Goal: Information Seeking & Learning: Check status

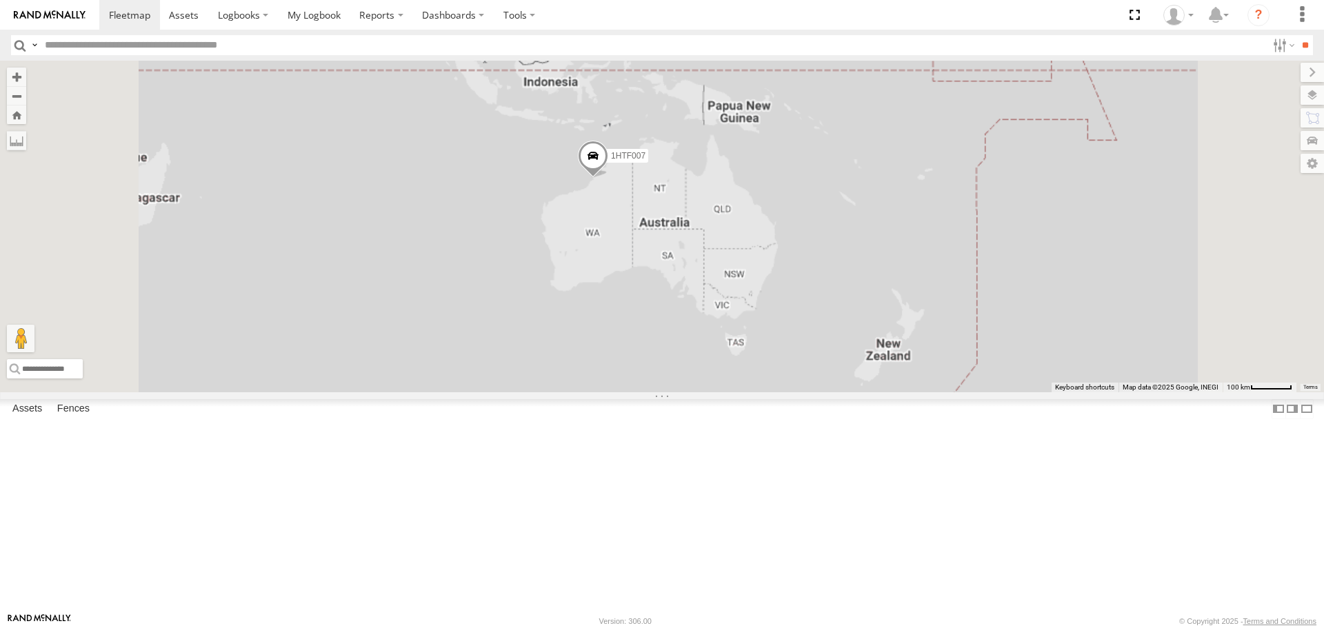
click at [98, 48] on input "text" at bounding box center [653, 45] width 1228 height 20
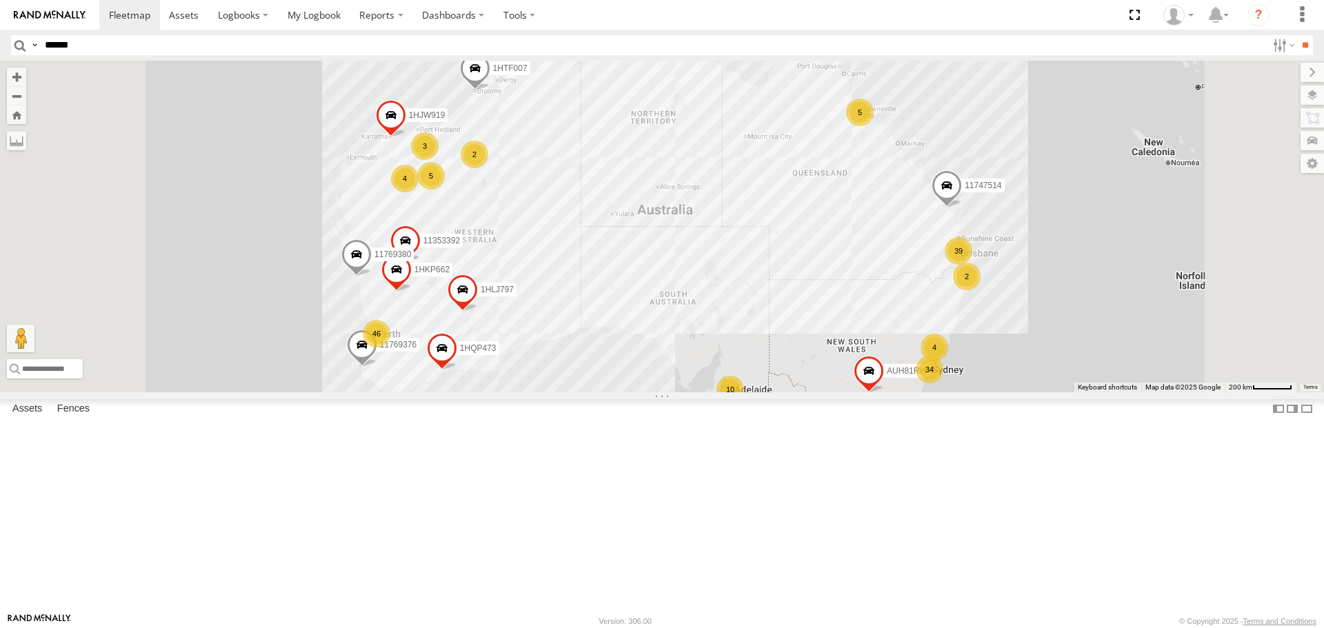
type input "******"
click at [1297, 35] on input "**" at bounding box center [1305, 45] width 16 height 20
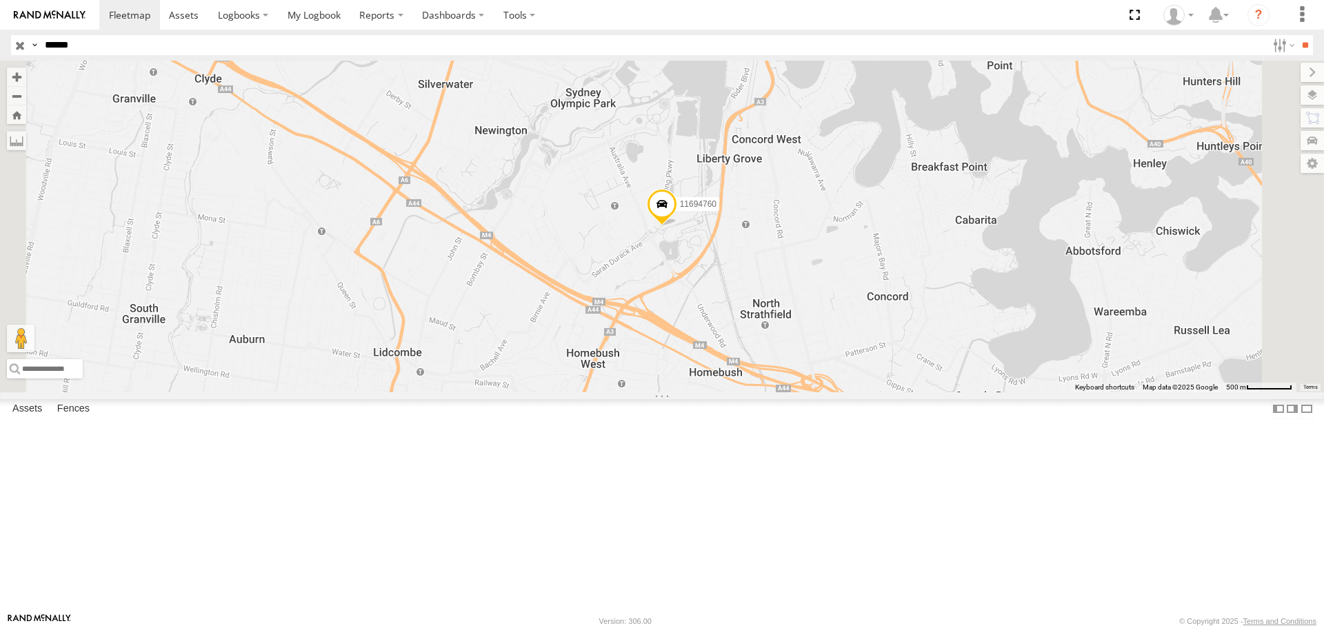
click at [677, 226] on span at bounding box center [662, 207] width 30 height 37
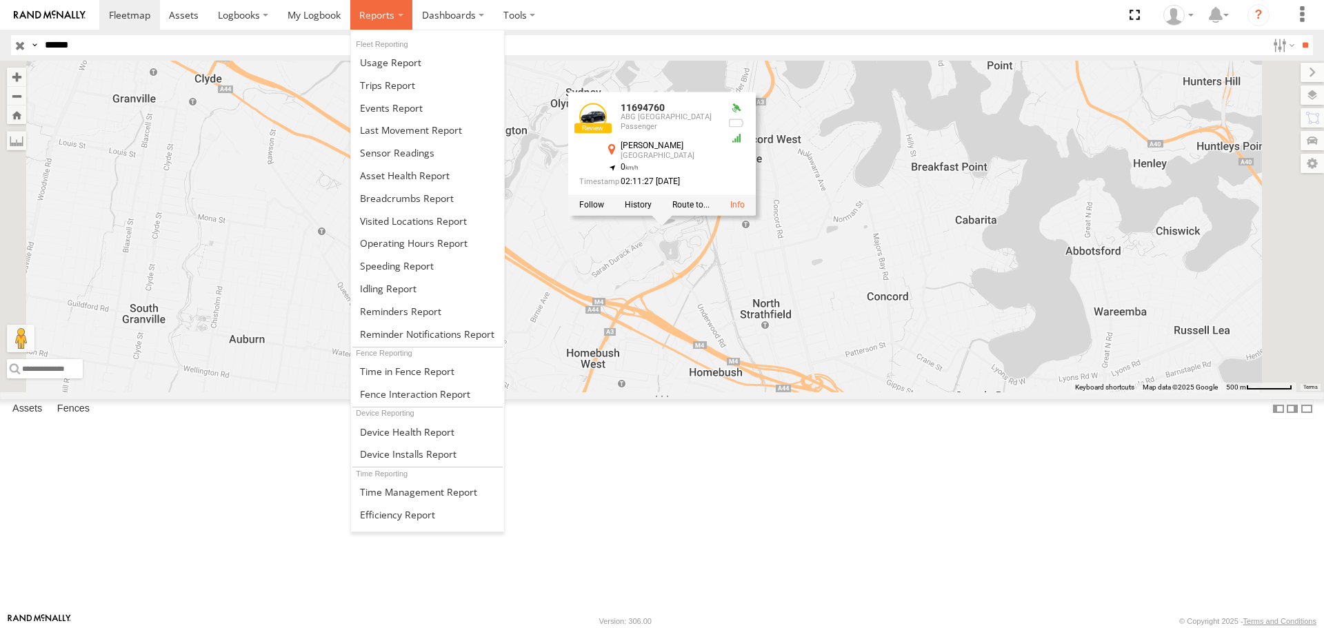
click at [360, 15] on span at bounding box center [376, 14] width 35 height 13
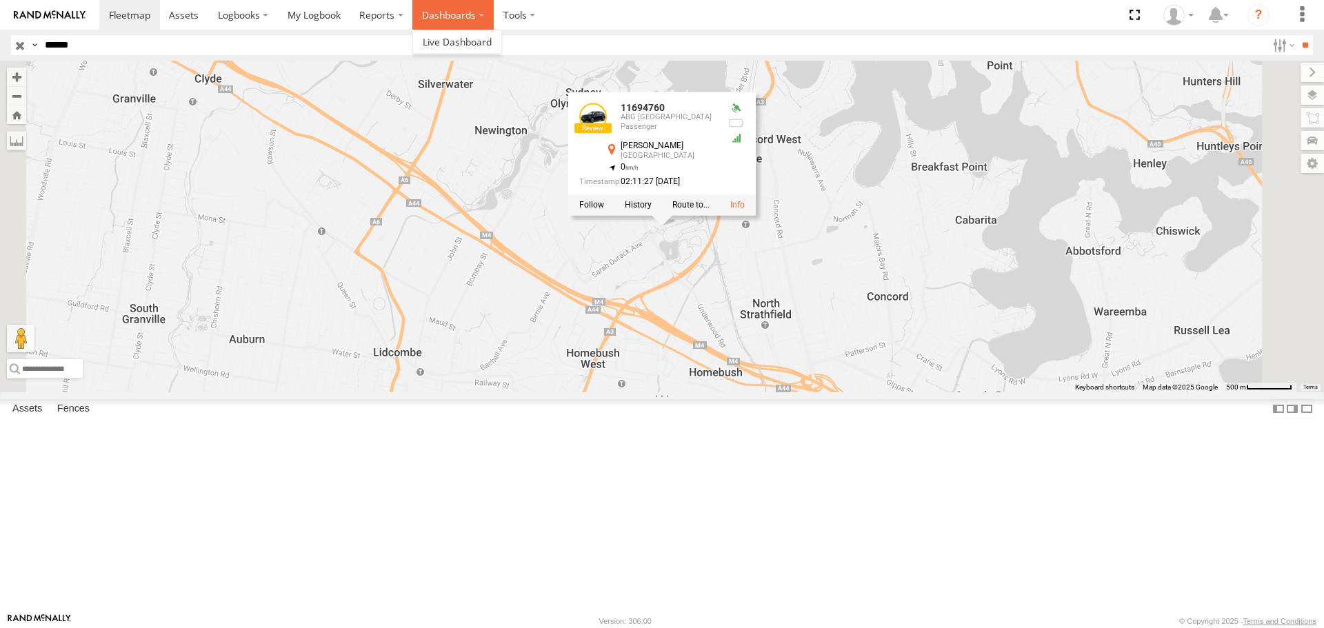
click at [437, 15] on label "Dashboards" at bounding box center [452, 15] width 81 height 30
click at [439, 47] on span at bounding box center [457, 41] width 69 height 13
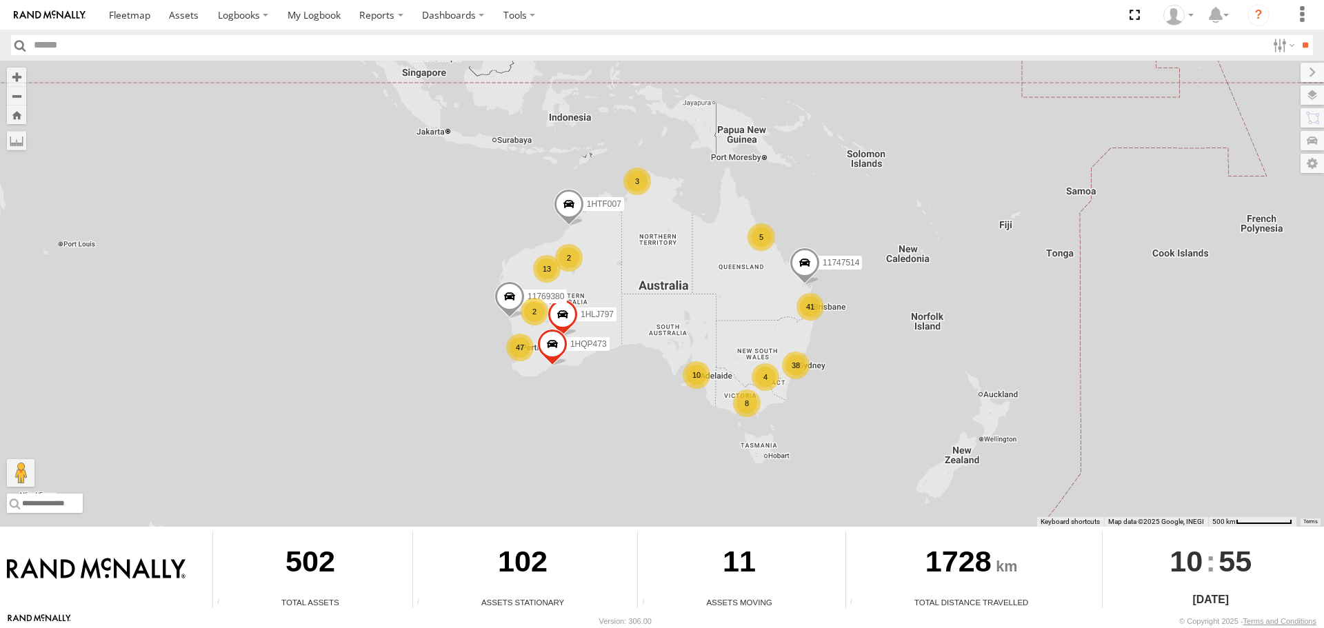
click at [73, 45] on input "text" at bounding box center [648, 45] width 1239 height 20
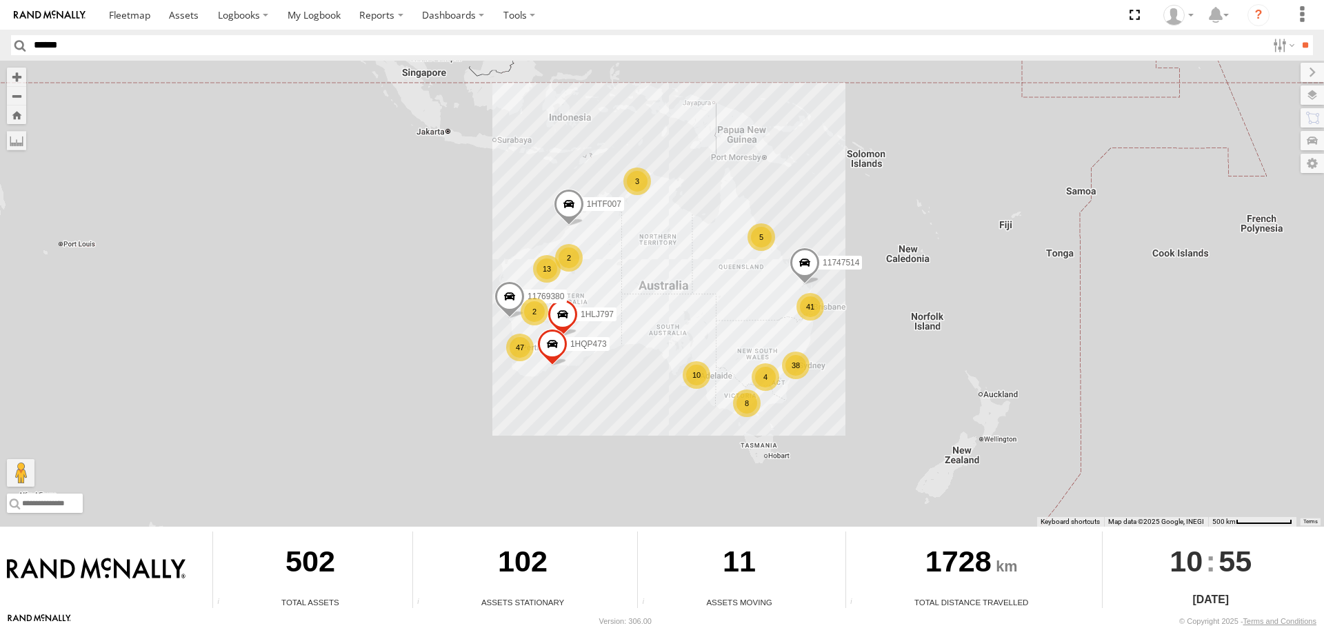
type input "******"
click at [1297, 35] on input "**" at bounding box center [1305, 45] width 16 height 20
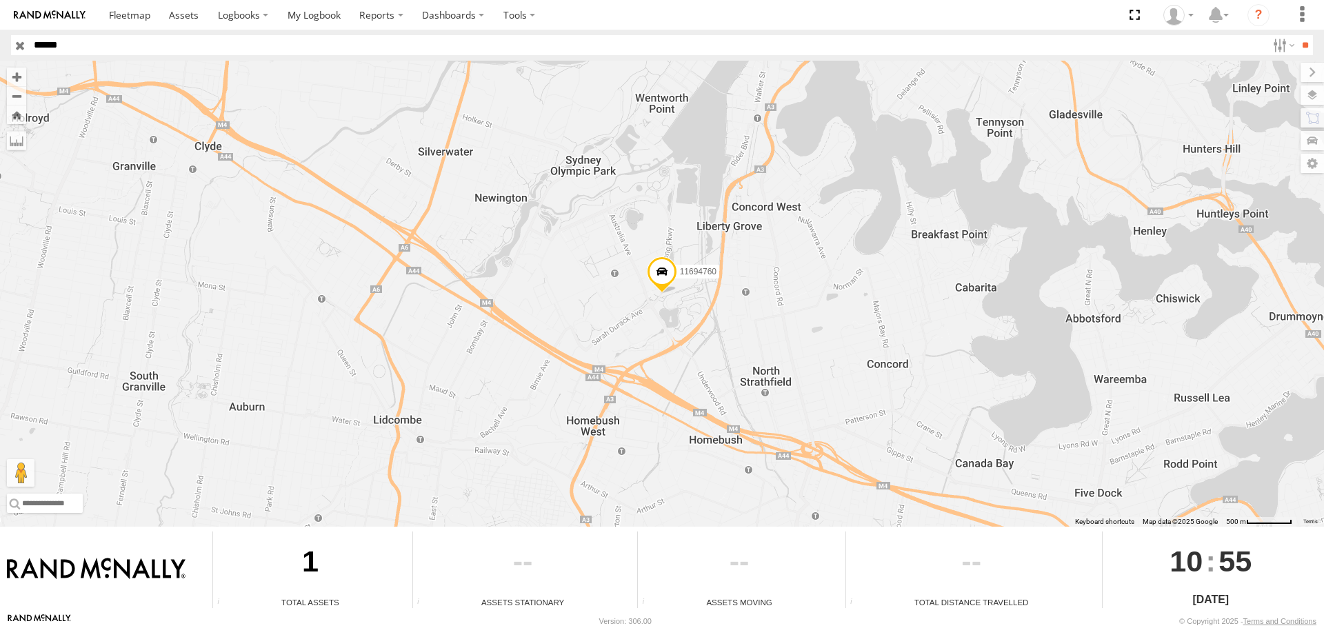
click at [659, 280] on span at bounding box center [662, 275] width 30 height 37
click at [660, 271] on span at bounding box center [662, 275] width 30 height 37
click at [661, 278] on span at bounding box center [662, 275] width 30 height 37
click at [663, 275] on span at bounding box center [662, 275] width 30 height 37
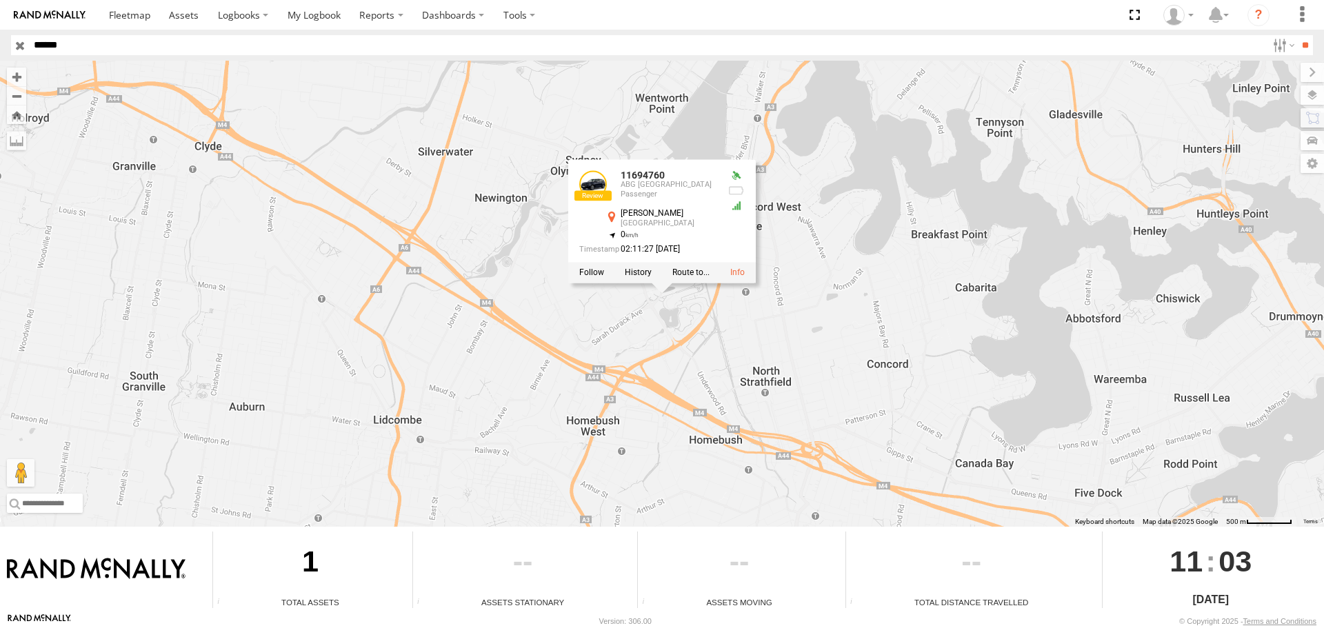
click at [663, 275] on div at bounding box center [662, 273] width 188 height 21
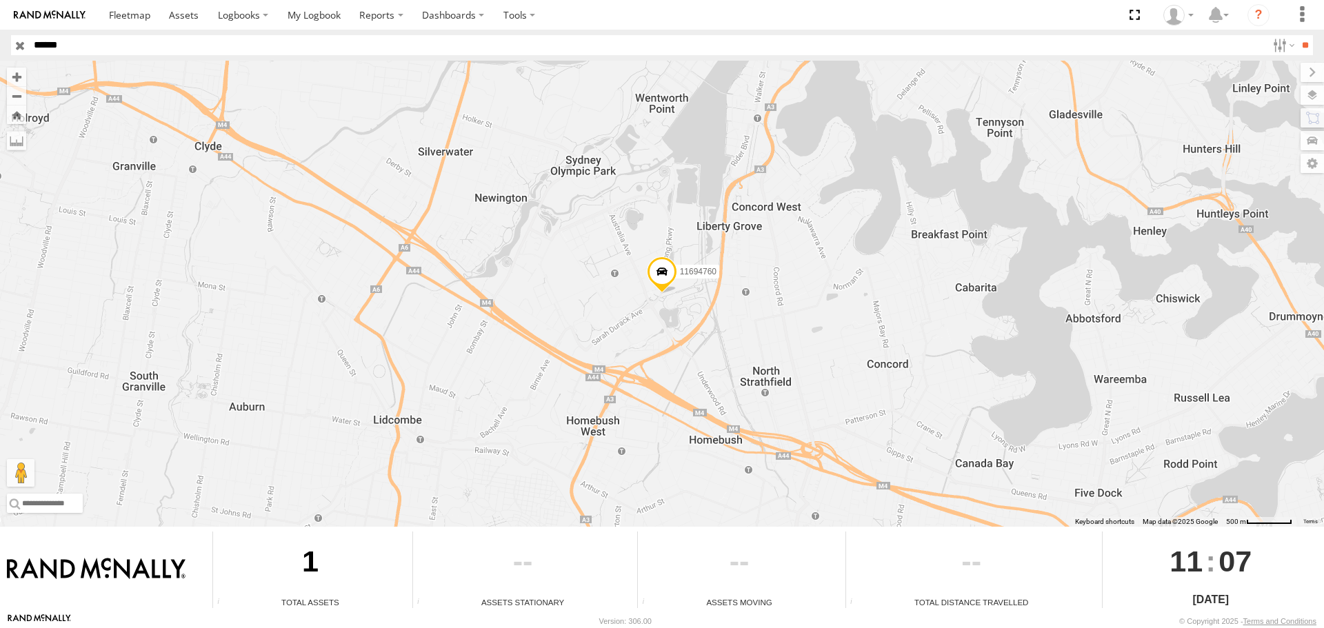
click at [663, 290] on span at bounding box center [662, 275] width 30 height 37
click at [449, 15] on label "Dashboards" at bounding box center [452, 15] width 81 height 30
click at [431, 20] on label "Dashboards" at bounding box center [452, 15] width 81 height 30
click at [444, 43] on span at bounding box center [457, 41] width 69 height 13
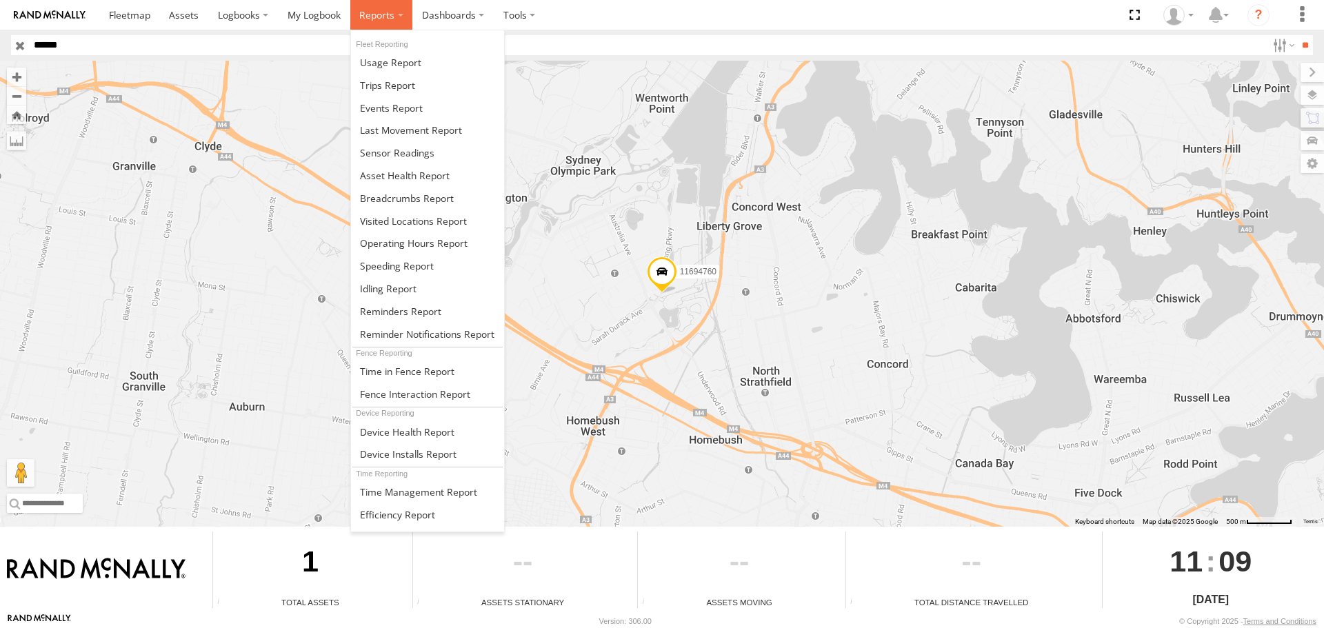
click at [373, 18] on span at bounding box center [376, 14] width 35 height 13
click at [381, 91] on span at bounding box center [387, 85] width 55 height 13
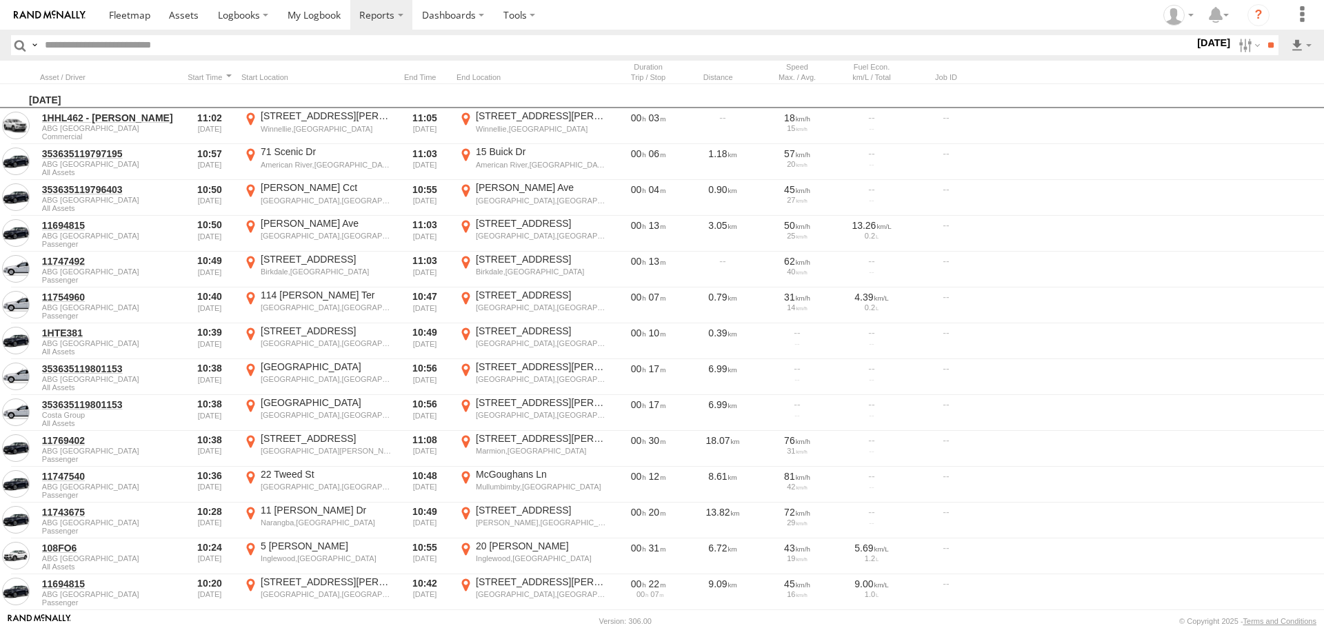
click at [159, 48] on input "text" at bounding box center [616, 45] width 1155 height 20
type input "******"
click at [1263, 35] on input "**" at bounding box center [1271, 45] width 16 height 20
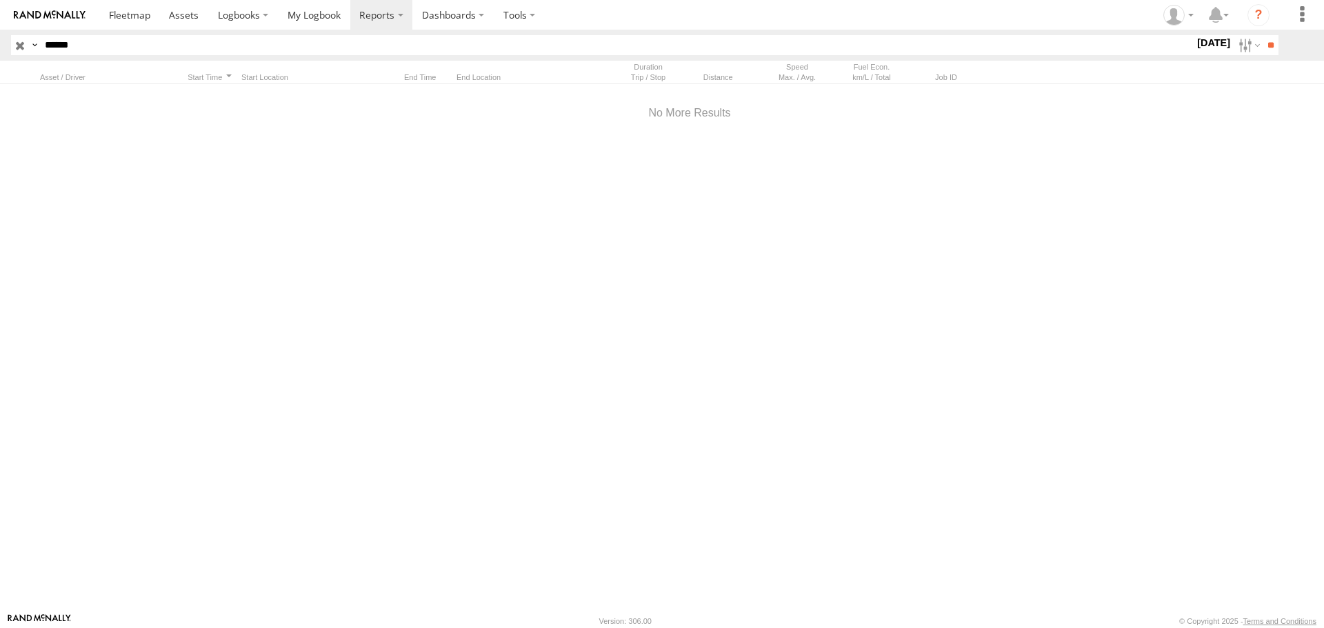
click at [106, 46] on input "******" at bounding box center [616, 45] width 1155 height 20
click at [14, 46] on input "button" at bounding box center [20, 45] width 18 height 20
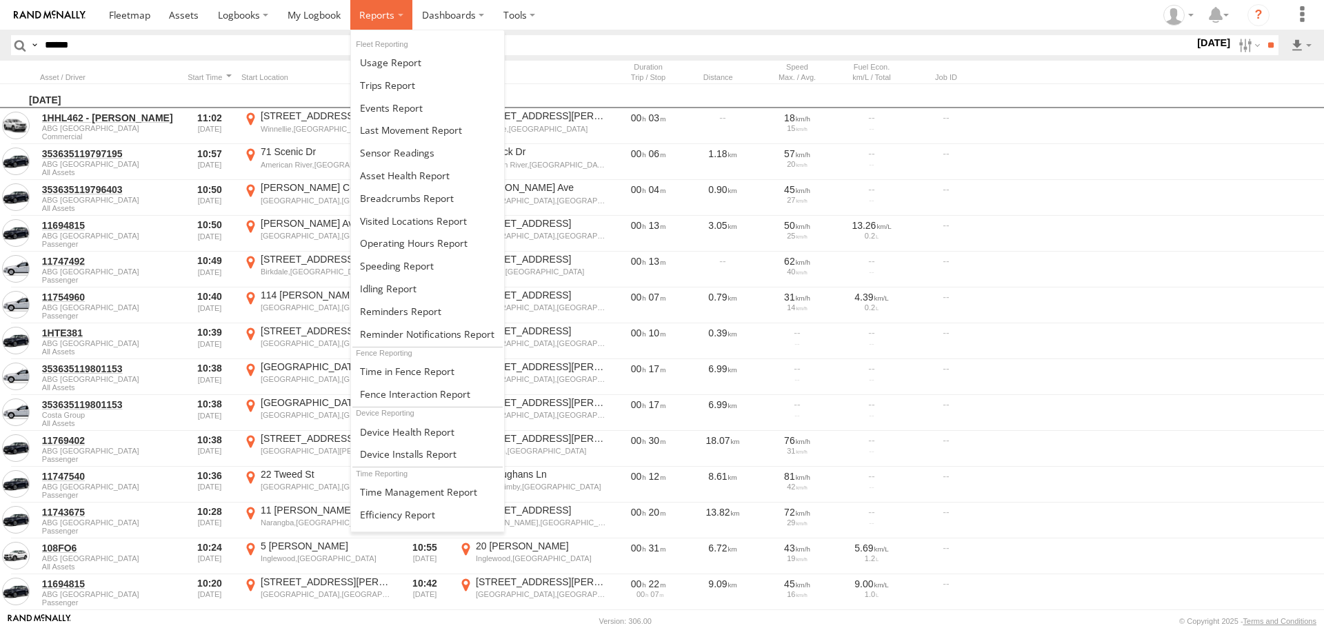
click at [366, 19] on span at bounding box center [376, 14] width 35 height 13
click at [380, 61] on span at bounding box center [390, 62] width 61 height 13
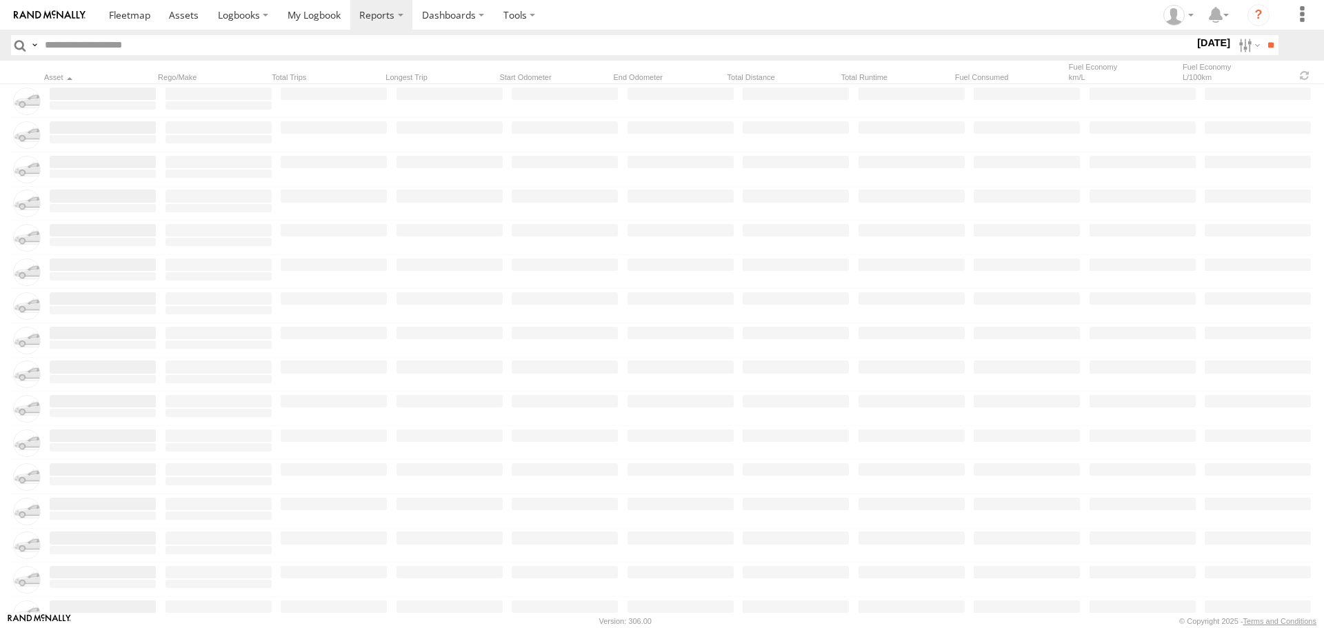
click at [121, 46] on input "text" at bounding box center [616, 45] width 1155 height 20
type input "******"
click at [1263, 35] on input "**" at bounding box center [1271, 45] width 16 height 20
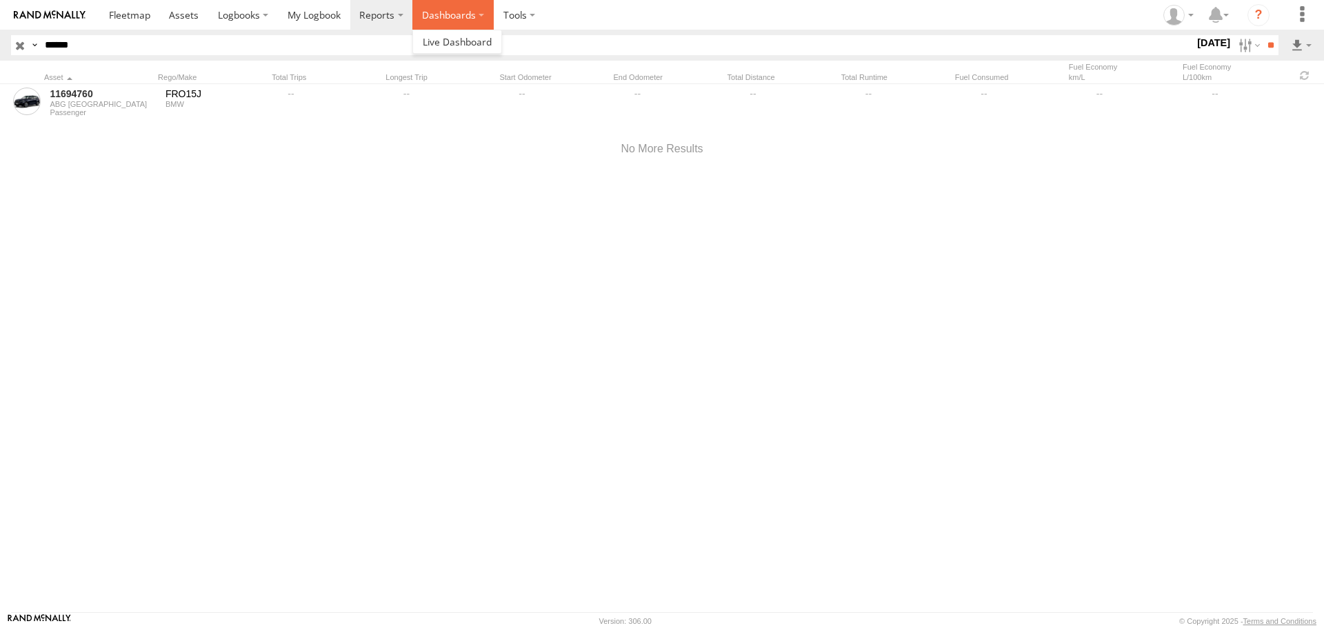
click at [428, 15] on label "Dashboards" at bounding box center [452, 15] width 81 height 30
click at [427, 41] on span at bounding box center [457, 41] width 69 height 13
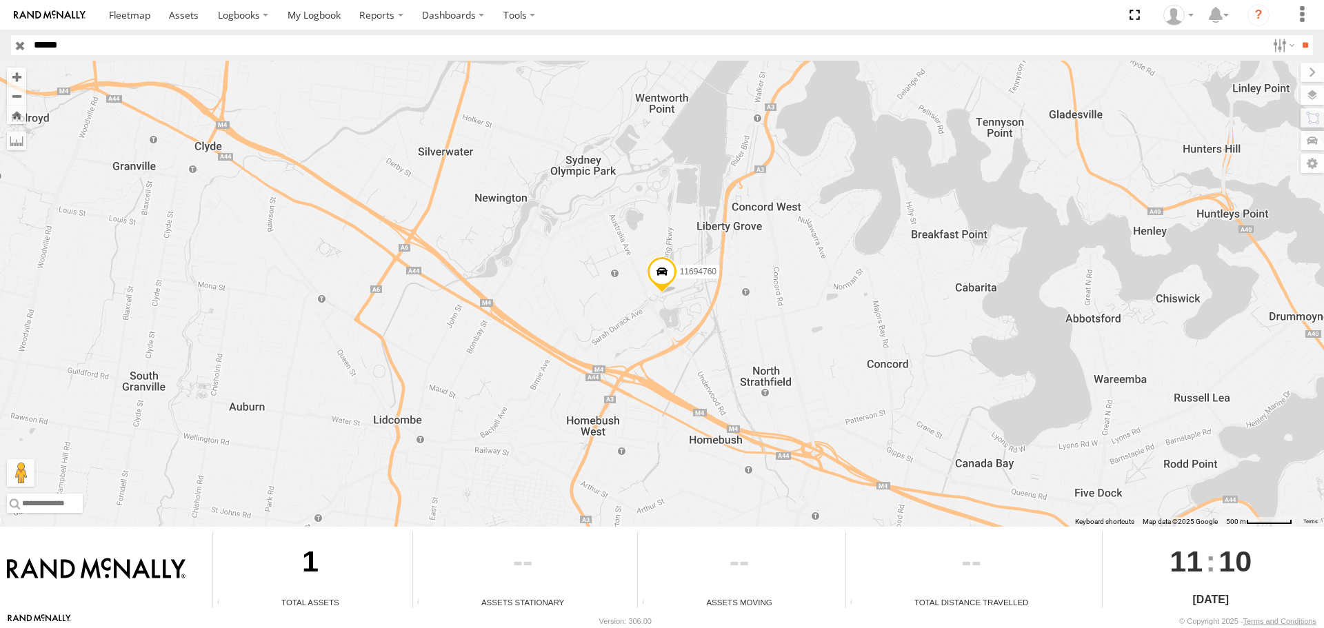
click at [670, 275] on span at bounding box center [662, 275] width 30 height 37
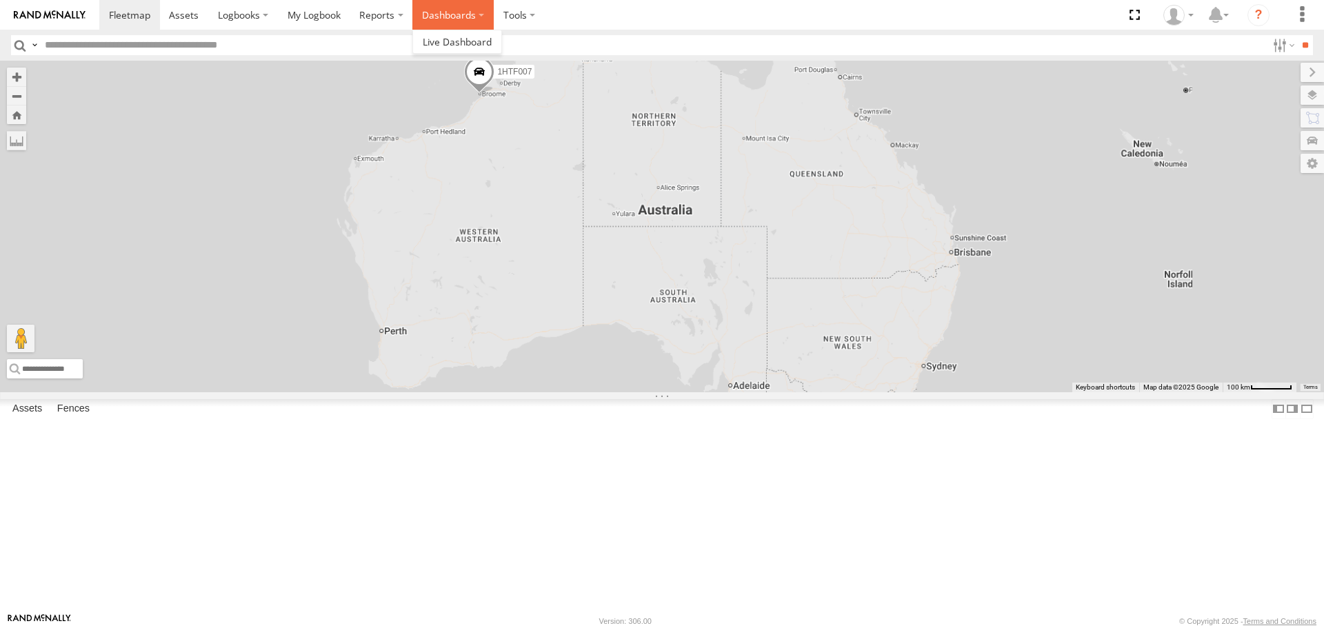
click at [449, 19] on label "Dashboards" at bounding box center [452, 15] width 81 height 30
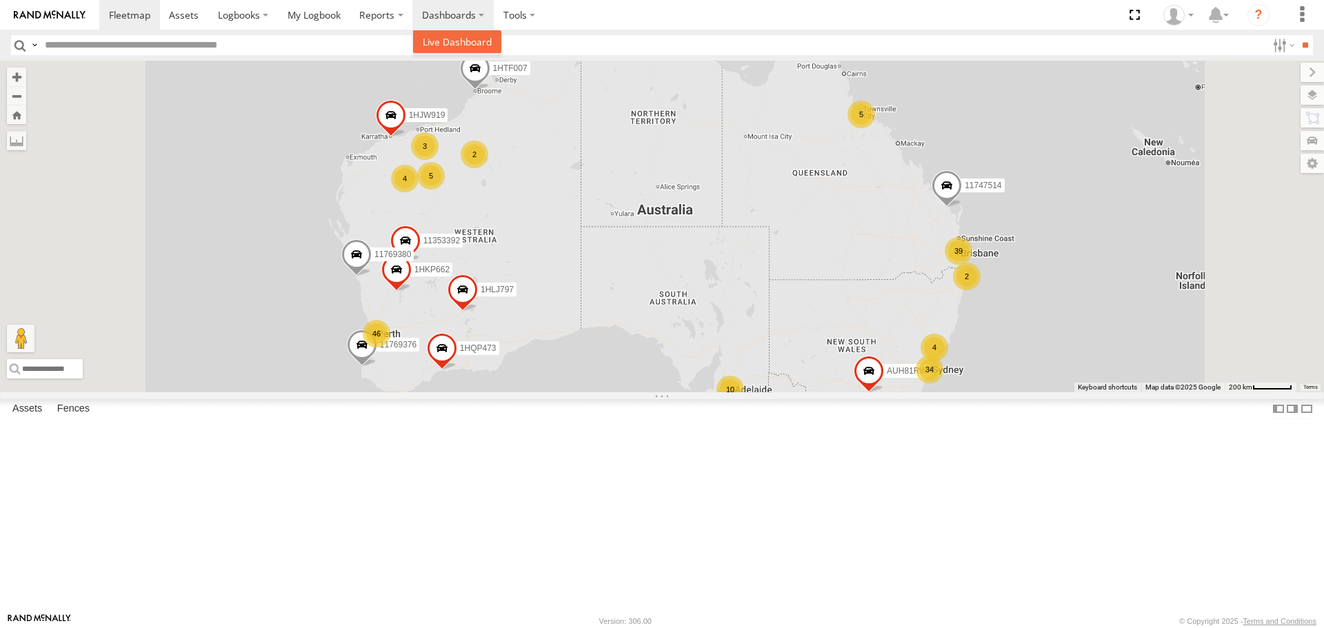
click at [446, 34] on link at bounding box center [457, 41] width 88 height 23
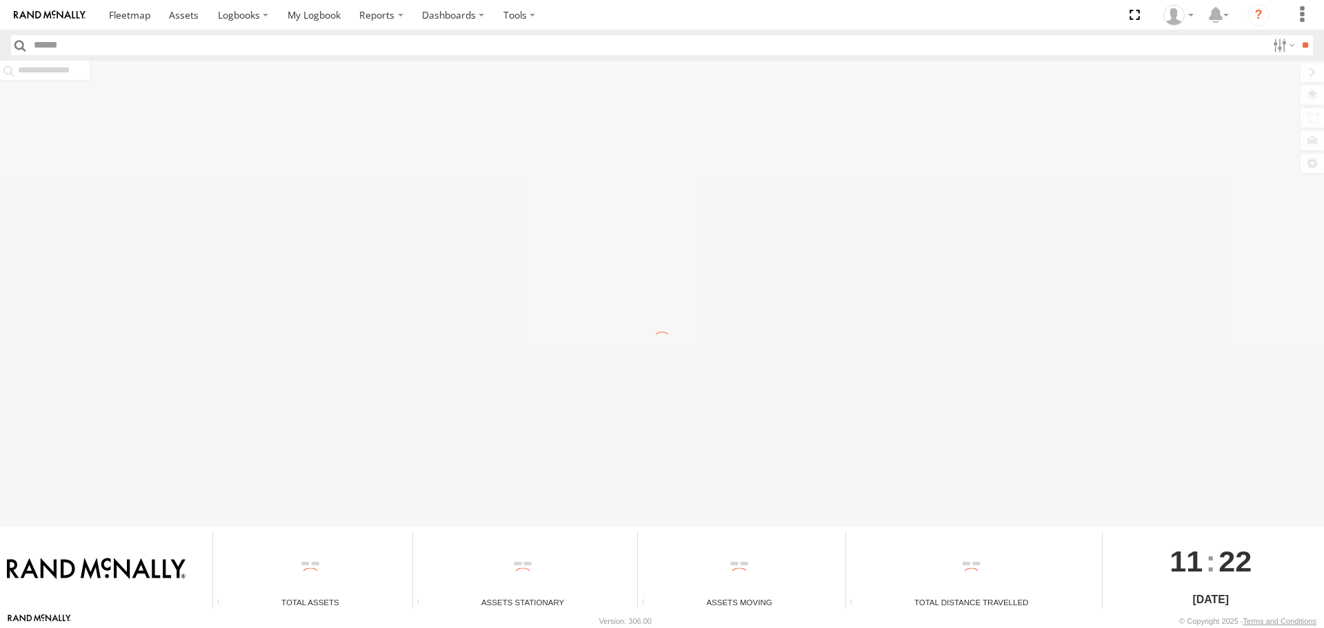
click at [170, 41] on input "text" at bounding box center [648, 45] width 1239 height 20
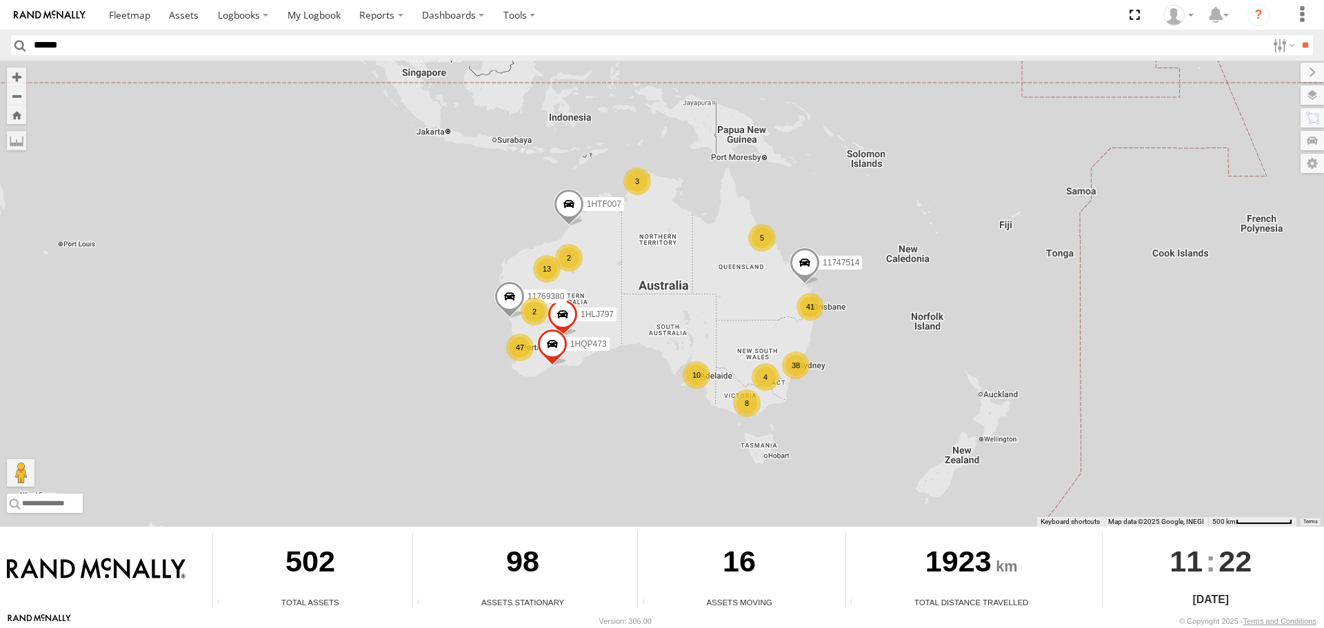
type input "******"
click at [1297, 35] on input "**" at bounding box center [1305, 45] width 16 height 20
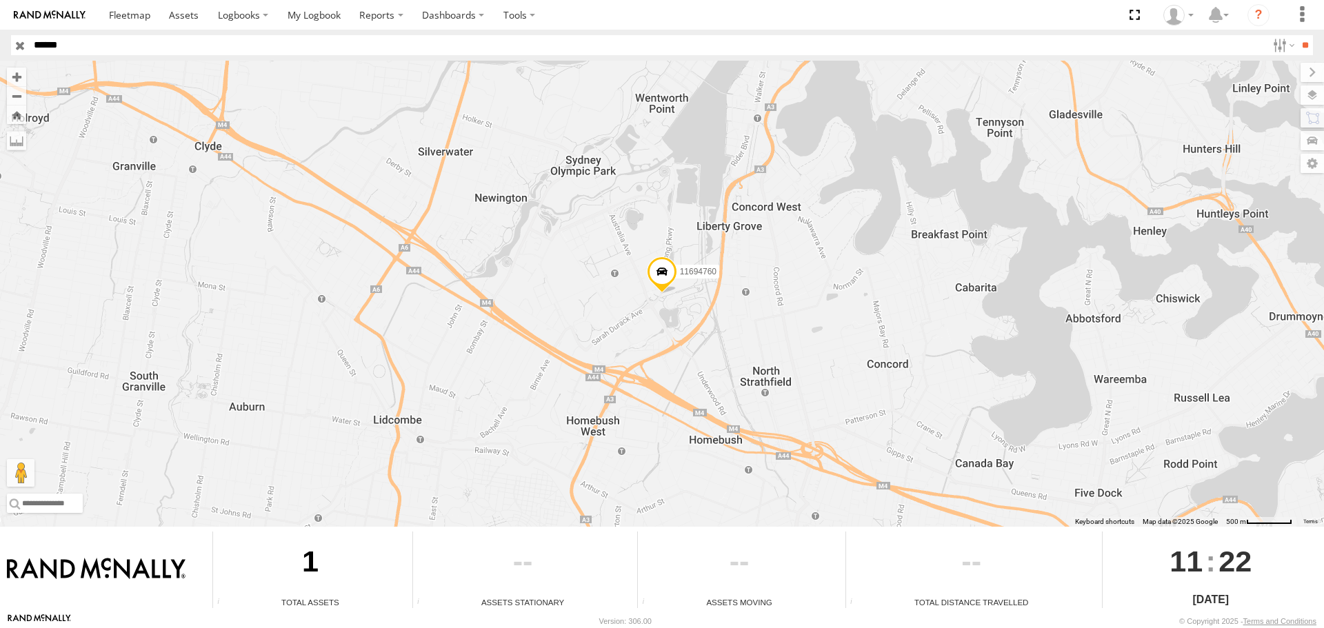
click at [657, 275] on span at bounding box center [662, 275] width 30 height 37
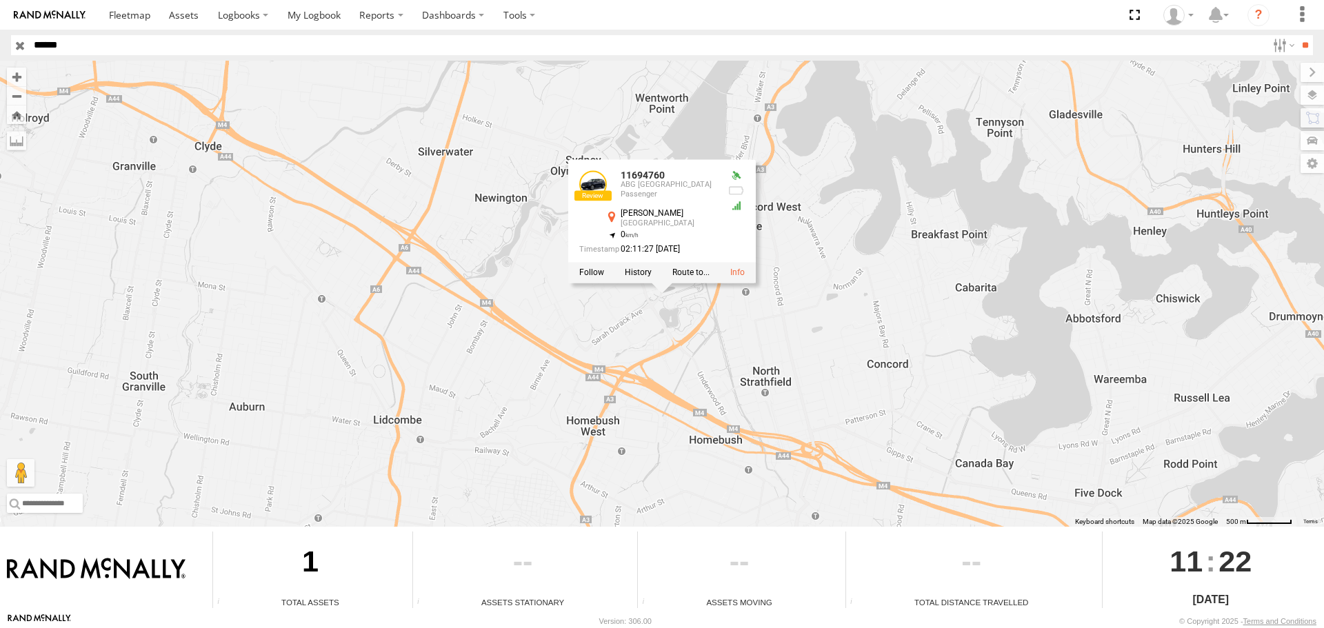
click at [497, 166] on div "11694760 11694760 ABG Australia Passenger Bennelong Pkwy Sydney Olympic Park -3…" at bounding box center [662, 294] width 1324 height 466
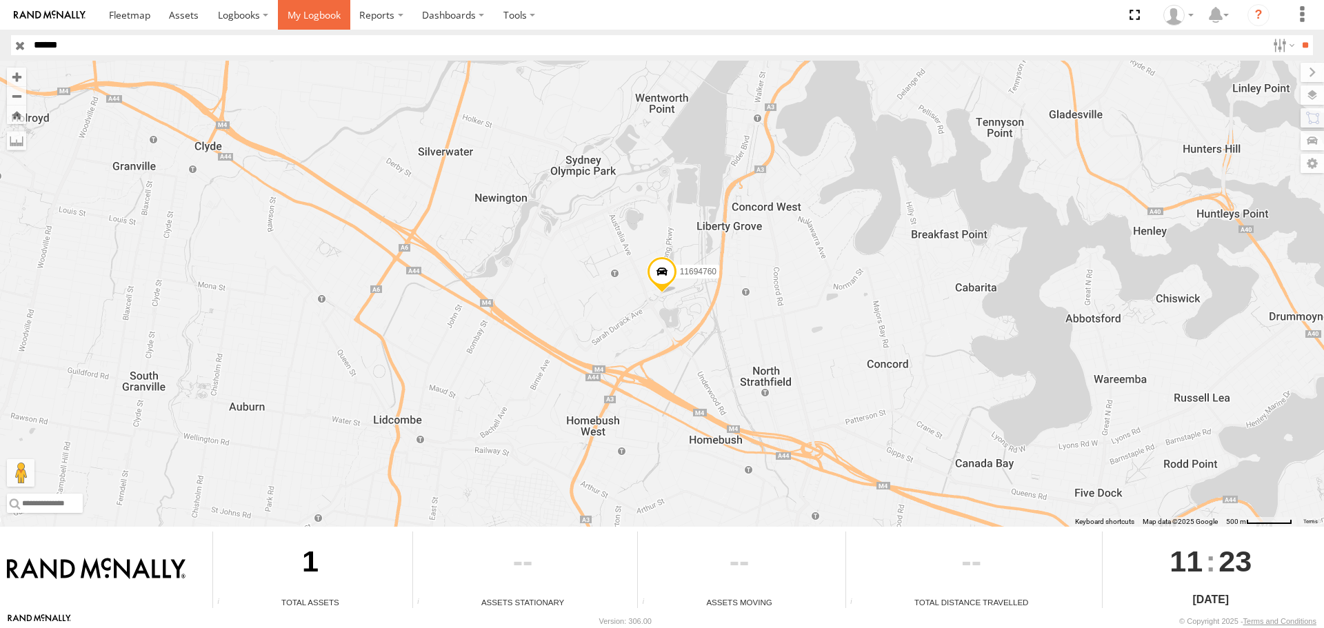
click at [310, 21] on span at bounding box center [314, 14] width 53 height 13
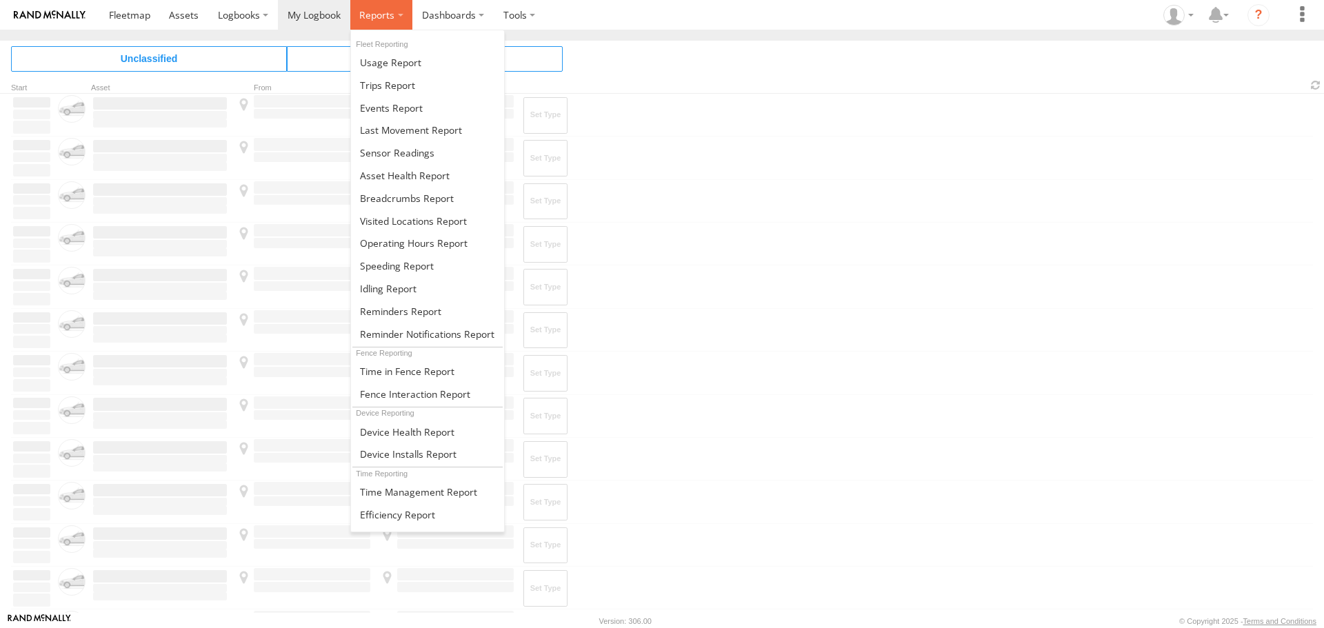
click at [372, 19] on span at bounding box center [376, 14] width 35 height 13
click at [380, 84] on span at bounding box center [387, 85] width 55 height 13
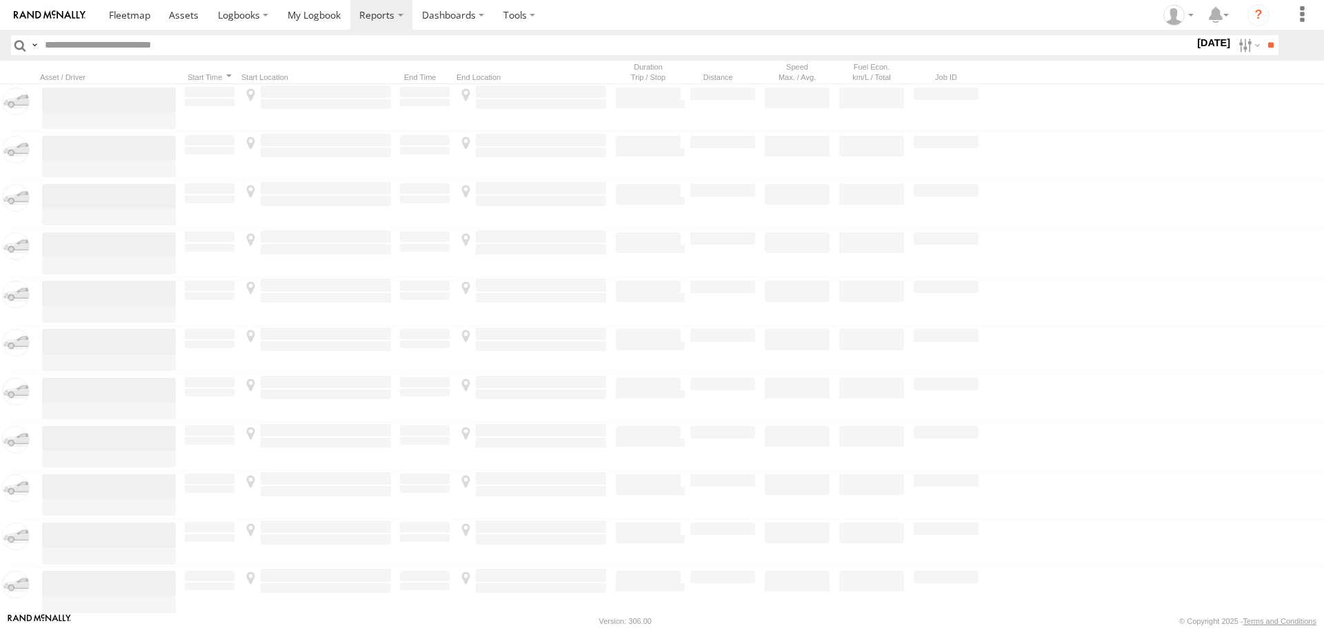
click at [121, 48] on input "text" at bounding box center [616, 45] width 1155 height 20
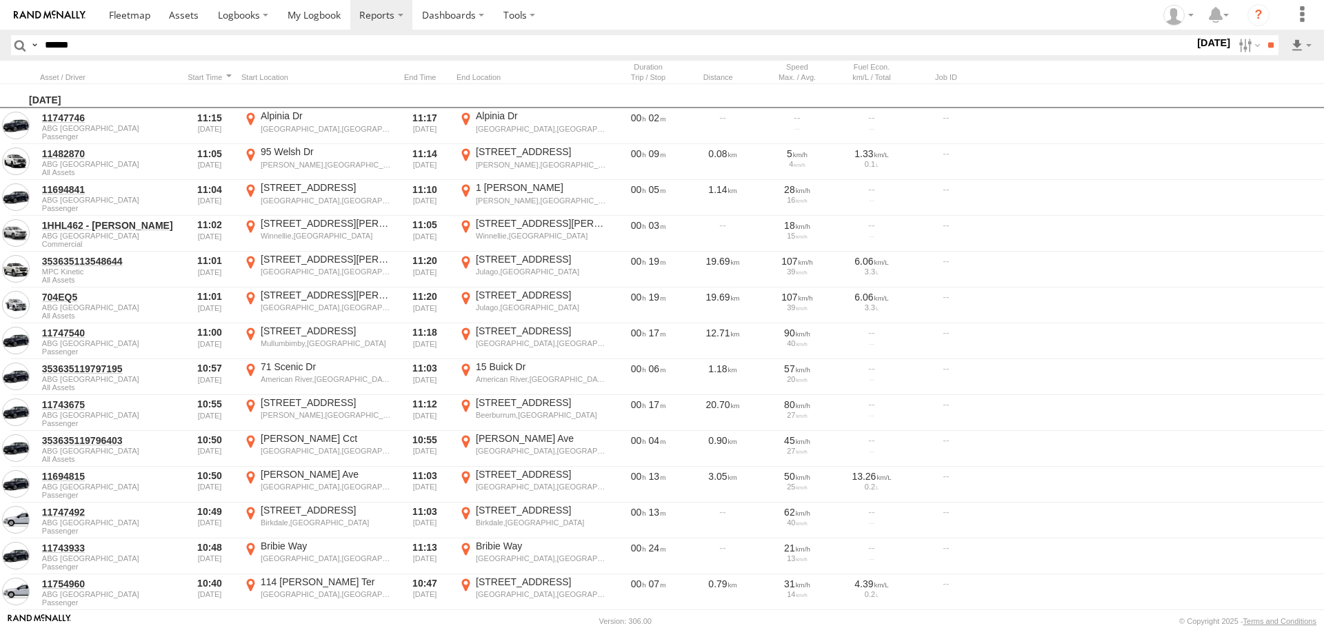
click at [1263, 35] on input "**" at bounding box center [1271, 45] width 16 height 20
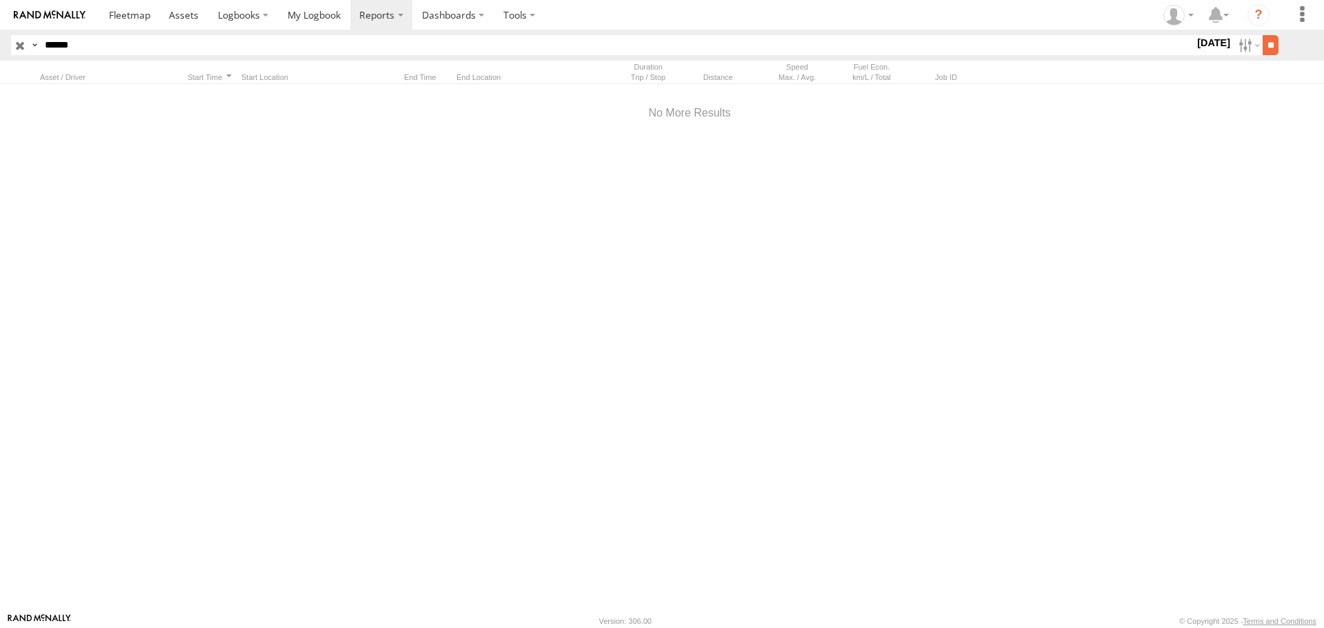
click at [1269, 49] on input "**" at bounding box center [1271, 45] width 16 height 20
click at [115, 48] on input "******" at bounding box center [616, 45] width 1155 height 20
type input "*"
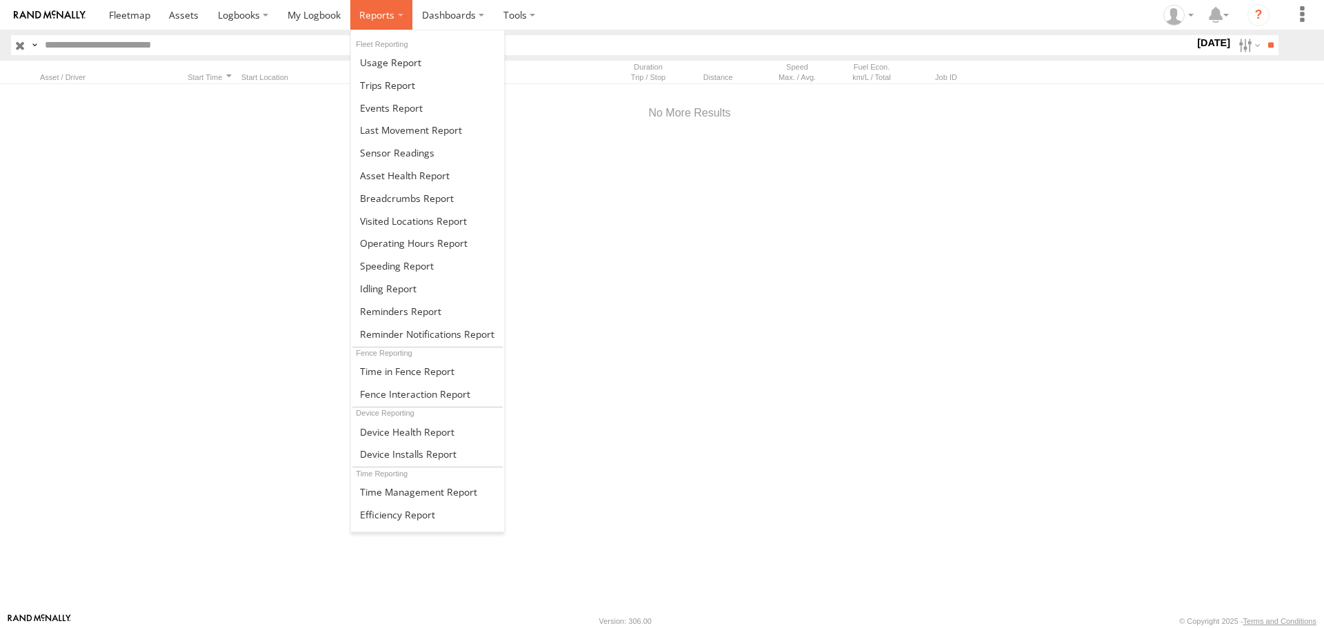
click at [366, 10] on span at bounding box center [376, 14] width 35 height 13
click at [385, 61] on span at bounding box center [390, 62] width 61 height 13
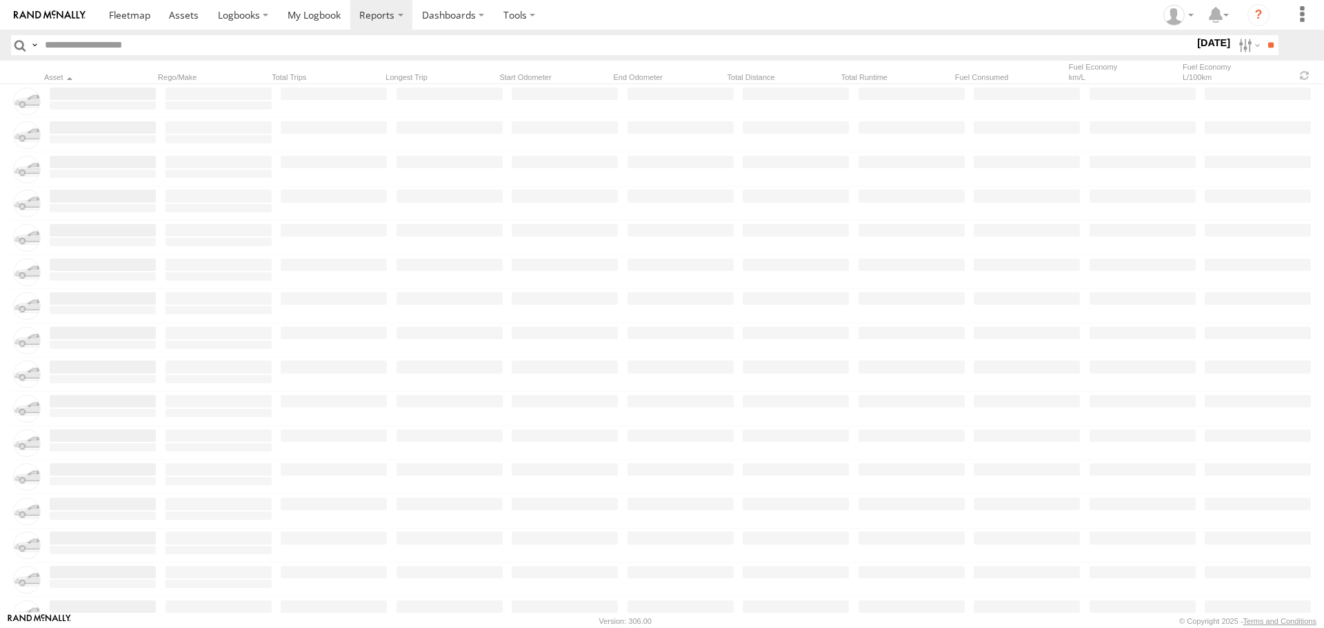
click at [103, 46] on input "text" at bounding box center [616, 45] width 1155 height 20
type input "******"
click at [1263, 46] on input "**" at bounding box center [1271, 45] width 16 height 20
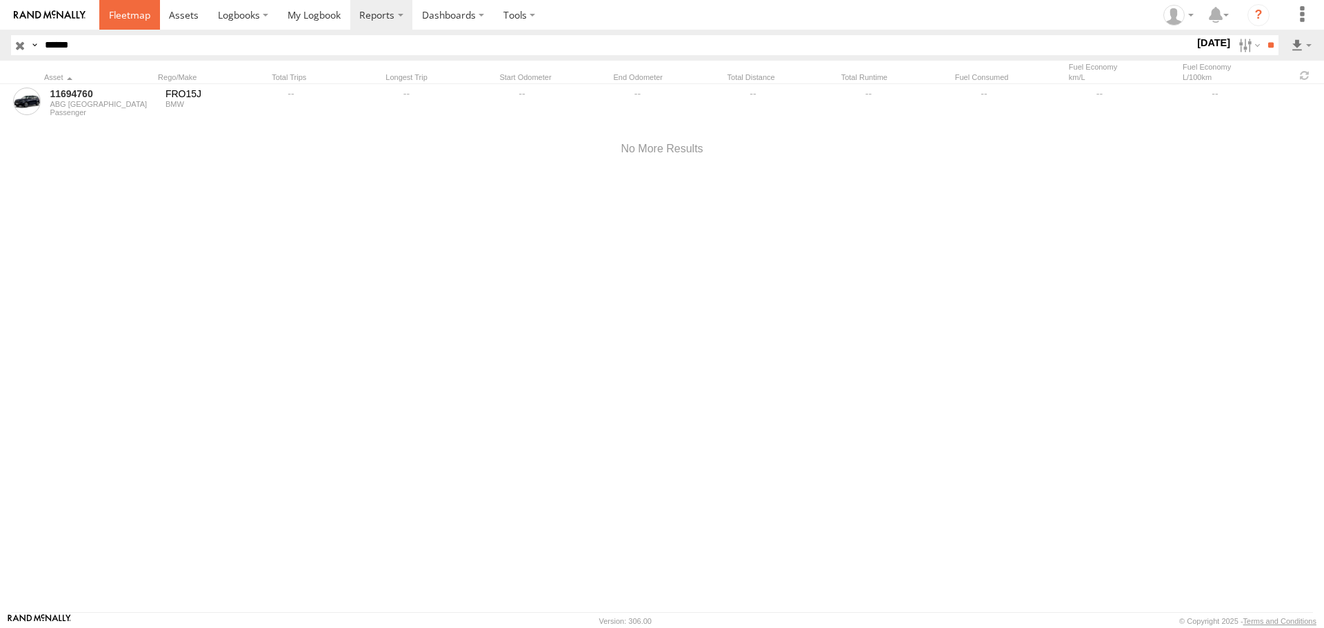
click at [128, 12] on span at bounding box center [129, 14] width 41 height 13
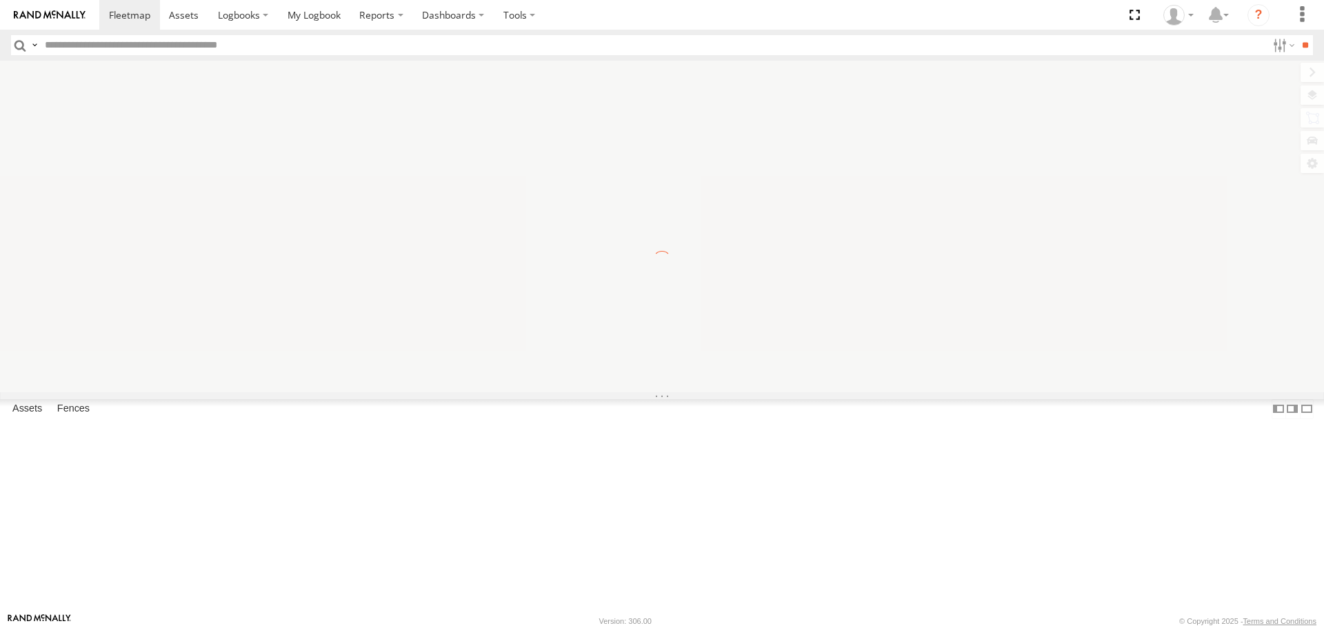
click at [103, 46] on input "text" at bounding box center [653, 45] width 1228 height 20
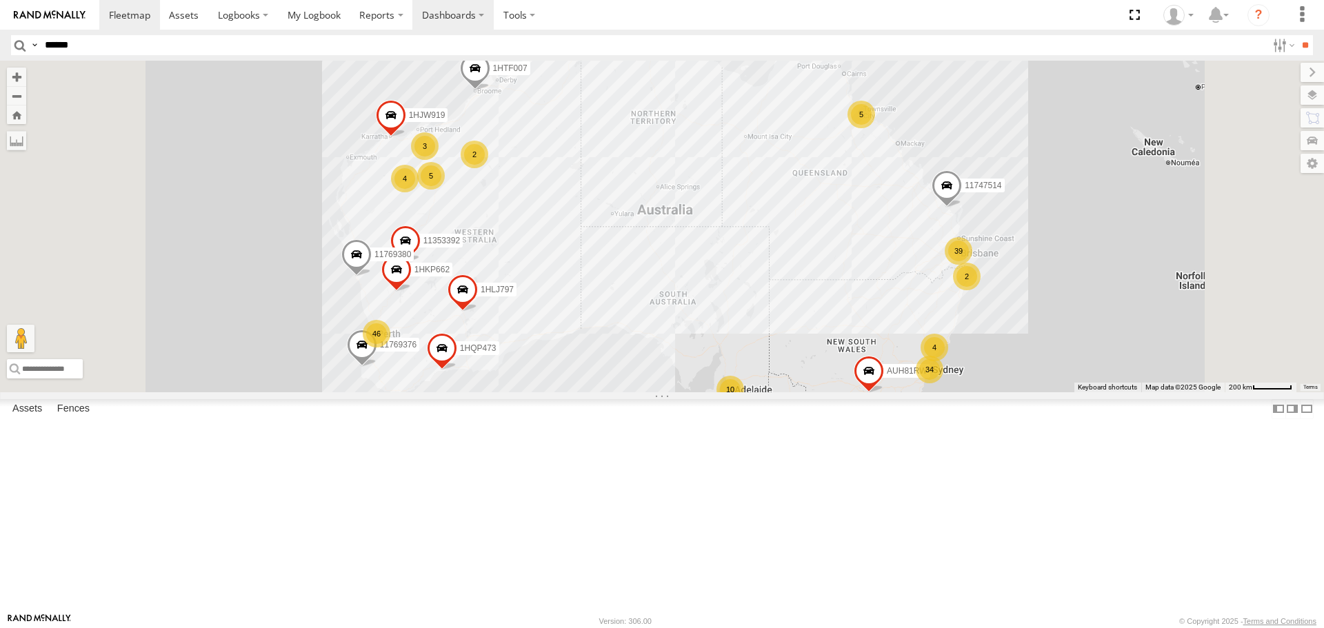
type input "******"
click at [470, 29] on label "Dashboards" at bounding box center [452, 15] width 81 height 30
click at [465, 41] on span at bounding box center [457, 41] width 69 height 13
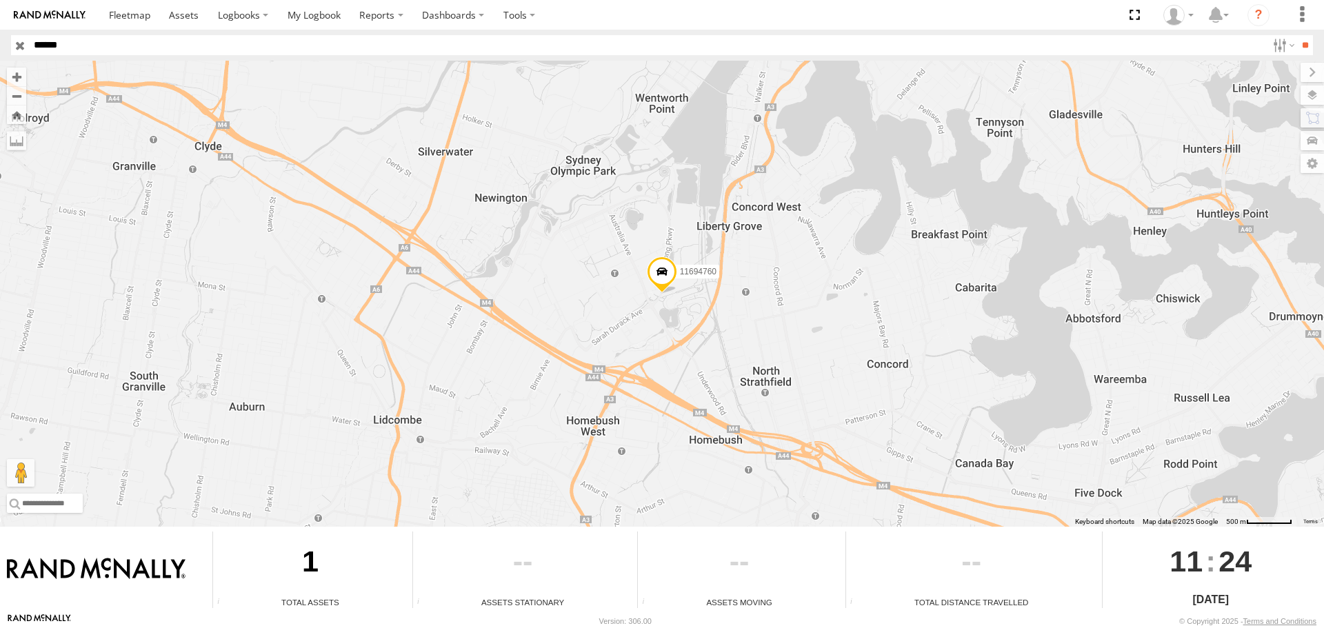
click at [668, 274] on span at bounding box center [662, 275] width 30 height 37
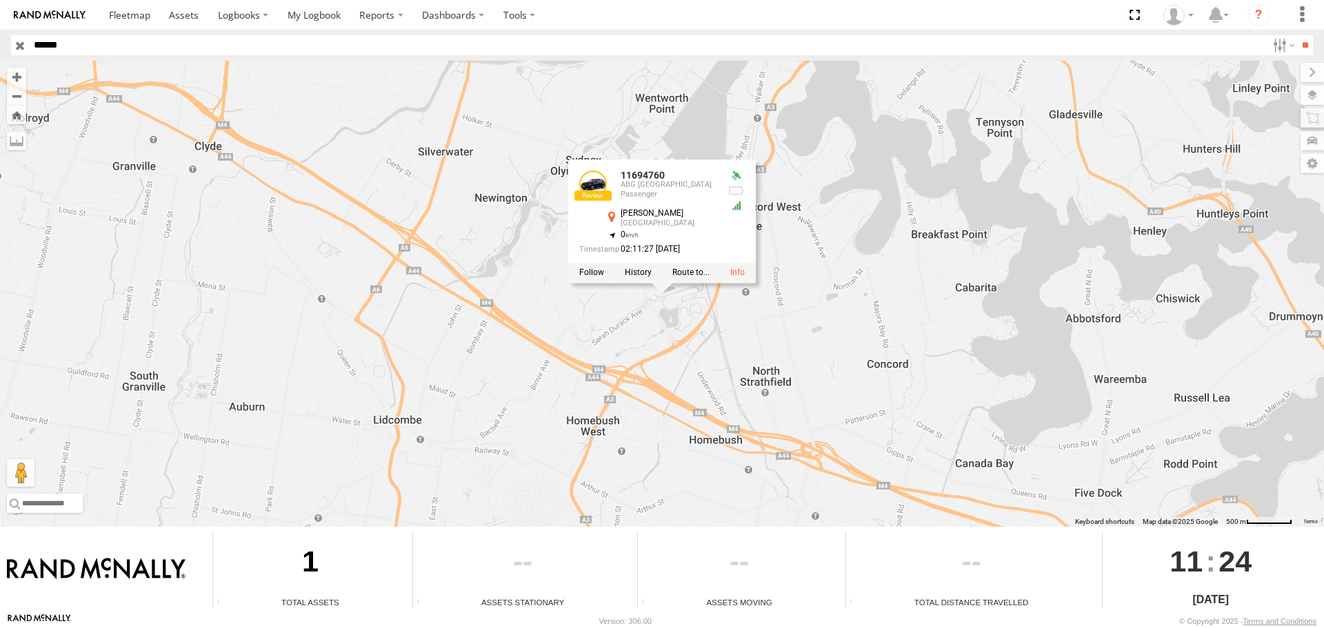
click at [683, 279] on div at bounding box center [662, 273] width 188 height 21
click at [743, 279] on div at bounding box center [662, 273] width 188 height 21
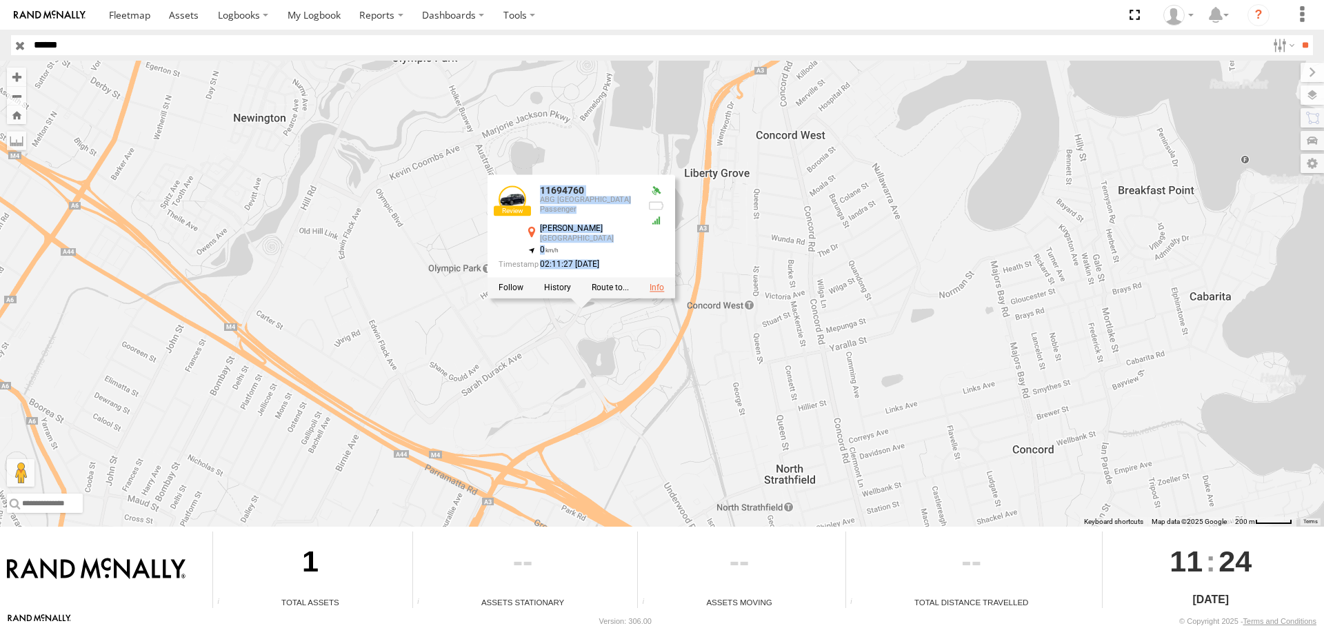
click at [661, 291] on link at bounding box center [657, 288] width 14 height 10
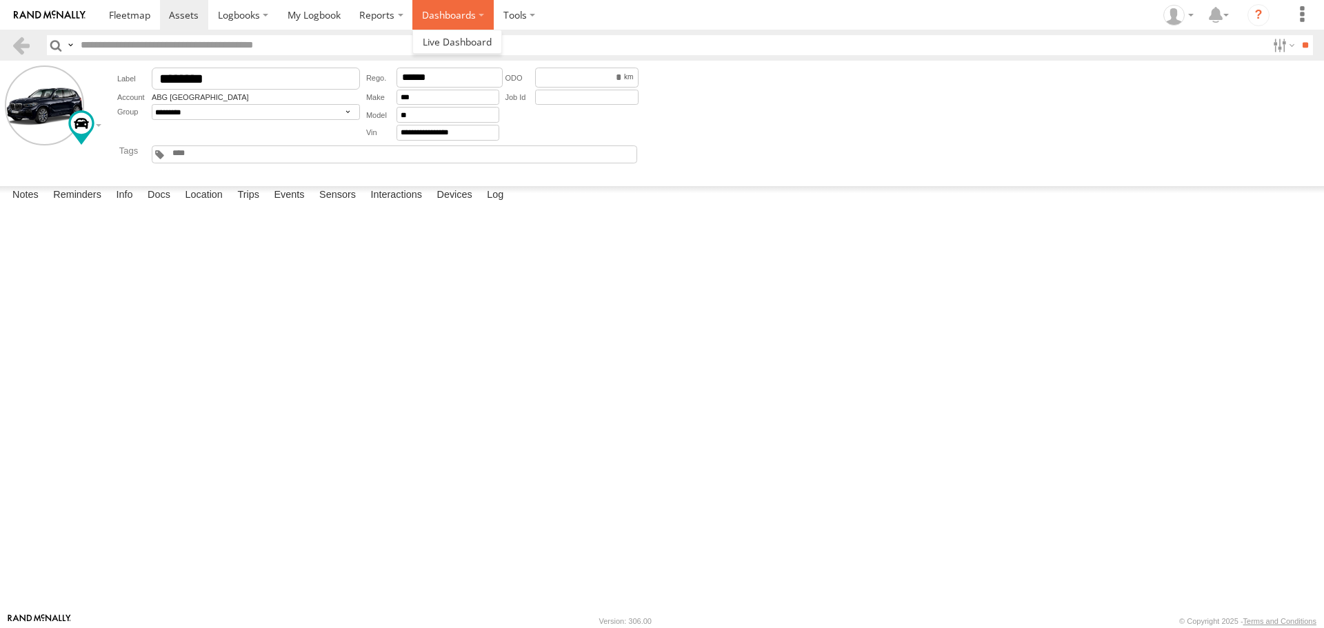
click at [425, 14] on label "Dashboards" at bounding box center [452, 15] width 81 height 30
click at [449, 38] on span at bounding box center [457, 41] width 69 height 13
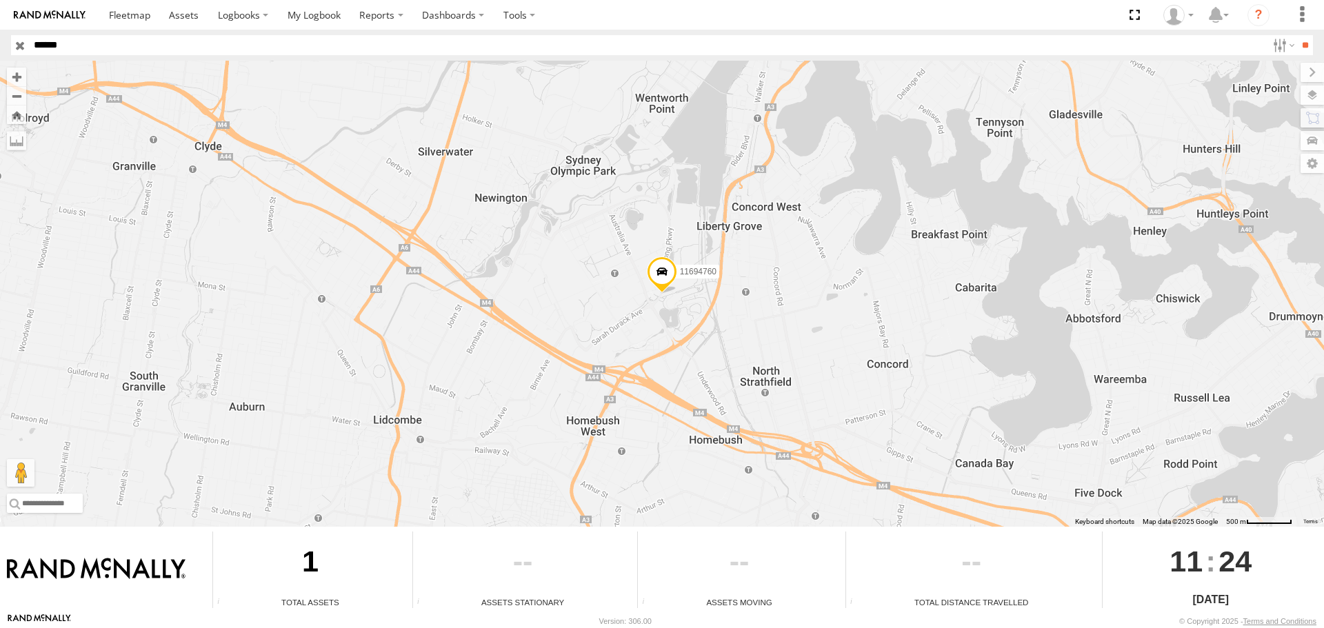
click at [654, 269] on span at bounding box center [662, 275] width 30 height 37
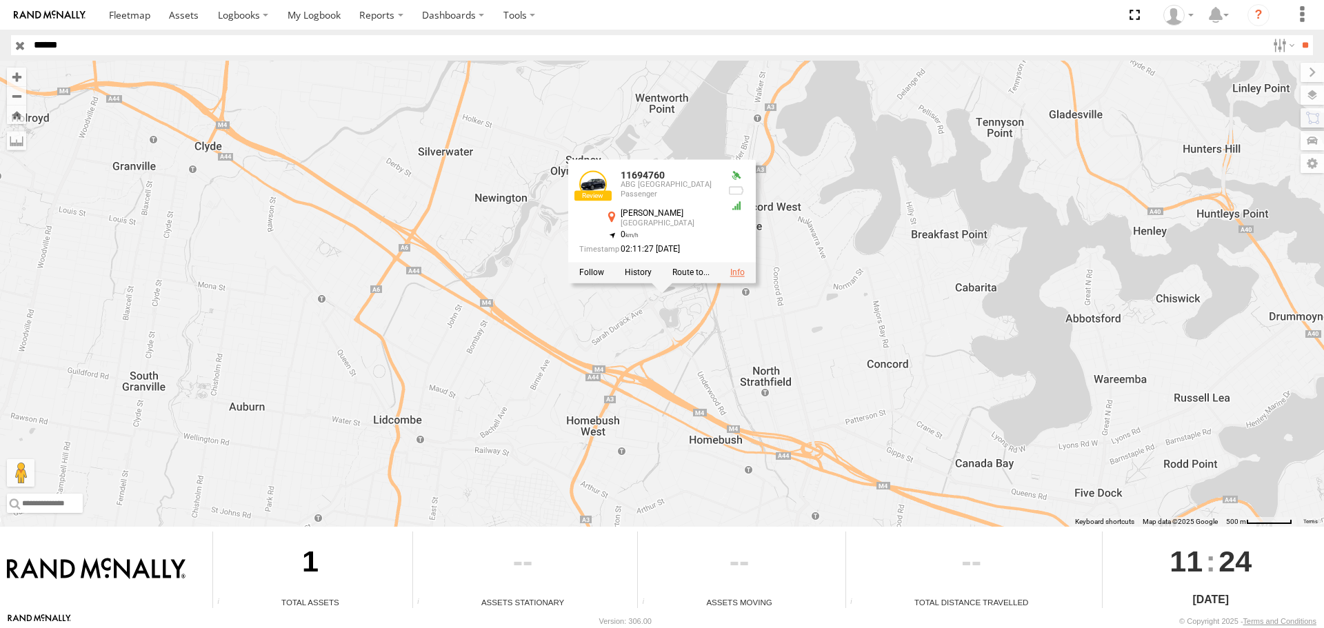
click at [730, 276] on link at bounding box center [737, 273] width 14 height 10
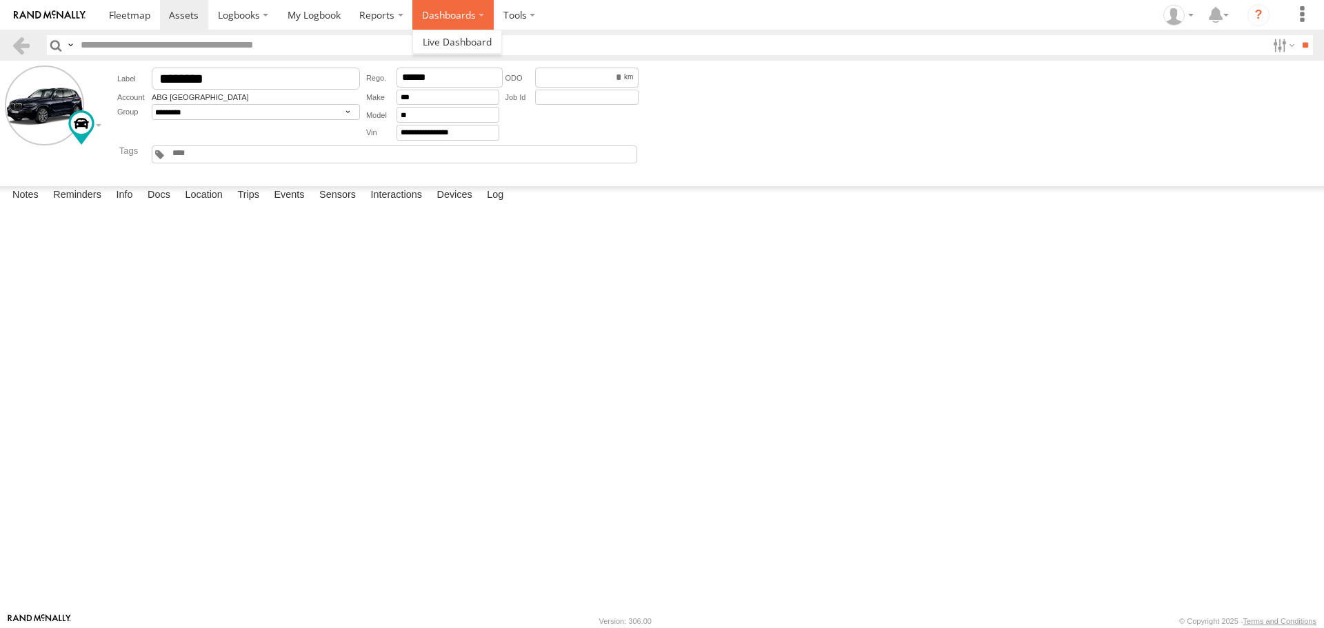
click at [461, 16] on label "Dashboards" at bounding box center [452, 15] width 81 height 30
click at [458, 45] on span at bounding box center [457, 41] width 69 height 13
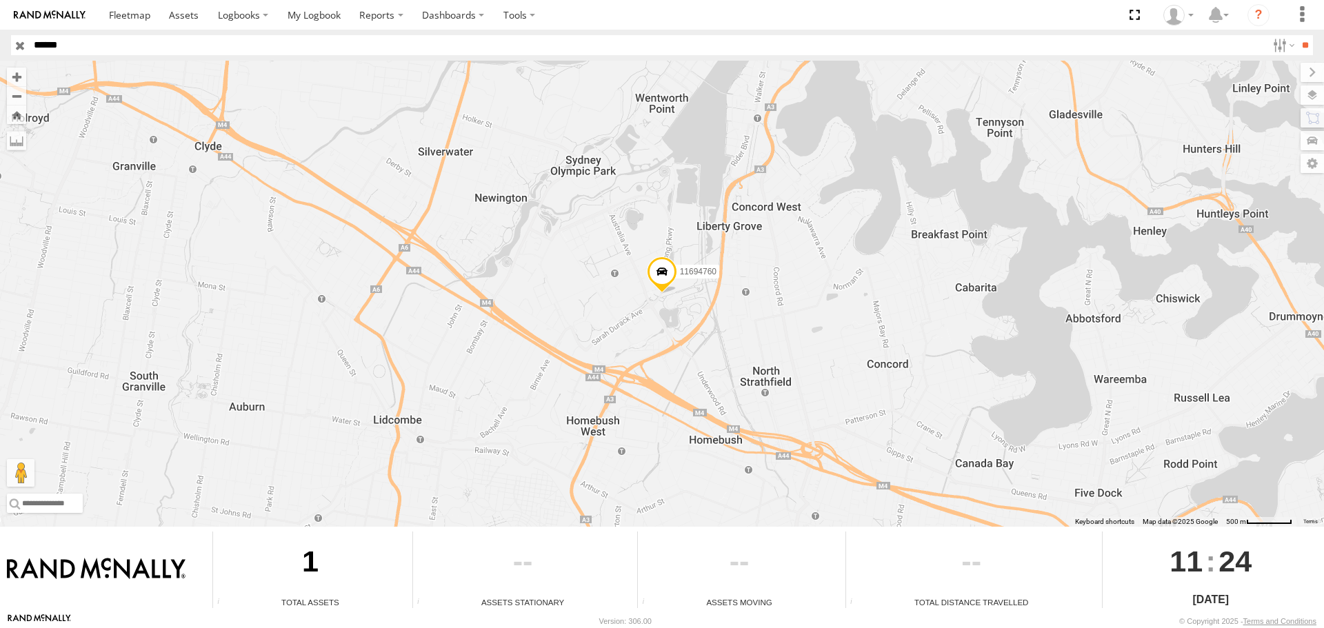
click at [186, 37] on input "******" at bounding box center [648, 45] width 1239 height 20
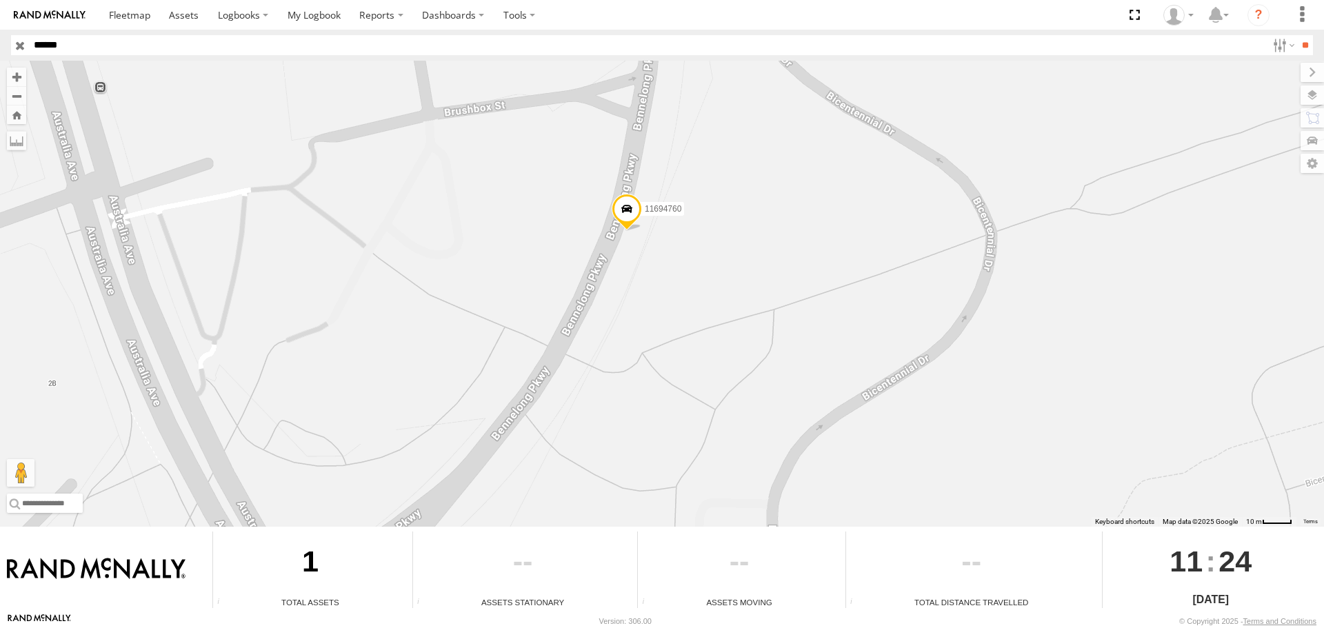
drag, startPoint x: 718, startPoint y: 245, endPoint x: 692, endPoint y: 283, distance: 45.7
click at [692, 283] on div "11694760" at bounding box center [662, 294] width 1324 height 466
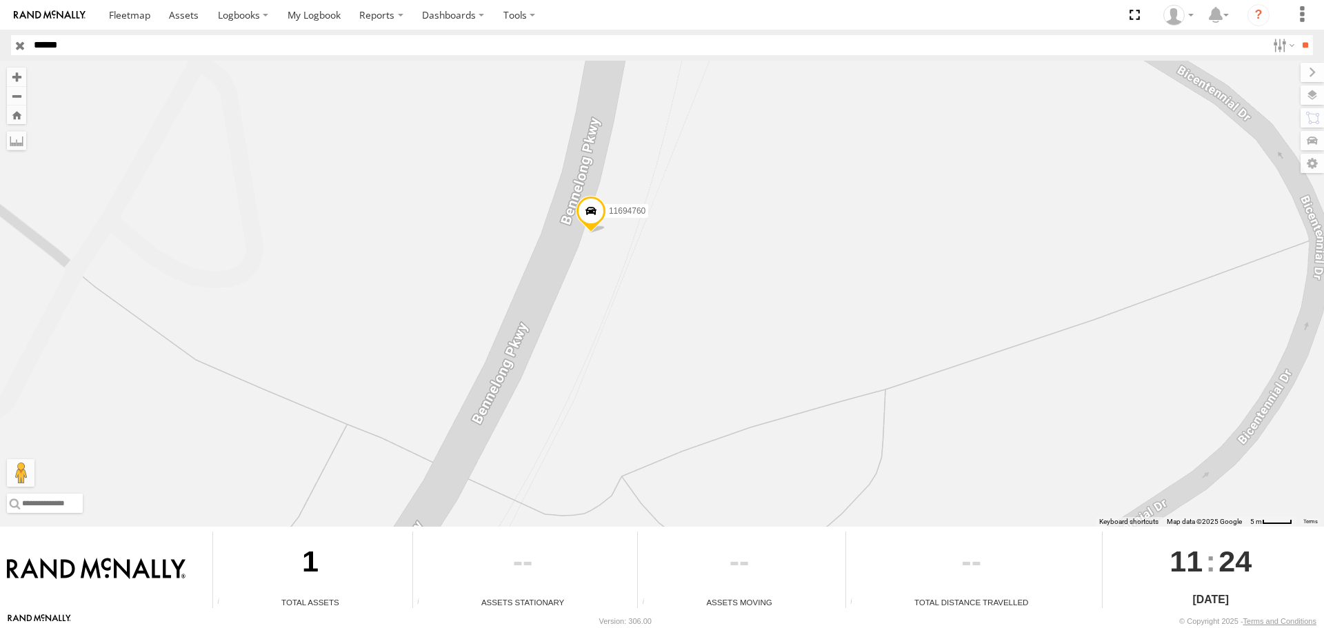
drag, startPoint x: 621, startPoint y: 277, endPoint x: 650, endPoint y: 332, distance: 62.6
click at [650, 332] on div "11694760" at bounding box center [662, 294] width 1324 height 466
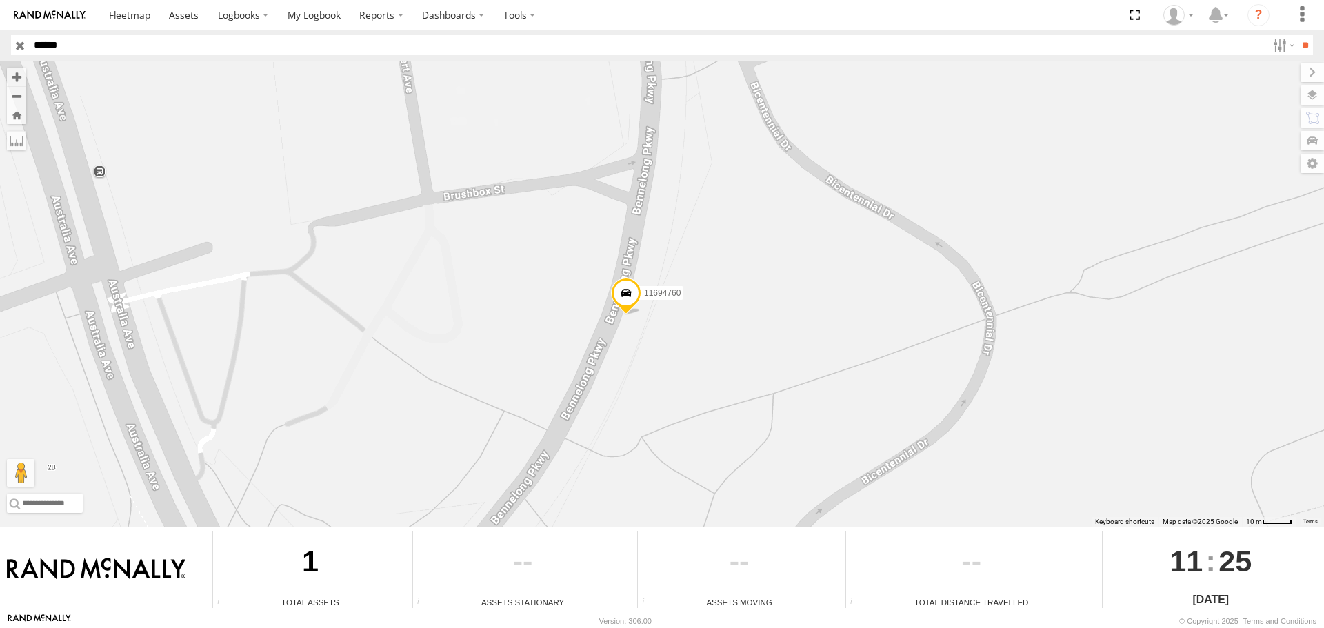
drag, startPoint x: 512, startPoint y: 180, endPoint x: 538, endPoint y: 249, distance: 73.5
click at [538, 249] on div "11694760" at bounding box center [662, 294] width 1324 height 466
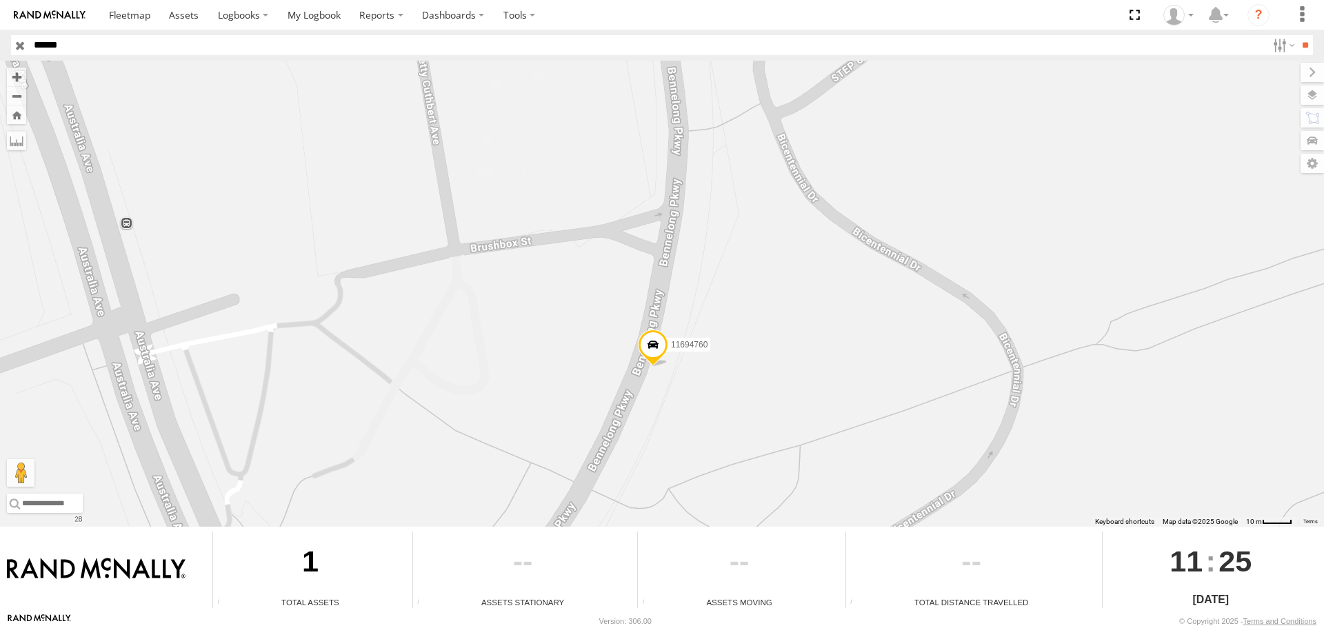
click at [565, 303] on div "11694760" at bounding box center [662, 294] width 1324 height 466
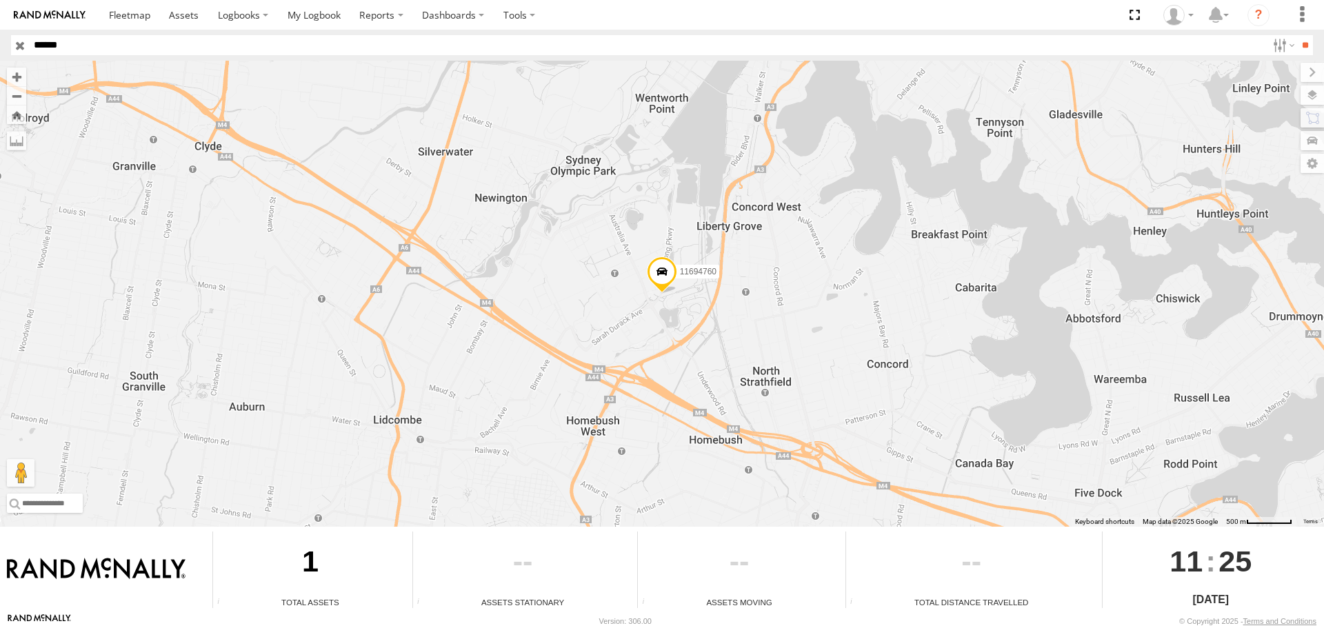
click at [657, 279] on span at bounding box center [662, 275] width 30 height 37
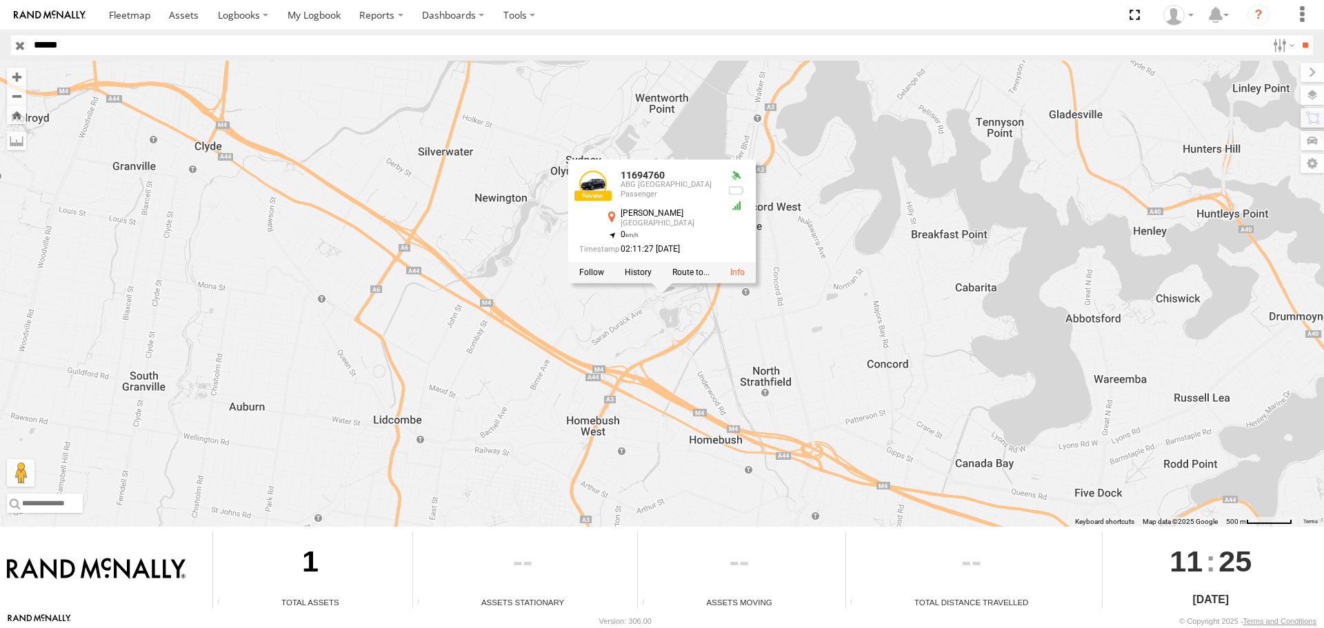
click at [659, 325] on div "11694760 11694760 ABG Australia Passenger [GEOGRAPHIC_DATA] -33.84866 , 151.075…" at bounding box center [662, 294] width 1324 height 466
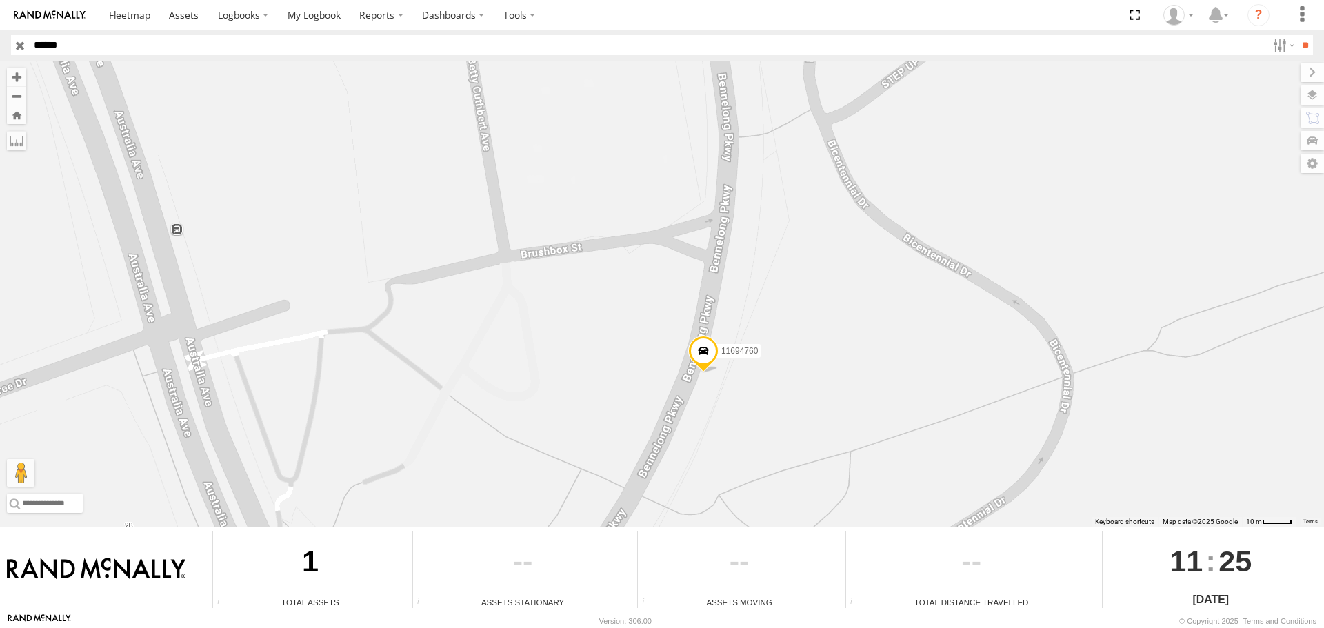
drag, startPoint x: 612, startPoint y: 252, endPoint x: 622, endPoint y: 399, distance: 146.6
click at [622, 399] on div "11694760" at bounding box center [662, 294] width 1324 height 466
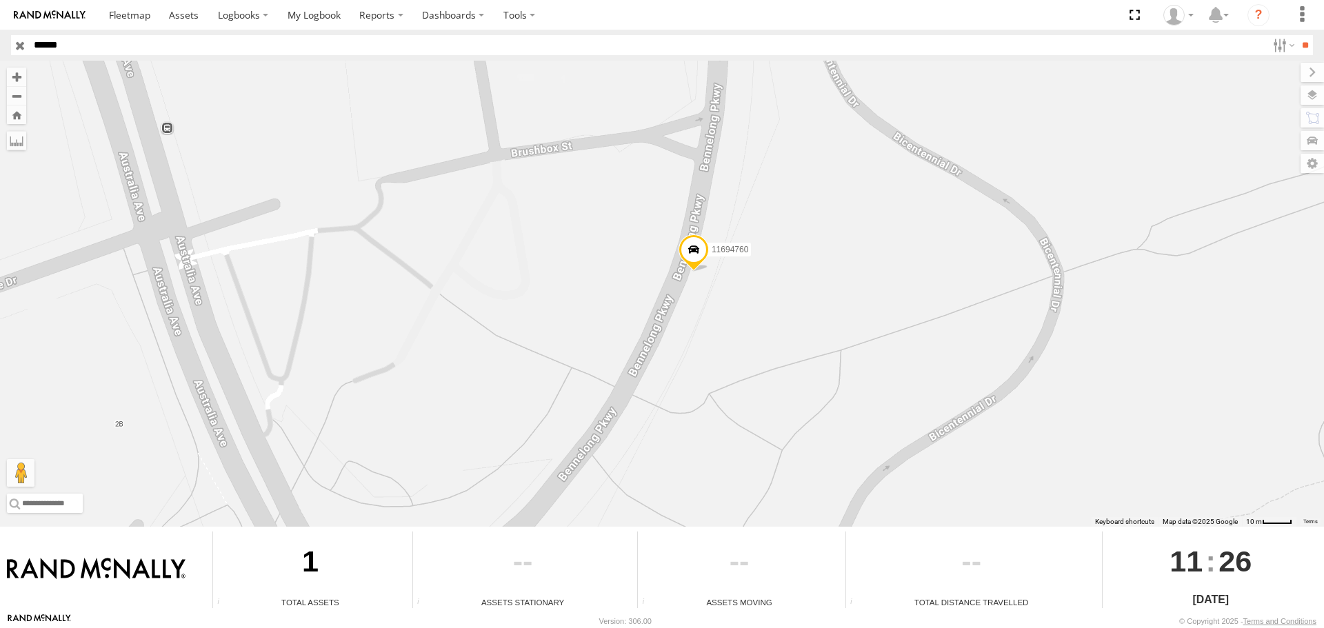
drag, startPoint x: 789, startPoint y: 390, endPoint x: 781, endPoint y: 288, distance: 103.1
click at [781, 288] on div "11694760" at bounding box center [662, 294] width 1324 height 466
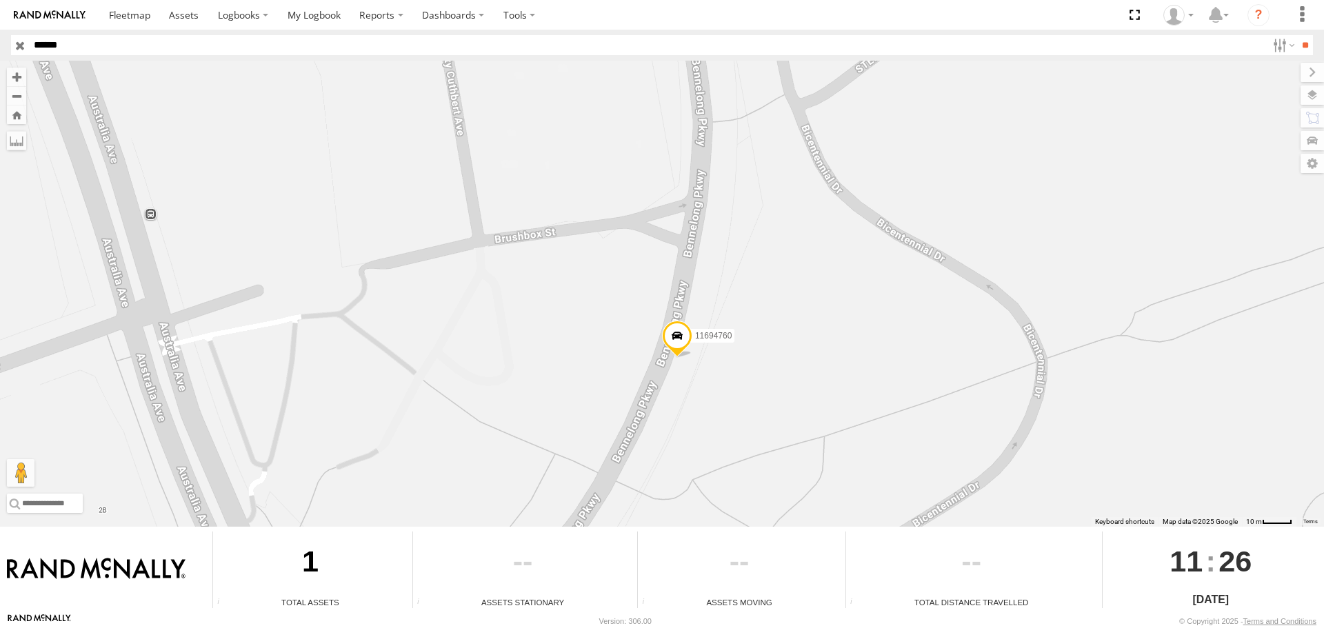
drag, startPoint x: 763, startPoint y: 306, endPoint x: 747, endPoint y: 395, distance: 90.5
click at [747, 395] on div "11694760" at bounding box center [662, 294] width 1324 height 466
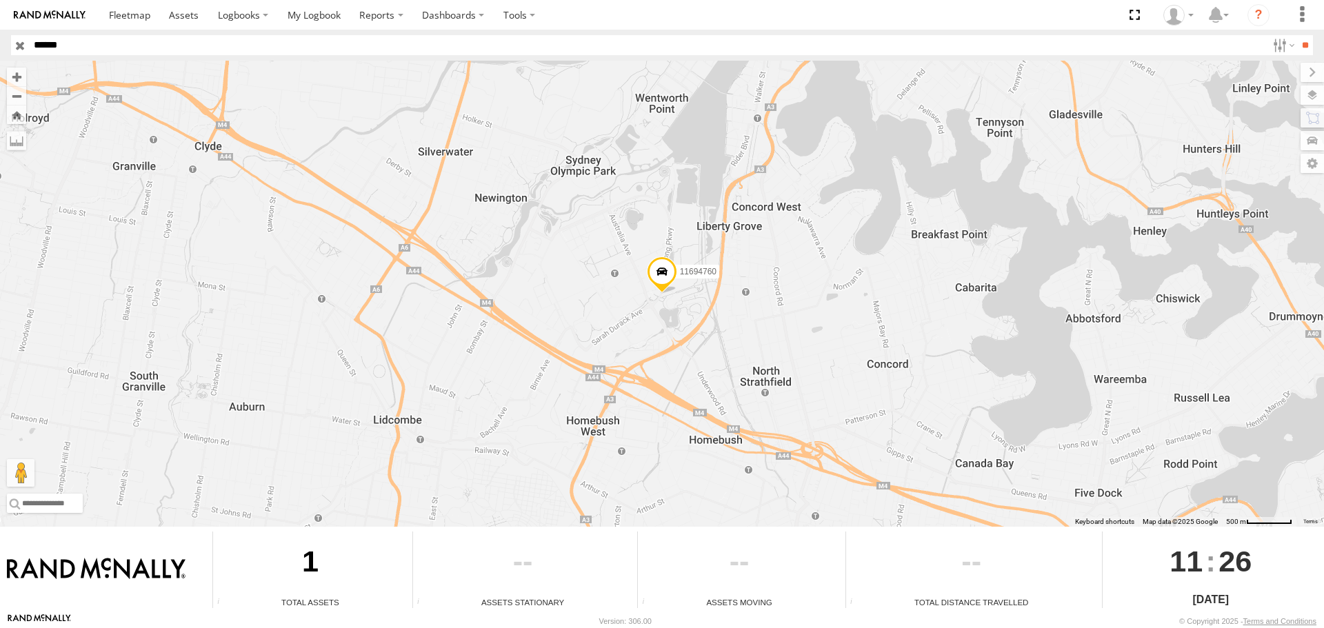
click at [664, 276] on span at bounding box center [662, 275] width 30 height 37
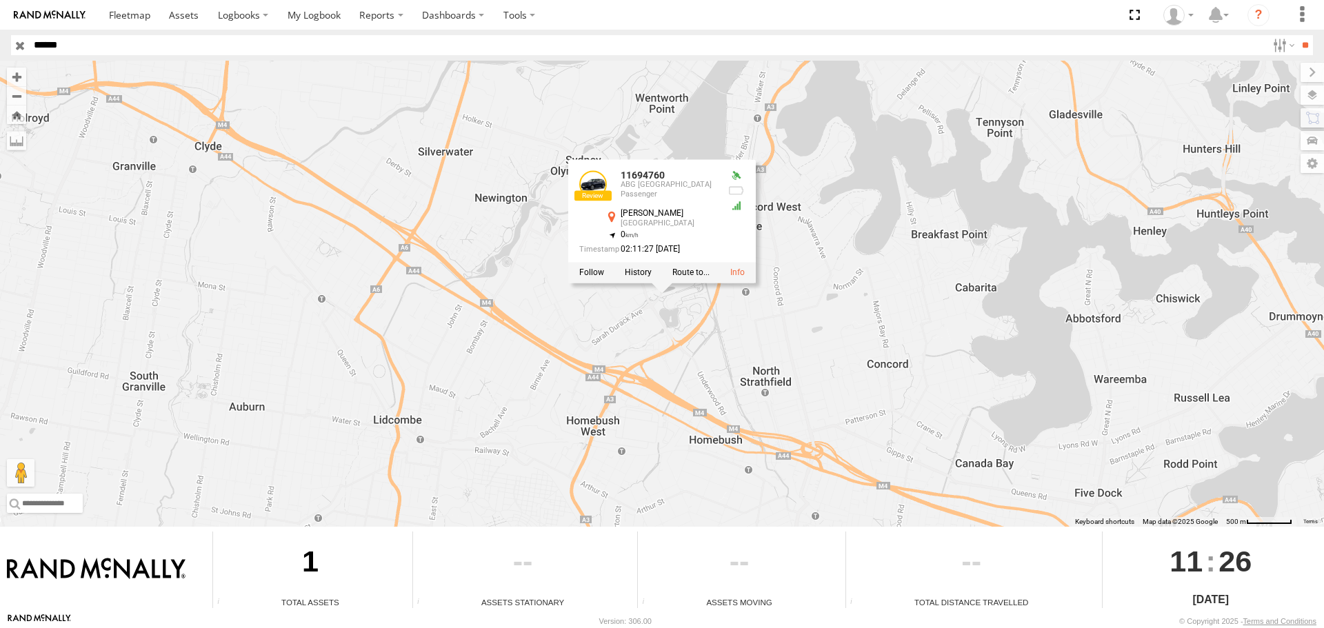
click at [659, 335] on div "11694760 11694760 ABG Australia Passenger Bennelong Pkwy Sydney Olympic Park -3…" at bounding box center [662, 294] width 1324 height 466
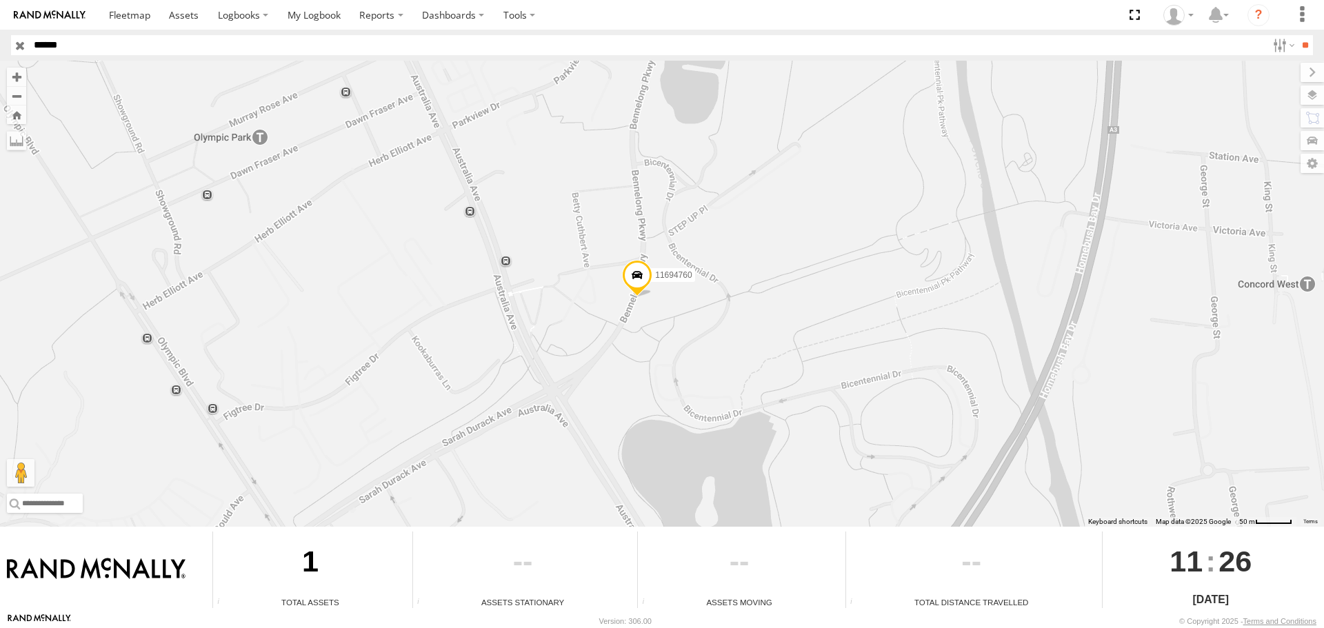
drag, startPoint x: 656, startPoint y: 274, endPoint x: 589, endPoint y: 148, distance: 142.2
click at [589, 148] on div "11694760" at bounding box center [662, 294] width 1324 height 466
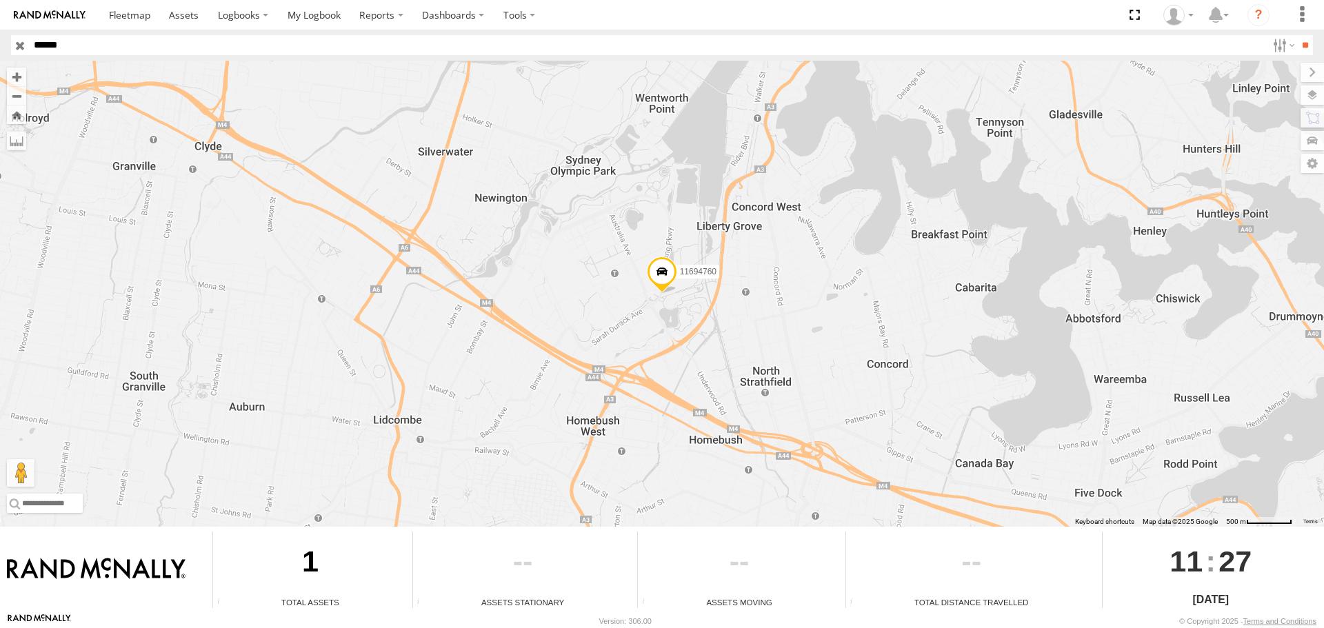
click at [663, 279] on span at bounding box center [662, 275] width 30 height 37
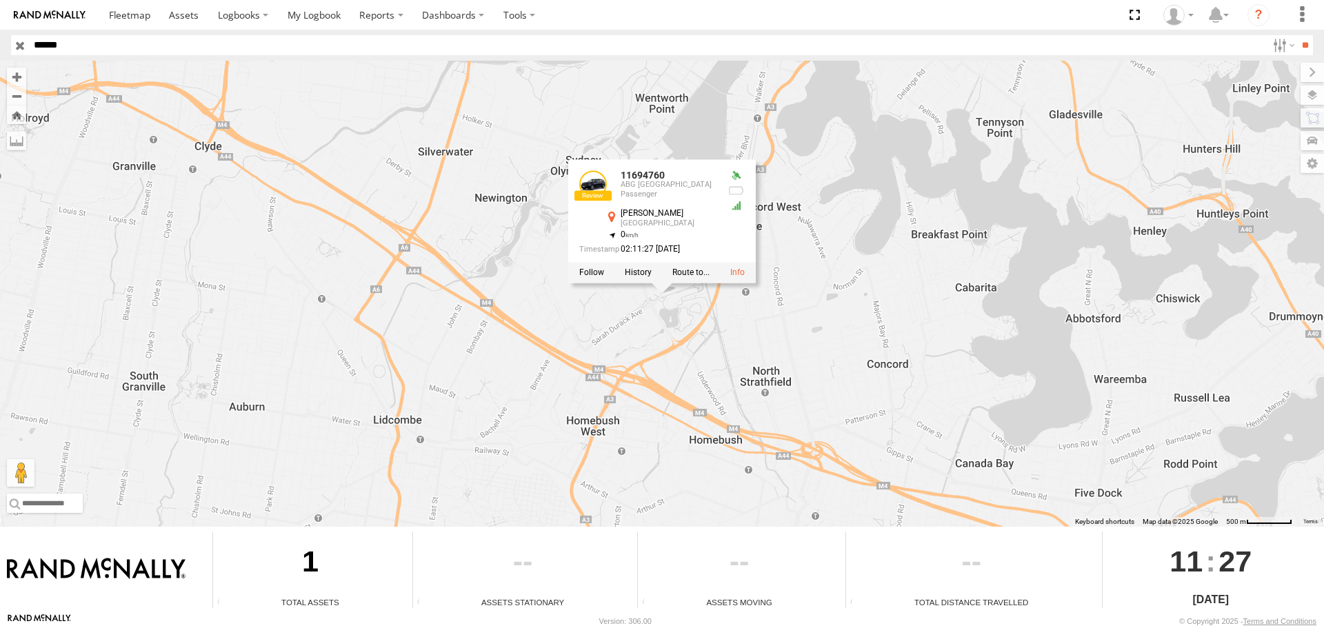
click at [658, 218] on div "[PERSON_NAME]" at bounding box center [669, 213] width 97 height 9
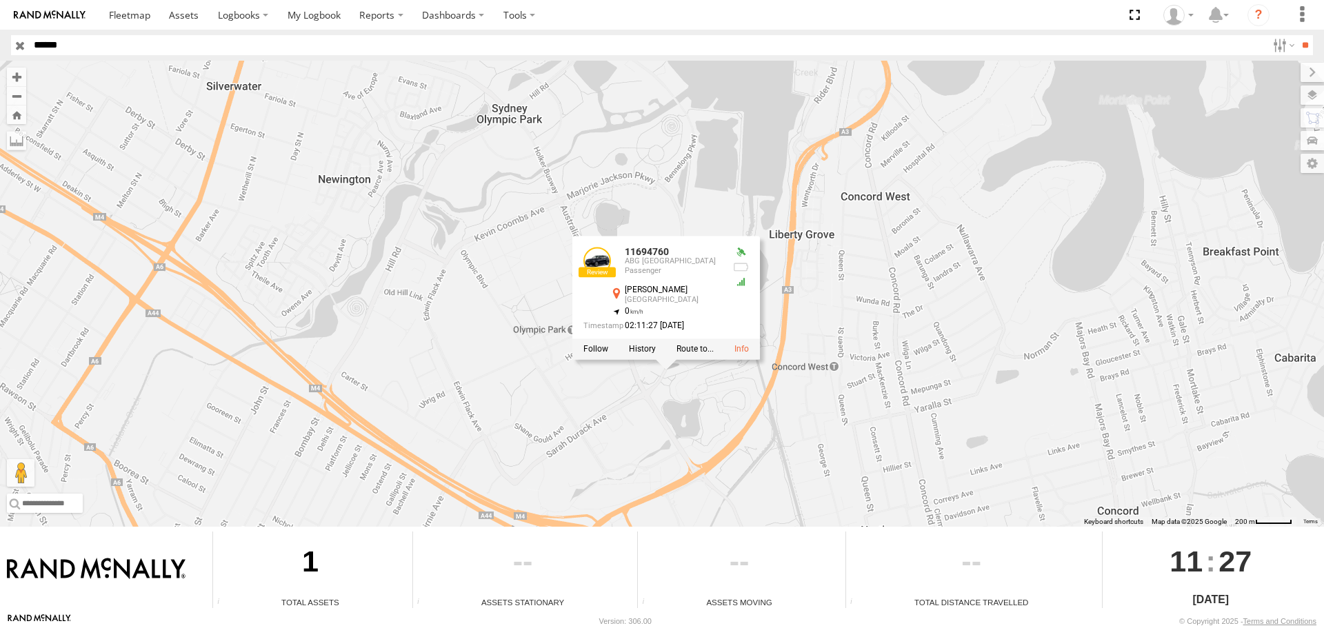
click at [651, 292] on div "[PERSON_NAME]" at bounding box center [673, 290] width 97 height 9
click at [651, 292] on div "Bennelong Pkwy" at bounding box center [673, 290] width 97 height 9
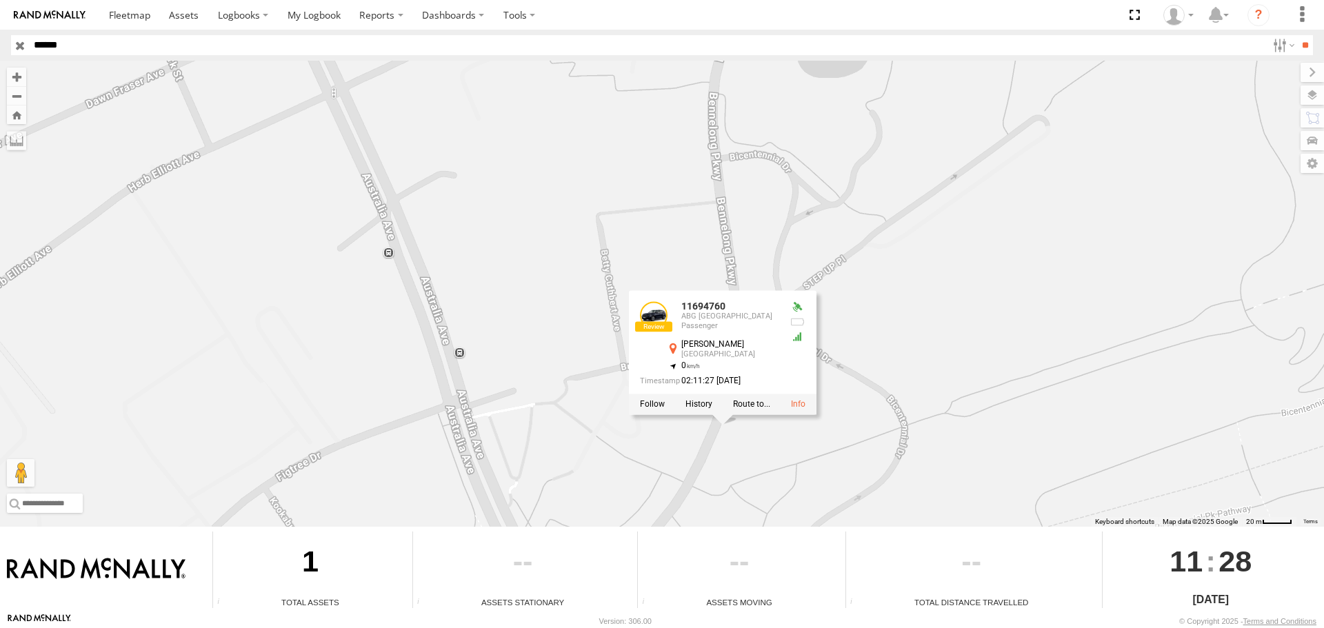
drag, startPoint x: 663, startPoint y: 333, endPoint x: 651, endPoint y: 10, distance: 323.0
click at [651, 10] on body at bounding box center [662, 314] width 1324 height 628
drag, startPoint x: 688, startPoint y: 365, endPoint x: 787, endPoint y: 341, distance: 102.4
click at [787, 341] on div "11694760 ABG Australia Passenger Bennelong Pkwy Sydney Olympic Park -33.84866 ,…" at bounding box center [723, 342] width 188 height 103
click at [933, 354] on div "11694760 11694760 ABG Australia Passenger Bennelong Pkwy Sydney Olympic Park -3…" at bounding box center [662, 294] width 1324 height 466
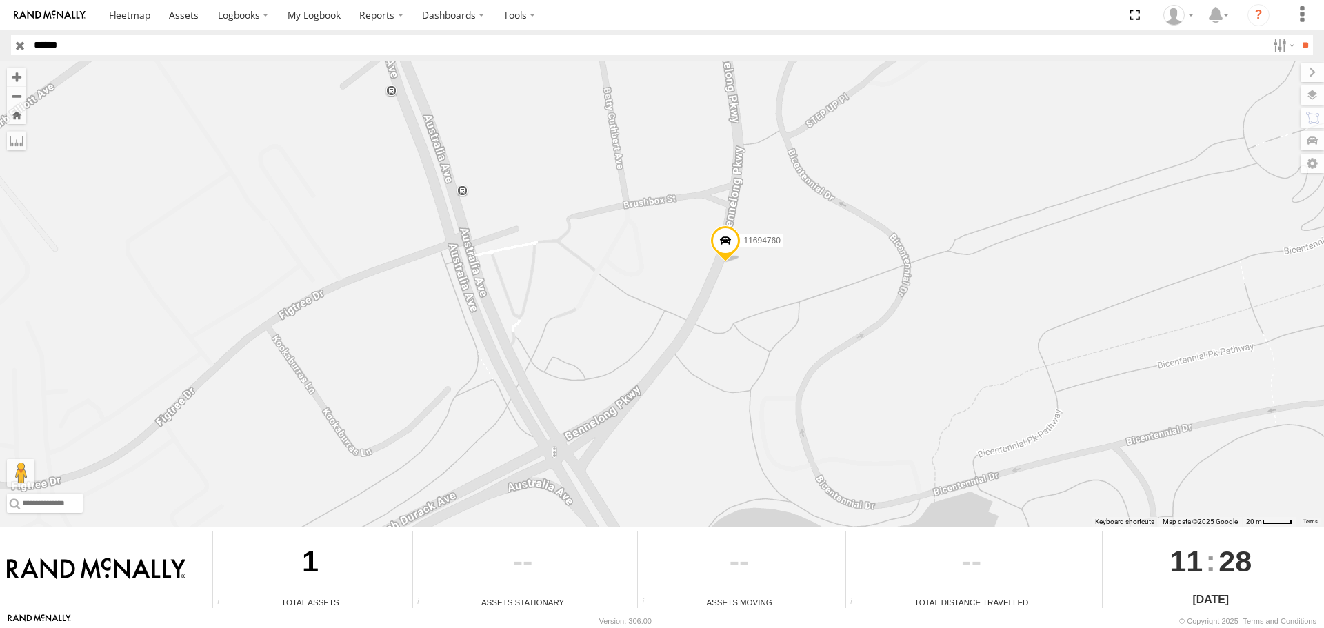
drag, startPoint x: 748, startPoint y: 374, endPoint x: 751, endPoint y: 210, distance: 163.5
click at [751, 210] on div "11694760" at bounding box center [662, 294] width 1324 height 466
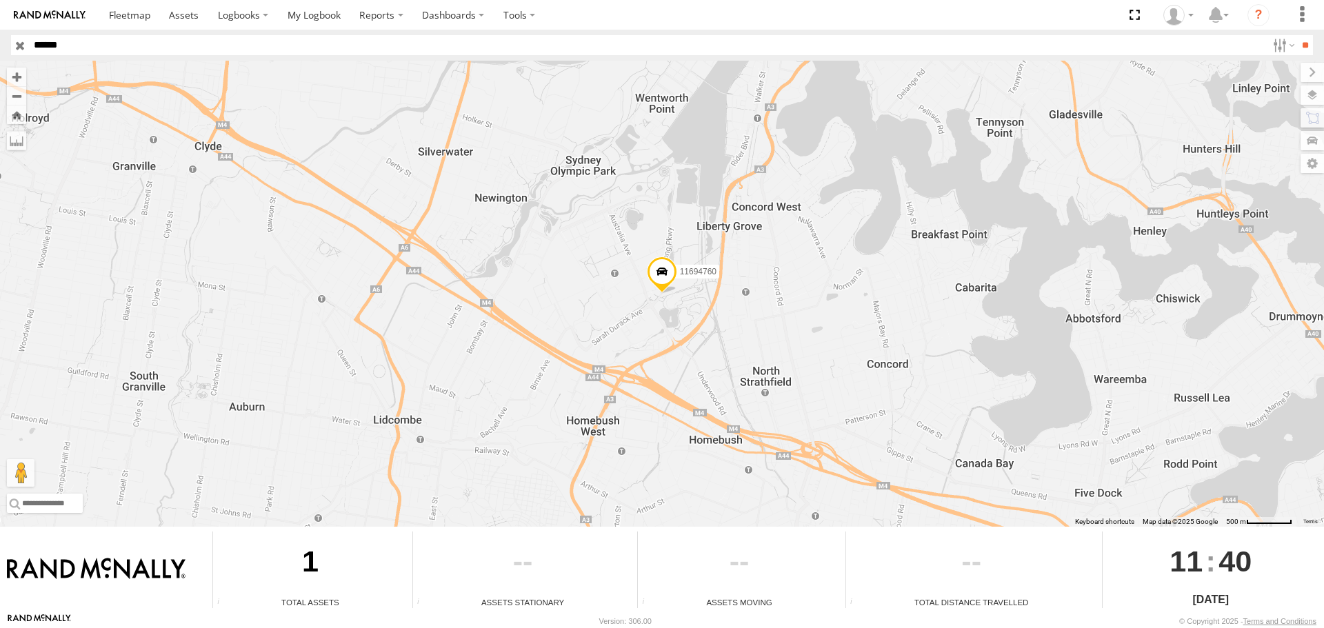
click at [665, 270] on span at bounding box center [662, 275] width 30 height 37
click at [669, 273] on span at bounding box center [662, 275] width 30 height 37
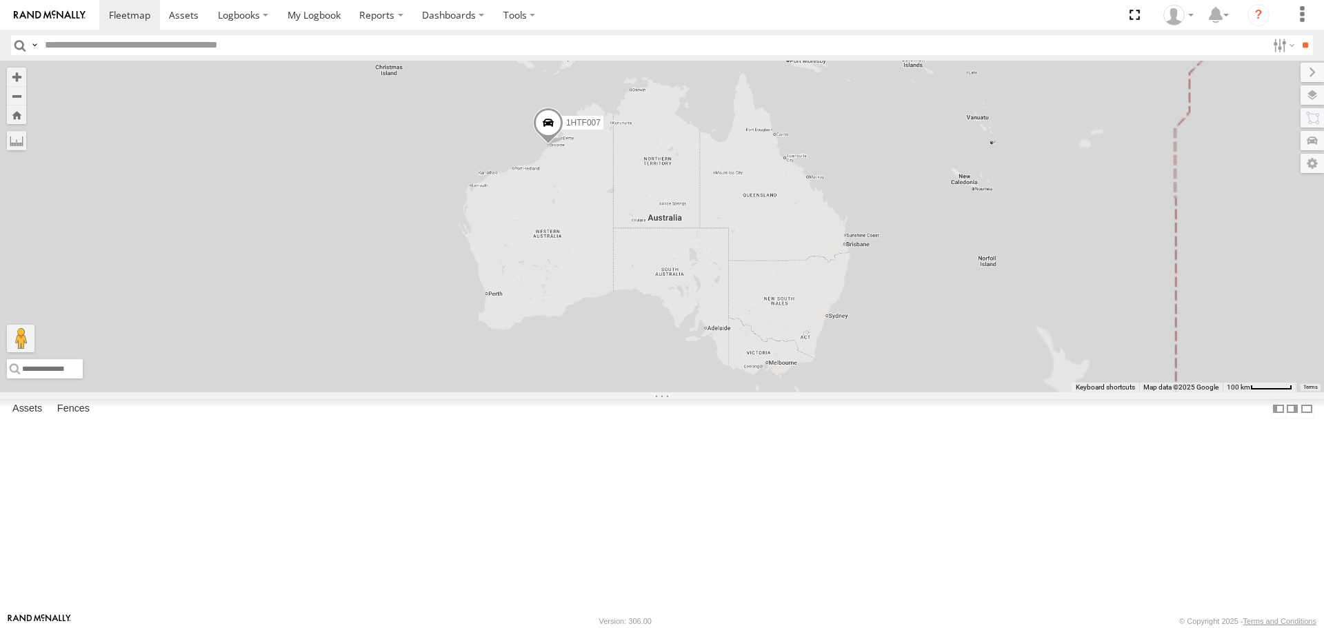
click at [128, 44] on input "text" at bounding box center [653, 45] width 1228 height 20
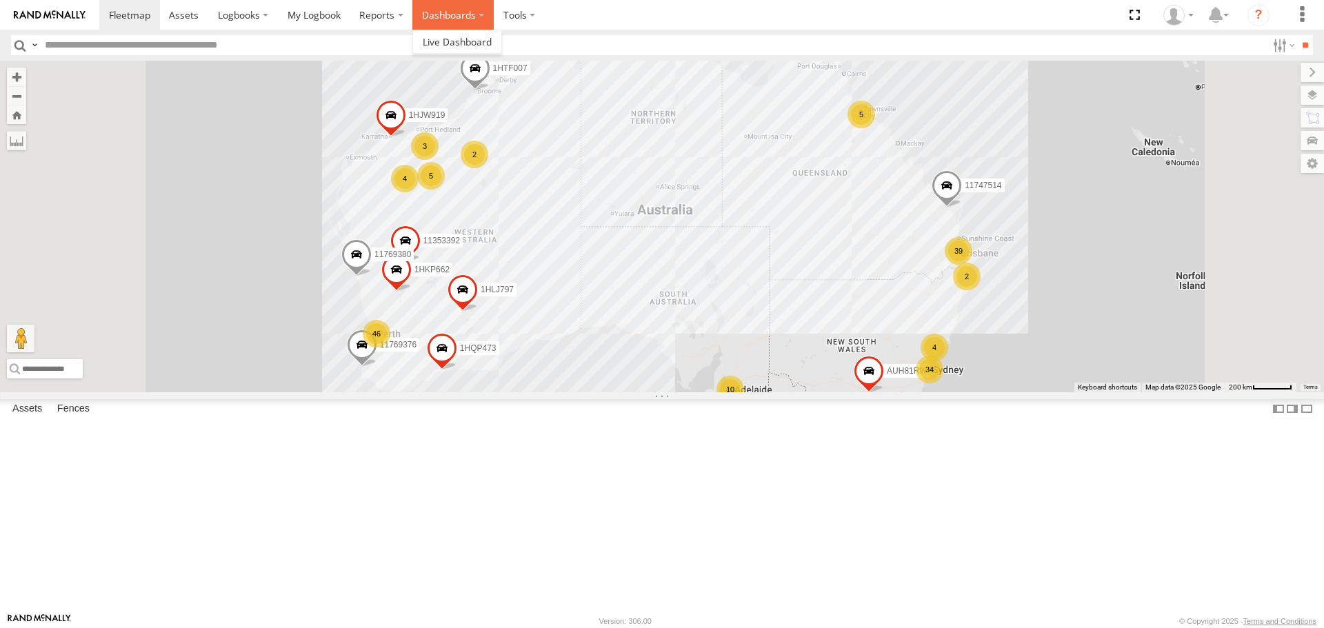
click at [439, 11] on label "Dashboards" at bounding box center [452, 15] width 81 height 30
click at [447, 34] on link at bounding box center [457, 41] width 88 height 23
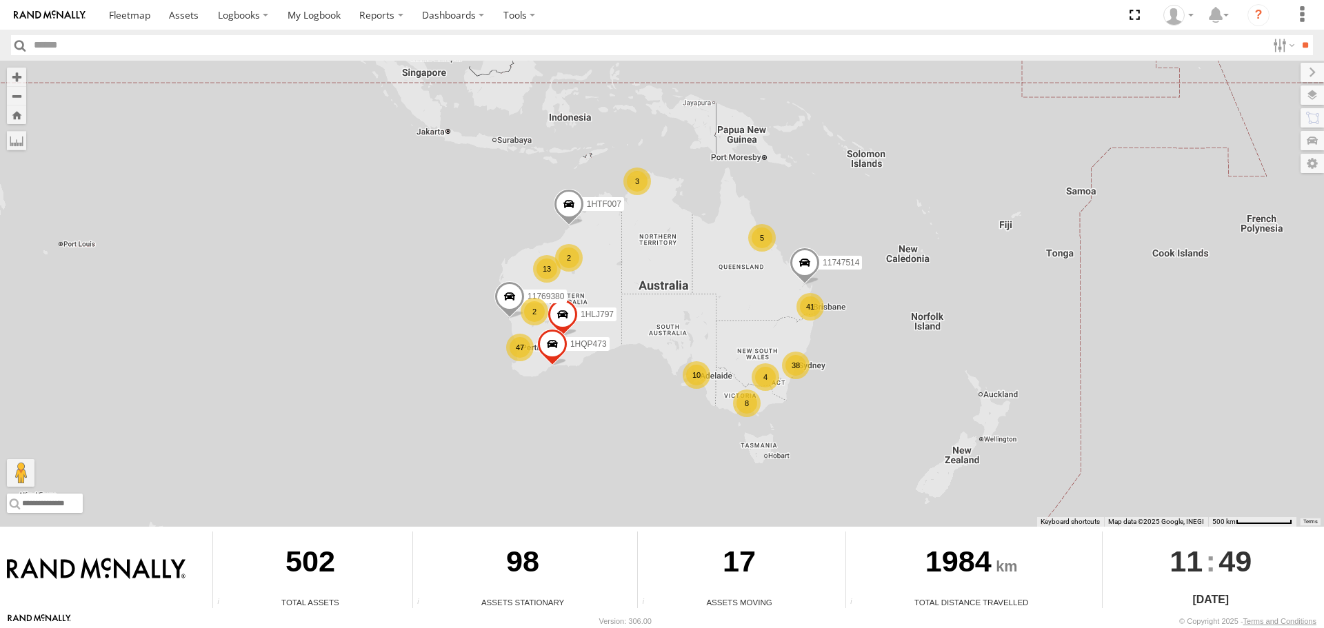
click at [62, 44] on input "text" at bounding box center [648, 45] width 1239 height 20
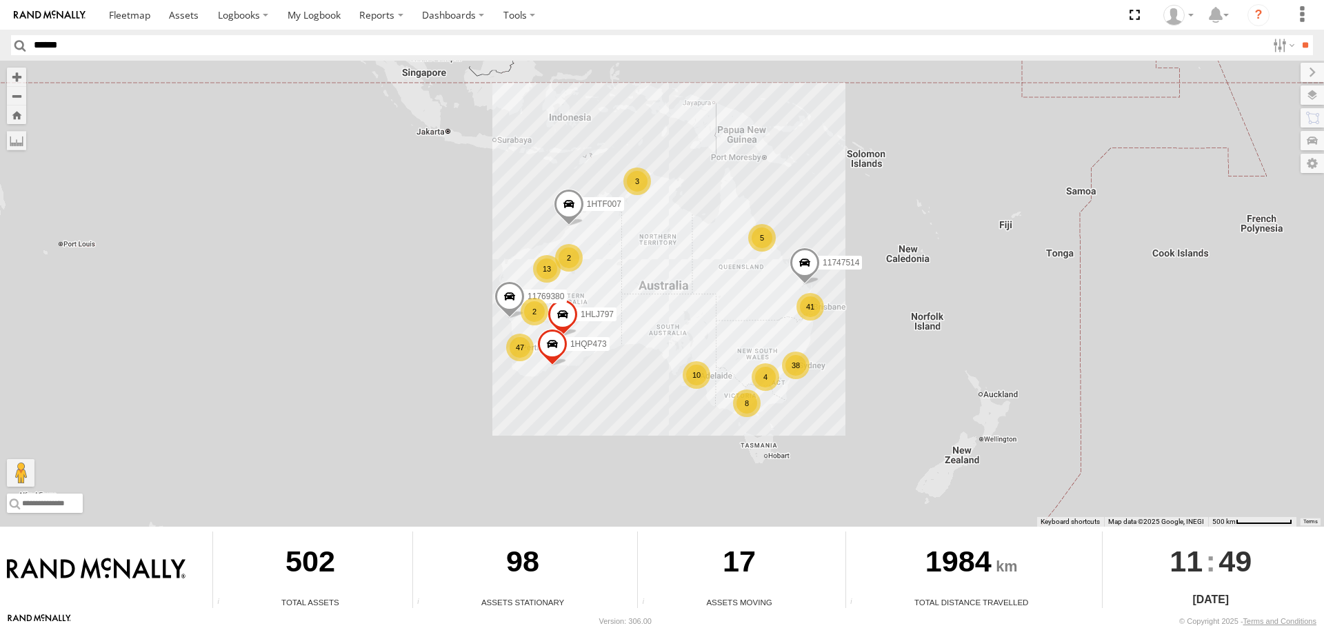
type input "******"
click at [1297, 35] on input "**" at bounding box center [1305, 45] width 16 height 20
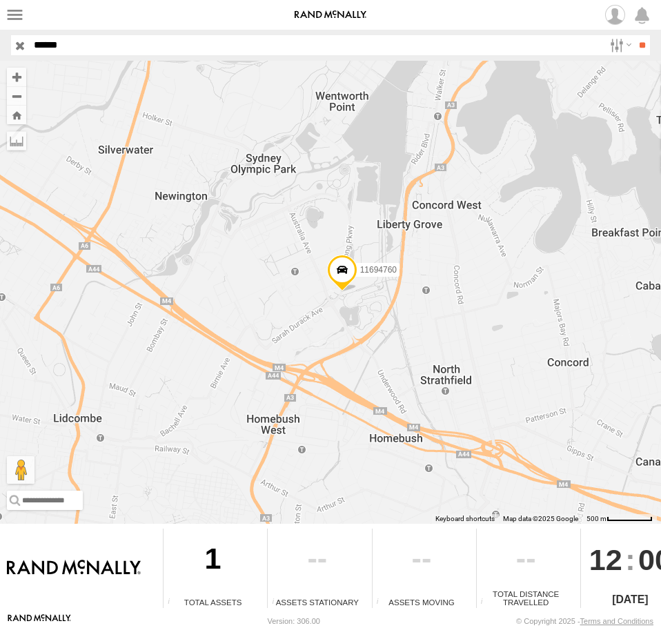
click at [337, 257] on span at bounding box center [342, 272] width 30 height 37
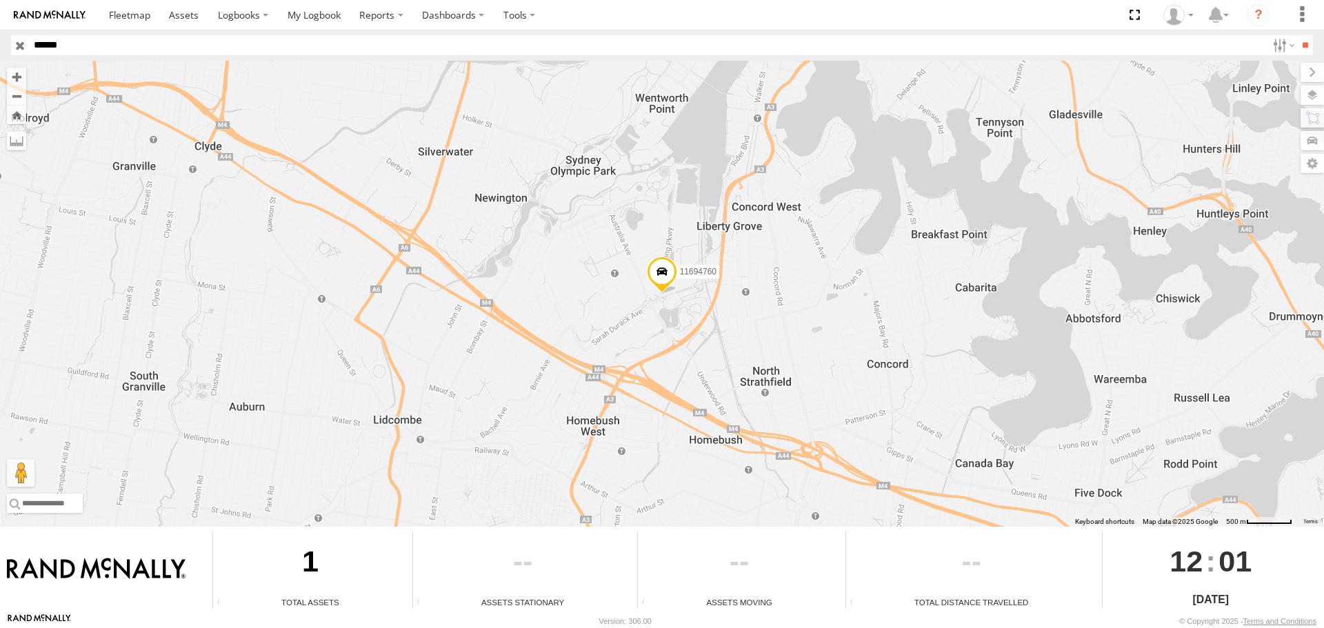
click at [660, 283] on span at bounding box center [662, 275] width 30 height 37
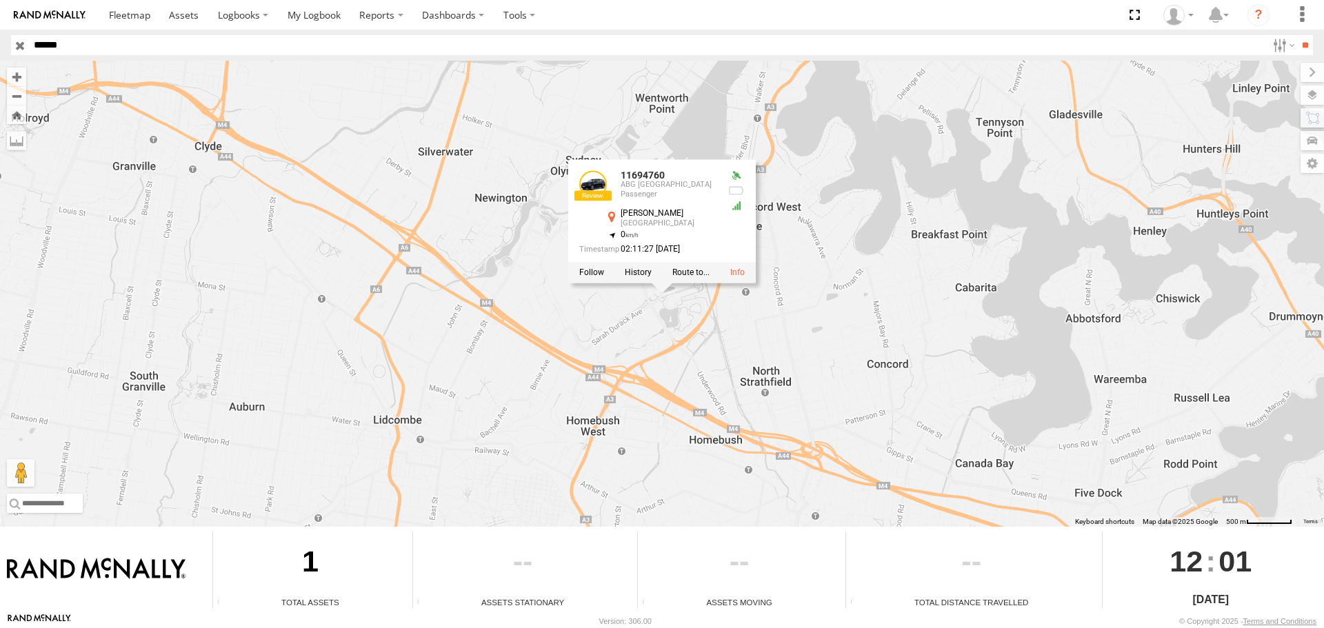
click at [631, 331] on div "11694760 11694760 ABG Australia Passenger Bennelong Pkwy Sydney Olympic Park -3…" at bounding box center [662, 294] width 1324 height 466
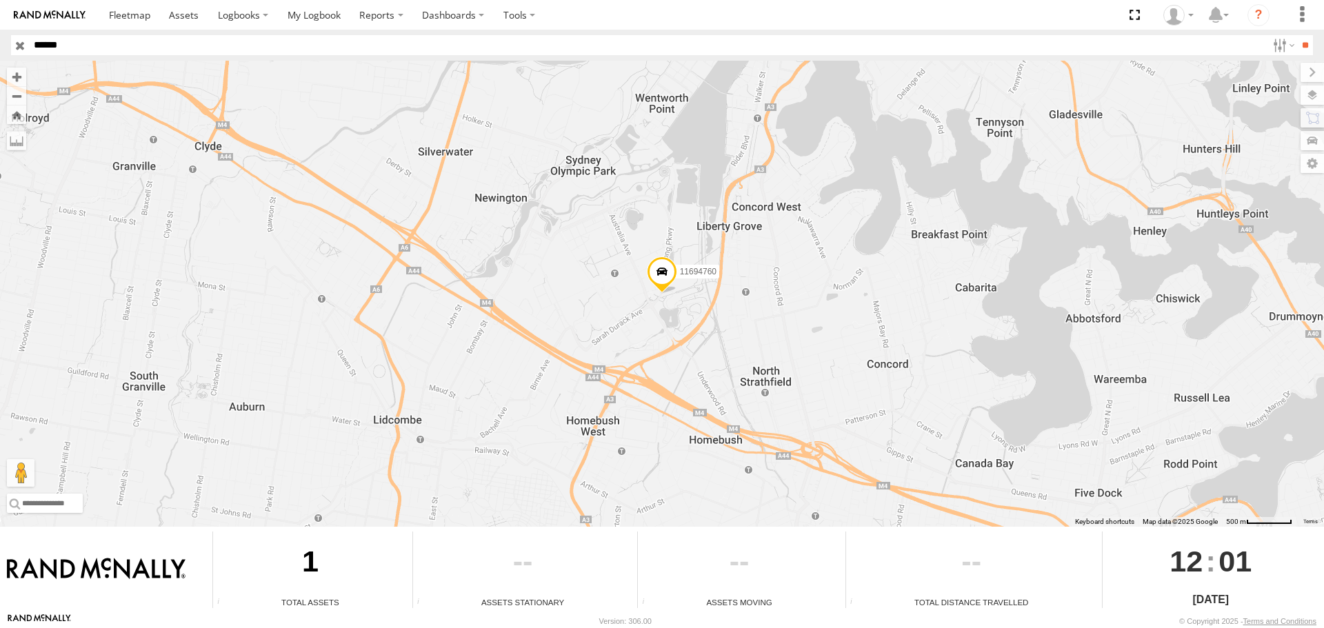
click at [657, 274] on span at bounding box center [662, 275] width 30 height 37
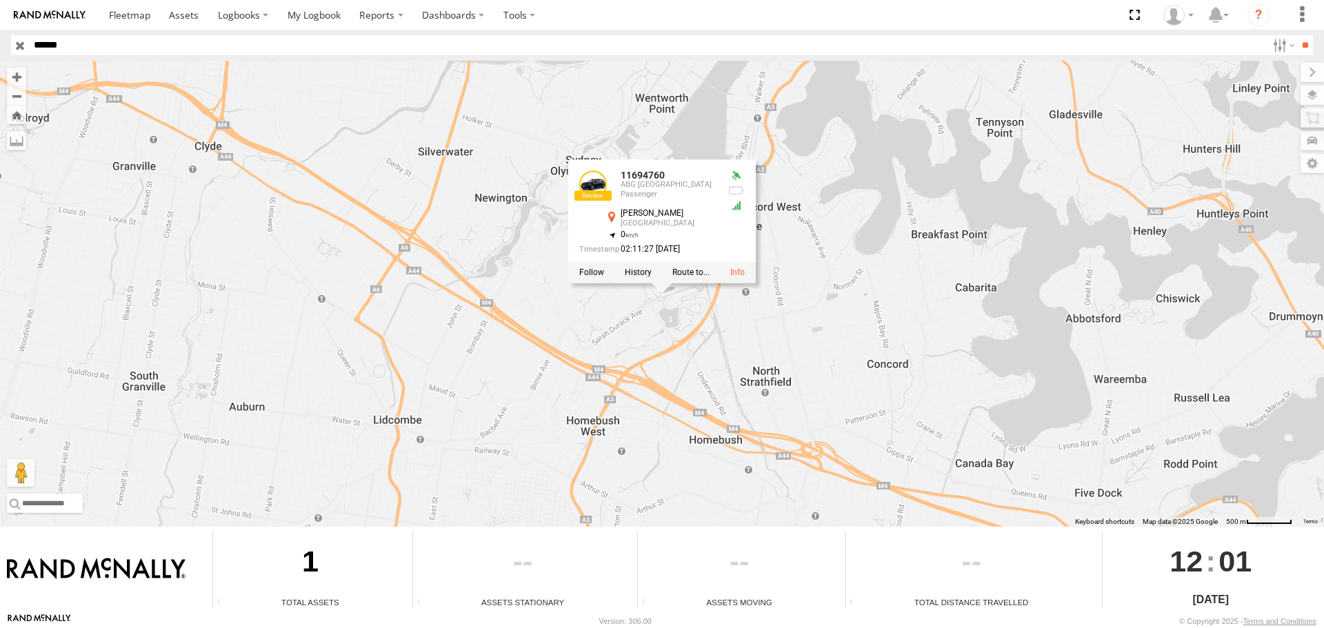
click at [627, 335] on div "11694760 11694760 ABG Australia Passenger Bennelong Pkwy Sydney Olympic Park -3…" at bounding box center [662, 294] width 1324 height 466
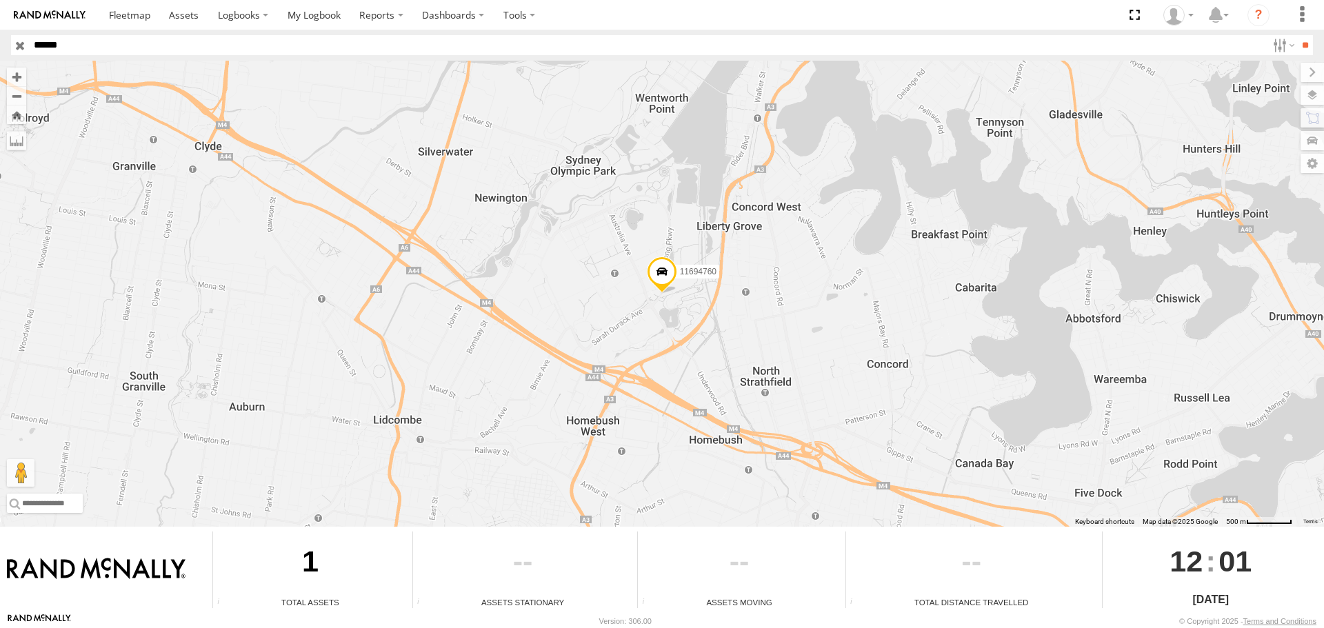
click at [654, 286] on span at bounding box center [662, 275] width 30 height 37
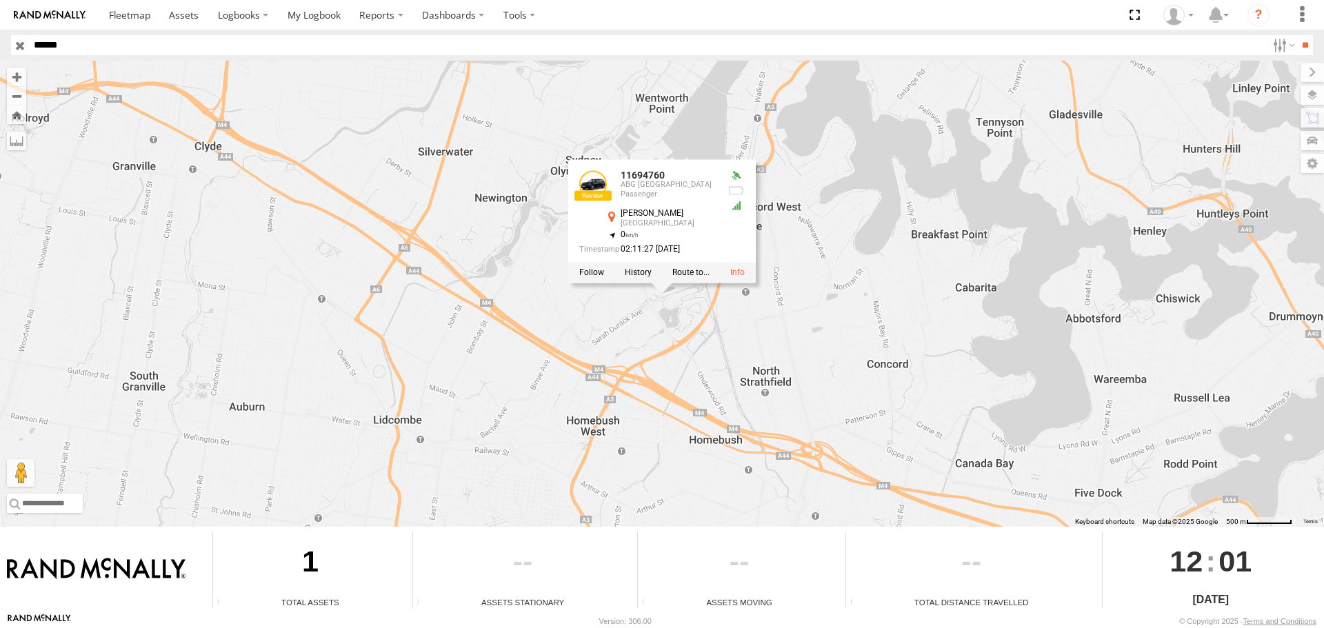
click at [627, 345] on div "11694760 11694760 ABG Australia Passenger Bennelong Pkwy Sydney Olympic Park -3…" at bounding box center [662, 294] width 1324 height 466
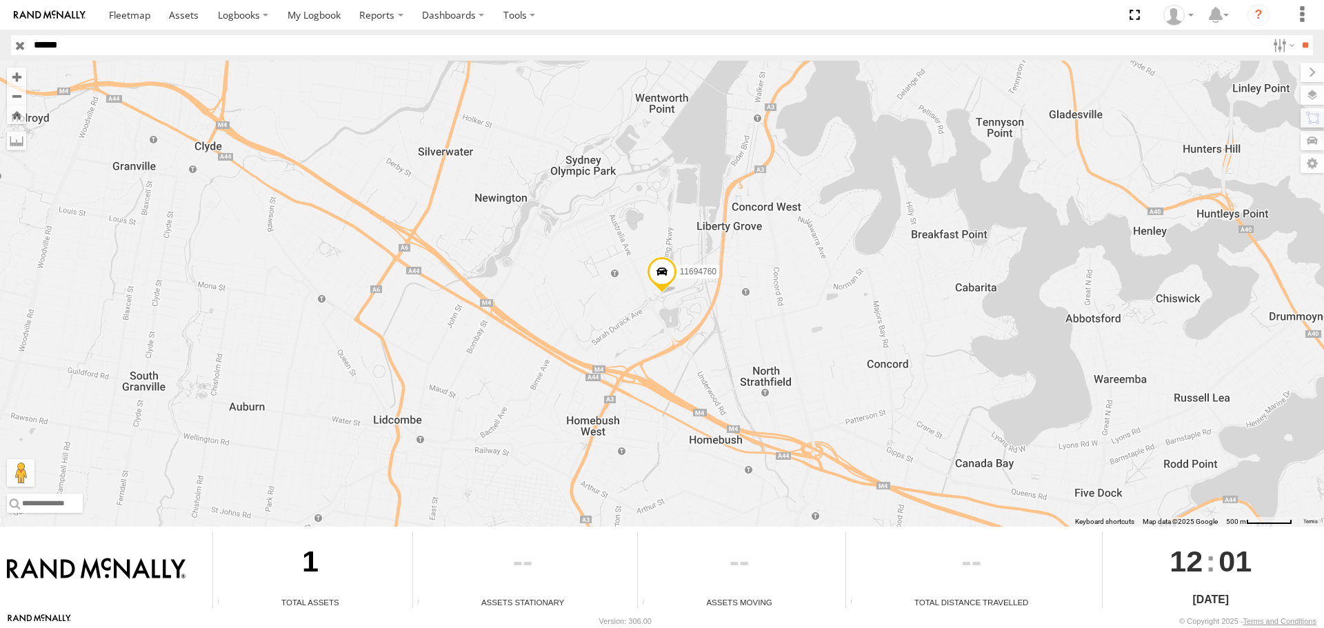
click at [110, 46] on input "******" at bounding box center [648, 45] width 1239 height 20
click at [660, 280] on span at bounding box center [662, 275] width 30 height 37
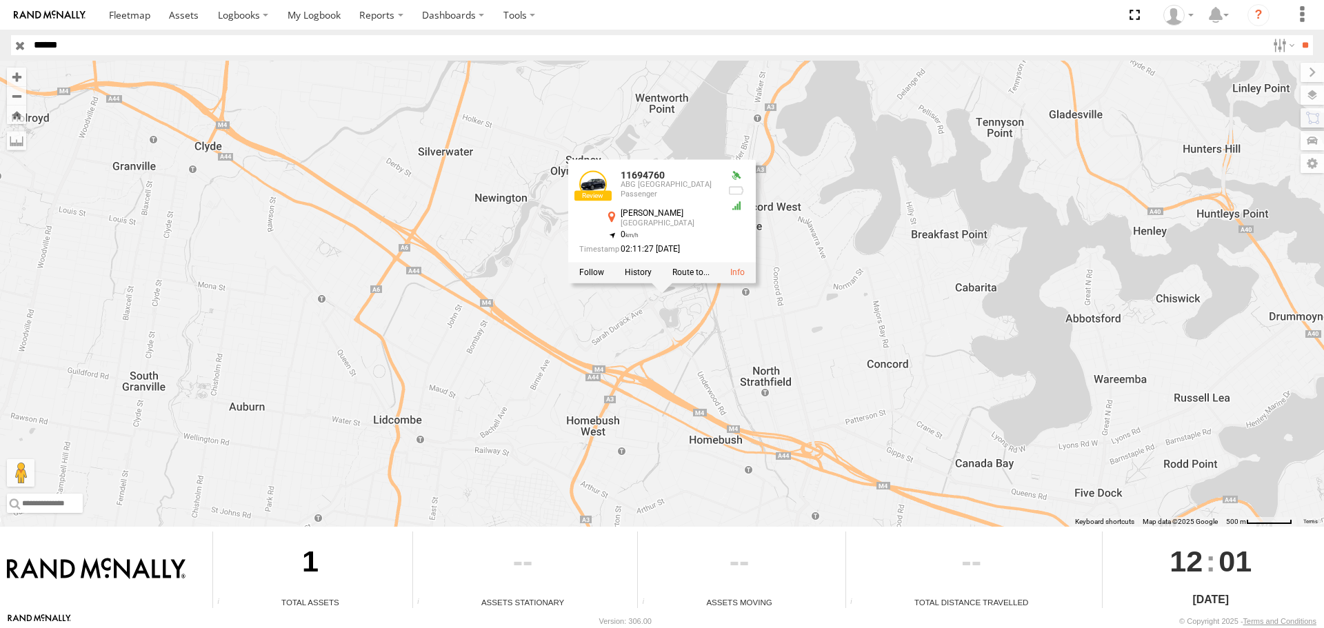
click at [636, 339] on div "11694760 11694760 ABG Australia Passenger Bennelong Pkwy Sydney Olympic Park -3…" at bounding box center [662, 294] width 1324 height 466
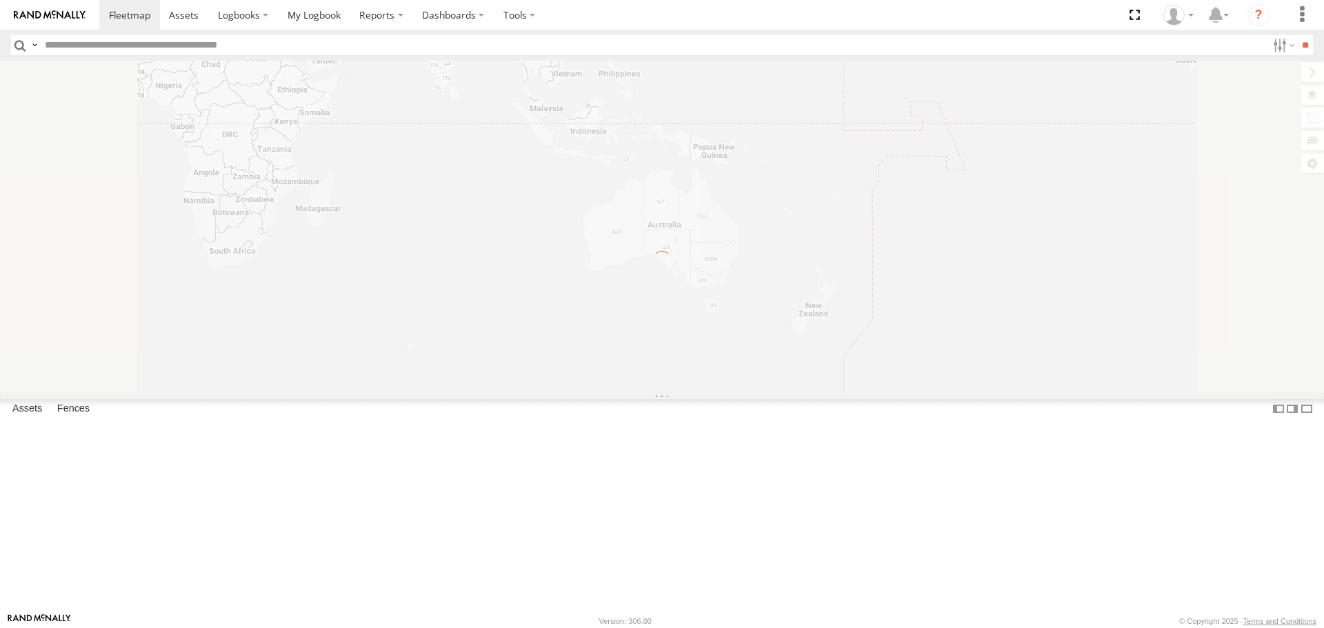
click at [137, 48] on input "text" at bounding box center [653, 45] width 1228 height 20
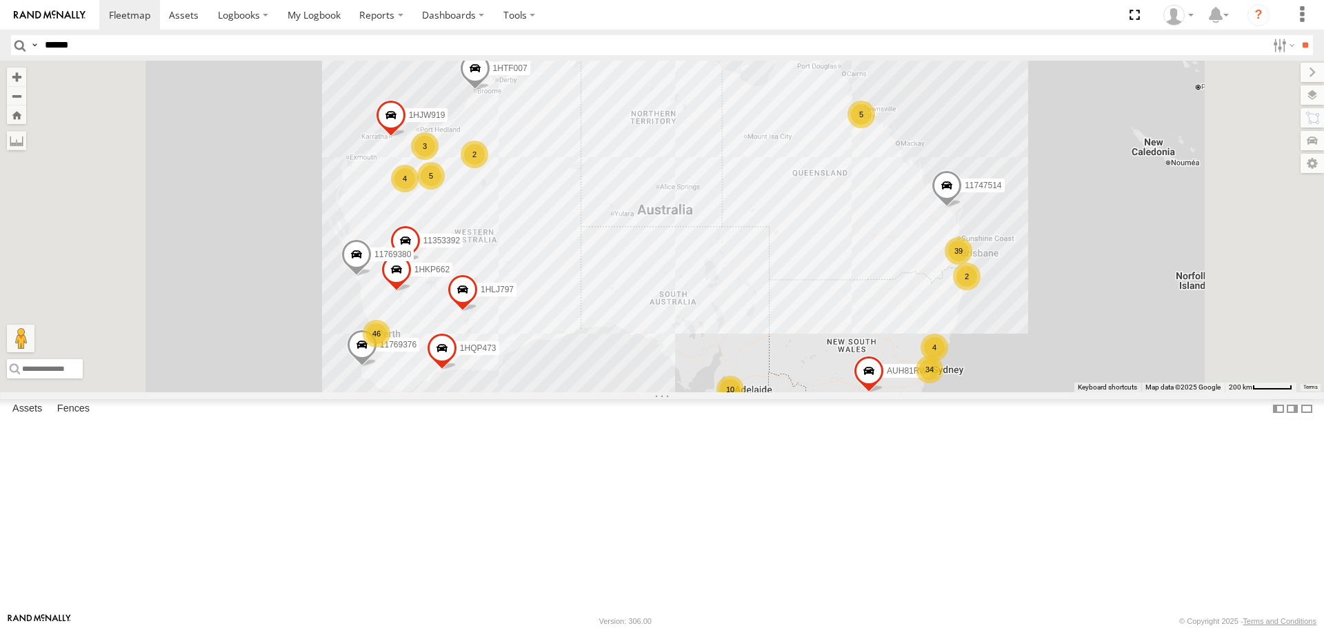
type input "******"
click at [1297, 35] on input "**" at bounding box center [1305, 45] width 16 height 20
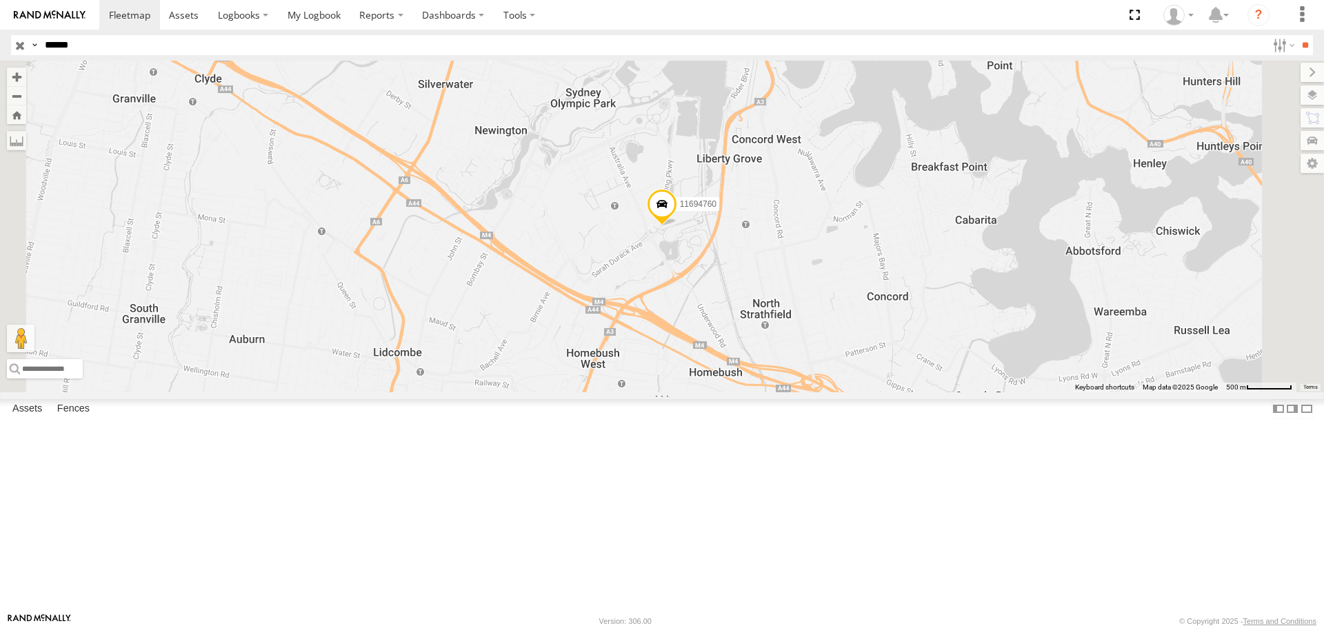
click at [677, 226] on span at bounding box center [662, 207] width 30 height 37
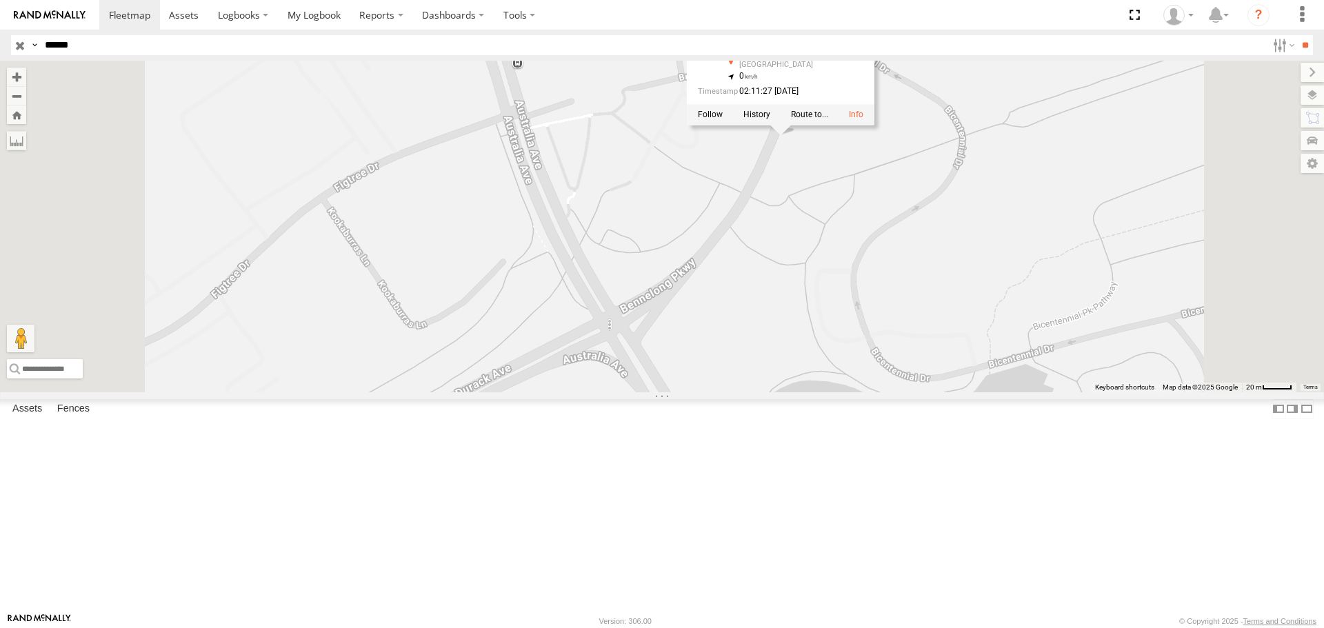
click at [978, 268] on div "11694760 11694760 ABG Australia Passenger Bennelong Pkwy Sydney Olympic Park -3…" at bounding box center [662, 226] width 1324 height 331
click at [796, 136] on span at bounding box center [780, 117] width 30 height 37
click at [0, 0] on div "11694760 ABG Australia Passenger Bennelong Pkwy Sydney Olympic Park -33.84866 1…" at bounding box center [0, 0] width 0 height 0
click at [0, 0] on link at bounding box center [0, 0] width 0 height 0
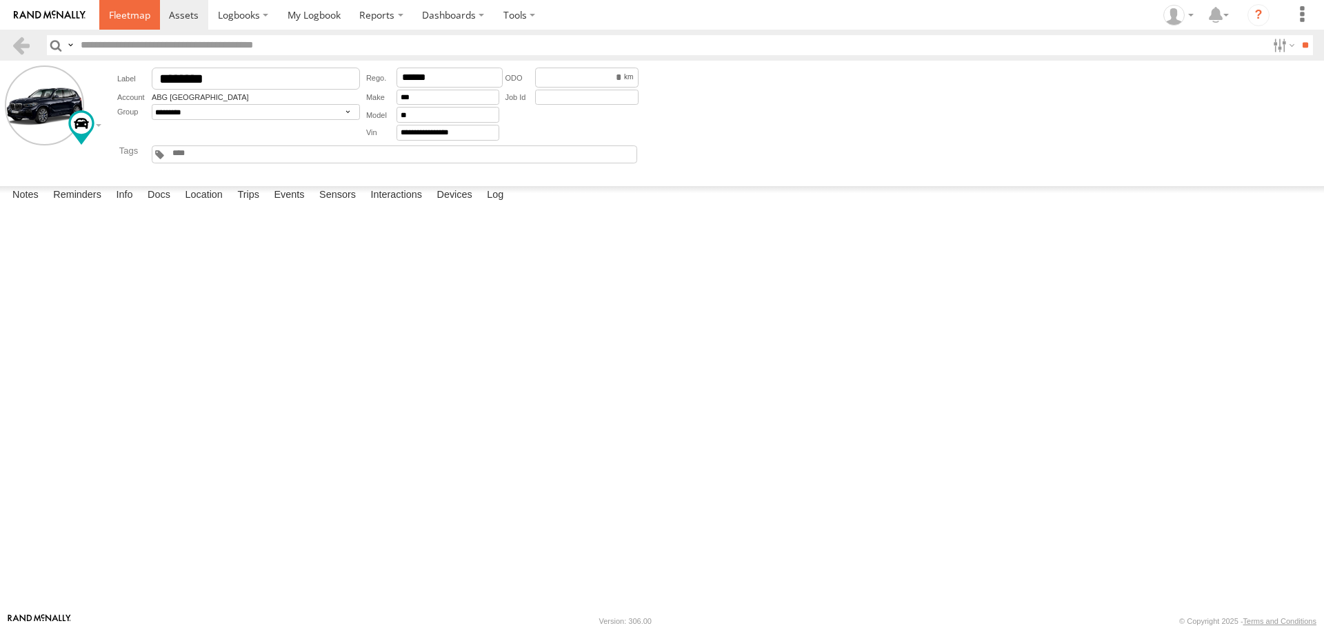
click at [137, 15] on span at bounding box center [129, 14] width 41 height 13
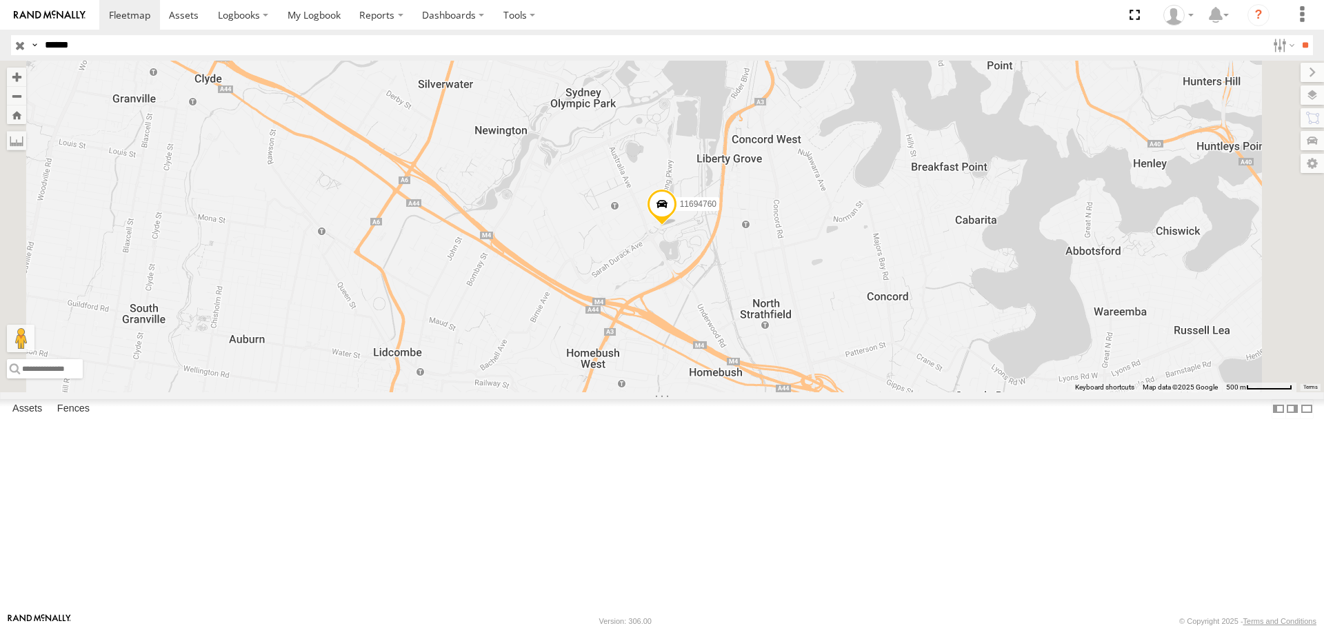
click at [677, 226] on span at bounding box center [662, 207] width 30 height 37
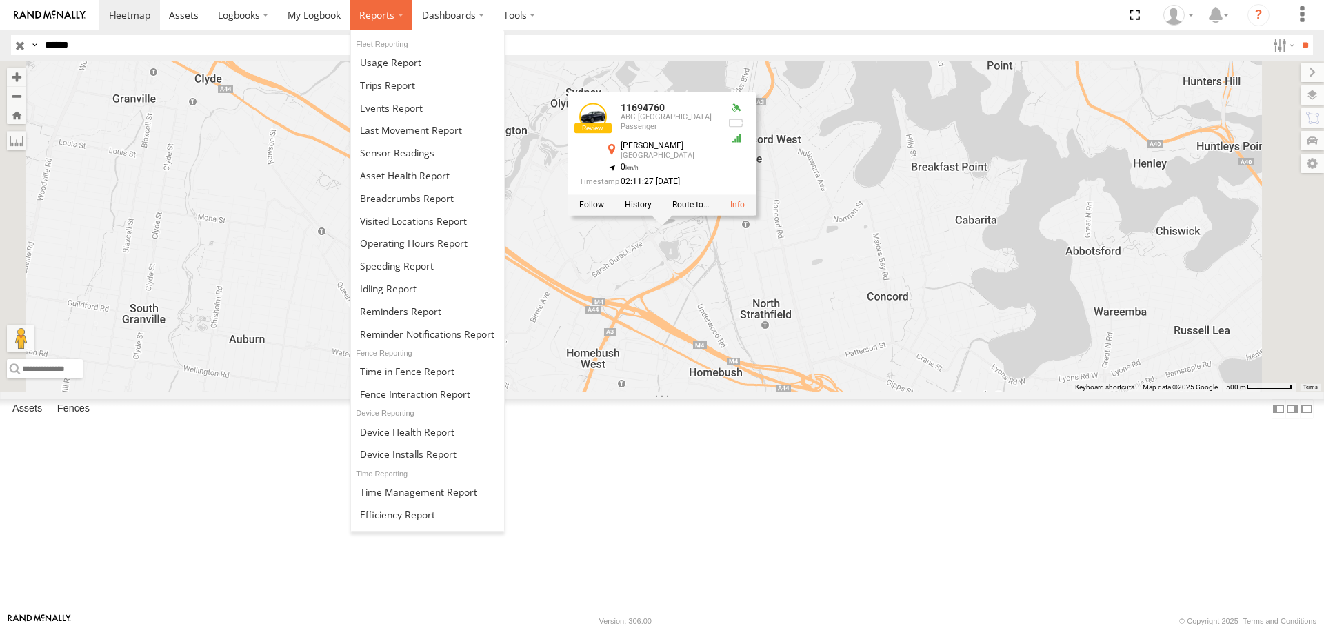
click at [383, 23] on label at bounding box center [381, 15] width 63 height 30
click at [388, 88] on span at bounding box center [387, 85] width 55 height 13
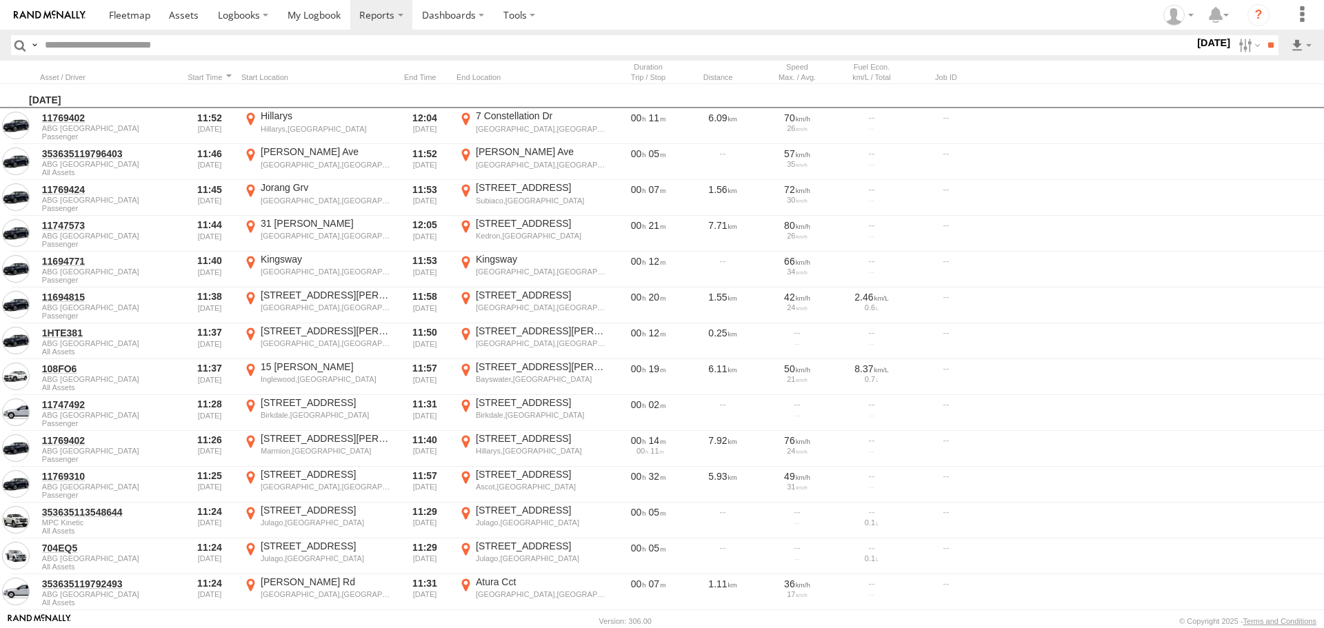
click at [137, 48] on input "text" at bounding box center [616, 45] width 1155 height 20
type input "******"
click at [1263, 35] on input "**" at bounding box center [1271, 45] width 16 height 20
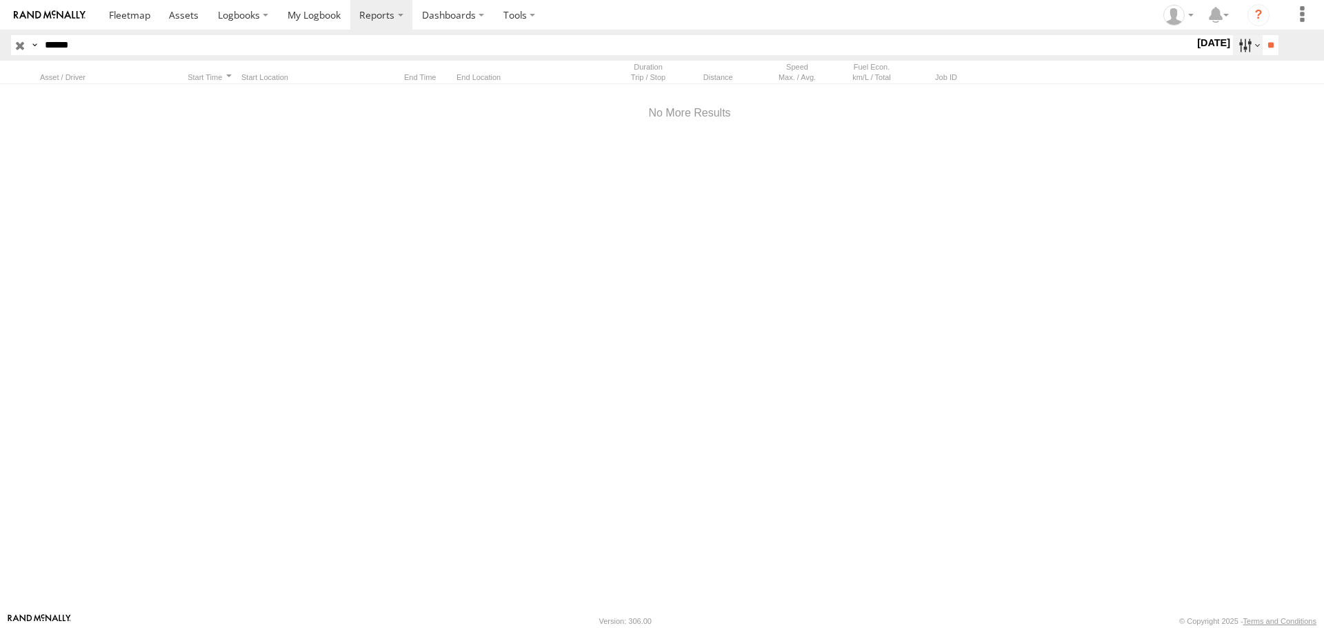
click at [1245, 45] on label at bounding box center [1248, 45] width 30 height 20
click at [1270, 46] on input "**" at bounding box center [1271, 45] width 16 height 20
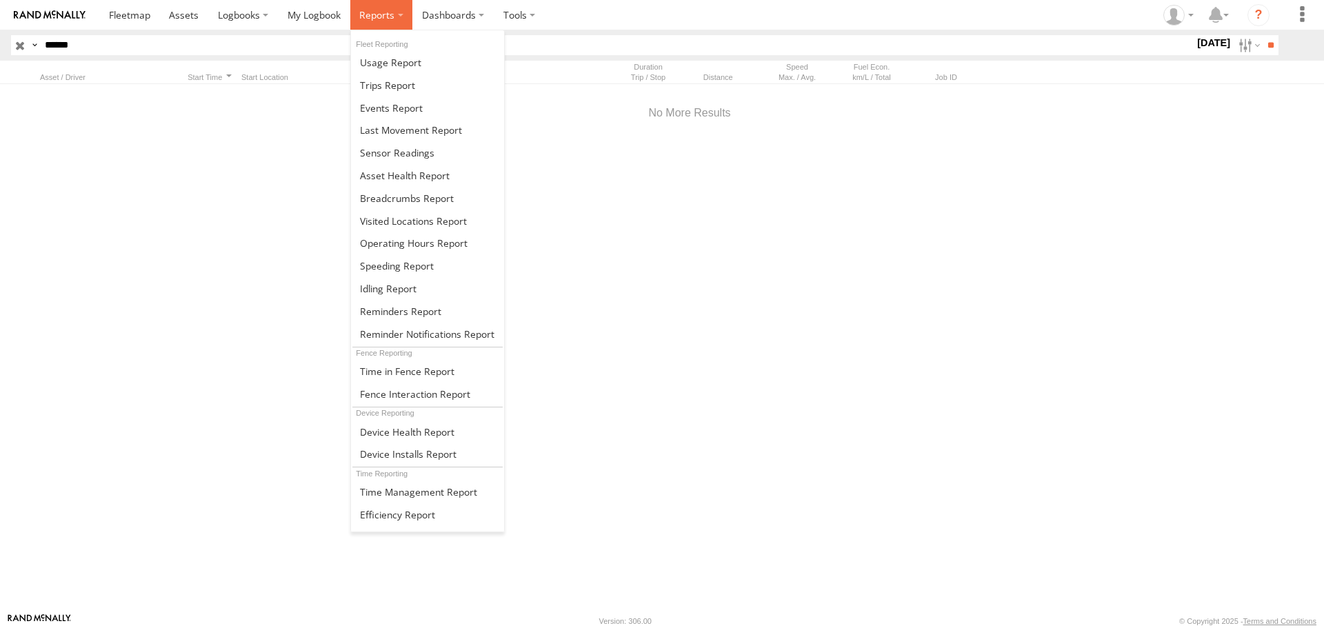
click at [362, 12] on span at bounding box center [376, 14] width 35 height 13
click at [381, 63] on span at bounding box center [390, 62] width 61 height 13
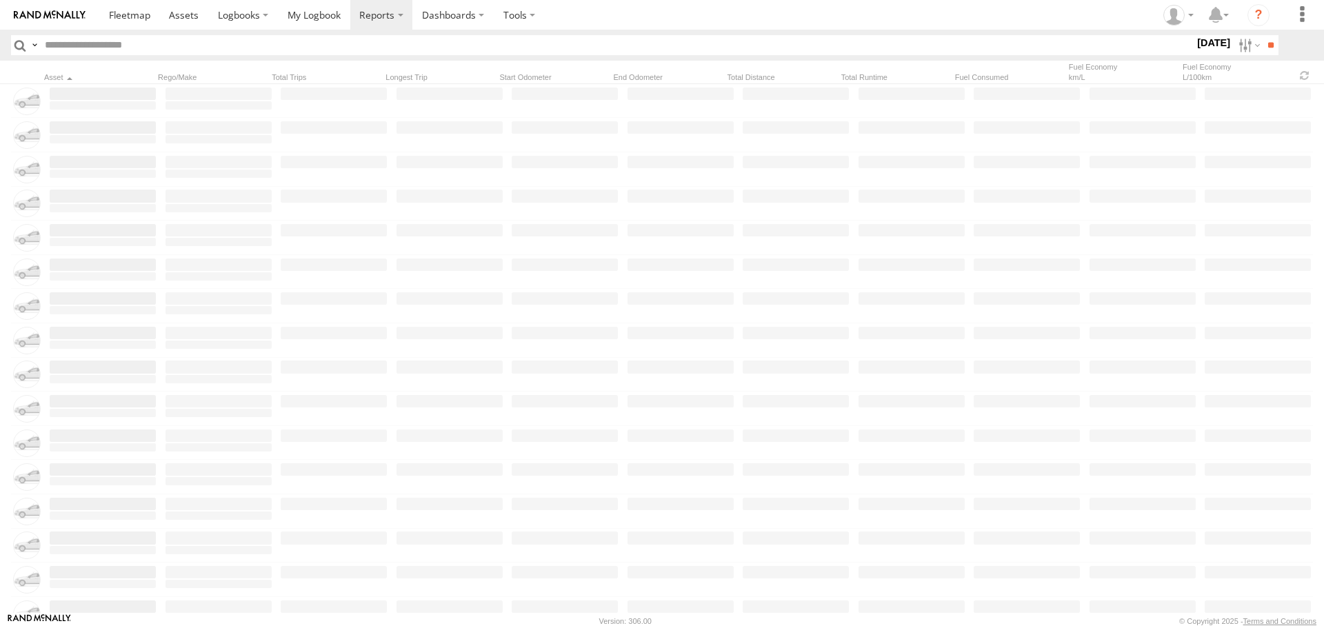
click at [104, 47] on input "text" at bounding box center [616, 45] width 1155 height 20
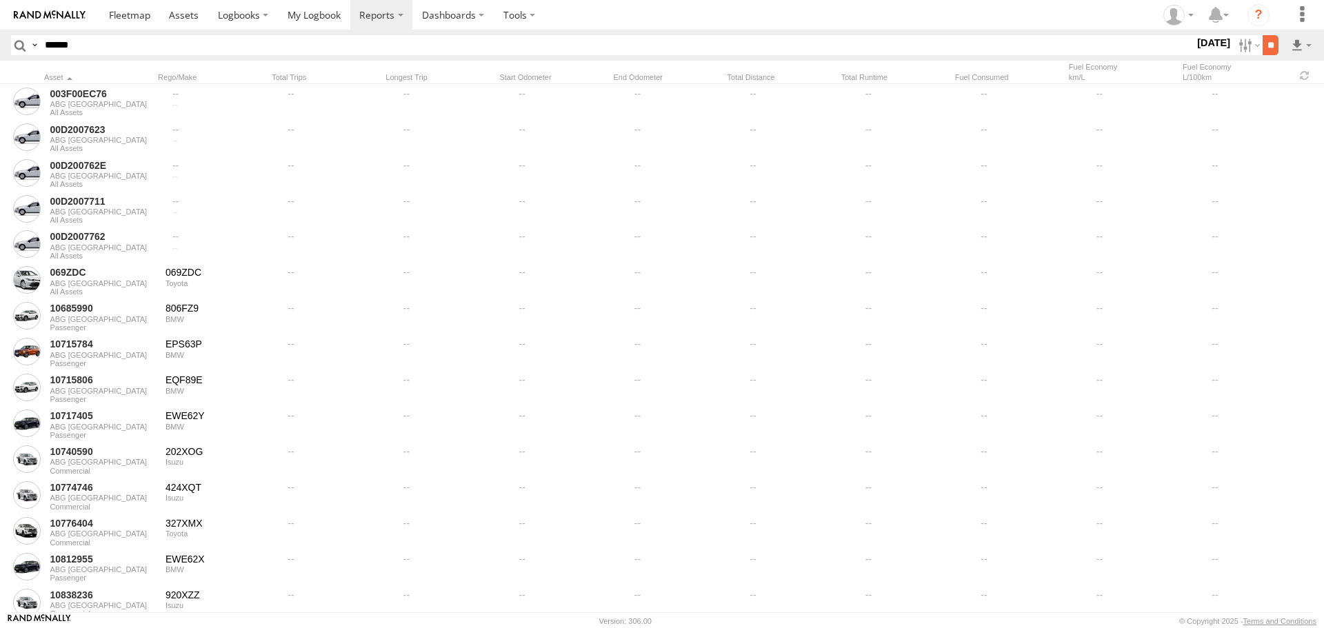
type input "******"
click at [1268, 42] on input "**" at bounding box center [1271, 45] width 16 height 20
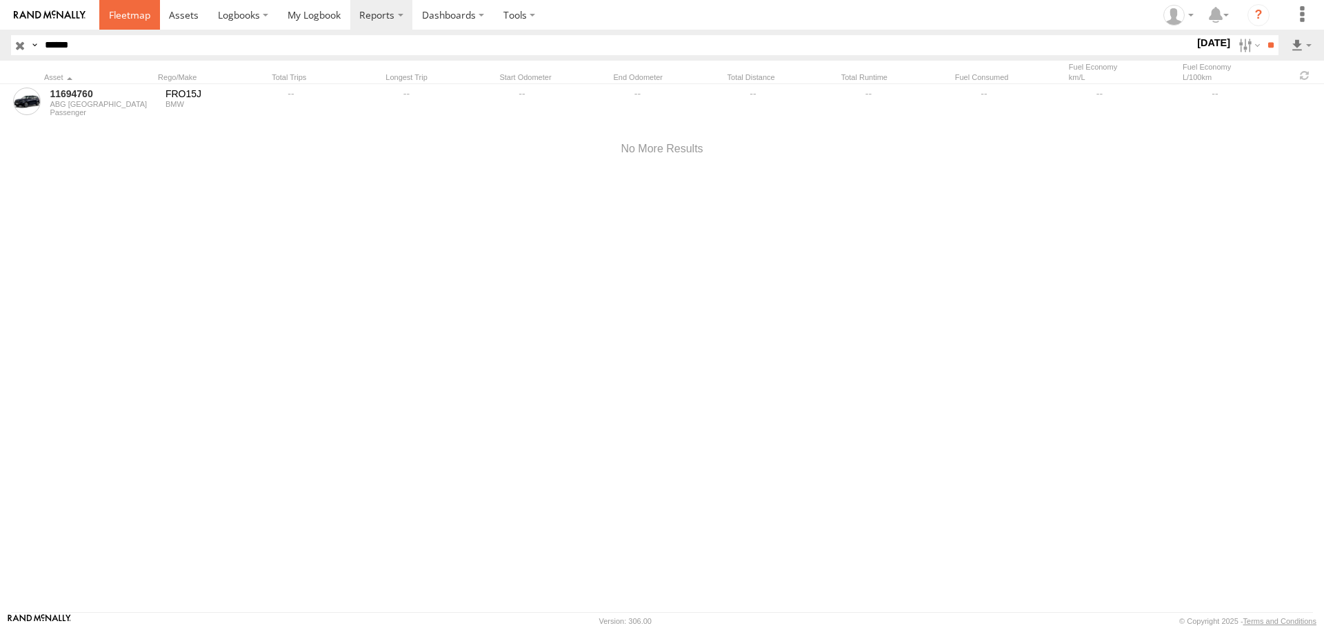
click at [125, 19] on span at bounding box center [129, 14] width 41 height 13
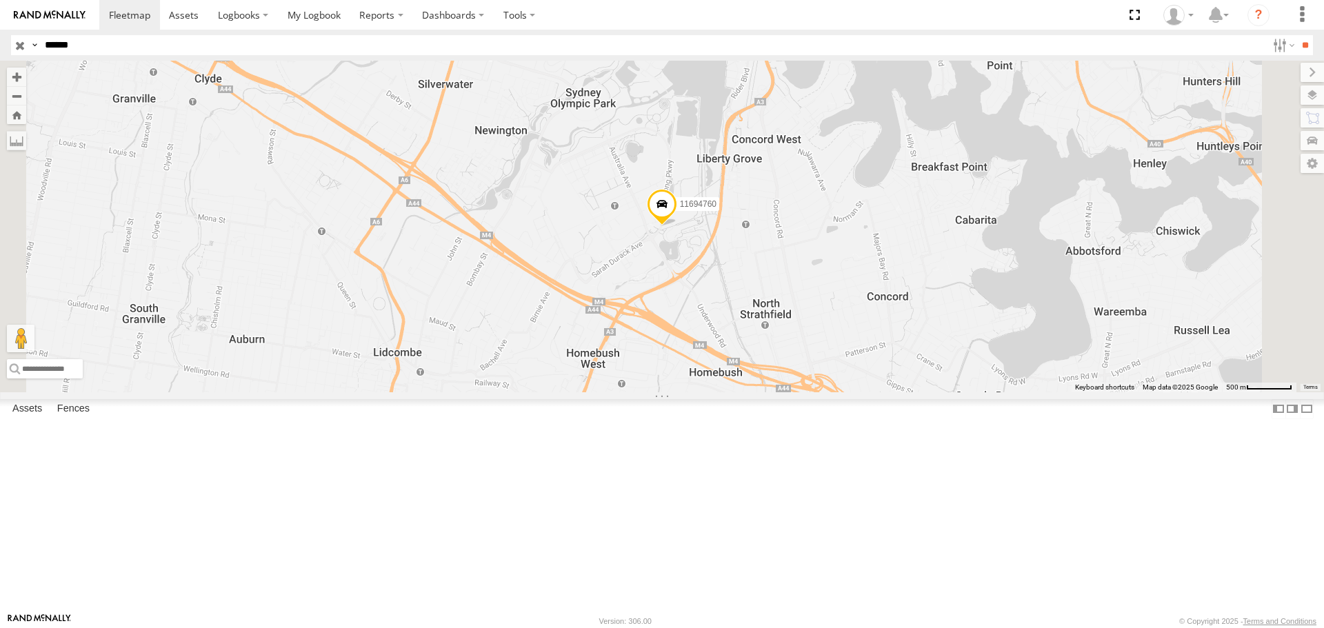
click at [0, 0] on div at bounding box center [0, 0] width 0 height 0
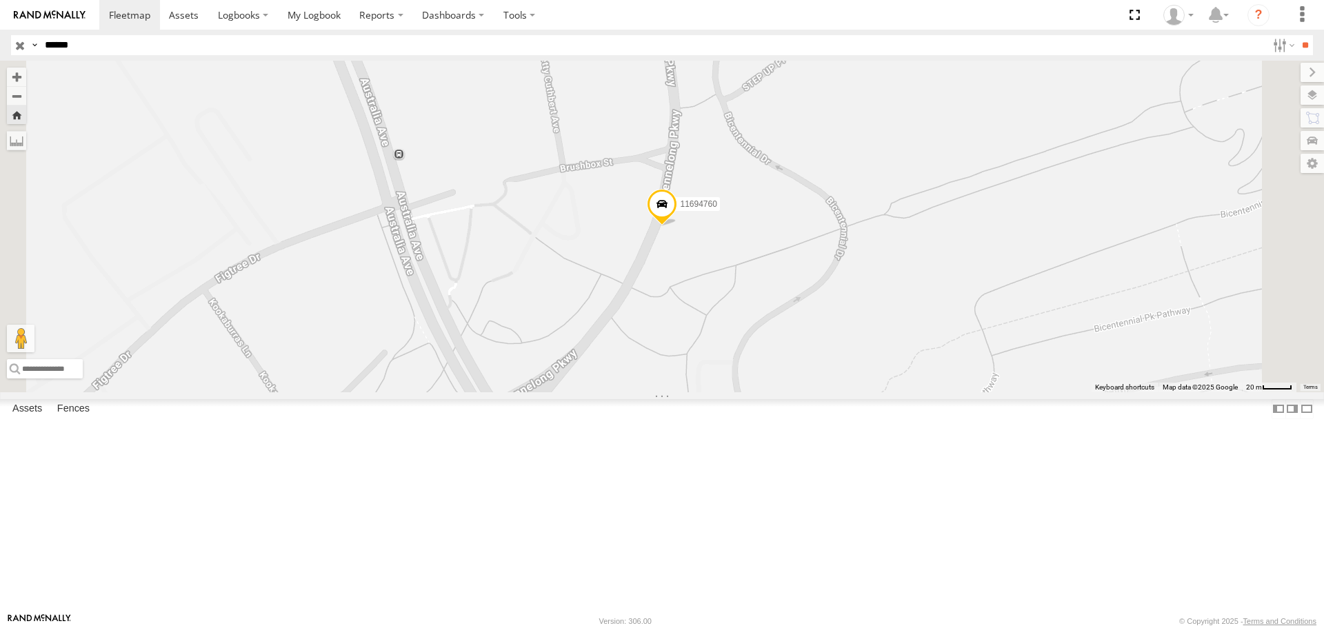
click at [677, 227] on span at bounding box center [662, 208] width 30 height 37
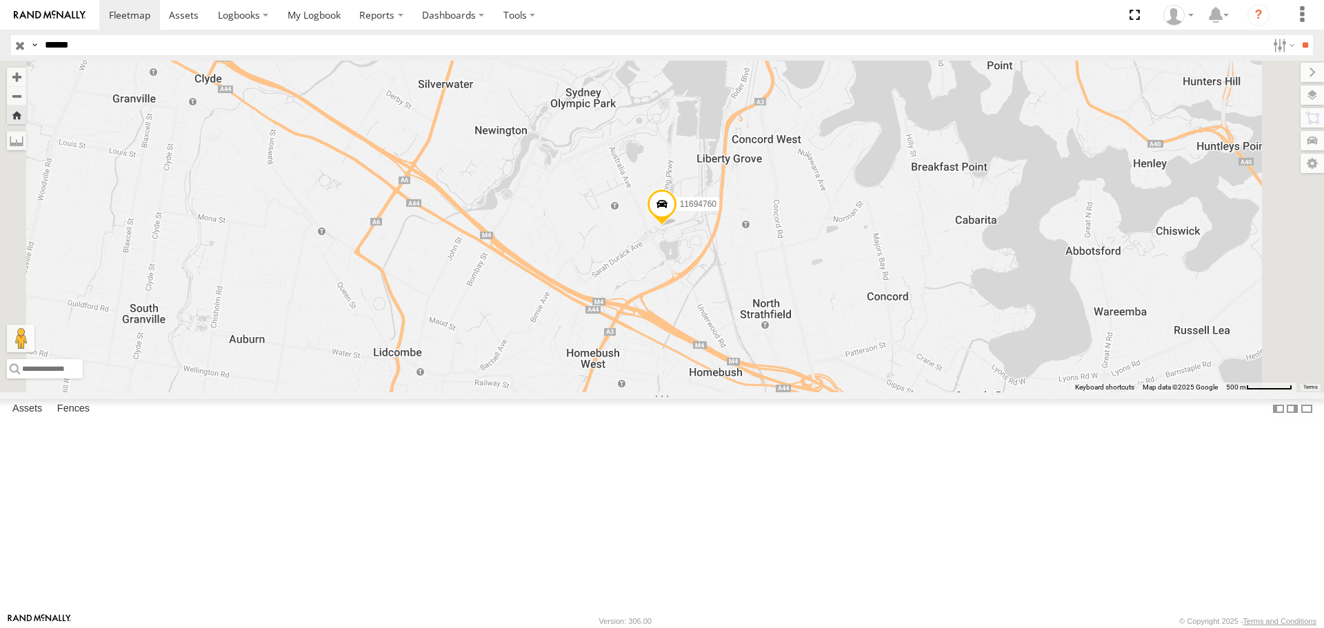
click at [677, 226] on span at bounding box center [662, 207] width 30 height 37
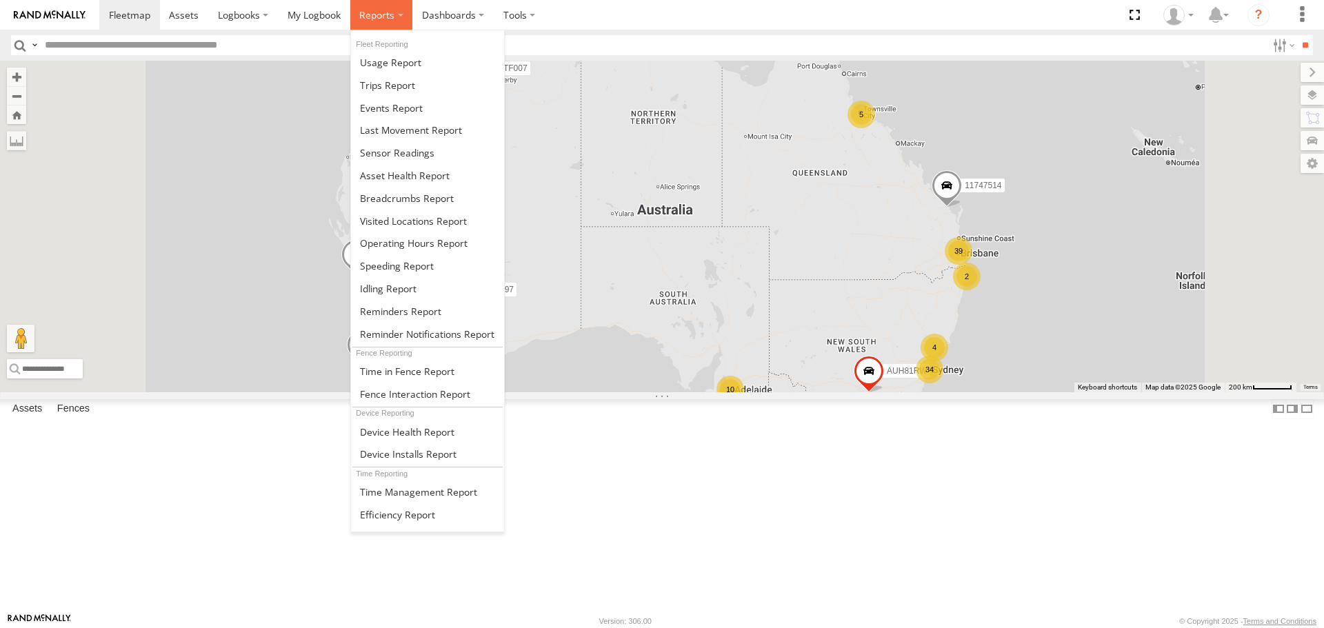
click at [378, 21] on span at bounding box center [376, 14] width 35 height 13
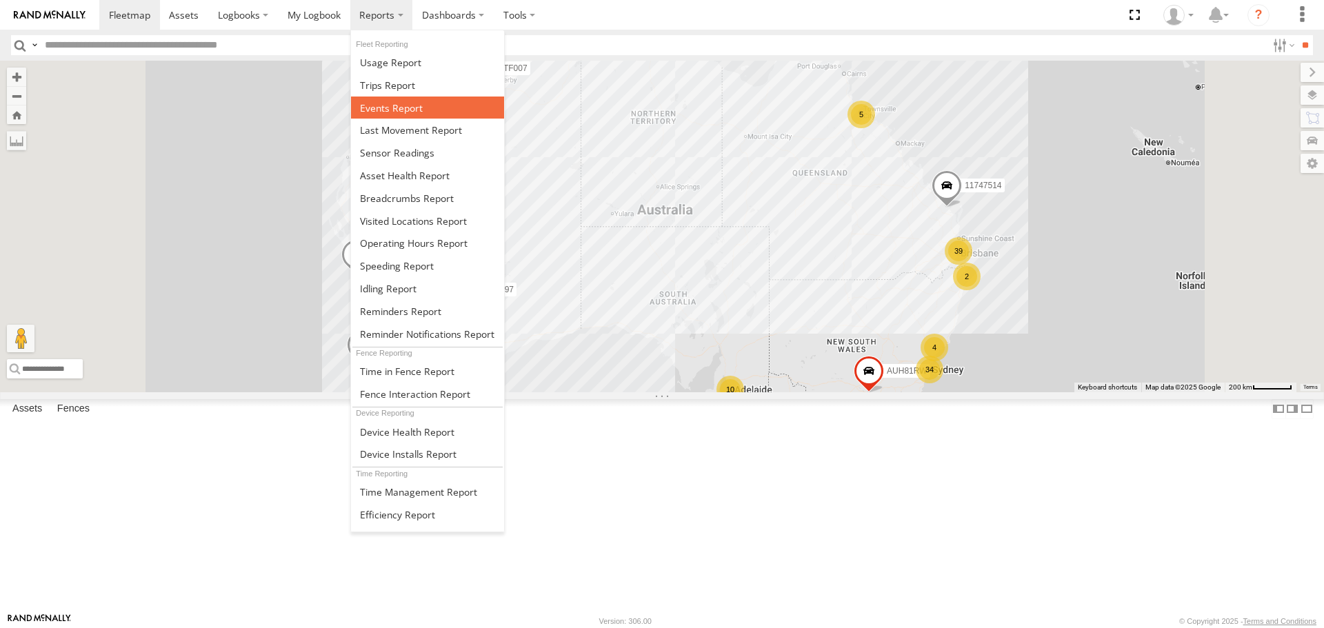
click at [380, 105] on span at bounding box center [391, 107] width 63 height 13
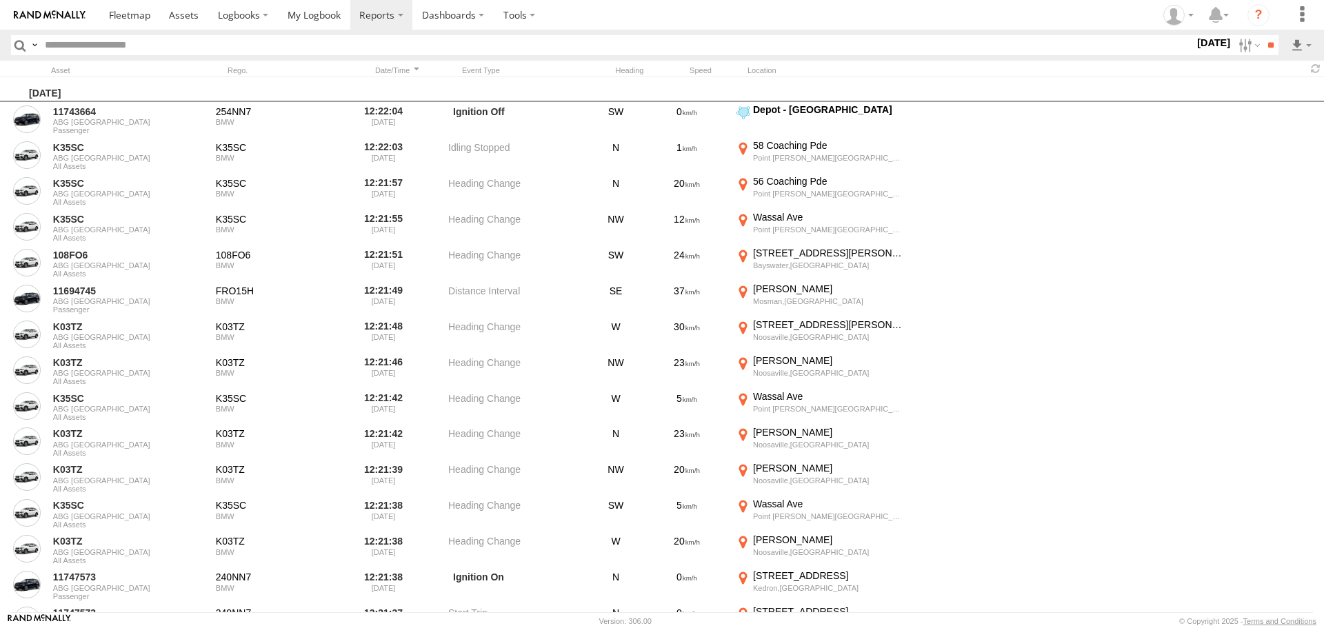
click at [130, 48] on input "text" at bounding box center [616, 45] width 1155 height 20
type input "*******"
click at [1263, 35] on input "**" at bounding box center [1271, 45] width 16 height 20
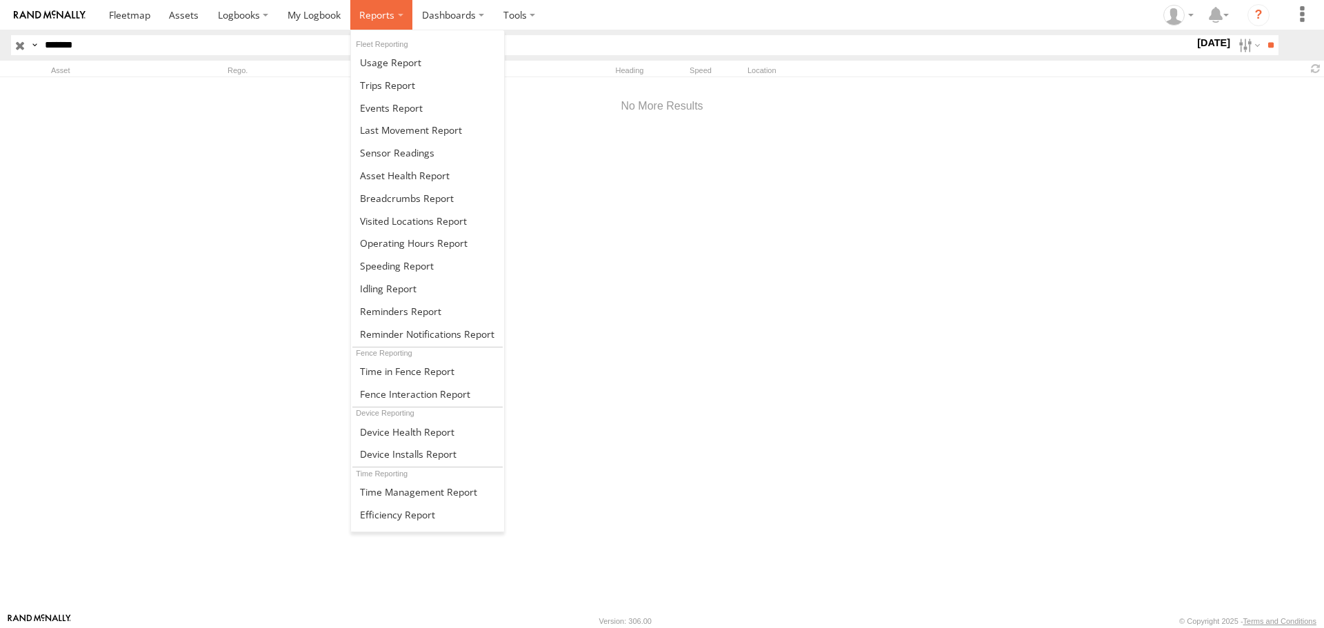
click at [381, 18] on span at bounding box center [376, 14] width 35 height 13
click at [388, 63] on span at bounding box center [390, 62] width 61 height 13
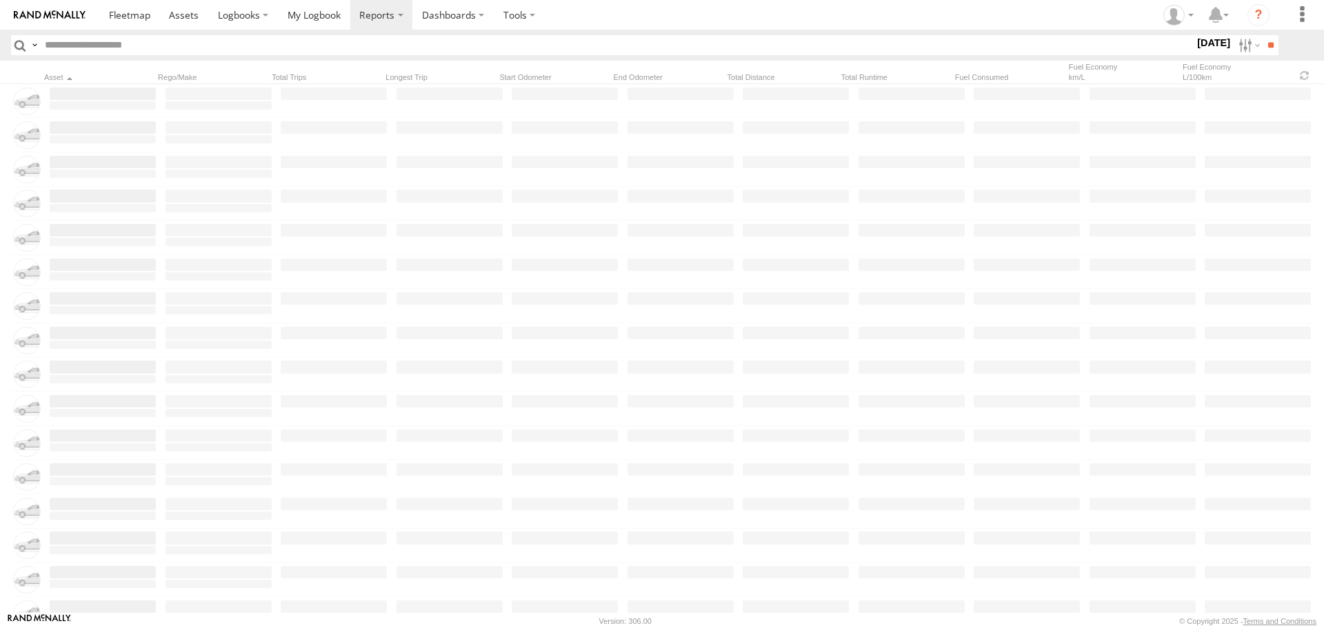
click at [107, 45] on input "text" at bounding box center [616, 45] width 1155 height 20
type input "******"
click at [1263, 35] on input "**" at bounding box center [1271, 45] width 16 height 20
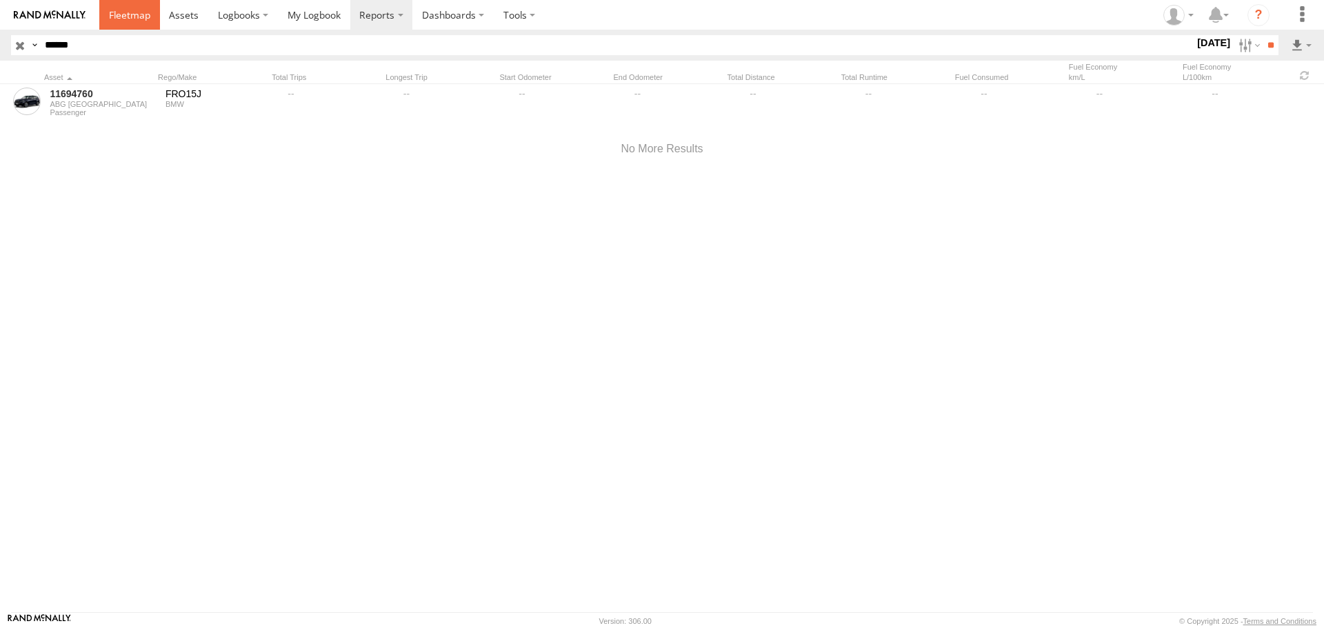
click at [135, 16] on span at bounding box center [129, 14] width 41 height 13
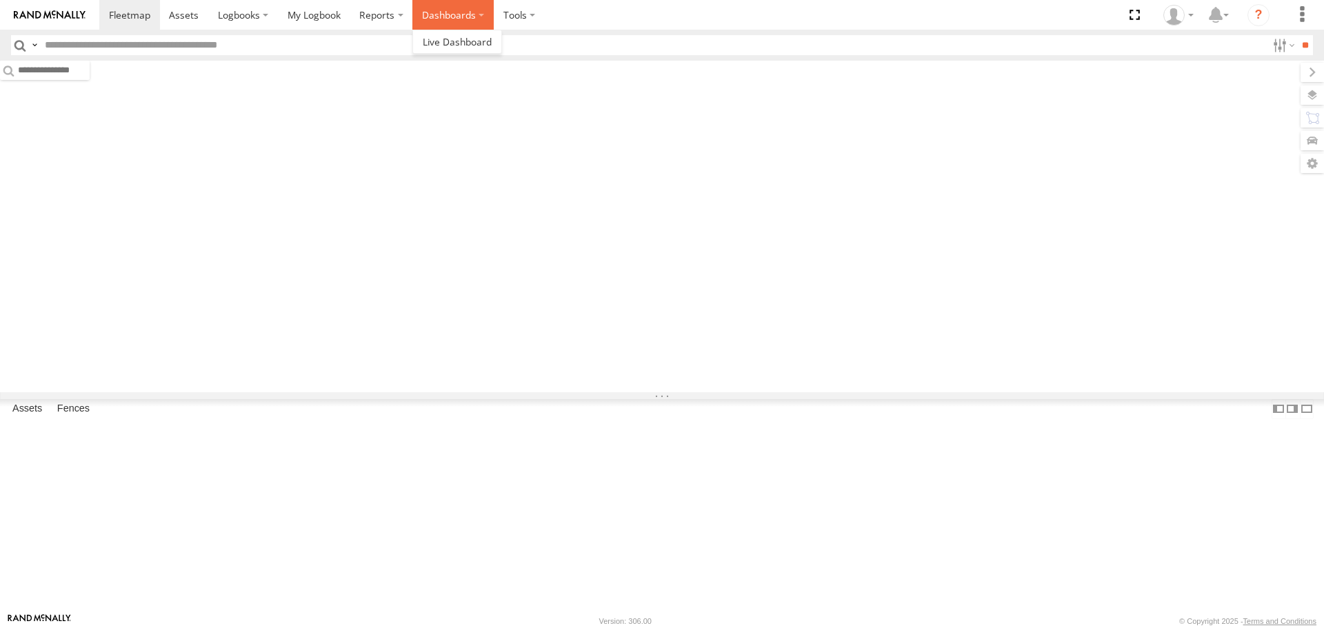
click at [427, 12] on label "Dashboards" at bounding box center [452, 15] width 81 height 30
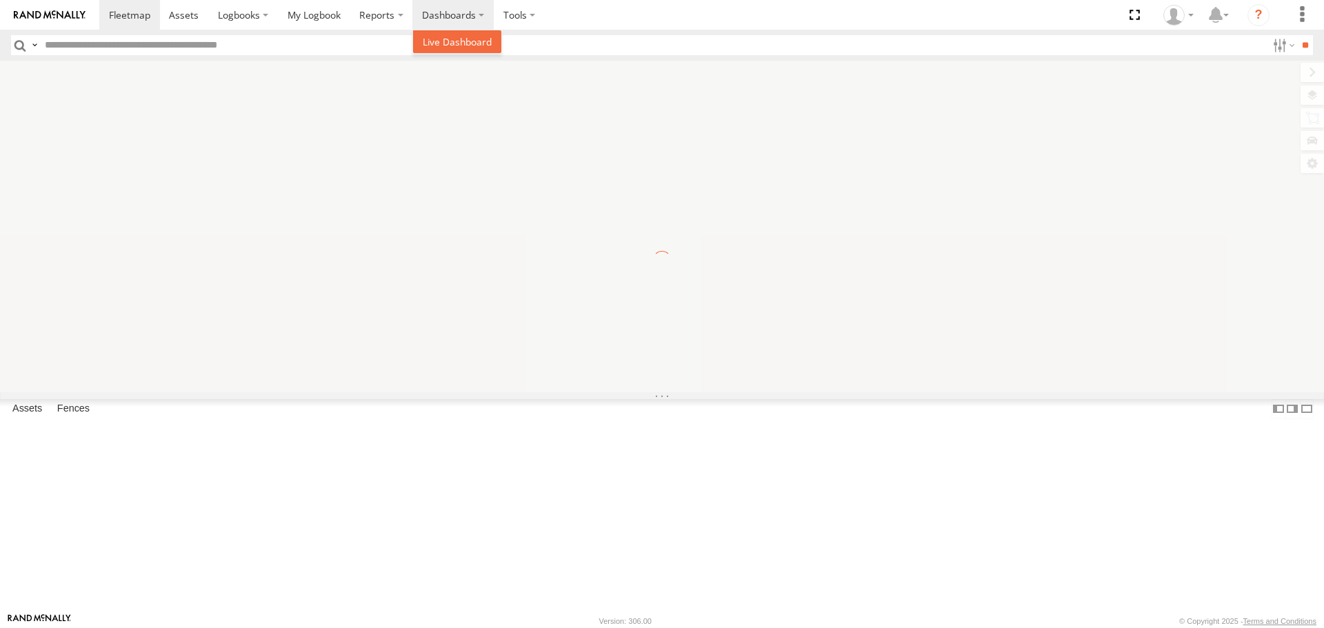
click at [457, 46] on span at bounding box center [457, 41] width 69 height 13
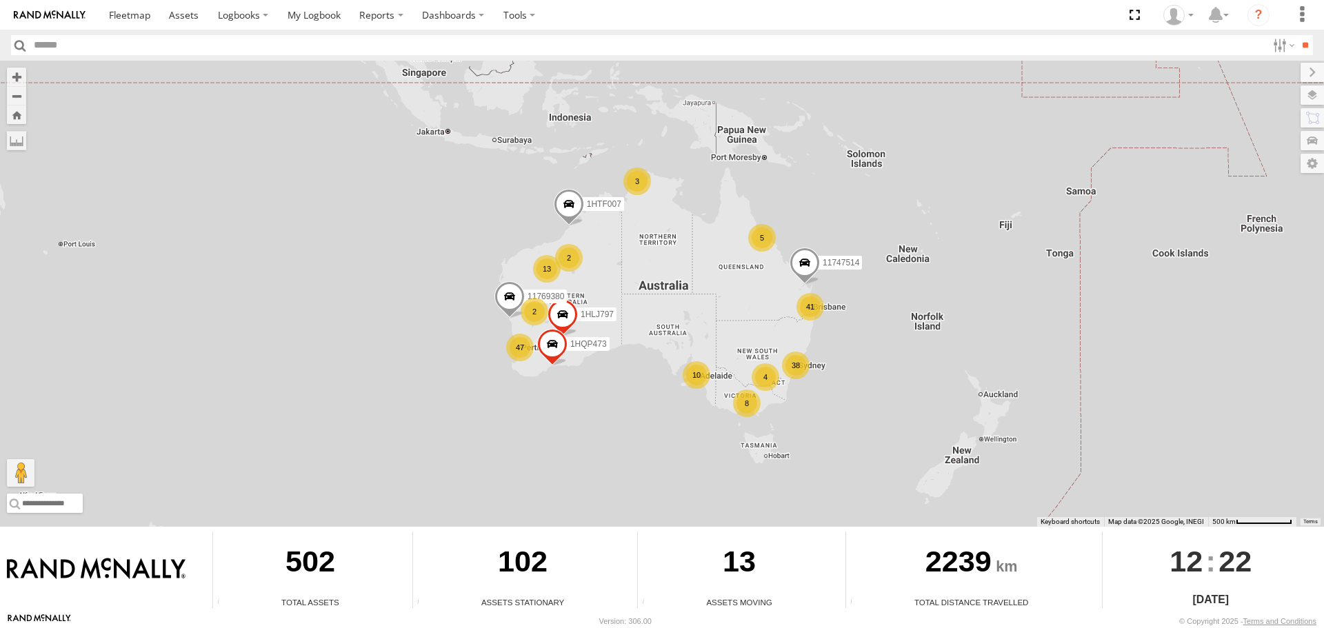
click at [216, 50] on input "text" at bounding box center [648, 45] width 1239 height 20
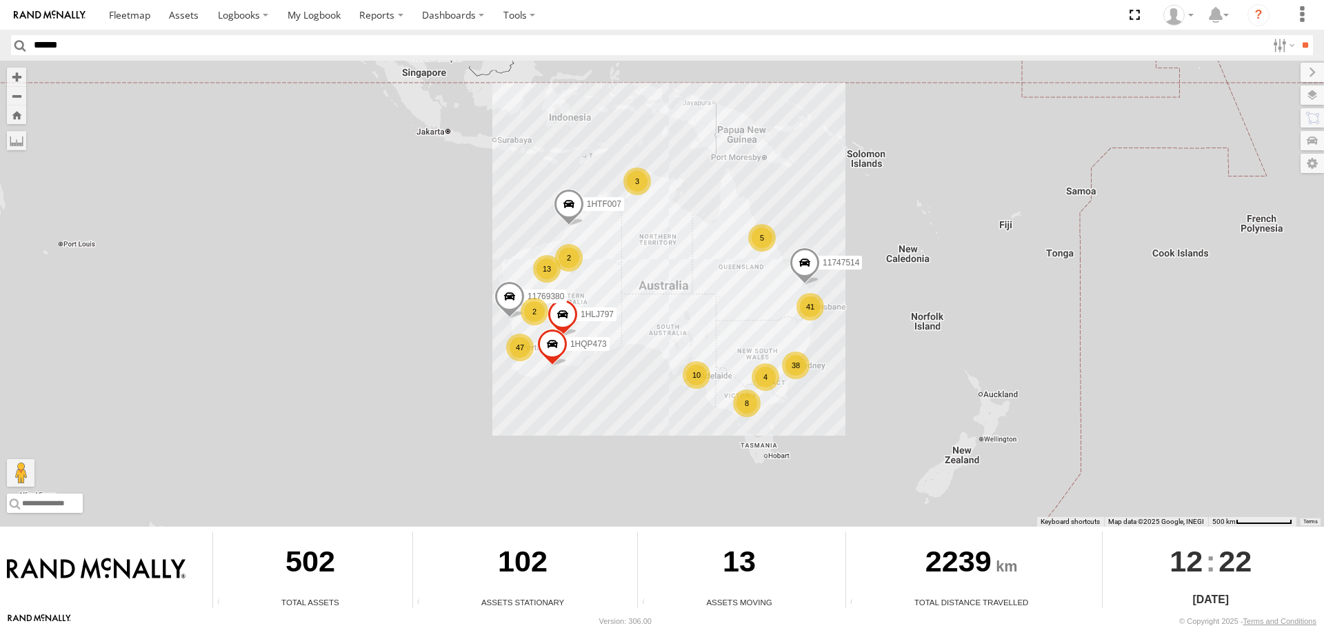
type input "******"
click at [1297, 35] on input "**" at bounding box center [1305, 45] width 16 height 20
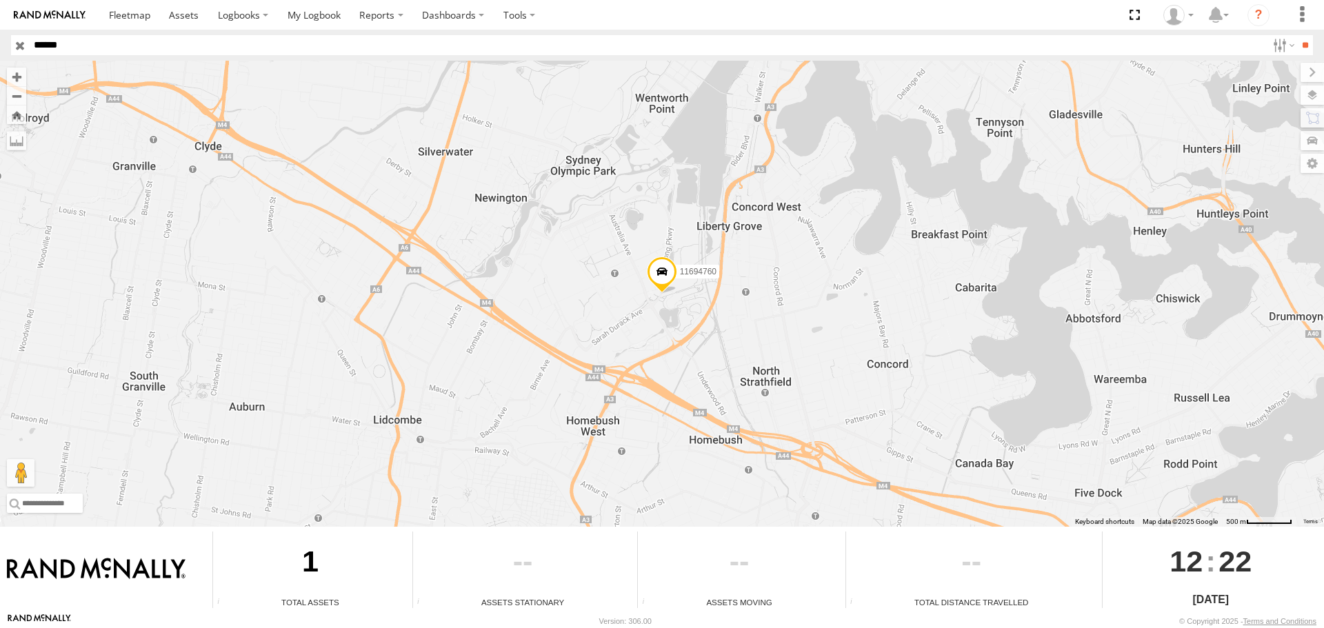
click at [654, 273] on span at bounding box center [662, 275] width 30 height 37
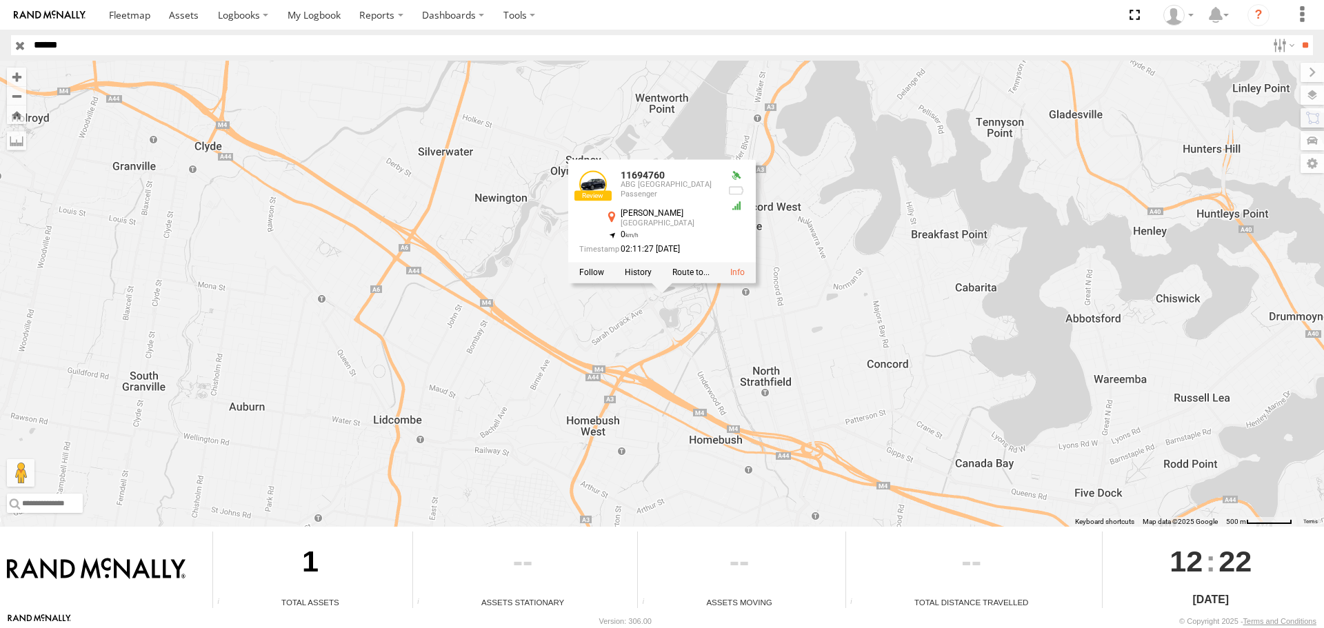
click at [650, 280] on div at bounding box center [662, 273] width 188 height 21
click at [639, 277] on label at bounding box center [638, 273] width 27 height 10
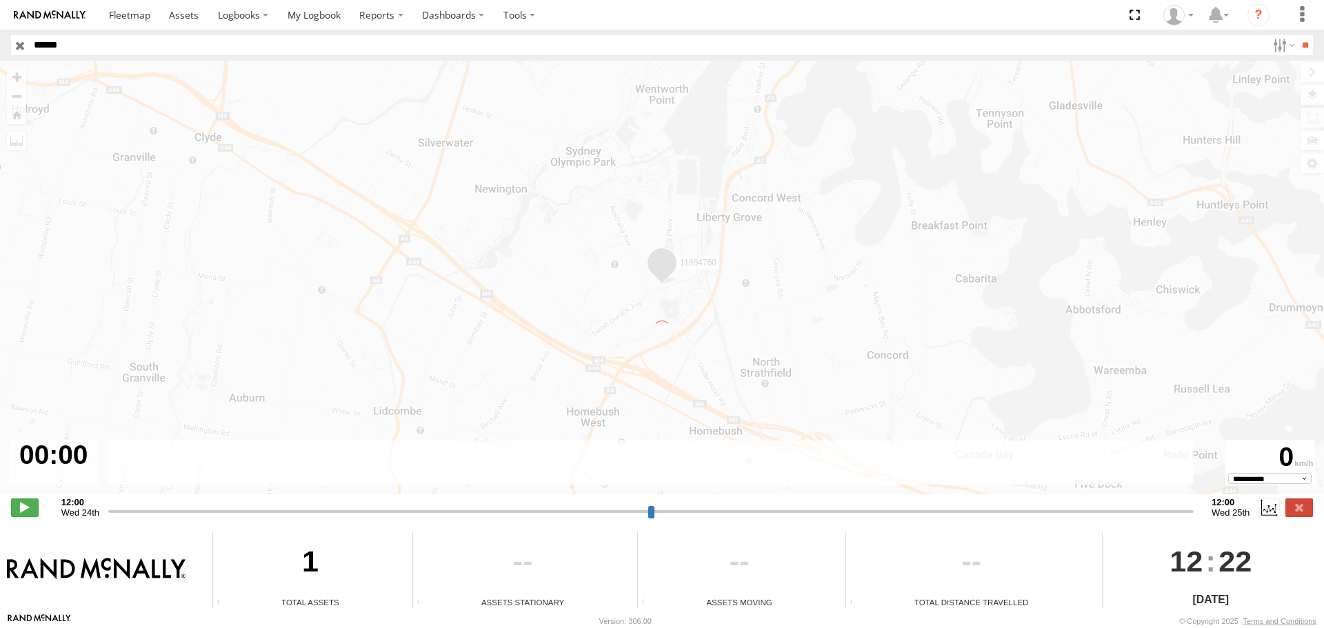
type input "**********"
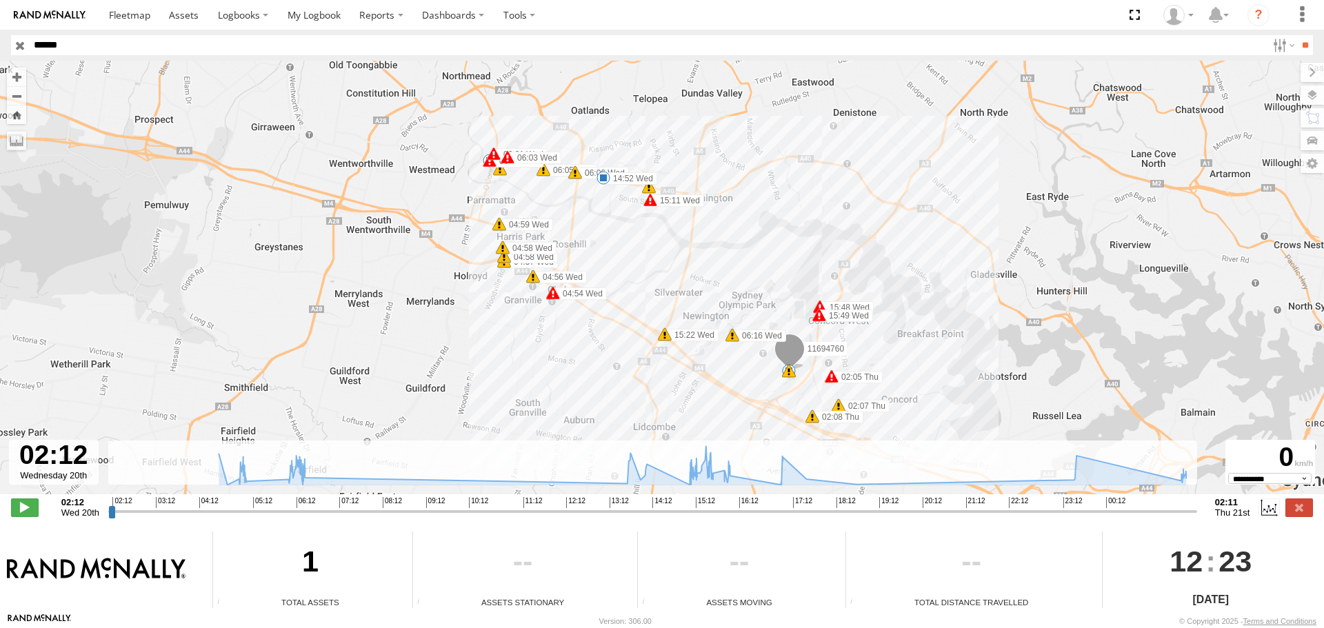
click at [781, 348] on span at bounding box center [789, 352] width 30 height 37
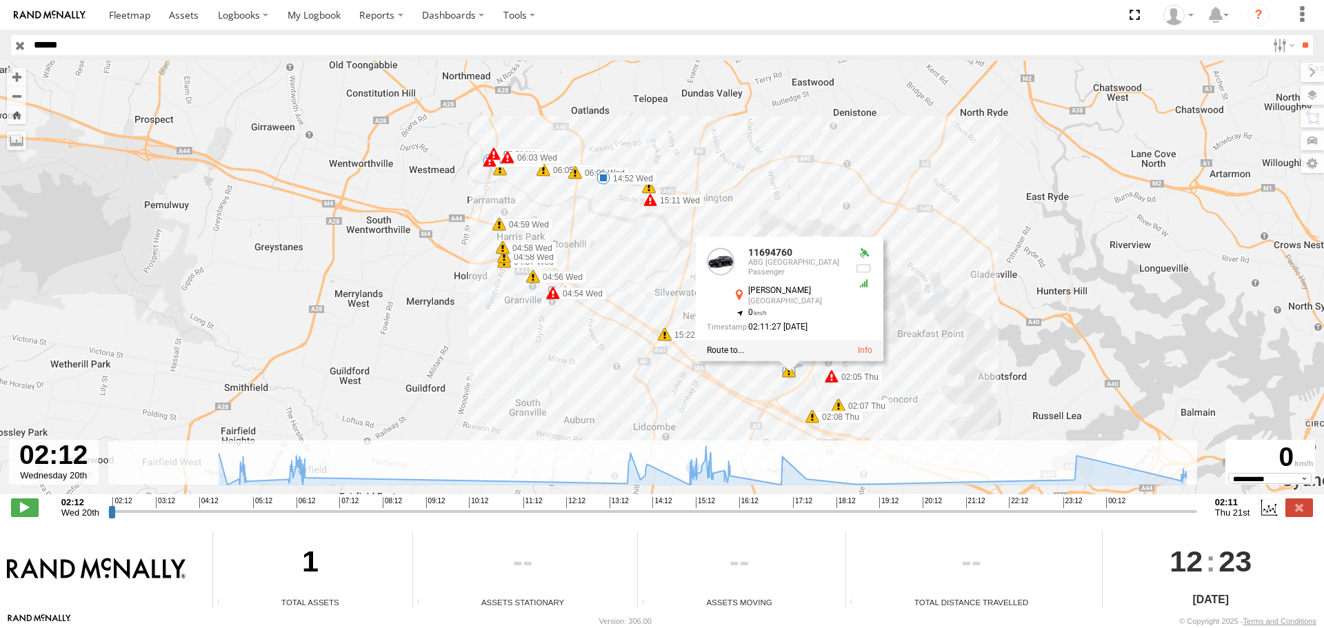
click at [846, 545] on div at bounding box center [971, 564] width 251 height 65
click at [560, 446] on rect at bounding box center [652, 463] width 1089 height 45
click at [584, 366] on div "11694760 04:54 Wed 04:54 Wed 04:55 Wed 04:56 Wed 04:57 Wed 04:58 Wed 04:58 Wed …" at bounding box center [662, 285] width 1324 height 448
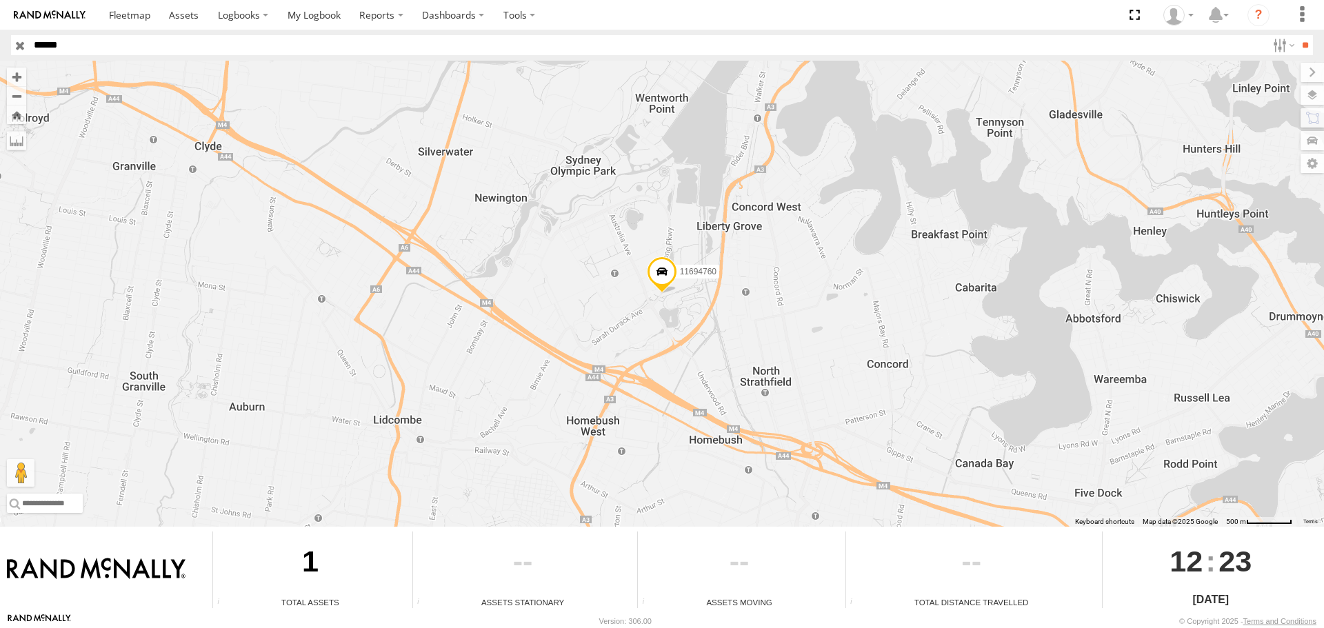
click at [667, 277] on span at bounding box center [662, 275] width 30 height 37
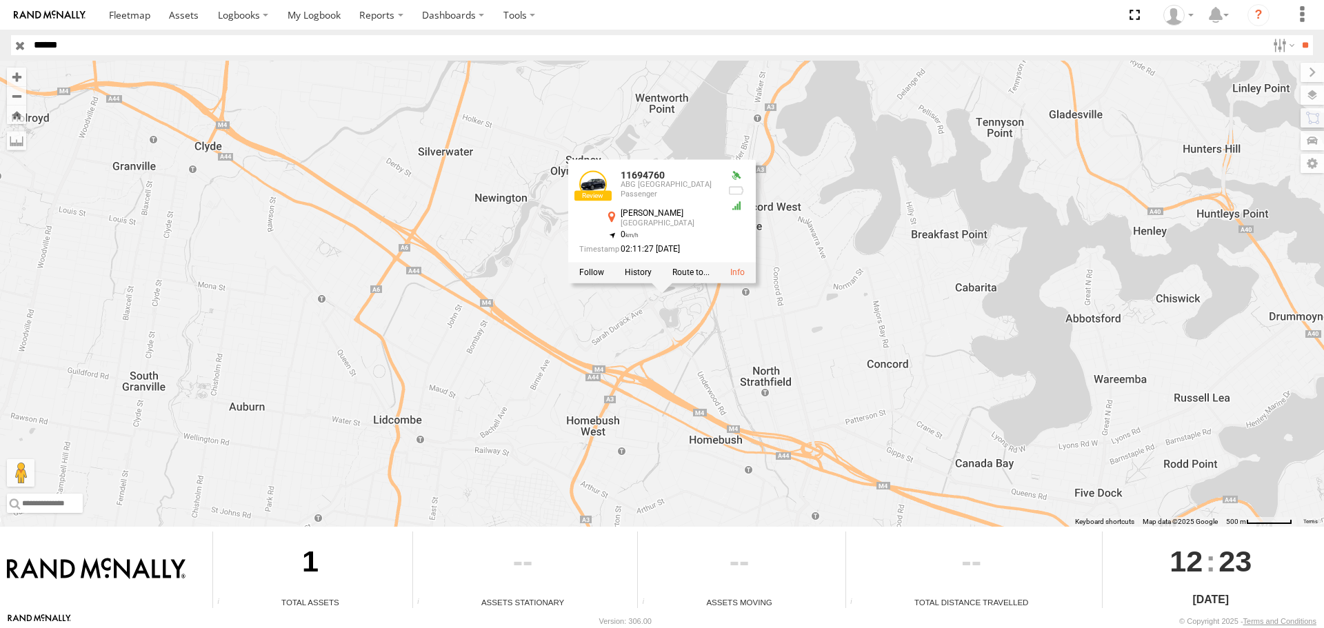
click at [639, 281] on div at bounding box center [662, 273] width 188 height 21
click at [639, 274] on label at bounding box center [638, 273] width 27 height 10
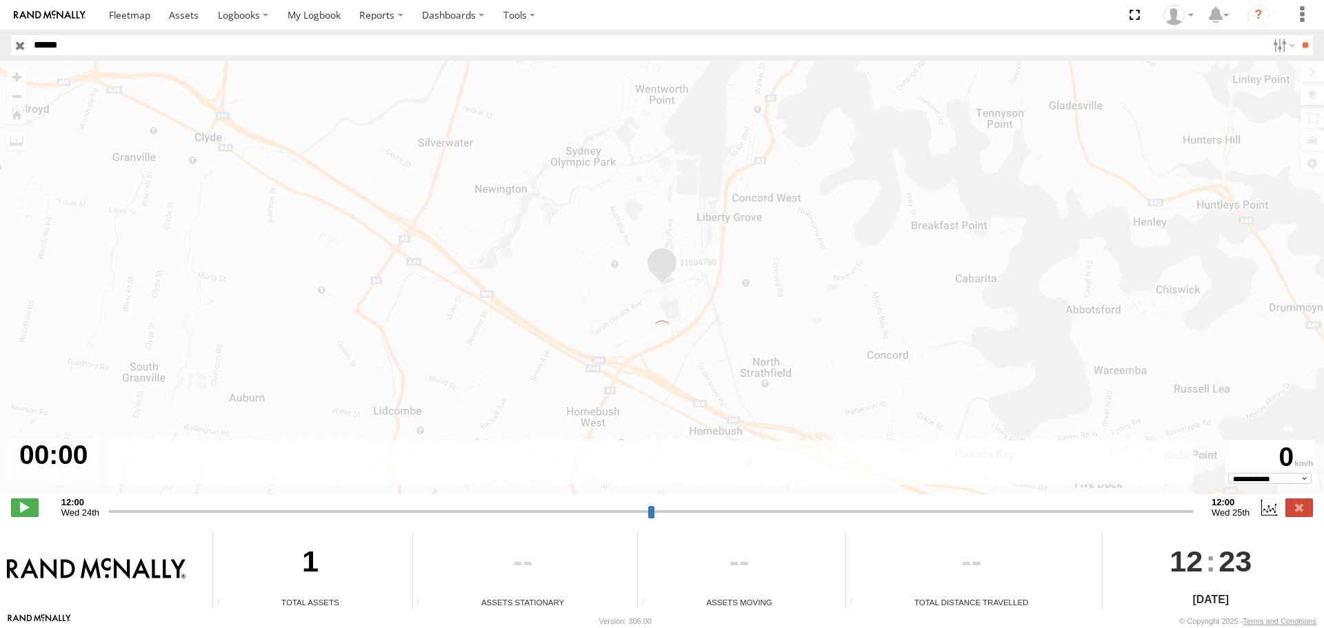
type input "**********"
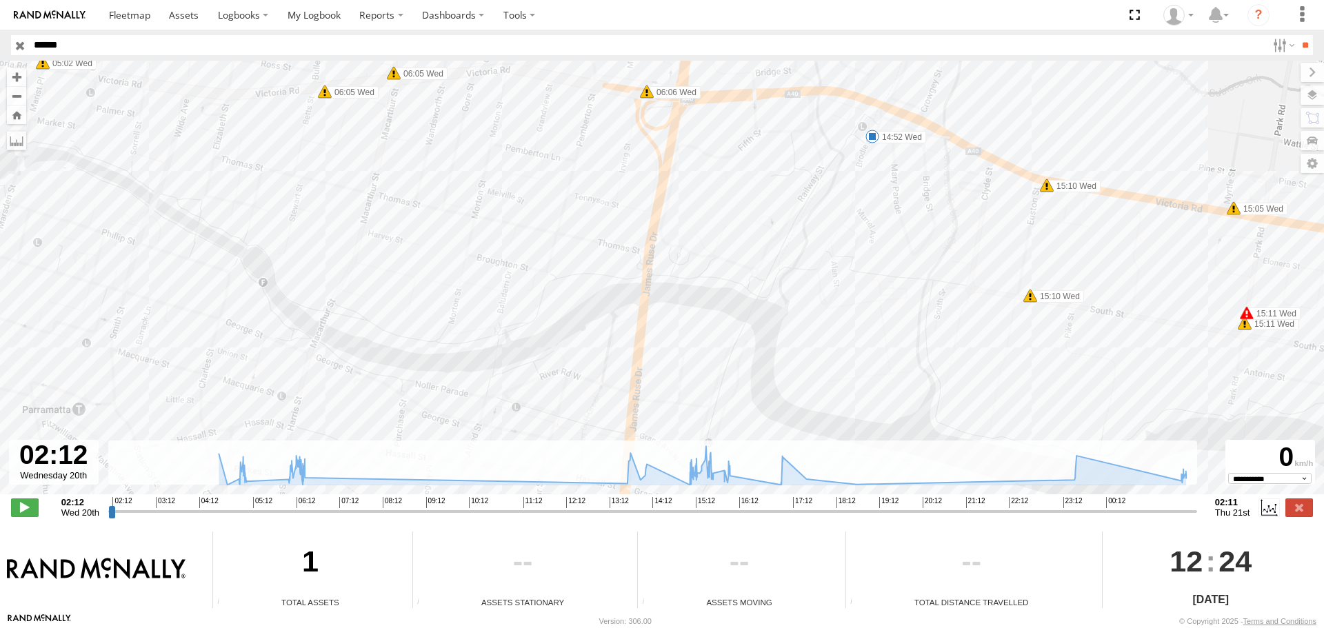
drag, startPoint x: 1114, startPoint y: 301, endPoint x: 781, endPoint y: 167, distance: 359.2
click at [783, 169] on div "11694760 04:54 Wed 04:54 Wed 04:55 Wed 04:56 Wed 04:57 Wed 04:58 Wed 04:58 Wed …" at bounding box center [662, 285] width 1324 height 448
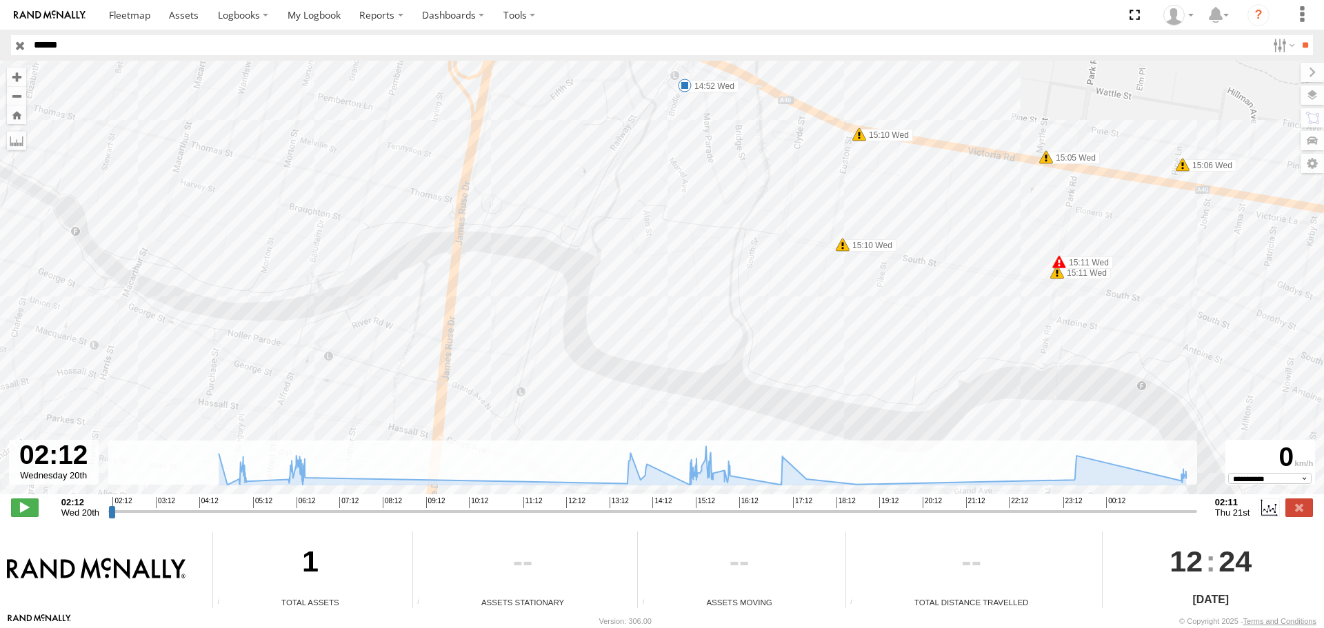
drag, startPoint x: 787, startPoint y: 199, endPoint x: 787, endPoint y: 277, distance: 78.6
click at [787, 277] on div "11694760 04:54 Wed 04:54 Wed 04:55 Wed 04:56 Wed 04:57 Wed 04:58 Wed 04:58 Wed …" at bounding box center [662, 285] width 1324 height 448
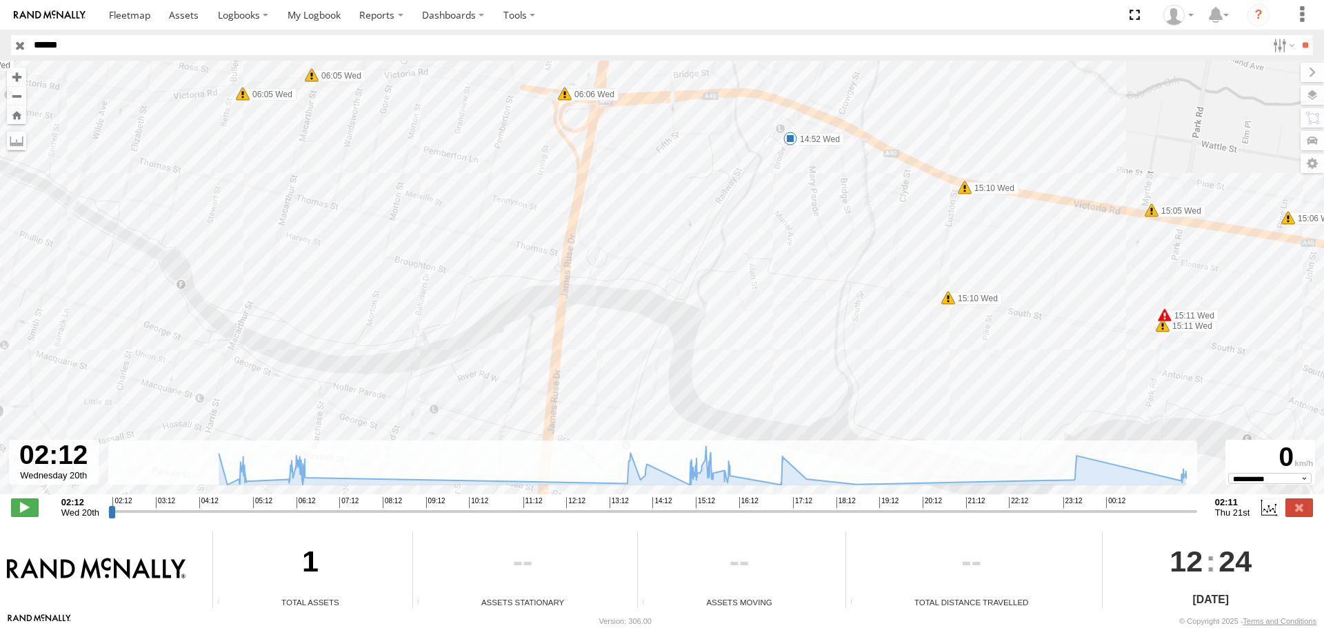
drag, startPoint x: 788, startPoint y: 202, endPoint x: 841, endPoint y: 231, distance: 59.9
click at [828, 226] on div "11694760 04:54 Wed 04:54 Wed 04:55 Wed 04:56 Wed 04:57 Wed 04:58 Wed 04:58 Wed …" at bounding box center [662, 285] width 1324 height 448
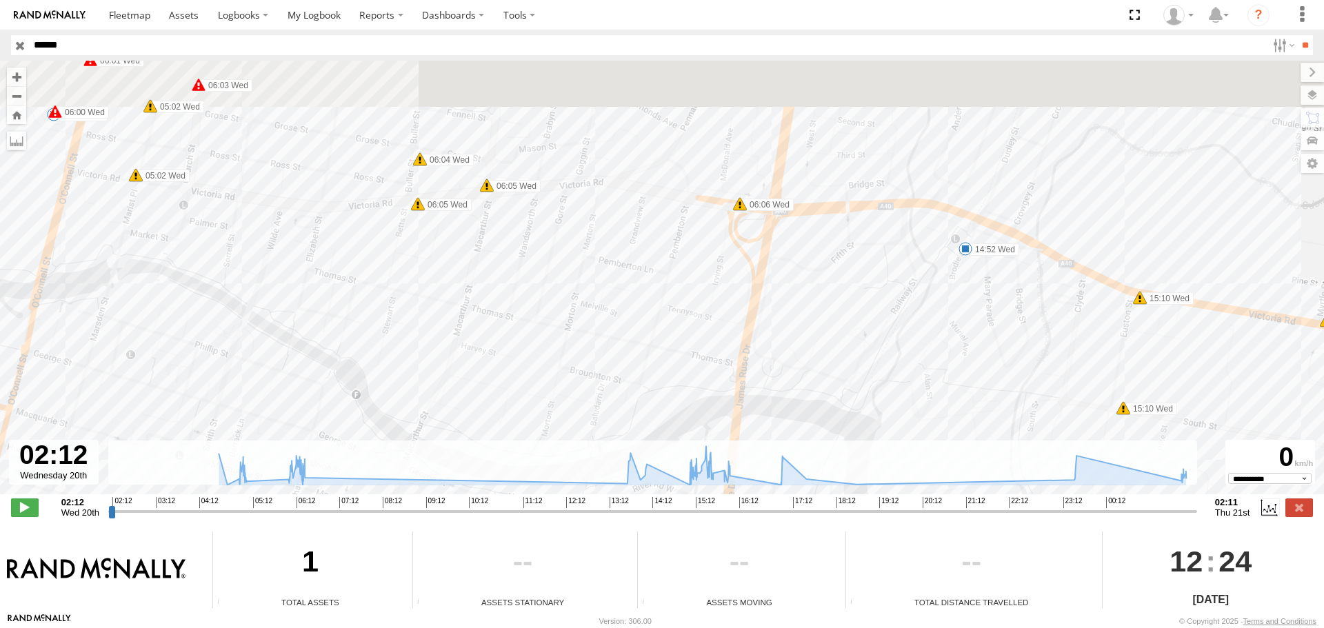
drag, startPoint x: 792, startPoint y: 237, endPoint x: 879, endPoint y: 283, distance: 97.8
click at [877, 283] on div "11694760 04:54 Wed 04:54 Wed 04:55 Wed 04:56 Wed 04:57 Wed 04:58 Wed 04:58 Wed …" at bounding box center [662, 285] width 1324 height 448
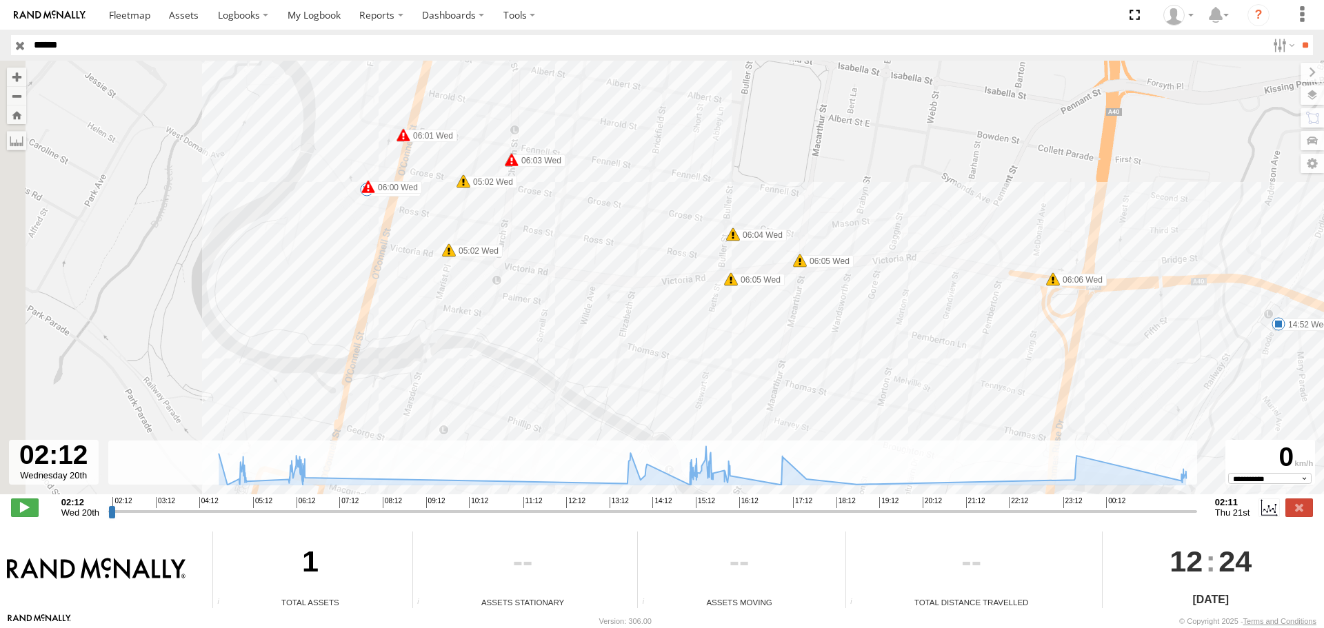
drag, startPoint x: 701, startPoint y: 280, endPoint x: 805, endPoint y: 215, distance: 122.1
click at [795, 223] on div "11694760 04:54 Wed 04:54 Wed 04:55 Wed 04:56 Wed 04:57 Wed 04:58 Wed 04:58 Wed …" at bounding box center [662, 285] width 1324 height 448
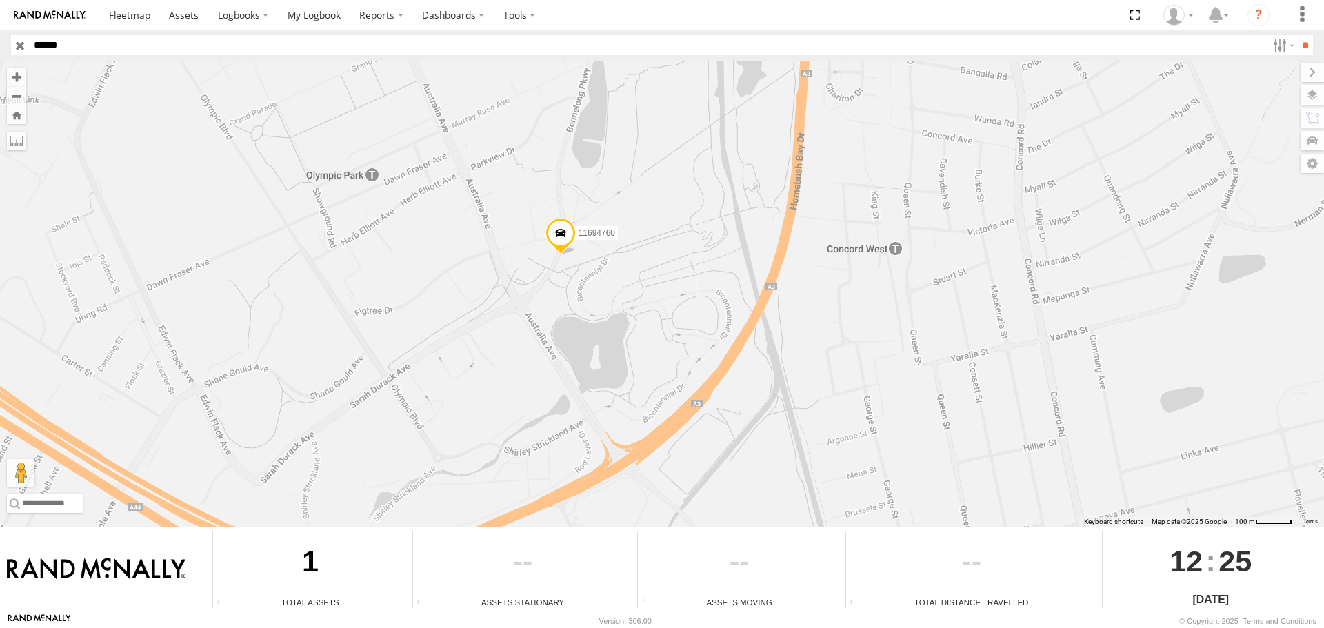
click at [552, 237] on span at bounding box center [560, 236] width 30 height 37
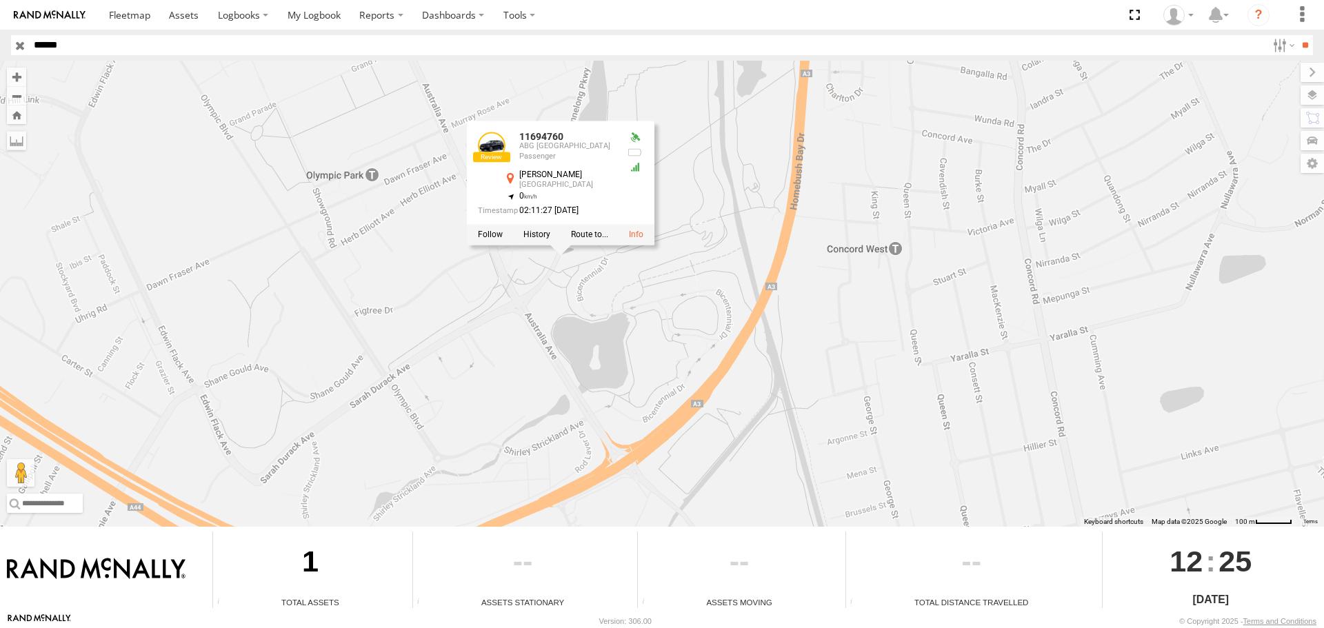
click at [531, 240] on div at bounding box center [561, 234] width 188 height 21
click at [533, 234] on label at bounding box center [536, 235] width 27 height 10
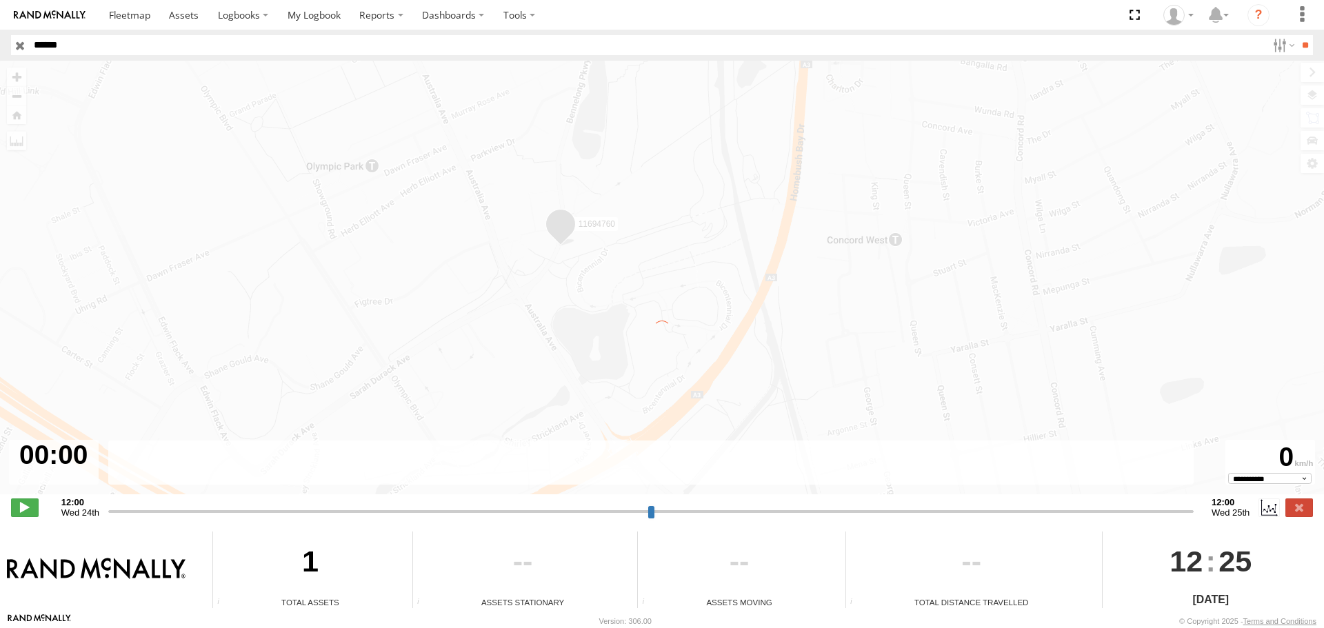
type input "**********"
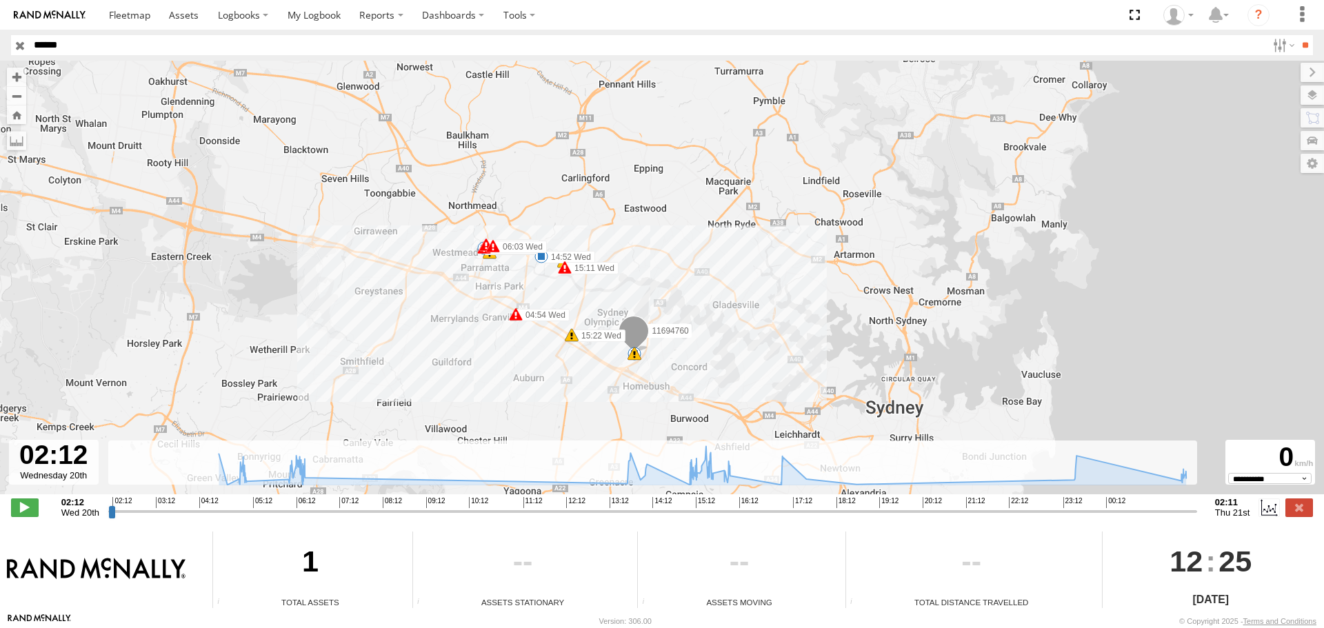
drag, startPoint x: 503, startPoint y: 193, endPoint x: 548, endPoint y: 290, distance: 107.1
click at [548, 290] on div "11694760 04:54 Wed 05:06 Wed 06:00 Wed 06:01 Wed 06:03 Wed 14:52 Wed 15:11 Wed …" at bounding box center [662, 285] width 1324 height 448
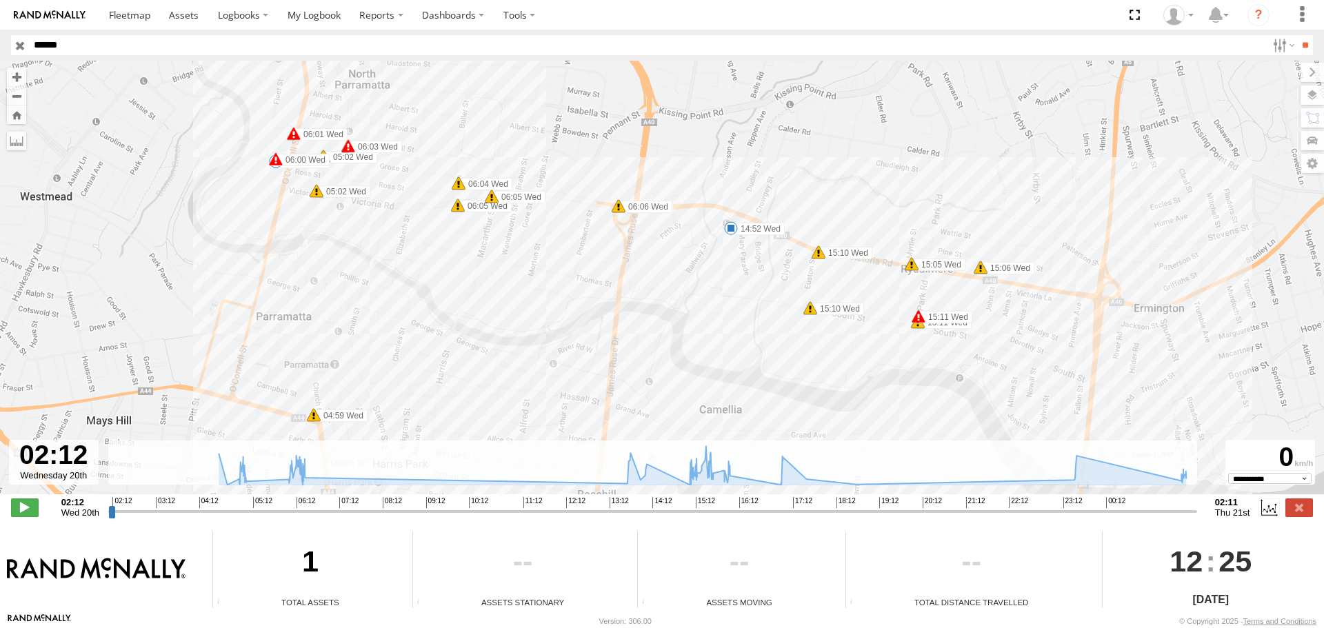
drag, startPoint x: 366, startPoint y: 239, endPoint x: 368, endPoint y: 286, distance: 46.9
click at [368, 286] on div "11694760 04:54 Wed 05:06 Wed 06:00 Wed 06:01 Wed 06:03 Wed 14:52 Wed 15:11 Wed …" at bounding box center [662, 285] width 1324 height 448
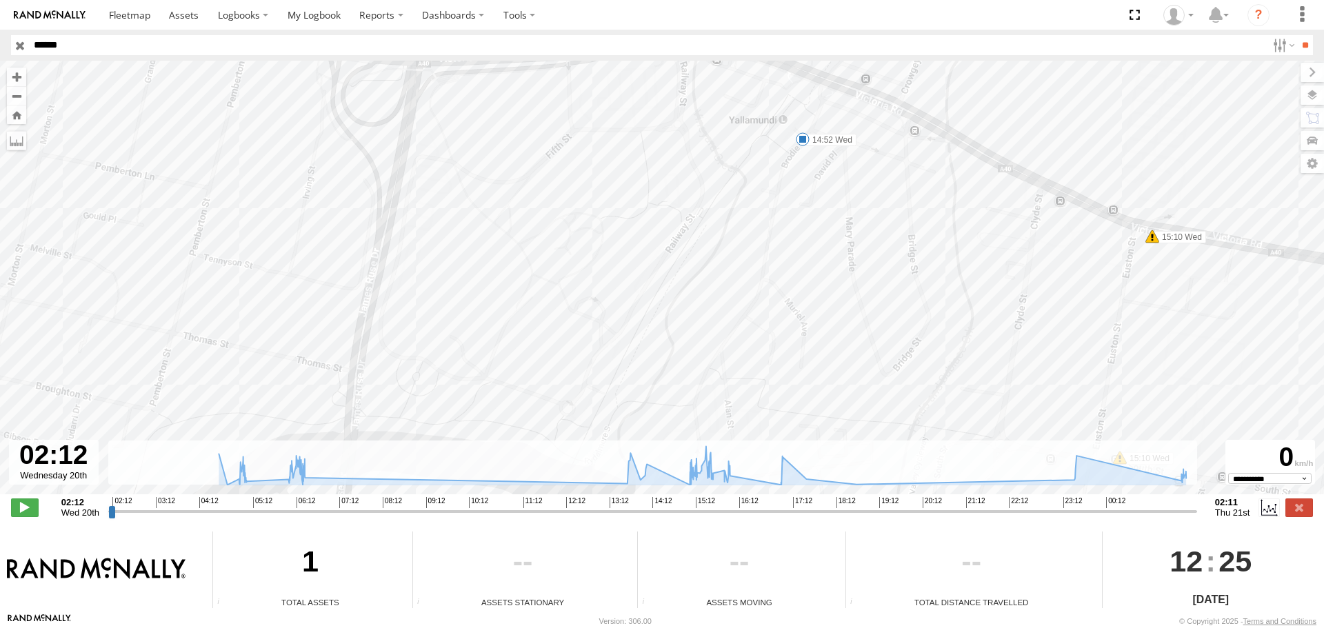
drag, startPoint x: 761, startPoint y: 288, endPoint x: 728, endPoint y: 403, distance: 119.8
click at [728, 405] on div "11694760 04:54 Wed 05:06 Wed 06:00 Wed 06:01 Wed 06:03 Wed 14:52 Wed 15:11 Wed …" at bounding box center [662, 285] width 1324 height 448
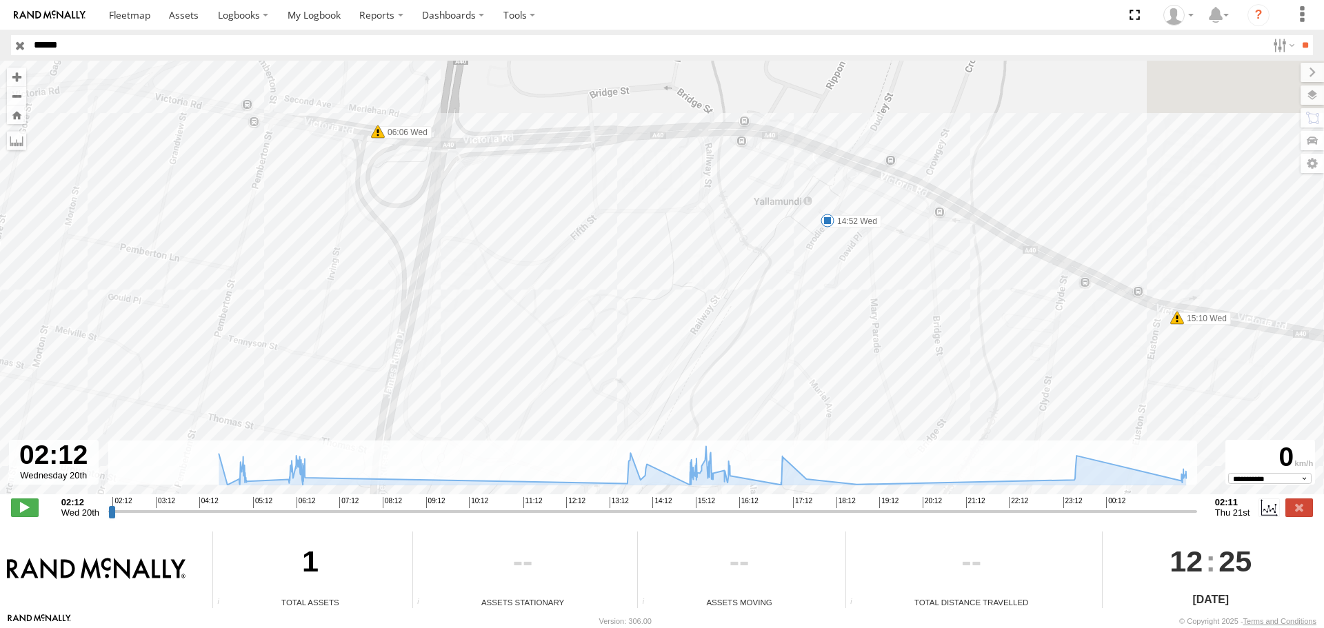
drag, startPoint x: 524, startPoint y: 203, endPoint x: 584, endPoint y: 319, distance: 131.1
click at [583, 318] on div "11694760 04:54 Wed 05:06 Wed 06:00 Wed 06:01 Wed 06:03 Wed 14:52 Wed 15:11 Wed …" at bounding box center [662, 285] width 1324 height 448
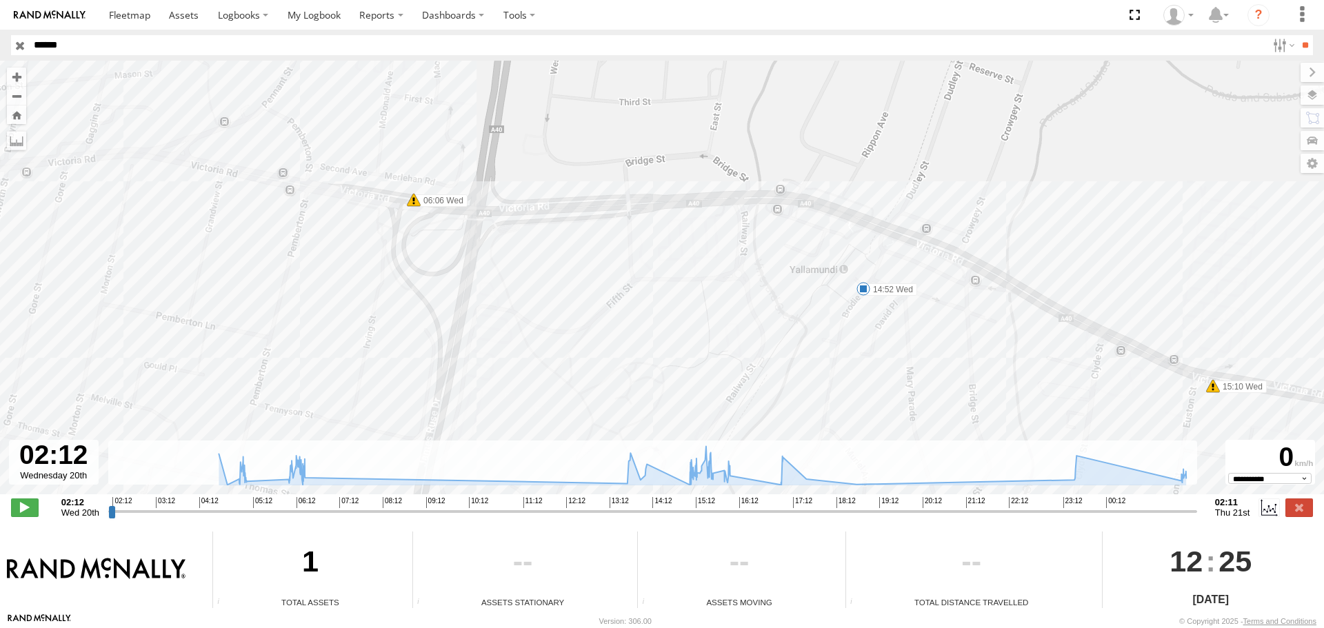
drag, startPoint x: 1072, startPoint y: 350, endPoint x: 733, endPoint y: 239, distance: 357.0
click at [763, 250] on div "11694760 04:54 Wed 05:06 Wed 06:00 Wed 06:01 Wed 06:03 Wed 14:52 Wed 15:11 Wed …" at bounding box center [662, 285] width 1324 height 448
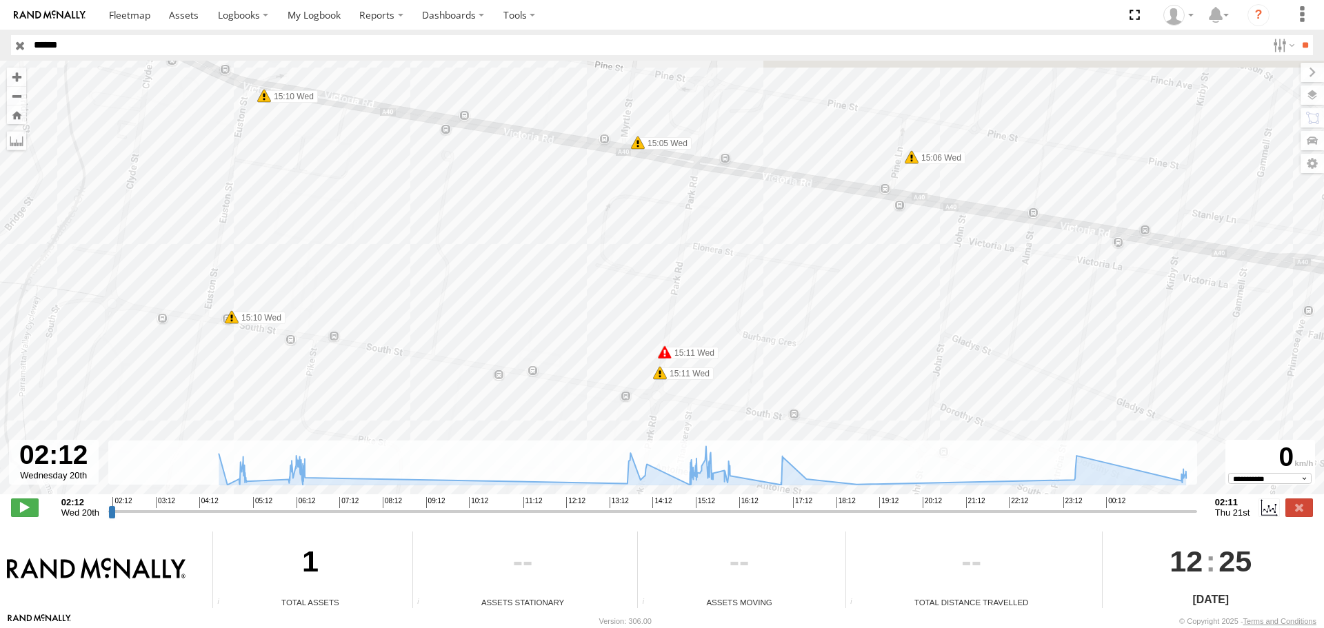
drag, startPoint x: 724, startPoint y: 236, endPoint x: 915, endPoint y: 324, distance: 210.4
click at [914, 324] on div "11694760 04:54 Wed 05:06 Wed 06:00 Wed 06:01 Wed 06:03 Wed 14:52 Wed 15:11 Wed …" at bounding box center [662, 285] width 1324 height 448
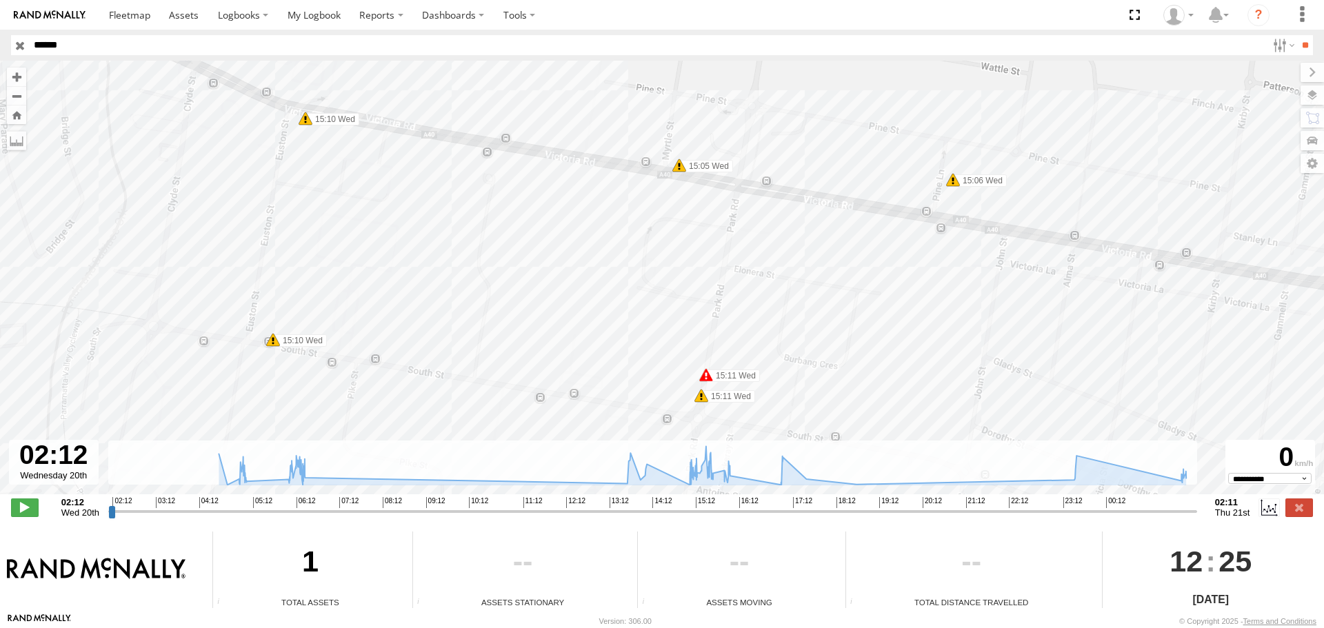
drag, startPoint x: 532, startPoint y: 234, endPoint x: 789, endPoint y: 307, distance: 267.4
click at [775, 306] on div "11694760 04:54 Wed 05:06 Wed 06:00 Wed 06:01 Wed 06:03 Wed 14:52 Wed 15:11 Wed …" at bounding box center [662, 285] width 1324 height 448
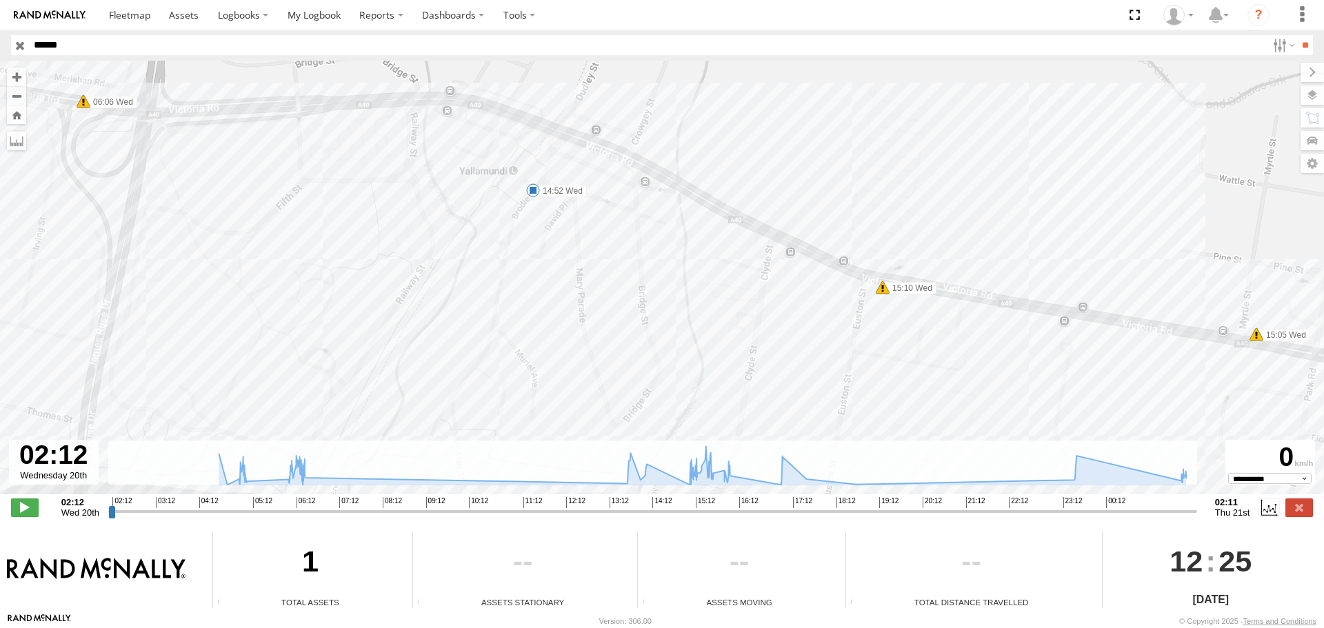
drag, startPoint x: 576, startPoint y: 255, endPoint x: 631, endPoint y: 279, distance: 60.2
click at [631, 279] on div "11694760 04:54 Wed 05:06 Wed 06:00 Wed 06:01 Wed 06:03 Wed 14:52 Wed 15:11 Wed …" at bounding box center [662, 285] width 1324 height 448
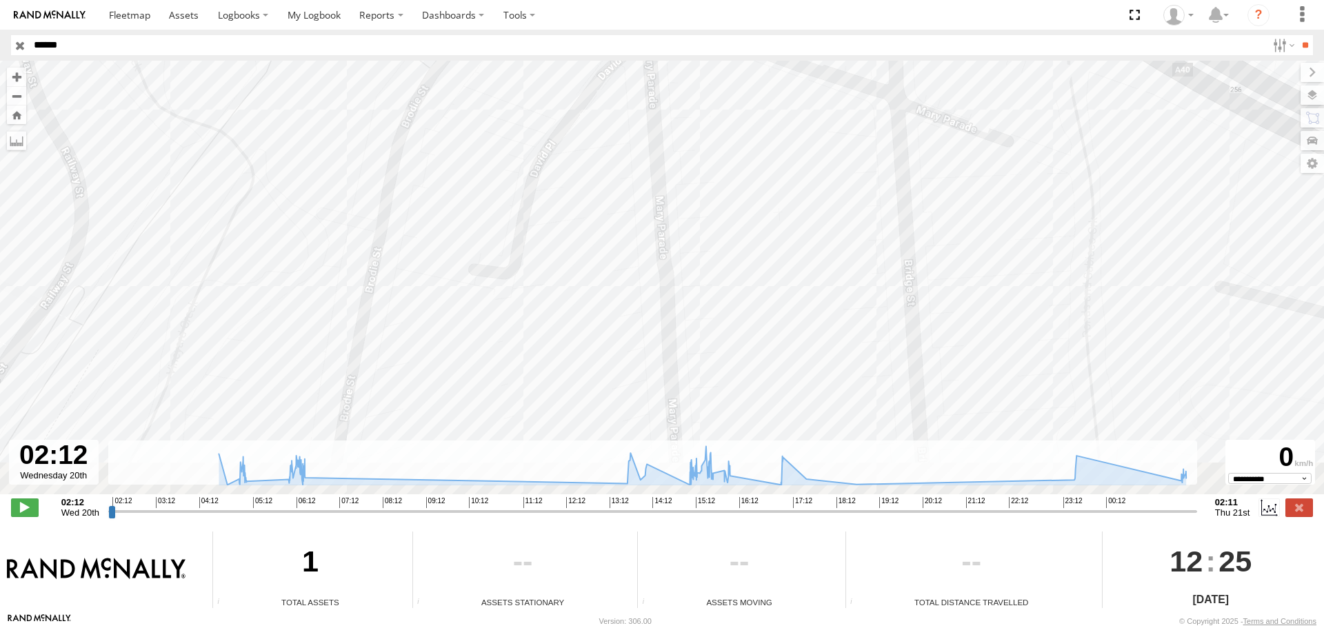
drag, startPoint x: 597, startPoint y: 208, endPoint x: 681, endPoint y: 54, distance: 176.2
click at [680, 58] on body at bounding box center [662, 314] width 1324 height 628
drag, startPoint x: 592, startPoint y: 239, endPoint x: 660, endPoint y: 34, distance: 215.9
click at [652, 61] on div "11694760 04:54 Wed 05:06 Wed 06:00 Wed 06:01 Wed 06:03 Wed 14:52 Wed 15:11 Wed …" at bounding box center [662, 285] width 1324 height 448
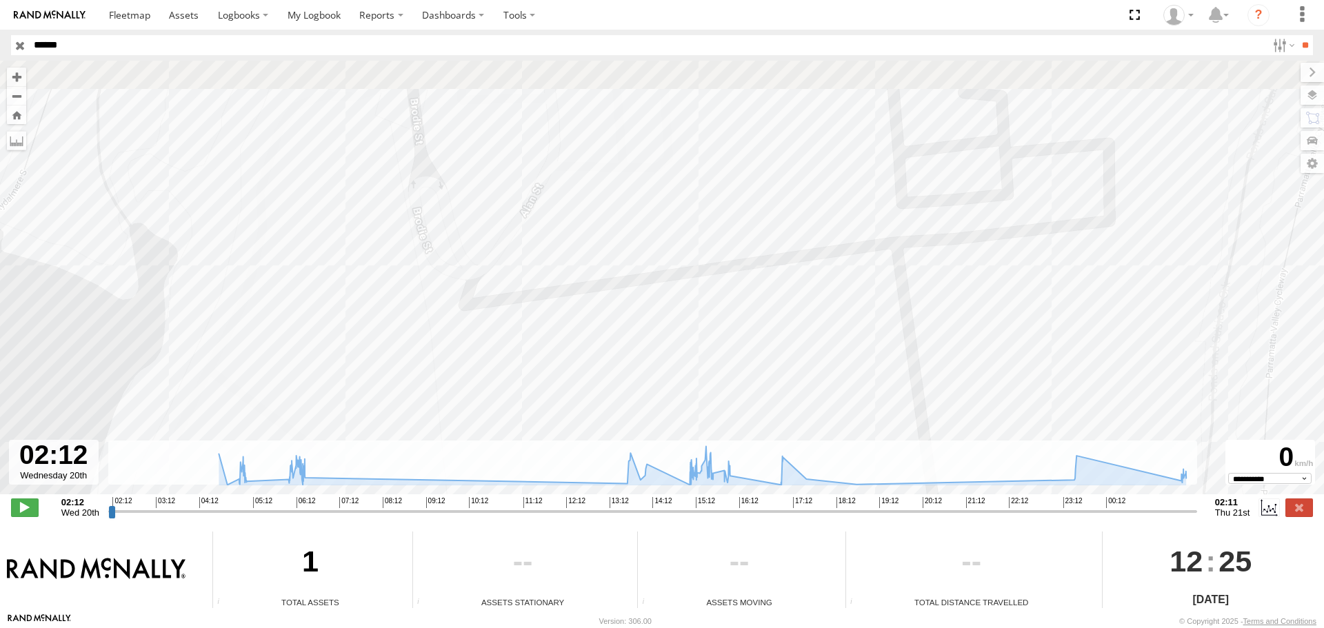
click at [600, 230] on body at bounding box center [662, 314] width 1324 height 628
drag, startPoint x: 607, startPoint y: 196, endPoint x: 544, endPoint y: 420, distance: 232.7
click at [544, 410] on div "11694760 04:54 Wed 05:06 Wed 06:00 Wed 06:01 Wed 06:03 Wed 14:52 Wed 15:11 Wed …" at bounding box center [662, 285] width 1324 height 448
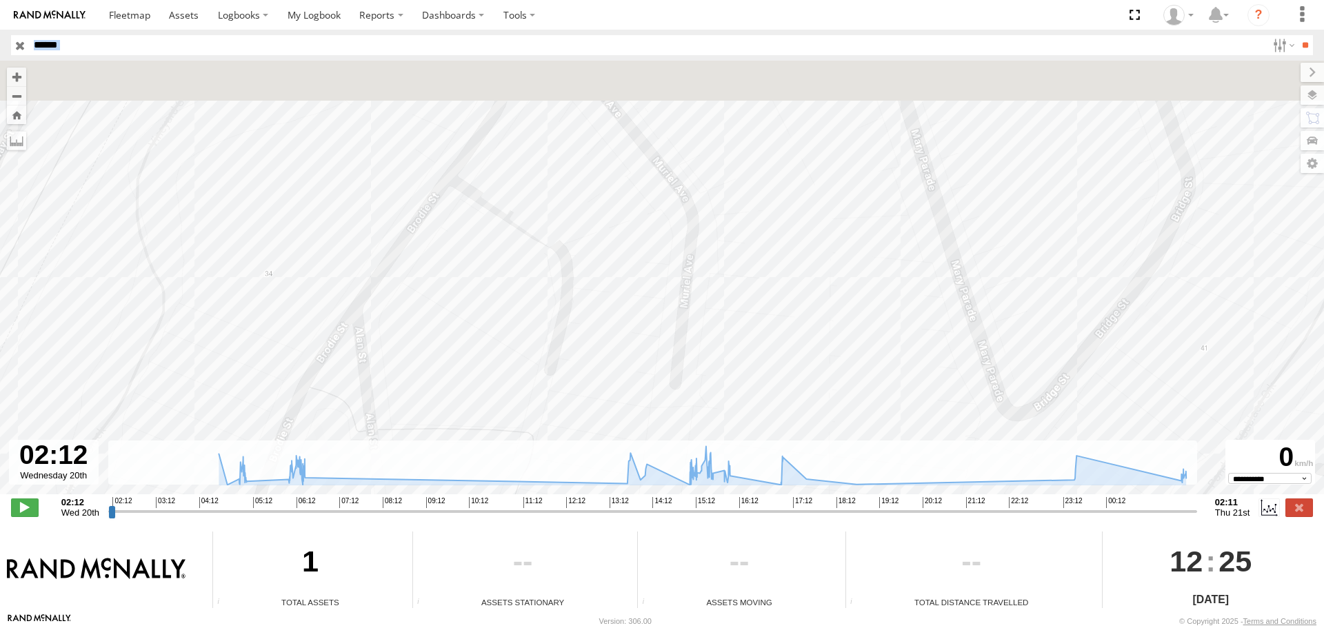
drag, startPoint x: 605, startPoint y: 317, endPoint x: 581, endPoint y: 380, distance: 67.5
click at [569, 398] on div "11694760 04:54 Wed 05:06 Wed 06:00 Wed 06:01 Wed 06:03 Wed 14:52 Wed 15:11 Wed …" at bounding box center [662, 285] width 1324 height 448
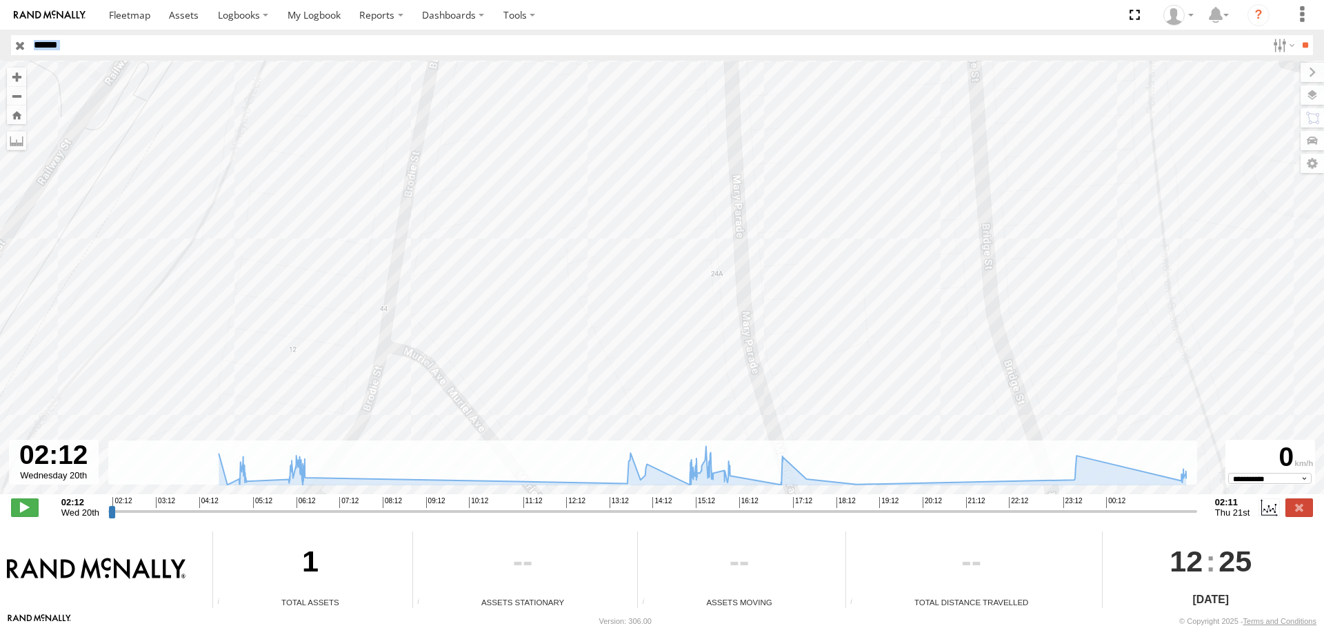
click at [619, 331] on div "11694760 04:54 Wed 05:06 Wed 06:00 Wed 06:01 Wed 06:03 Wed 14:52 Wed 15:11 Wed …" at bounding box center [662, 285] width 1324 height 448
drag, startPoint x: 605, startPoint y: 270, endPoint x: 600, endPoint y: 312, distance: 41.7
click at [609, 287] on div "11694760 04:54 Wed 05:06 Wed 06:00 Wed 06:01 Wed 06:03 Wed 14:52 Wed 15:11 Wed …" at bounding box center [662, 285] width 1324 height 448
drag, startPoint x: 603, startPoint y: 275, endPoint x: 594, endPoint y: 278, distance: 9.4
click at [599, 283] on div "11694760 04:54 Wed 05:06 Wed 06:00 Wed 06:01 Wed 06:03 Wed 14:52 Wed 15:11 Wed …" at bounding box center [662, 285] width 1324 height 448
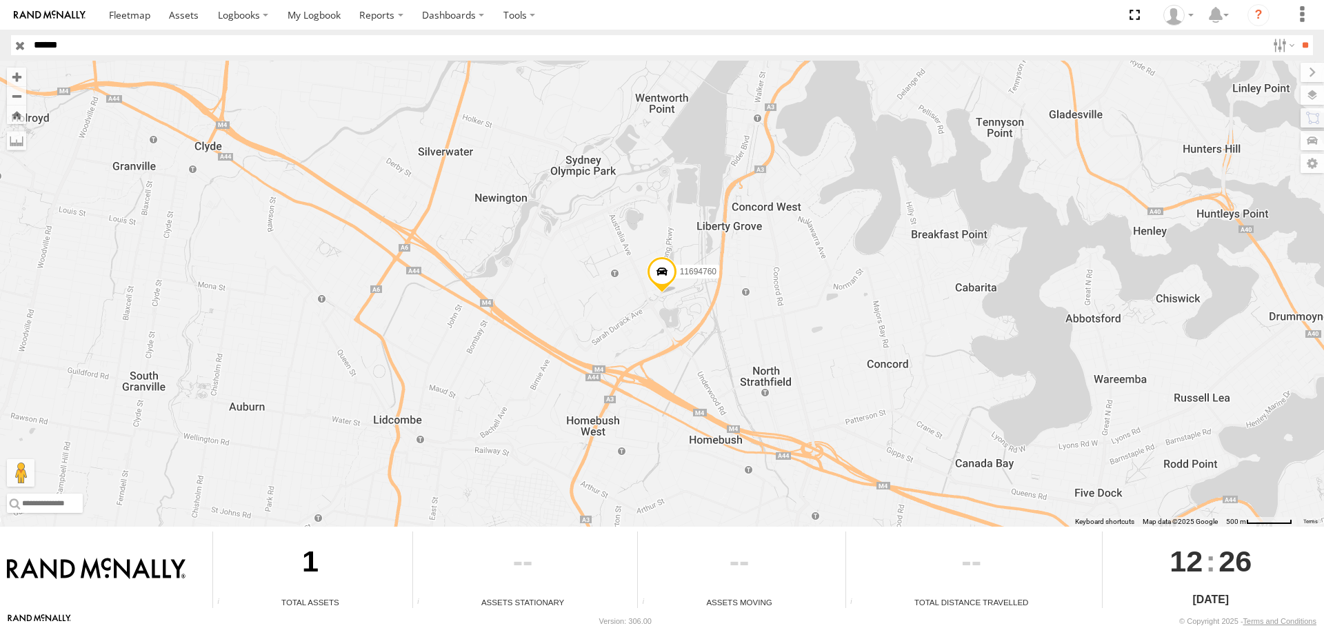
click at [661, 272] on span at bounding box center [662, 275] width 30 height 37
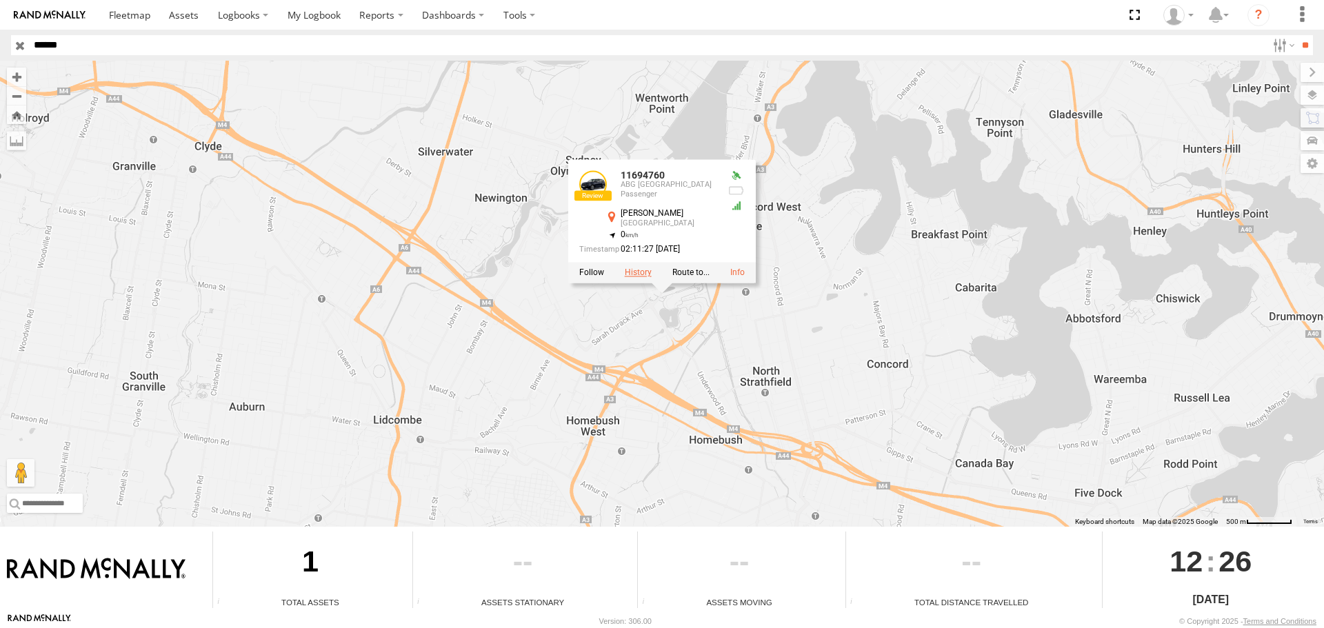
click at [631, 271] on label at bounding box center [638, 273] width 27 height 10
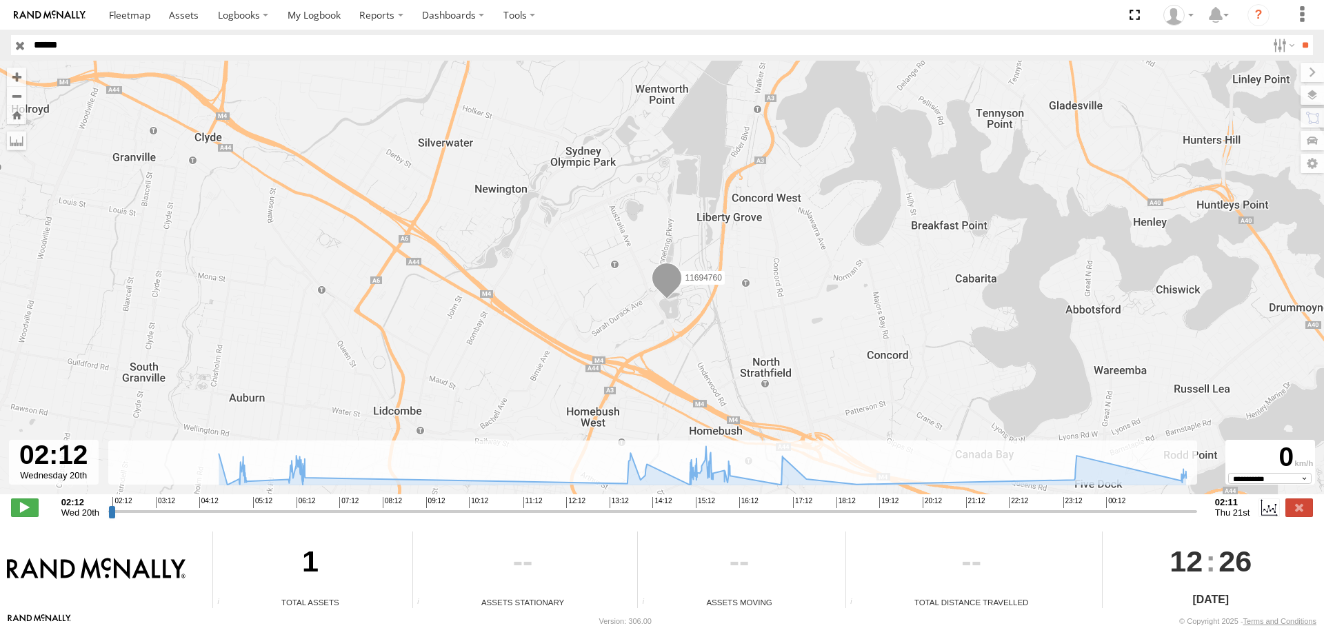
type input "**********"
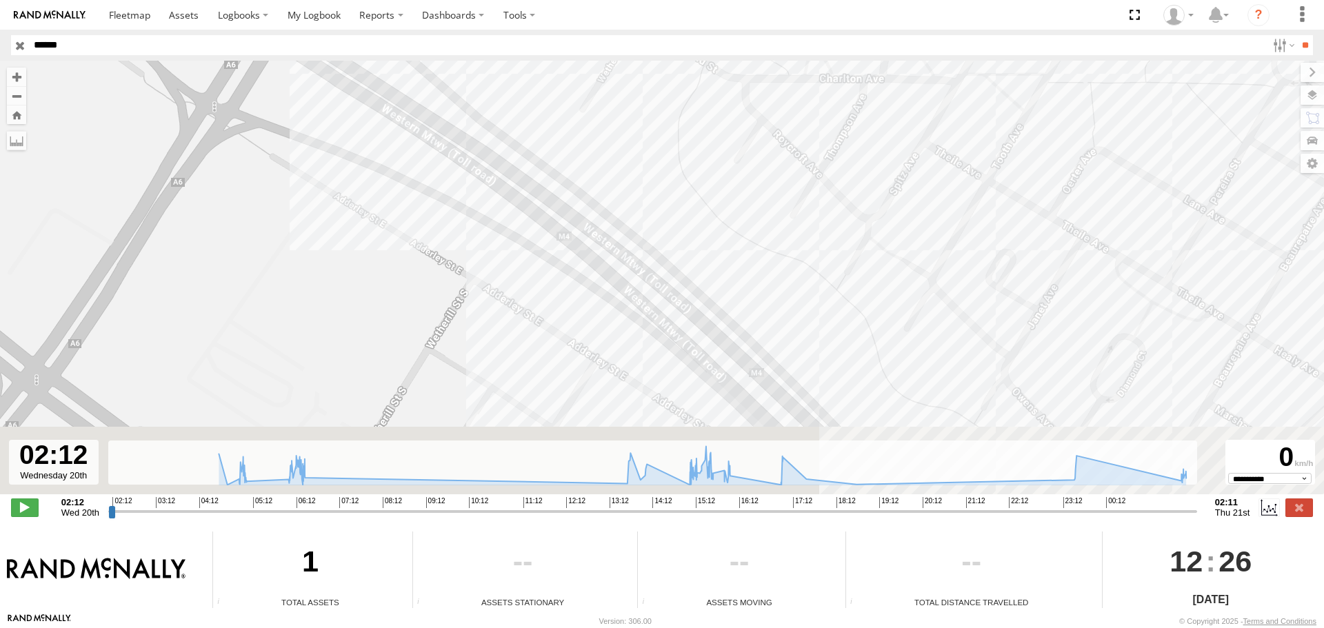
drag, startPoint x: 808, startPoint y: 323, endPoint x: 634, endPoint y: 132, distance: 257.8
click at [699, 170] on div "11694760 04:54 Wed 04:54 Wed 04:55 Wed 04:56 Wed 04:57 Wed 04:58 Wed 04:58 Wed …" at bounding box center [662, 285] width 1324 height 448
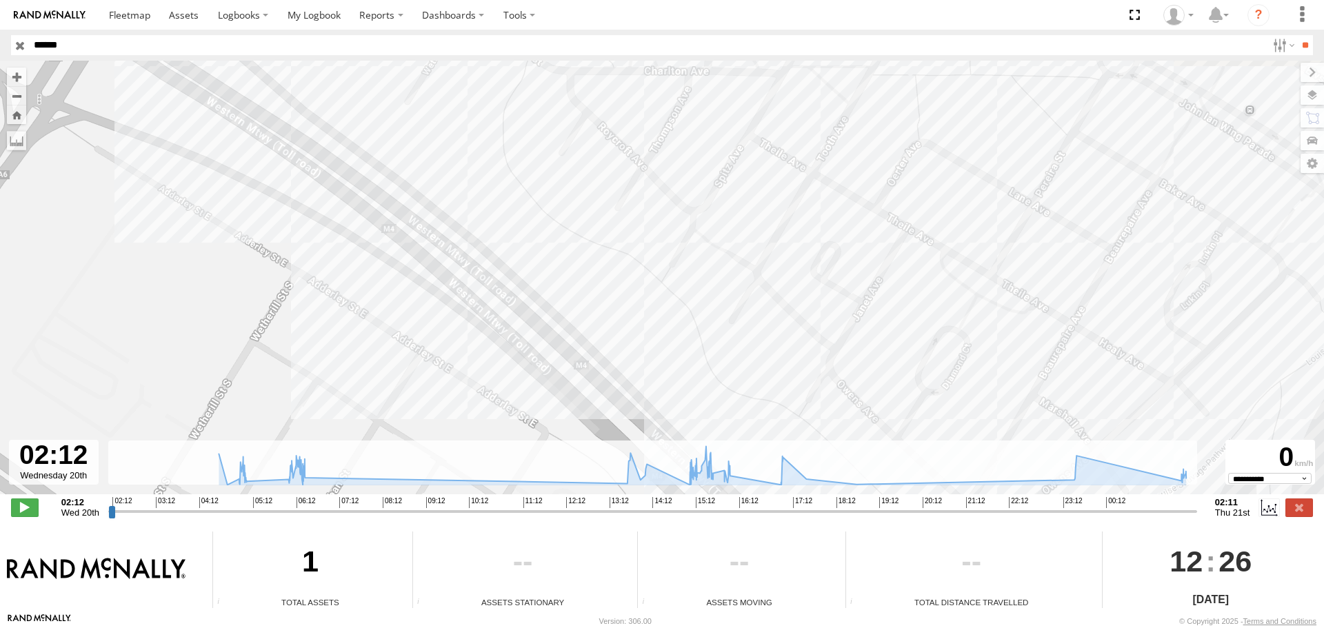
drag, startPoint x: 835, startPoint y: 201, endPoint x: 843, endPoint y: 448, distance: 246.3
click at [835, 450] on div "← Move left → Move right ↑ Move up ↓ Move down + Zoom in - Zoom out Home Jump l…" at bounding box center [662, 294] width 1324 height 466
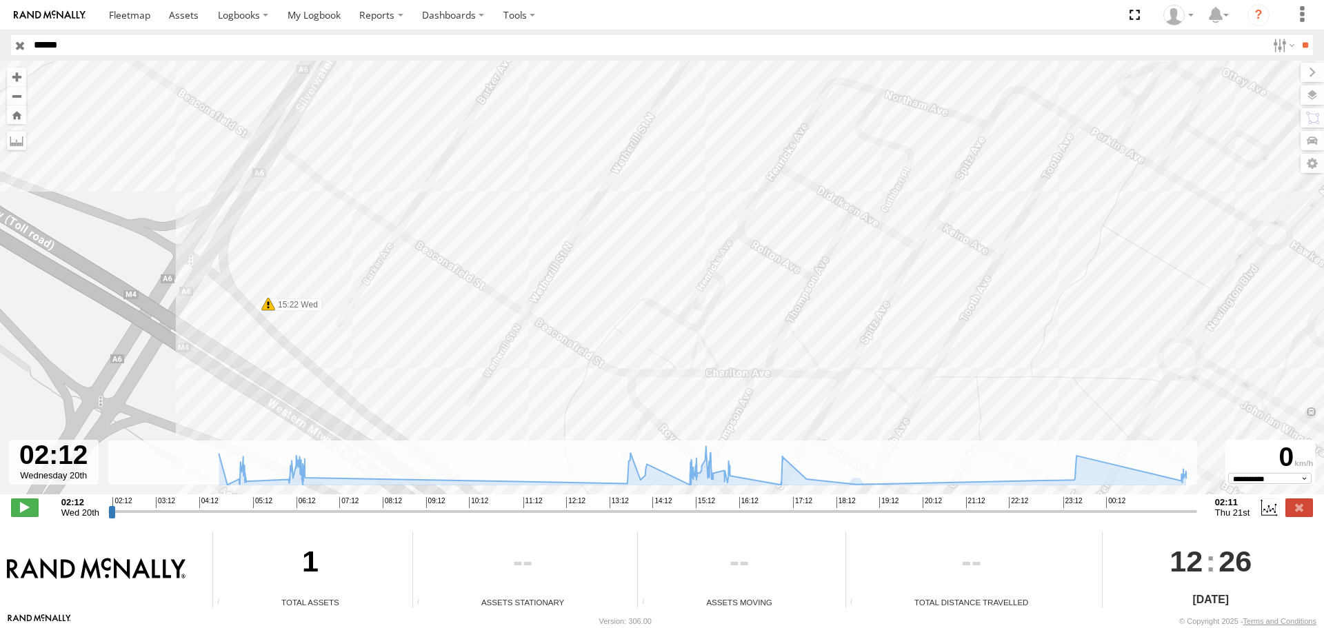
drag, startPoint x: 689, startPoint y: 320, endPoint x: 720, endPoint y: 385, distance: 71.9
click at [721, 388] on div "11694760 04:54 Wed 04:54 Wed 04:55 Wed 04:56 Wed 04:57 Wed 04:58 Wed 04:58 Wed …" at bounding box center [662, 285] width 1324 height 448
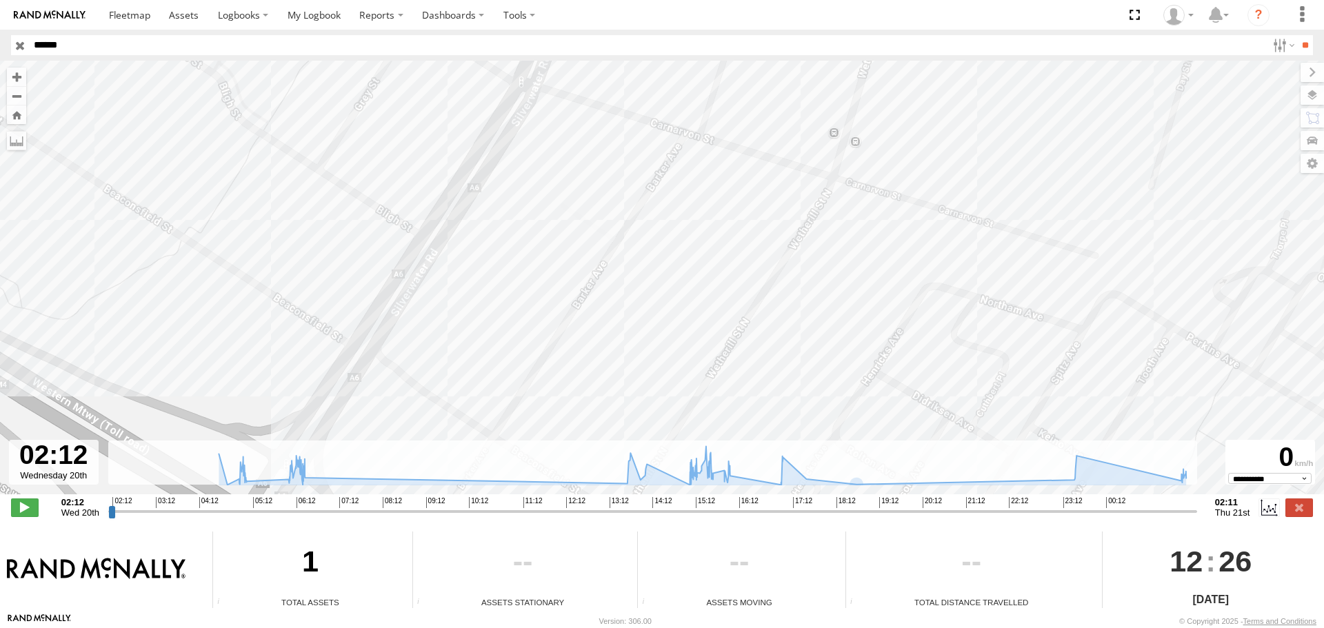
drag, startPoint x: 672, startPoint y: 348, endPoint x: 675, endPoint y: 372, distance: 25.0
click at [675, 372] on div "11694760 04:54 Wed 04:54 Wed 04:55 Wed 04:56 Wed 04:57 Wed 04:58 Wed 04:58 Wed …" at bounding box center [662, 285] width 1324 height 448
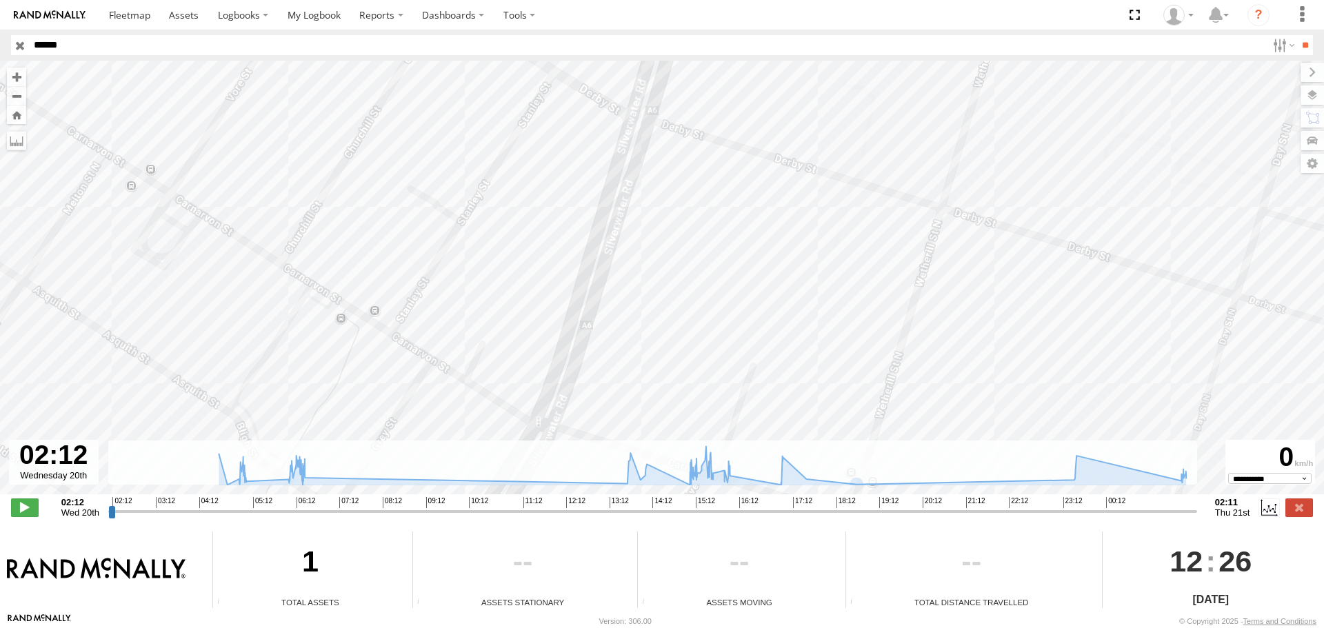
drag, startPoint x: 643, startPoint y: 408, endPoint x: 634, endPoint y: 422, distance: 17.0
click at [634, 422] on div "11694760 04:54 Wed 04:54 Wed 04:55 Wed 04:56 Wed 04:57 Wed 04:58 Wed 04:58 Wed …" at bounding box center [662, 285] width 1324 height 448
drag, startPoint x: 663, startPoint y: 411, endPoint x: 662, endPoint y: 425, distance: 14.5
click at [662, 425] on div "11694760 04:54 Wed 04:54 Wed 04:55 Wed 04:56 Wed 04:57 Wed 04:58 Wed 04:58 Wed …" at bounding box center [662, 285] width 1324 height 448
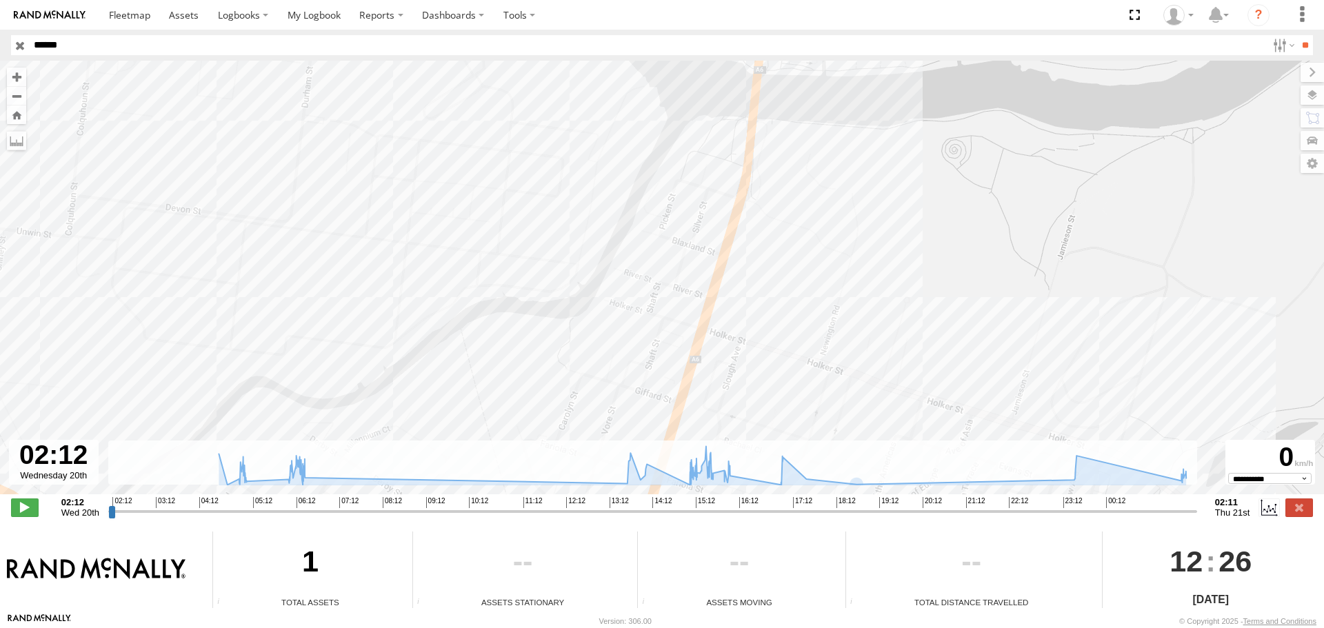
drag, startPoint x: 708, startPoint y: 117, endPoint x: 688, endPoint y: 330, distance: 214.7
click at [688, 324] on div "11694760 04:54 Wed 04:54 Wed 04:55 Wed 04:56 Wed 04:57 Wed 04:58 Wed 04:58 Wed …" at bounding box center [662, 285] width 1324 height 448
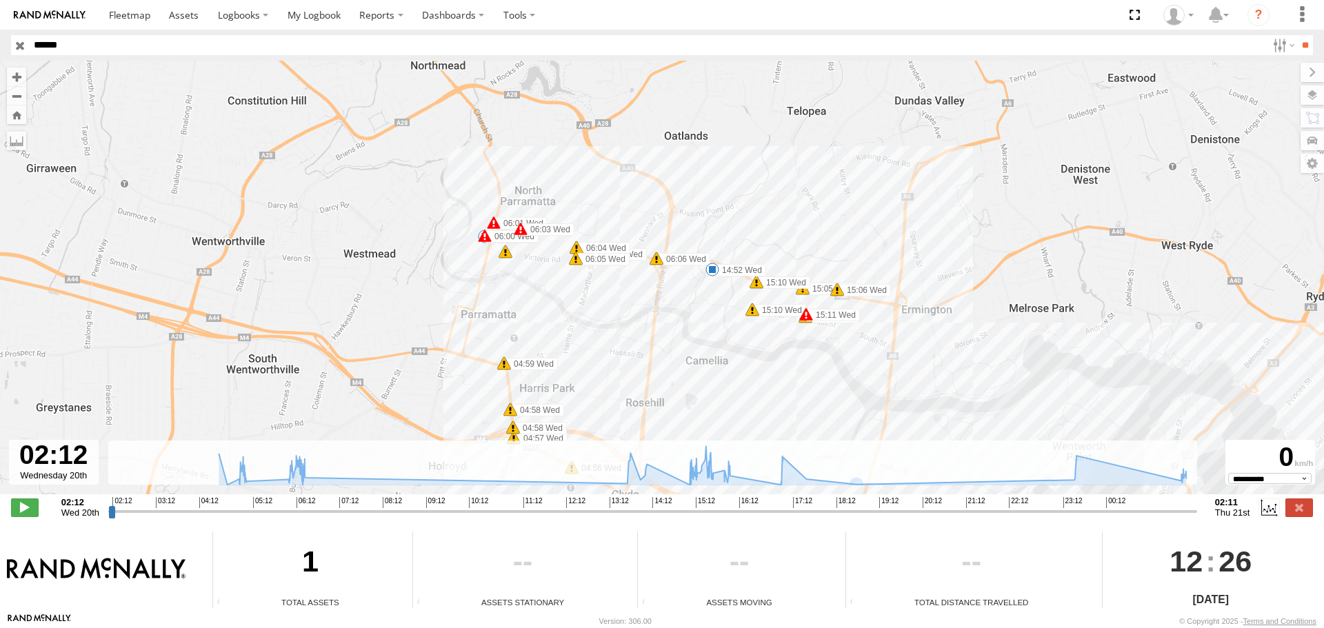
drag, startPoint x: 528, startPoint y: 212, endPoint x: 745, endPoint y: 383, distance: 276.4
click at [742, 385] on div "11694760 04:54 Wed 04:54 Wed 04:55 Wed 04:56 Wed 04:57 Wed 04:58 Wed 04:58 Wed …" at bounding box center [662, 285] width 1324 height 448
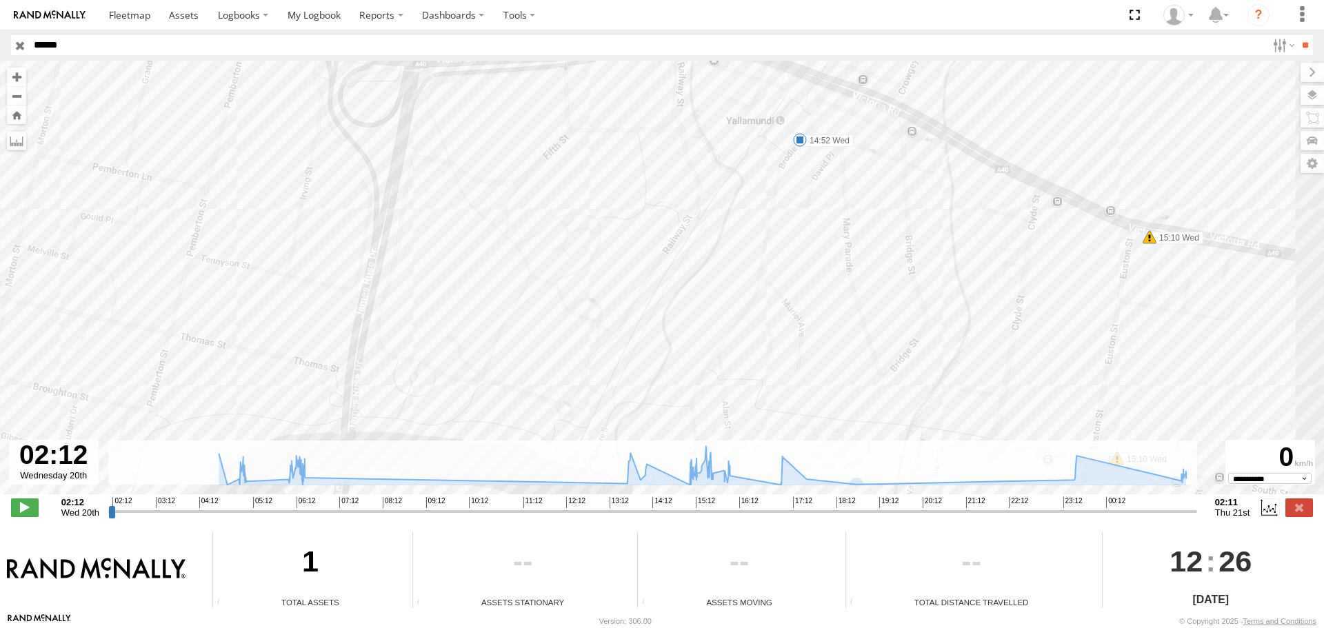
drag, startPoint x: 728, startPoint y: 234, endPoint x: 572, endPoint y: 300, distance: 169.3
click at [575, 300] on div "11694760 04:54 Wed 04:54 Wed 04:55 Wed 04:56 Wed 04:57 Wed 04:58 Wed 04:58 Wed …" at bounding box center [662, 285] width 1324 height 448
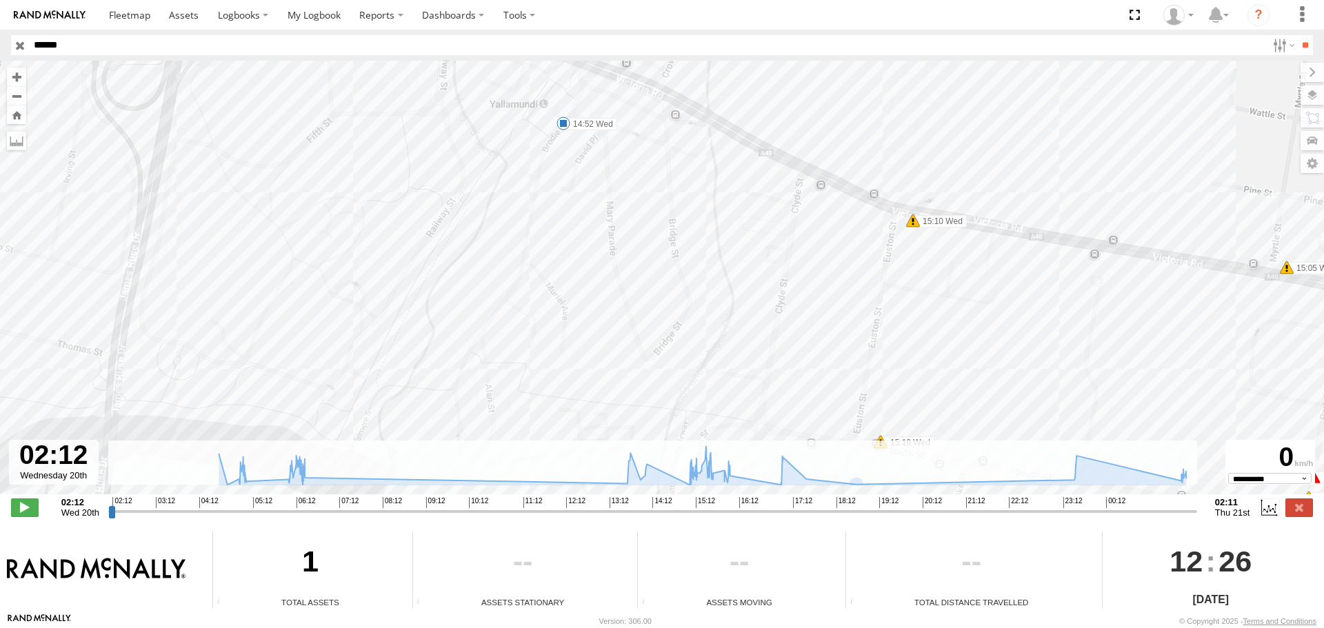
drag, startPoint x: 890, startPoint y: 321, endPoint x: 736, endPoint y: 250, distance: 169.4
click at [741, 252] on div "11694760 04:54 Wed 04:54 Wed 04:55 Wed 04:56 Wed 04:57 Wed 04:58 Wed 04:58 Wed …" at bounding box center [662, 285] width 1324 height 448
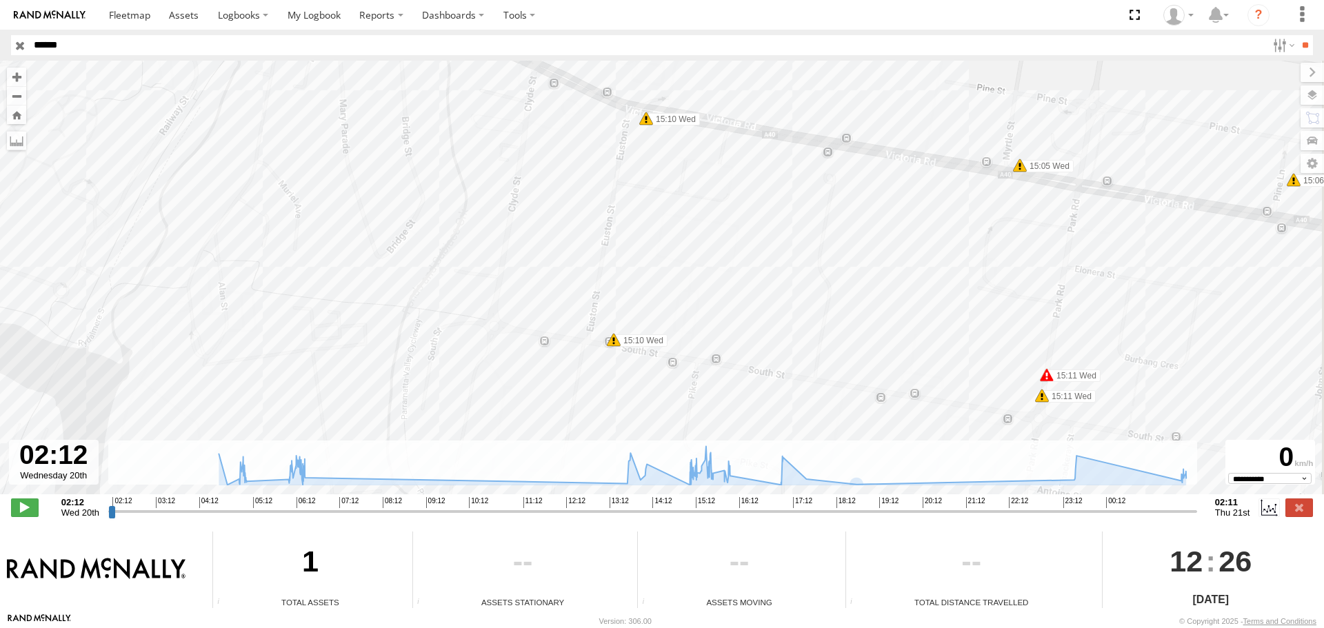
drag, startPoint x: 892, startPoint y: 299, endPoint x: 652, endPoint y: 236, distance: 248.2
click at [652, 236] on div "11694760 04:54 Wed 04:54 Wed 04:55 Wed 04:56 Wed 04:57 Wed 04:58 Wed 04:58 Wed …" at bounding box center [662, 285] width 1324 height 448
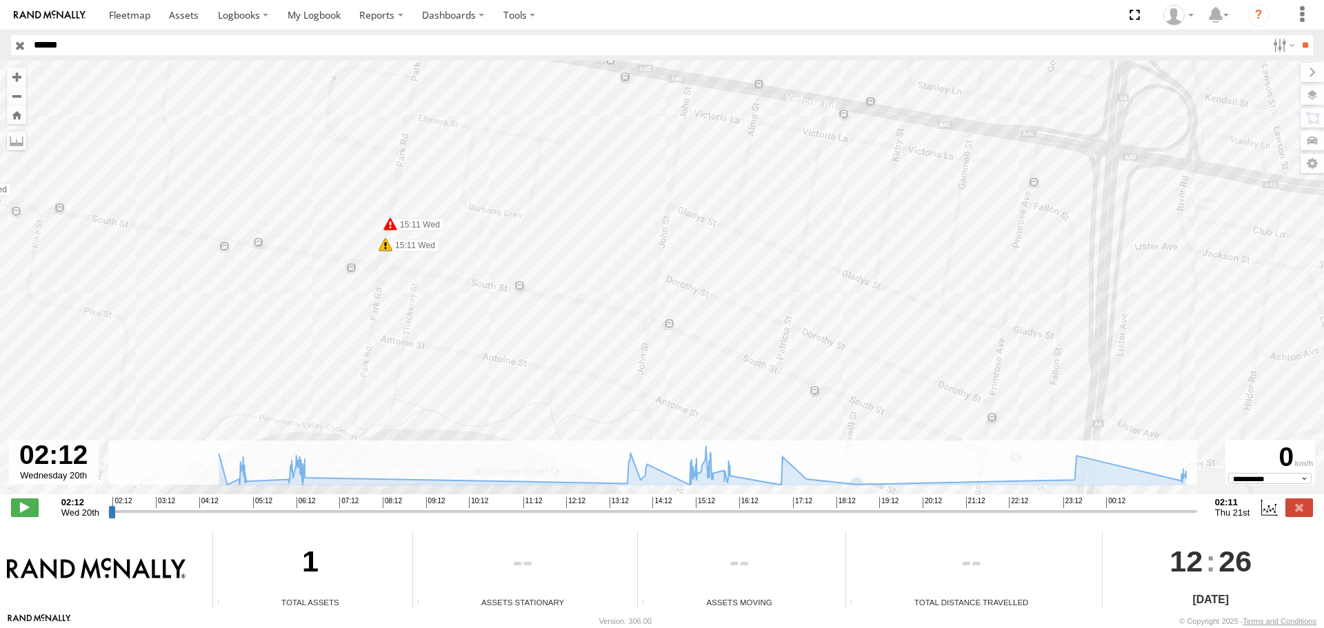
drag, startPoint x: 775, startPoint y: 250, endPoint x: 914, endPoint y: 106, distance: 200.0
click at [910, 114] on div "11694760 04:54 Wed 04:54 Wed 04:55 Wed 04:56 Wed 04:57 Wed 04:58 Wed 04:58 Wed …" at bounding box center [662, 285] width 1324 height 448
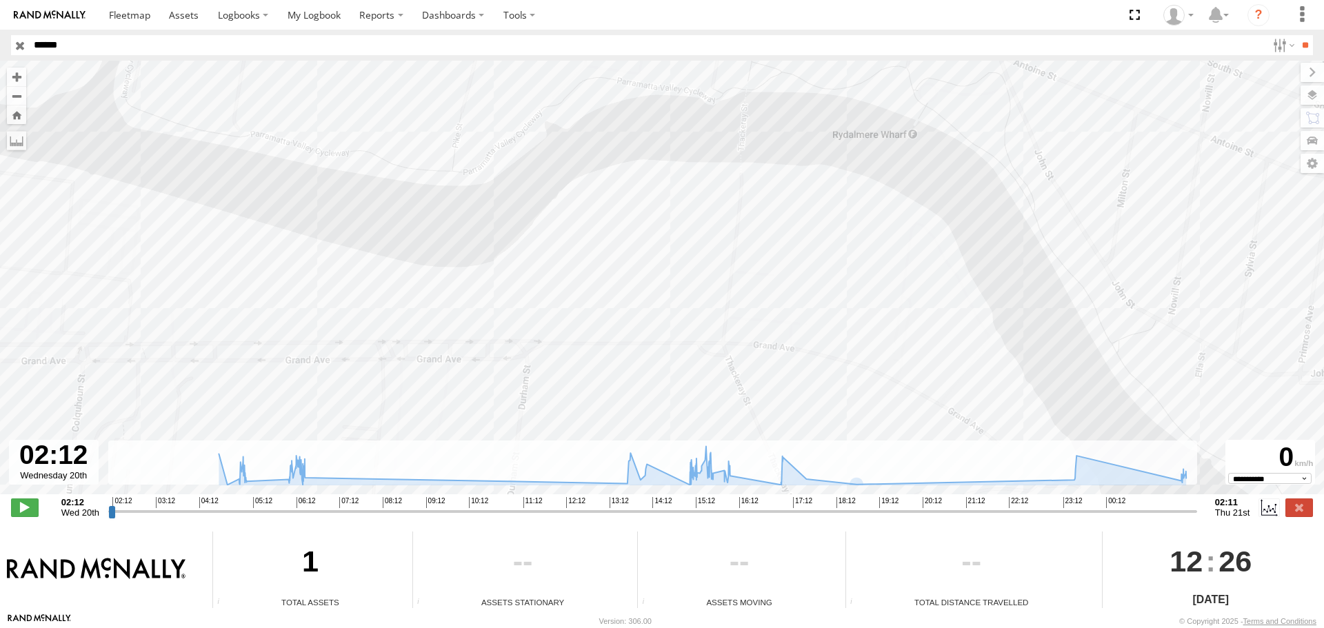
drag, startPoint x: 896, startPoint y: 165, endPoint x: 859, endPoint y: 8, distance: 160.9
click at [859, 8] on body at bounding box center [662, 314] width 1324 height 628
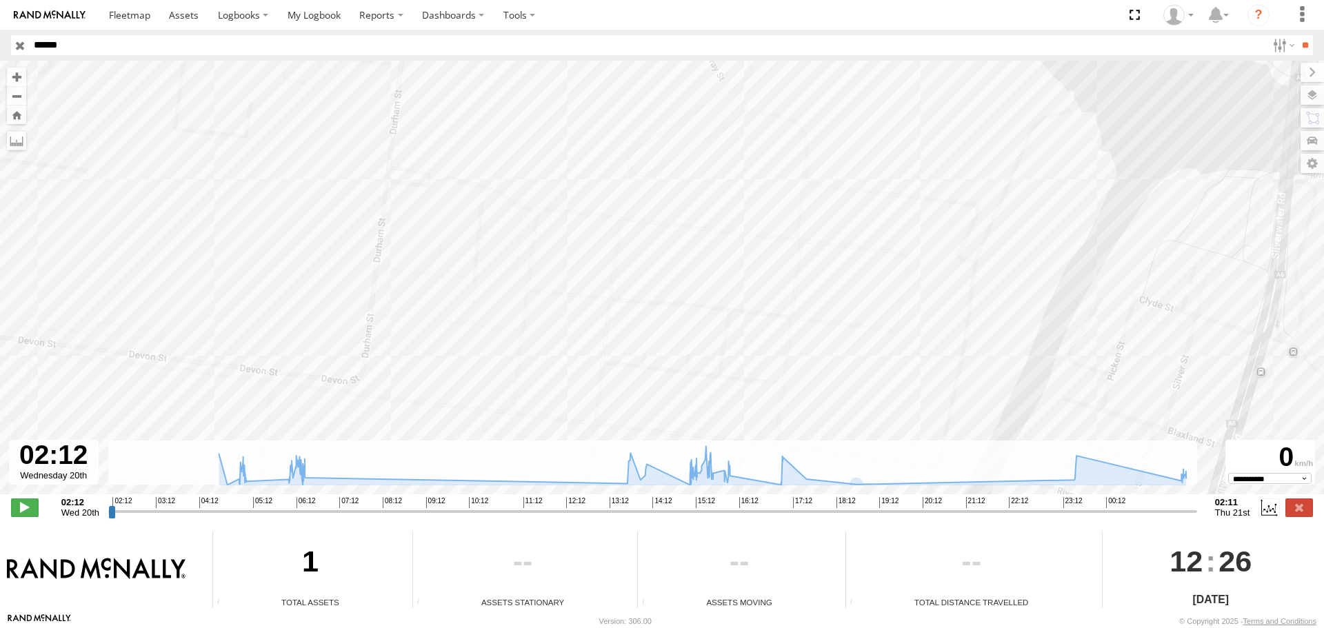
drag, startPoint x: 869, startPoint y: 97, endPoint x: 869, endPoint y: -46, distance: 143.4
click at [869, 0] on html at bounding box center [662, 314] width 1324 height 628
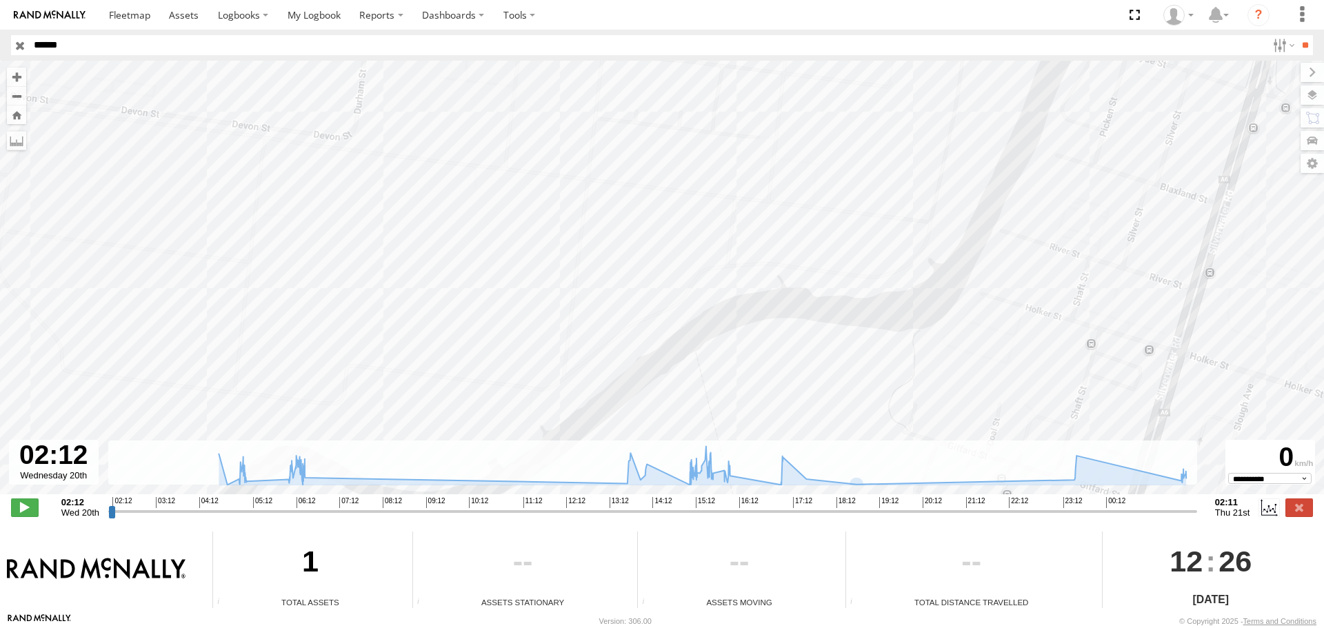
drag, startPoint x: 854, startPoint y: 30, endPoint x: 849, endPoint y: -77, distance: 107.0
click at [849, 0] on html at bounding box center [662, 314] width 1324 height 628
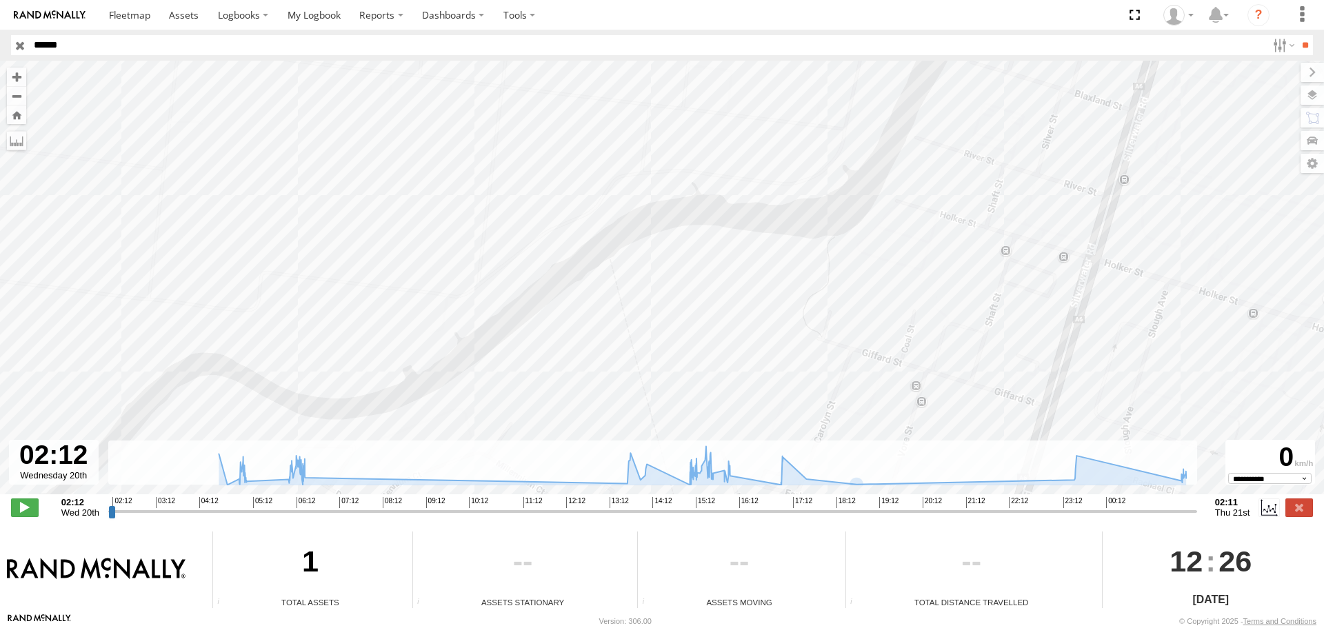
drag, startPoint x: 961, startPoint y: 232, endPoint x: 807, endPoint y: 67, distance: 225.4
click at [836, 92] on div "11694760 04:54 Wed 04:54 Wed 04:55 Wed 04:56 Wed 04:57 Wed 04:58 Wed 04:58 Wed …" at bounding box center [662, 285] width 1324 height 448
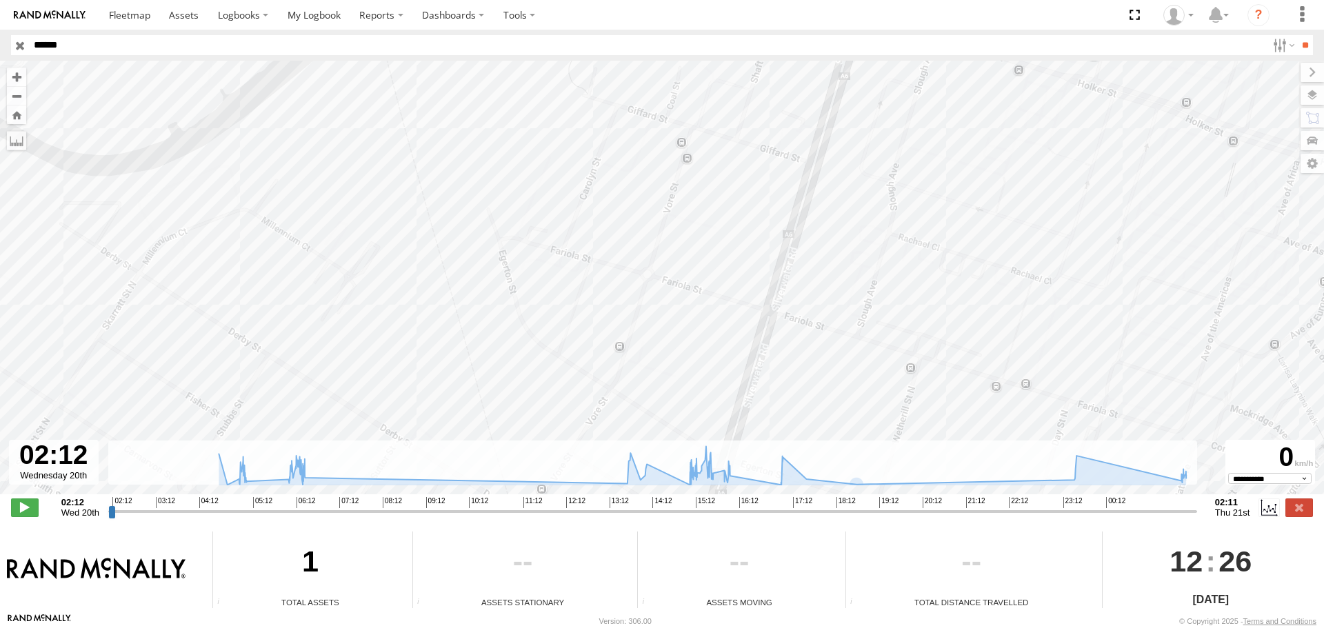
drag, startPoint x: 954, startPoint y: 192, endPoint x: 777, endPoint y: 97, distance: 201.8
click at [804, 109] on div "11694760 04:54 Wed 04:54 Wed 04:55 Wed 04:56 Wed 04:57 Wed 04:58 Wed 04:58 Wed …" at bounding box center [662, 285] width 1324 height 448
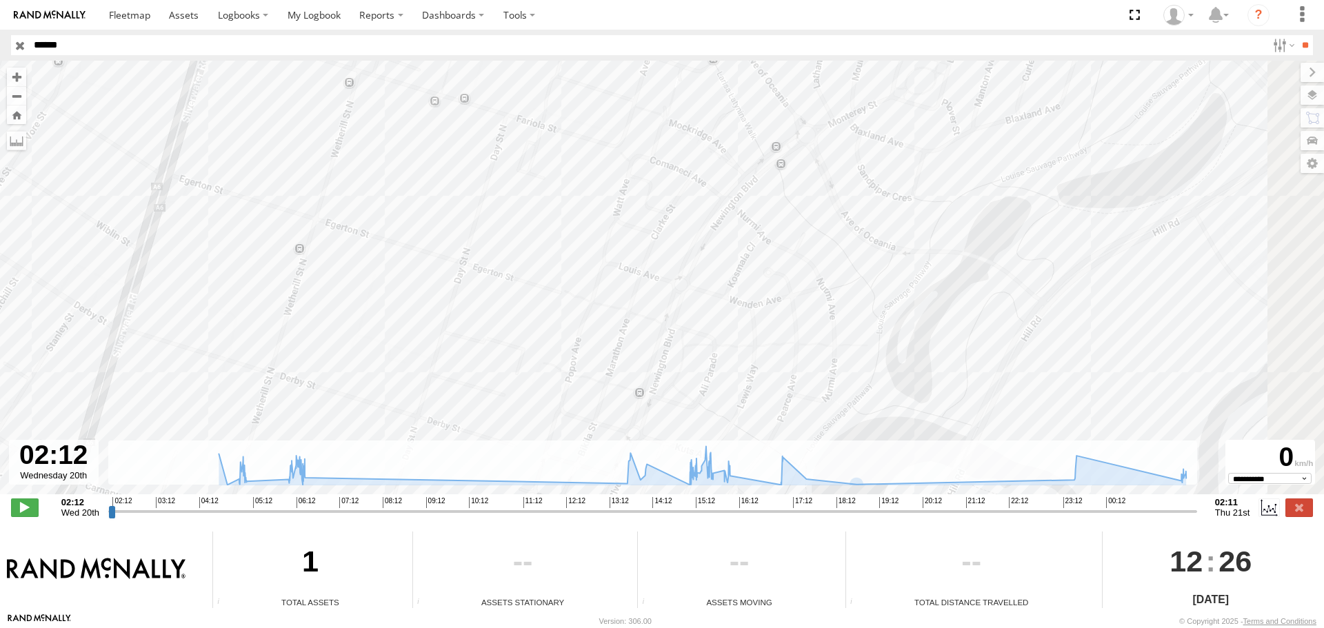
drag, startPoint x: 861, startPoint y: 146, endPoint x: 625, endPoint y: 17, distance: 268.8
click at [626, 17] on body at bounding box center [662, 314] width 1324 height 628
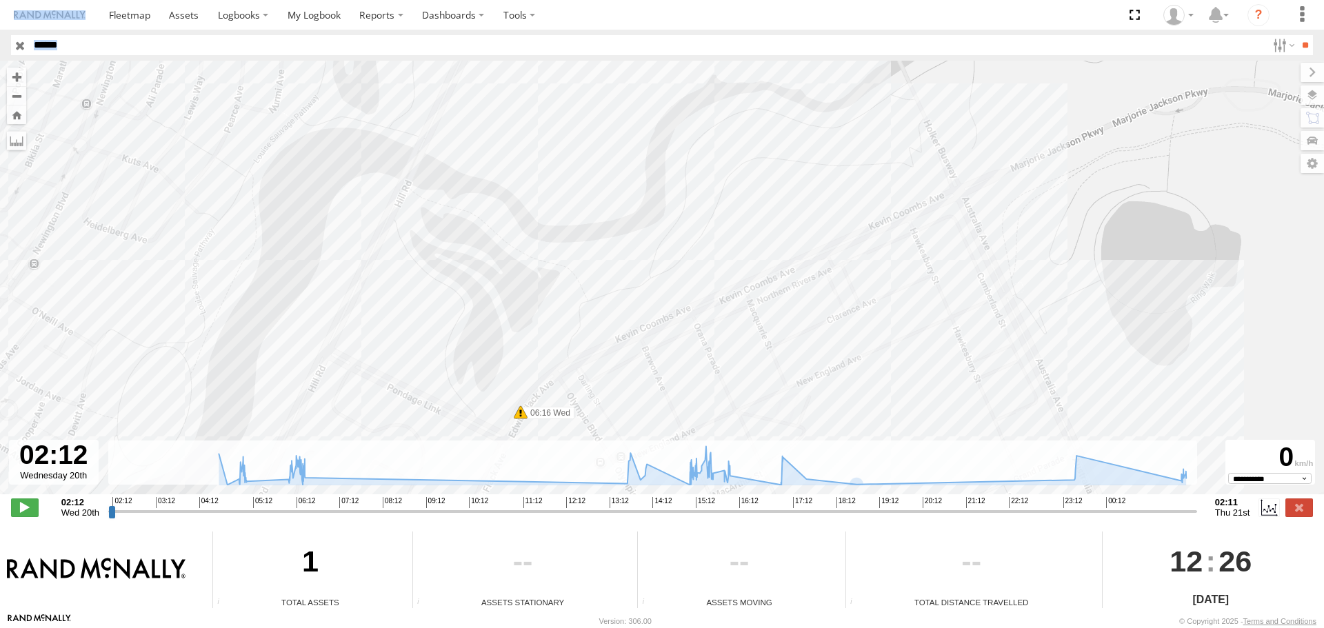
drag, startPoint x: 705, startPoint y: 57, endPoint x: 790, endPoint y: 23, distance: 91.9
click at [782, 23] on body at bounding box center [662, 314] width 1324 height 628
drag, startPoint x: 644, startPoint y: 197, endPoint x: 746, endPoint y: 82, distance: 153.4
click at [730, 95] on div "11694760 04:54 Wed 04:54 Wed 04:55 Wed 04:56 Wed 04:57 Wed 04:58 Wed 04:58 Wed …" at bounding box center [662, 285] width 1324 height 448
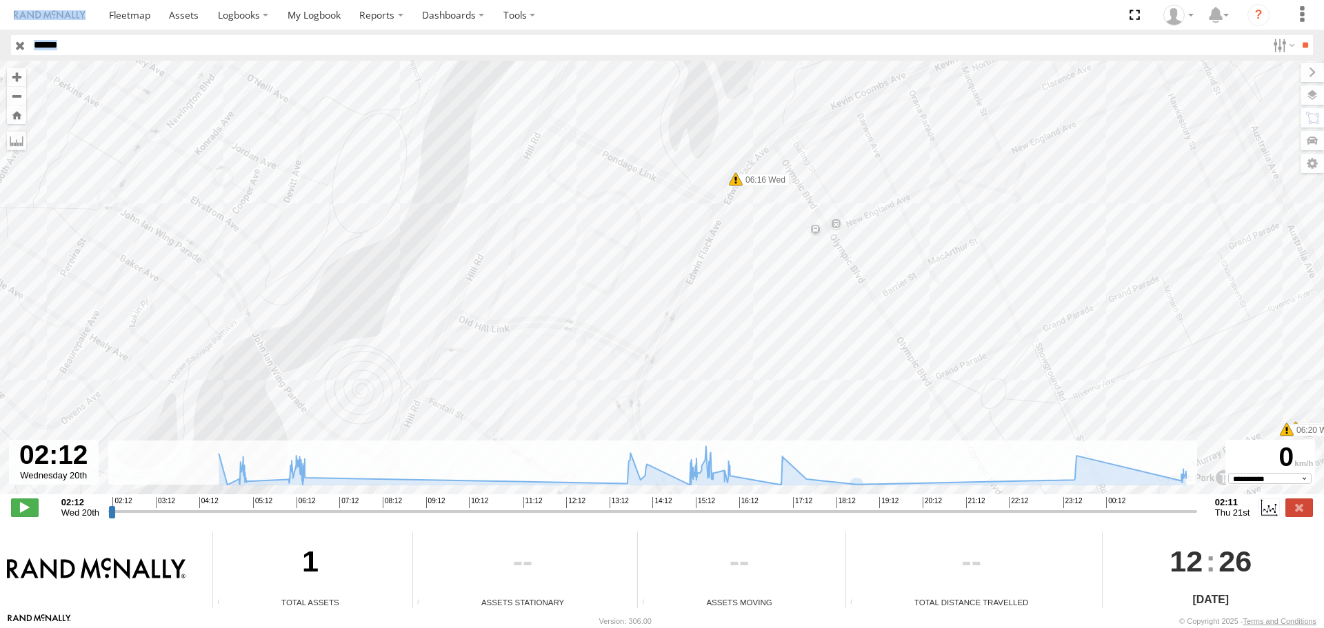
drag, startPoint x: 751, startPoint y: 211, endPoint x: 757, endPoint y: 82, distance: 129.1
click at [754, 95] on div "11694760 04:54 Wed 04:54 Wed 04:55 Wed 04:56 Wed 04:57 Wed 04:58 Wed 04:58 Wed …" at bounding box center [662, 285] width 1324 height 448
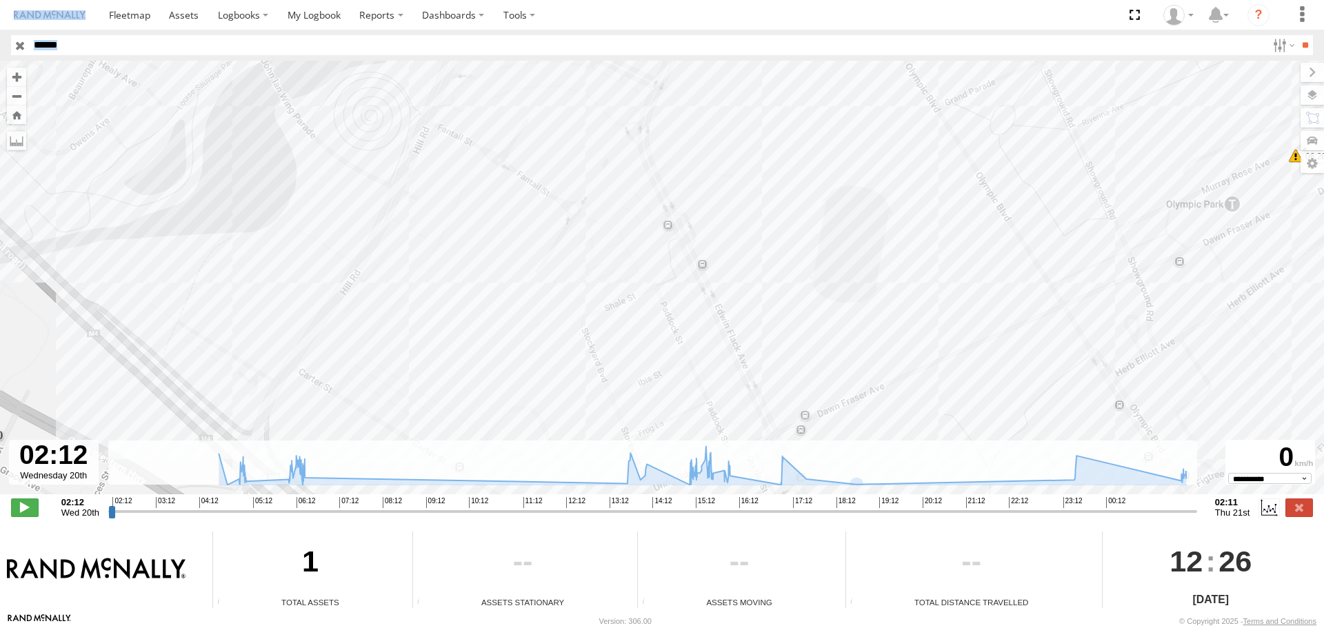
drag, startPoint x: 952, startPoint y: 137, endPoint x: 687, endPoint y: 56, distance: 277.7
click at [687, 56] on body at bounding box center [662, 314] width 1324 height 628
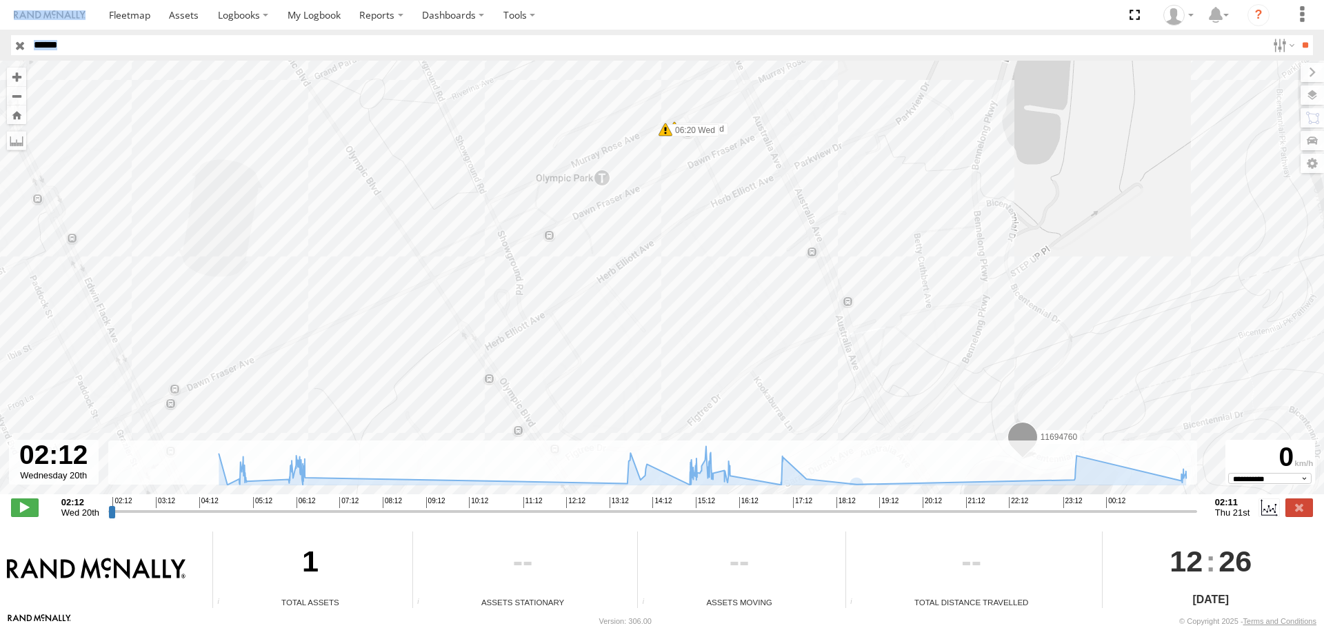
drag, startPoint x: 736, startPoint y: 134, endPoint x: 811, endPoint y: 266, distance: 151.7
click at [811, 266] on div "11694760 04:54 Wed 04:54 Wed 04:55 Wed 04:56 Wed 04:57 Wed 04:58 Wed 04:58 Wed …" at bounding box center [662, 285] width 1324 height 448
drag, startPoint x: 794, startPoint y: 212, endPoint x: 763, endPoint y: 19, distance: 195.7
click at [763, 28] on body at bounding box center [662, 314] width 1324 height 628
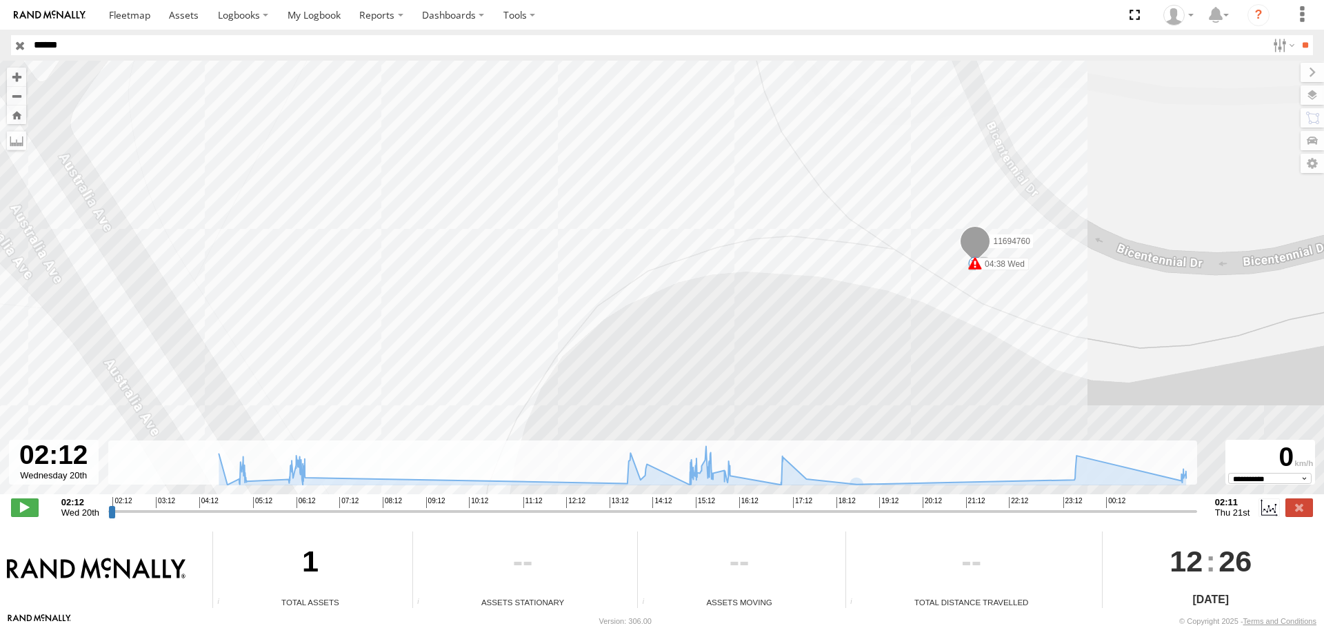
drag, startPoint x: 1074, startPoint y: 99, endPoint x: 1051, endPoint y: 269, distance: 171.9
click at [1051, 269] on div "11694760 04:54 Wed 04:54 Wed 04:55 Wed 04:56 Wed 04:57 Wed 04:58 Wed 04:58 Wed …" at bounding box center [662, 285] width 1324 height 448
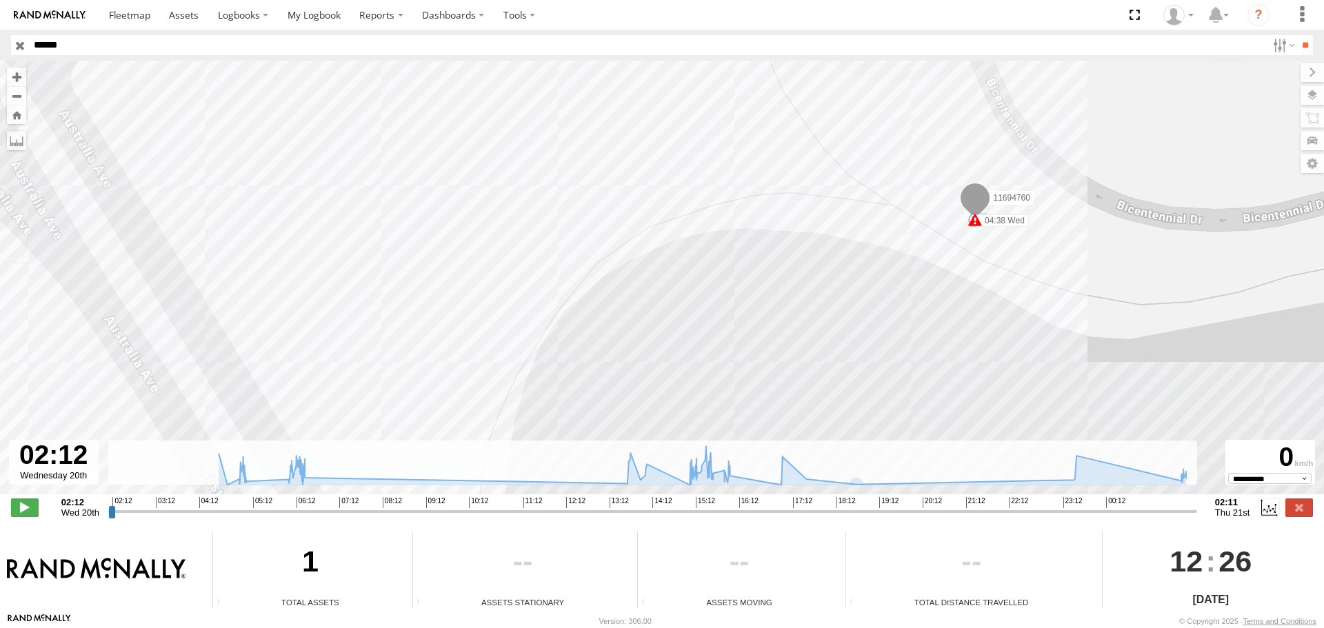
drag, startPoint x: 1051, startPoint y: 269, endPoint x: 1051, endPoint y: 221, distance: 47.6
click at [1051, 221] on div "11694760 04:54 Wed 04:54 Wed 04:55 Wed 04:56 Wed 04:57 Wed 04:58 Wed 04:58 Wed …" at bounding box center [662, 285] width 1324 height 448
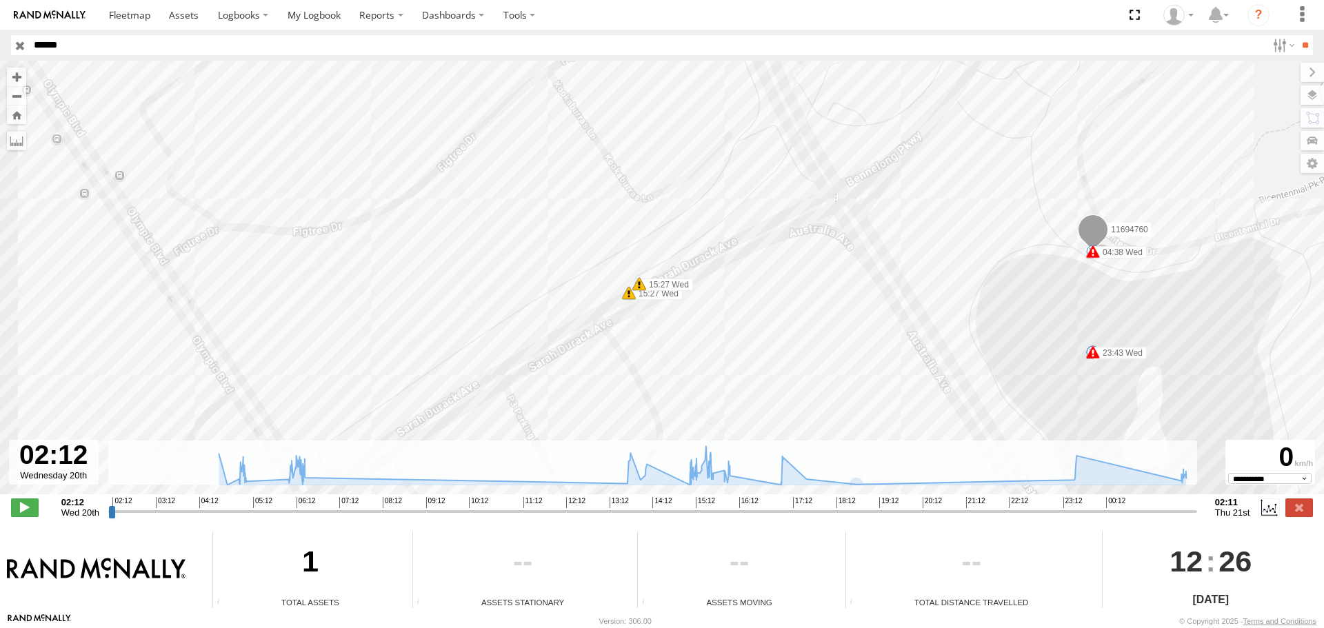
drag, startPoint x: 810, startPoint y: 188, endPoint x: 999, endPoint y: 308, distance: 224.2
click at [996, 308] on div "11694760 04:54 Wed 04:54 Wed 04:55 Wed 04:56 Wed 04:57 Wed 04:58 Wed 04:58 Wed …" at bounding box center [662, 285] width 1324 height 448
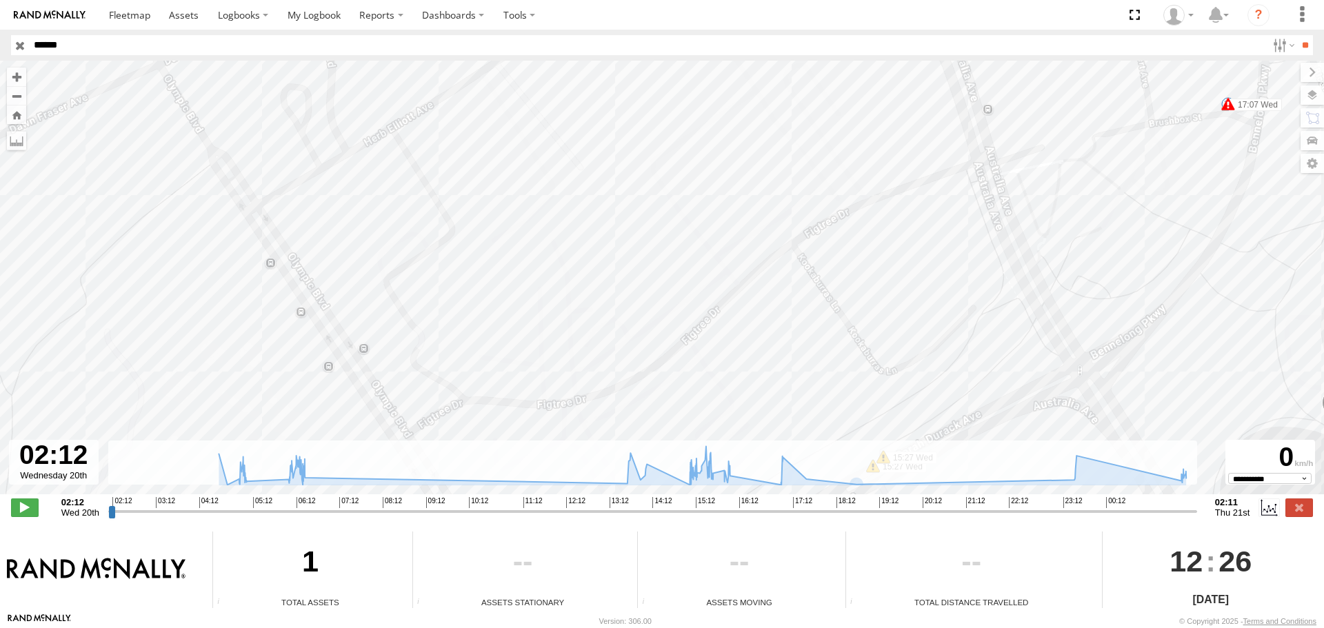
drag, startPoint x: 684, startPoint y: 254, endPoint x: 890, endPoint y: 347, distance: 226.0
click at [886, 345] on div "11694760 04:54 Wed 04:54 Wed 04:55 Wed 04:56 Wed 04:57 Wed 04:58 Wed 04:58 Wed …" at bounding box center [662, 285] width 1324 height 448
drag, startPoint x: 654, startPoint y: 286, endPoint x: 916, endPoint y: 390, distance: 282.0
click at [914, 390] on div "11694760 04:54 Wed 04:54 Wed 04:55 Wed 04:56 Wed 04:57 Wed 04:58 Wed 04:58 Wed …" at bounding box center [662, 285] width 1324 height 448
drag, startPoint x: 660, startPoint y: 330, endPoint x: 872, endPoint y: 388, distance: 219.3
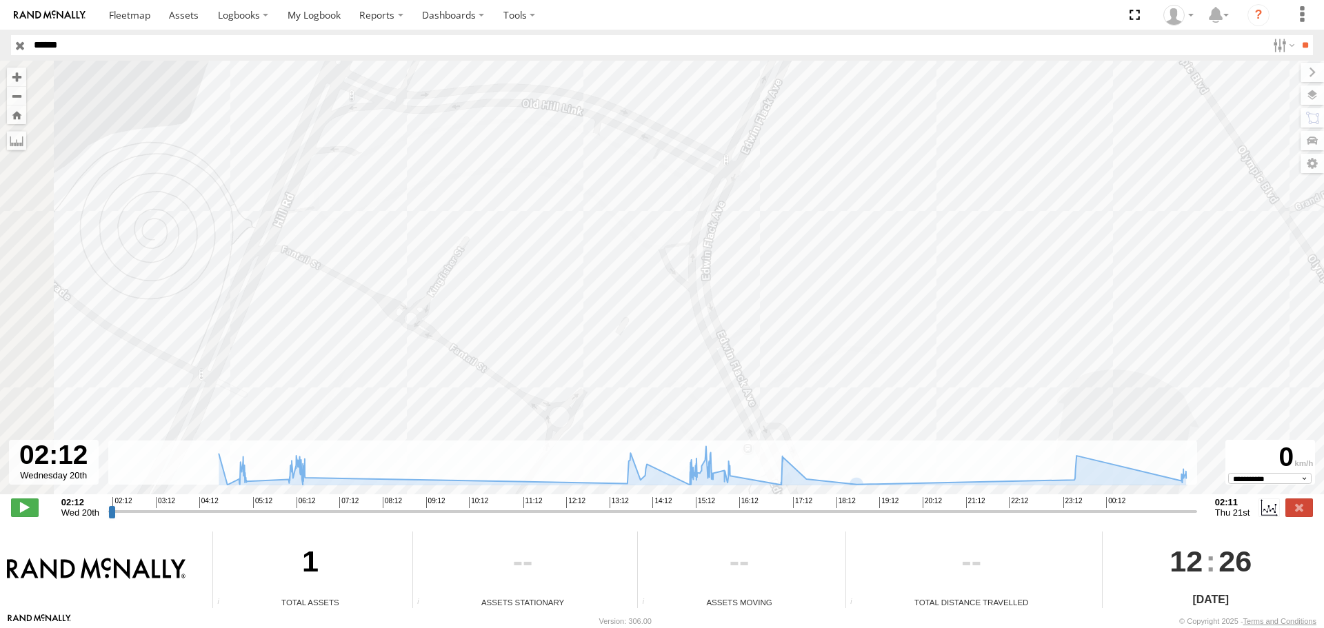
click at [869, 392] on div "11694760 04:54 Wed 04:54 Wed 04:55 Wed 04:56 Wed 04:57 Wed 04:58 Wed 04:58 Wed …" at bounding box center [662, 285] width 1324 height 448
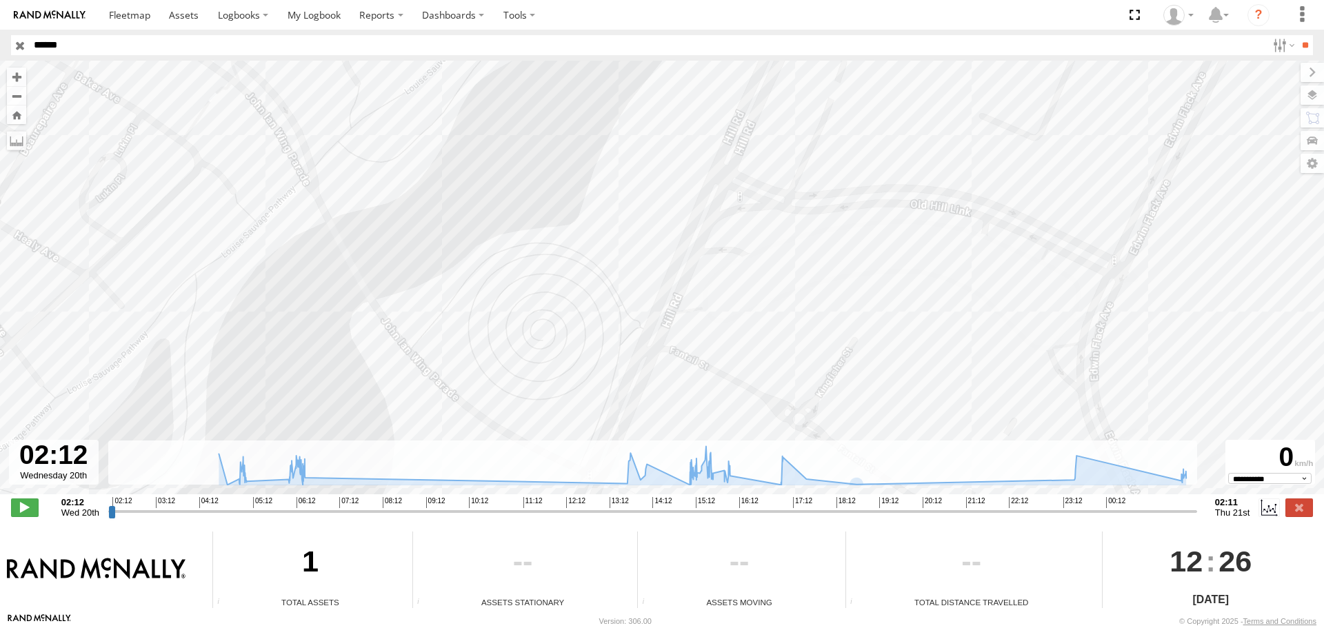
drag
click at [763, 334] on div "11694760 04:54 Wed 04:54 Wed 04:55 Wed 04:56 Wed 04:57 Wed 04:58 Wed 04:58 Wed …" at bounding box center [662, 285] width 1324 height 448
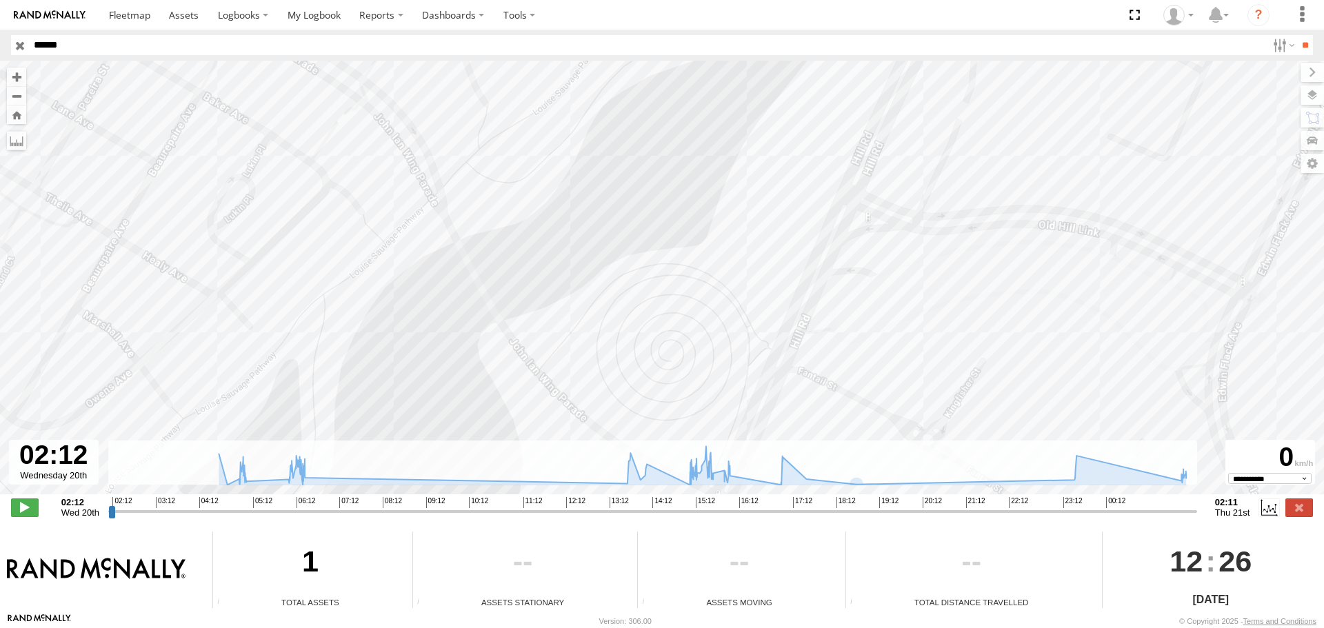
click at [781, 349] on div "11694760 04:54 Wed 04:54 Wed 04:55 Wed 04:56 Wed 04:57 Wed 04:58 Wed 04:58 Wed …" at bounding box center [662, 285] width 1324 height 448
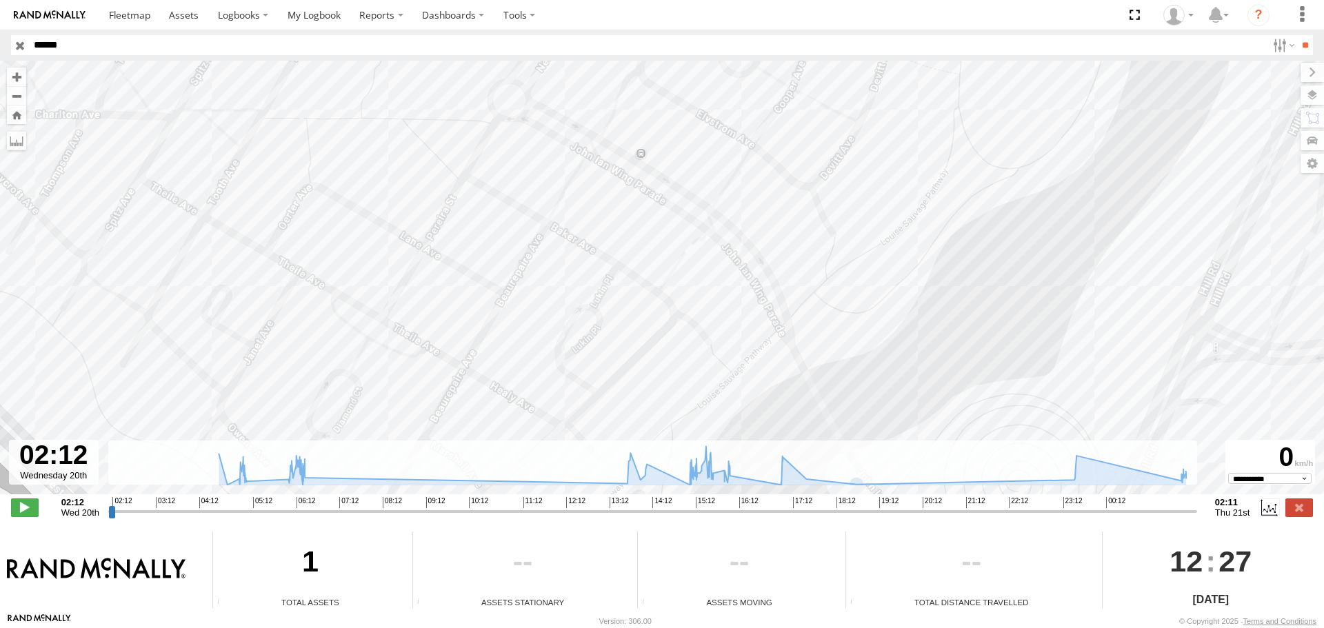
click at [872, 362] on div "11694760 04:54 Wed 04:54 Wed 04:55 Wed 04:56 Wed 04:57 Wed 04:58 Wed 04:58 Wed …" at bounding box center [662, 285] width 1324 height 448
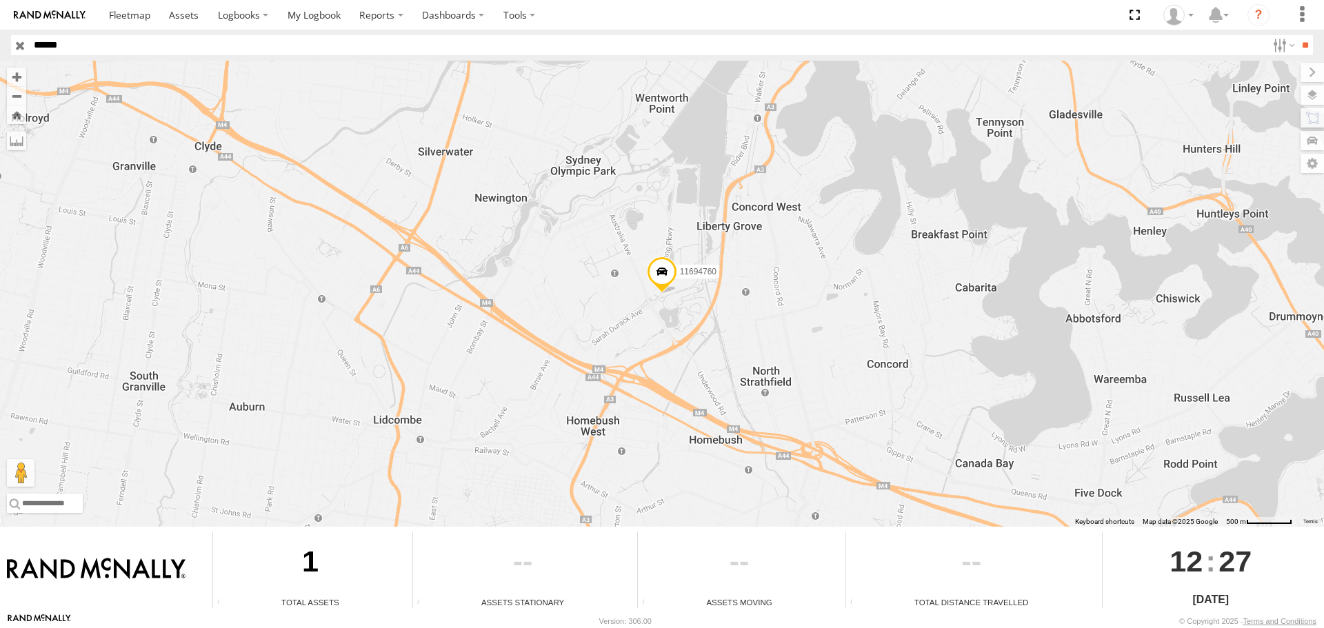
click at [654, 269] on span at bounding box center [662, 275] width 30 height 37
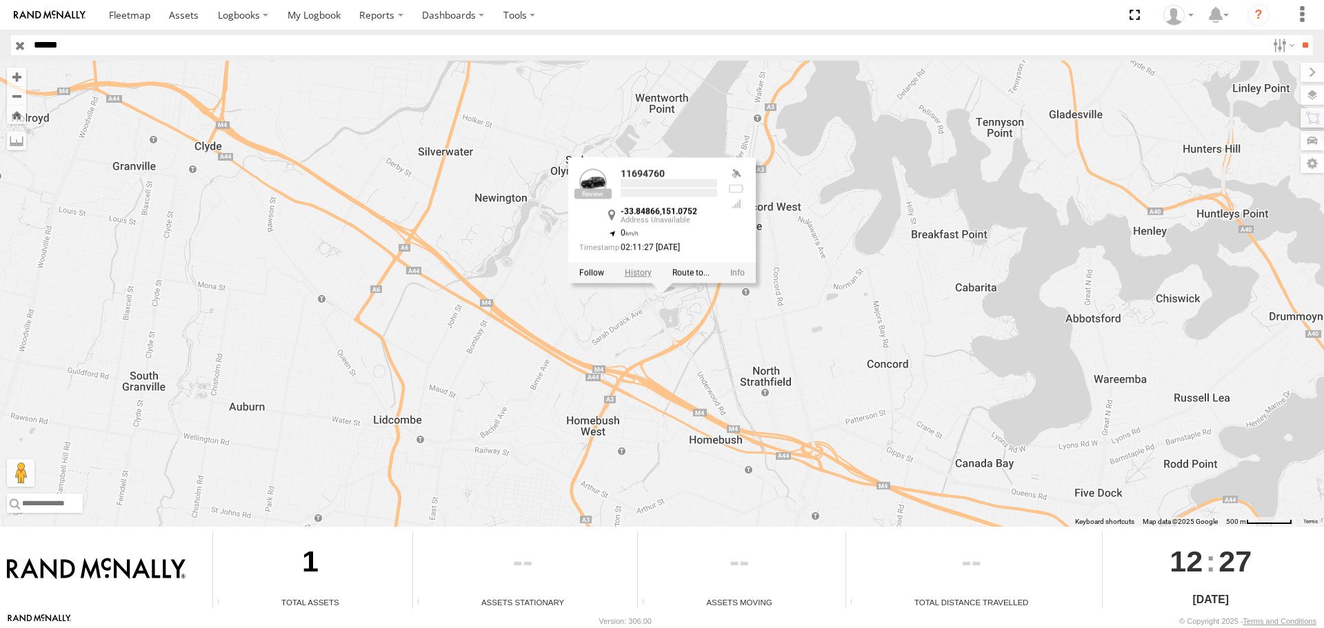
click at [641, 270] on label at bounding box center [638, 273] width 27 height 10
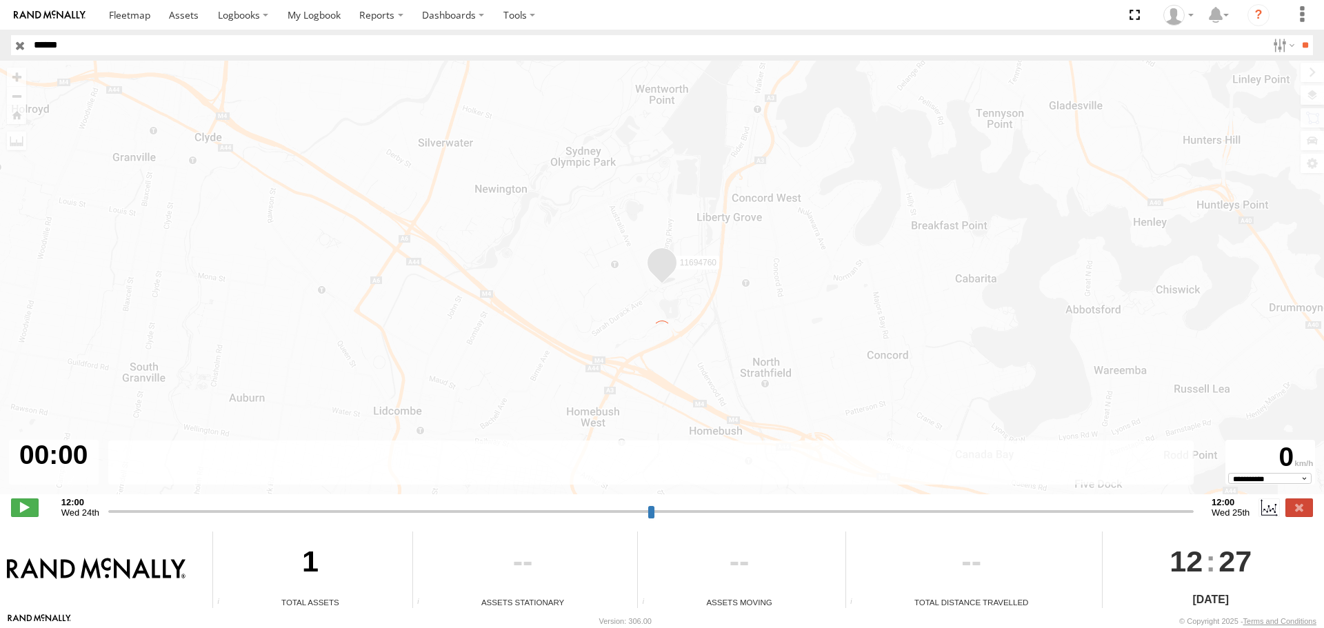
type input "**********"
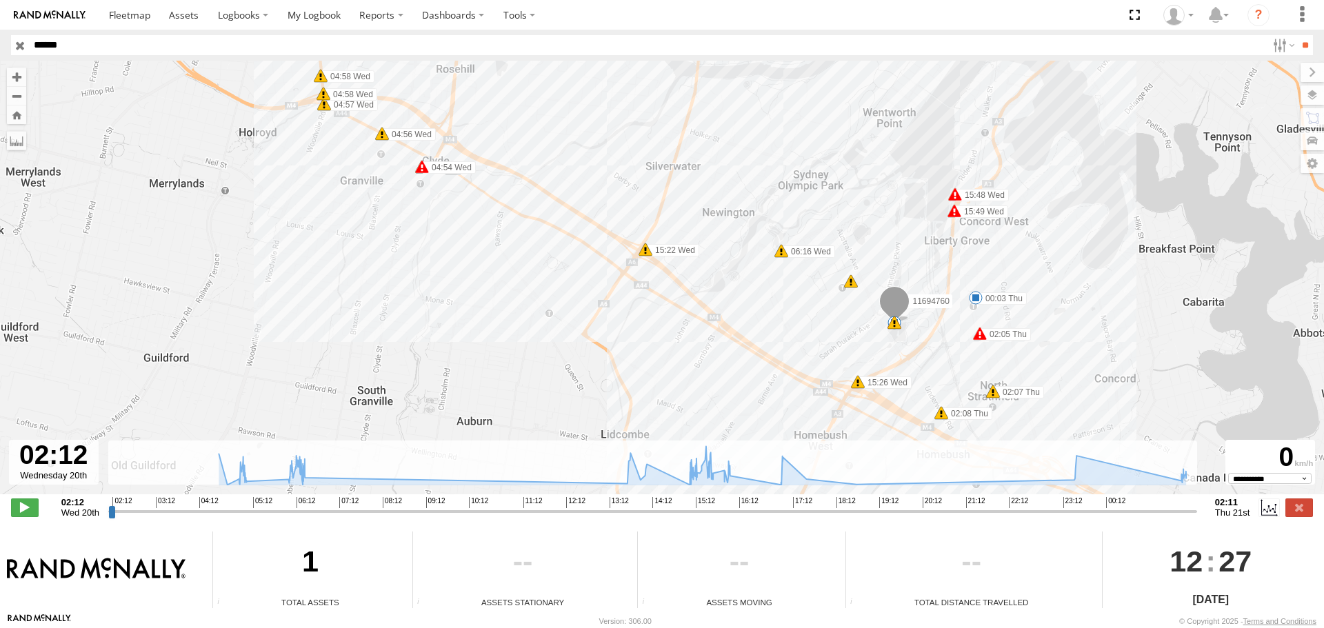
drag, startPoint x: 982, startPoint y: 377, endPoint x: 1035, endPoint y: 270, distance: 120.0
click at [1030, 277] on div "11694760 04:54 Wed 04:54 Wed 04:55 Wed 04:56 Wed 04:57 Wed 04:58 Wed 04:58 Wed …" at bounding box center [662, 285] width 1324 height 448
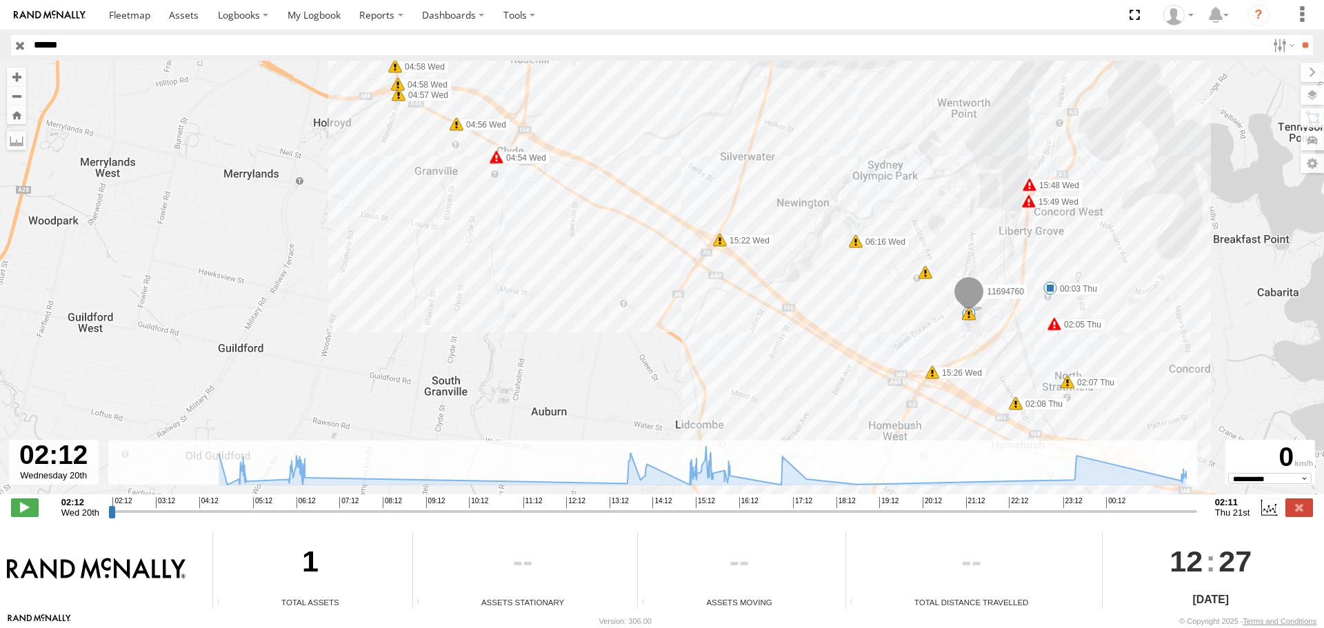
drag, startPoint x: 1096, startPoint y: 210, endPoint x: 1175, endPoint y: 394, distance: 200.5
click at [1175, 394] on div "11694760 04:54 Wed 04:54 Wed 04:55 Wed 04:56 Wed 04:57 Wed 04:58 Wed 04:58 Wed …" at bounding box center [662, 285] width 1324 height 448
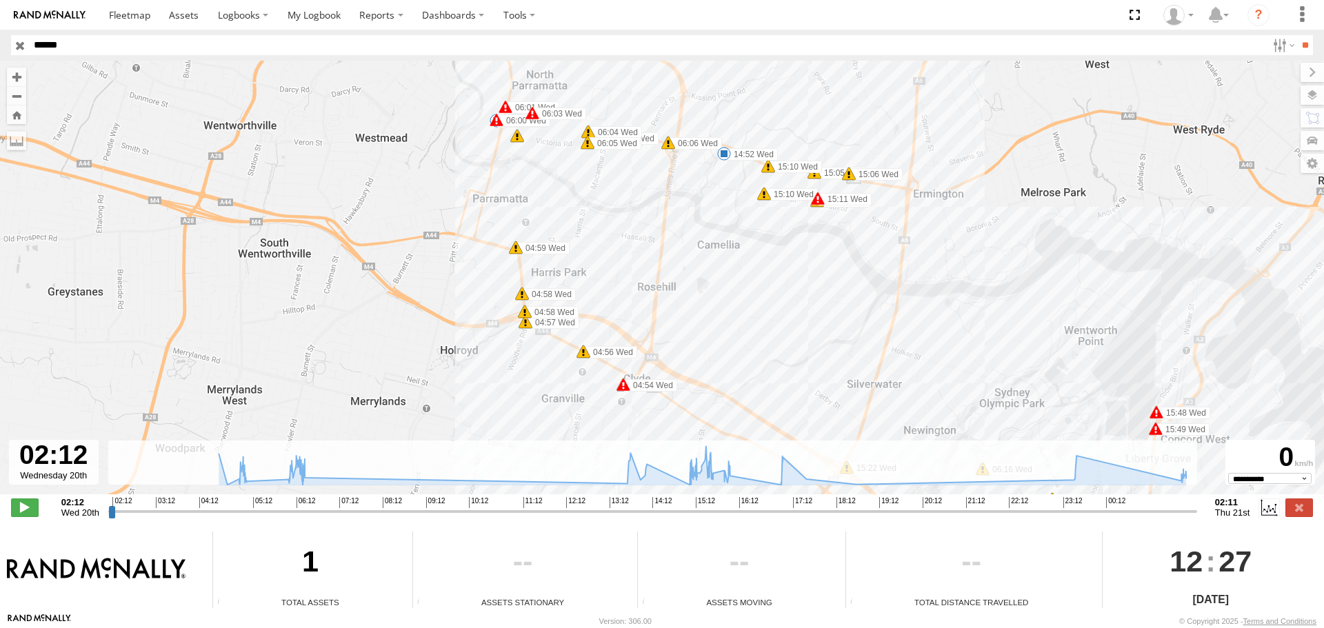
drag, startPoint x: 708, startPoint y: 188, endPoint x: 759, endPoint y: 257, distance: 85.7
click at [759, 254] on div "11694760 04:54 Wed 04:54 Wed 04:55 Wed 04:56 Wed 04:57 Wed 04:58 Wed 04:58 Wed …" at bounding box center [662, 285] width 1324 height 448
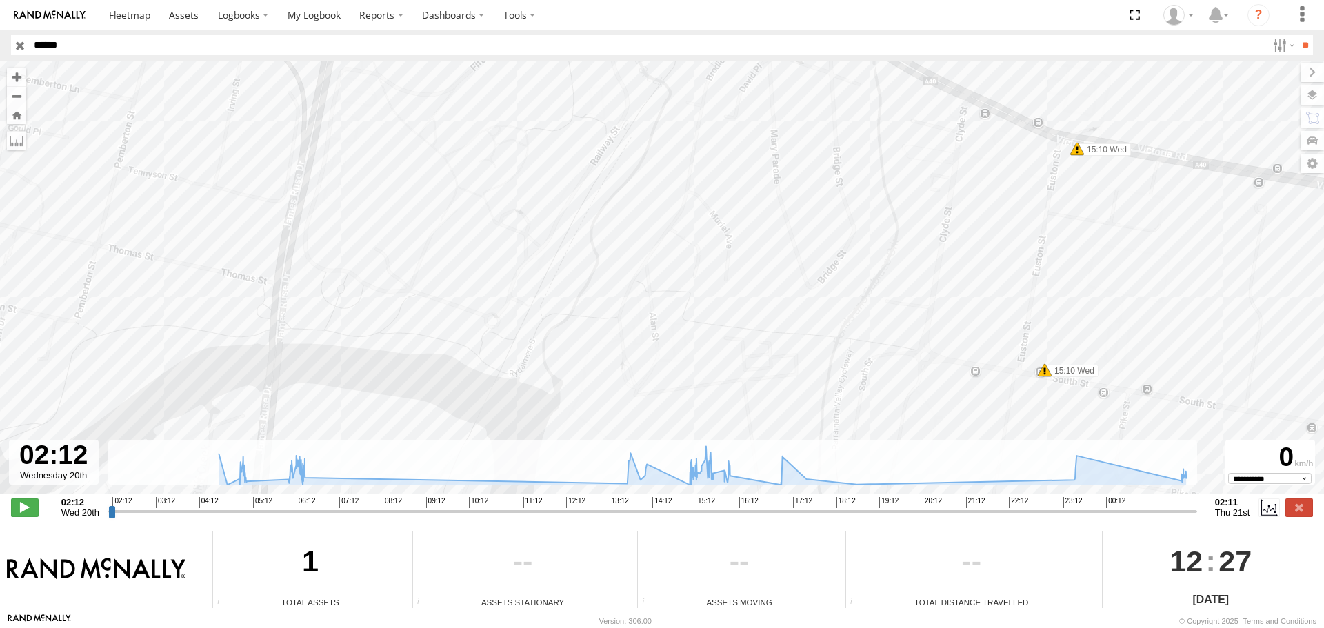
drag, startPoint x: 733, startPoint y: 185, endPoint x: 796, endPoint y: 363, distance: 189.3
click at [794, 354] on div "11694760 04:54 Wed 04:54 Wed 04:55 Wed 04:56 Wed 04:57 Wed 04:58 Wed 04:58 Wed …" at bounding box center [662, 285] width 1324 height 448
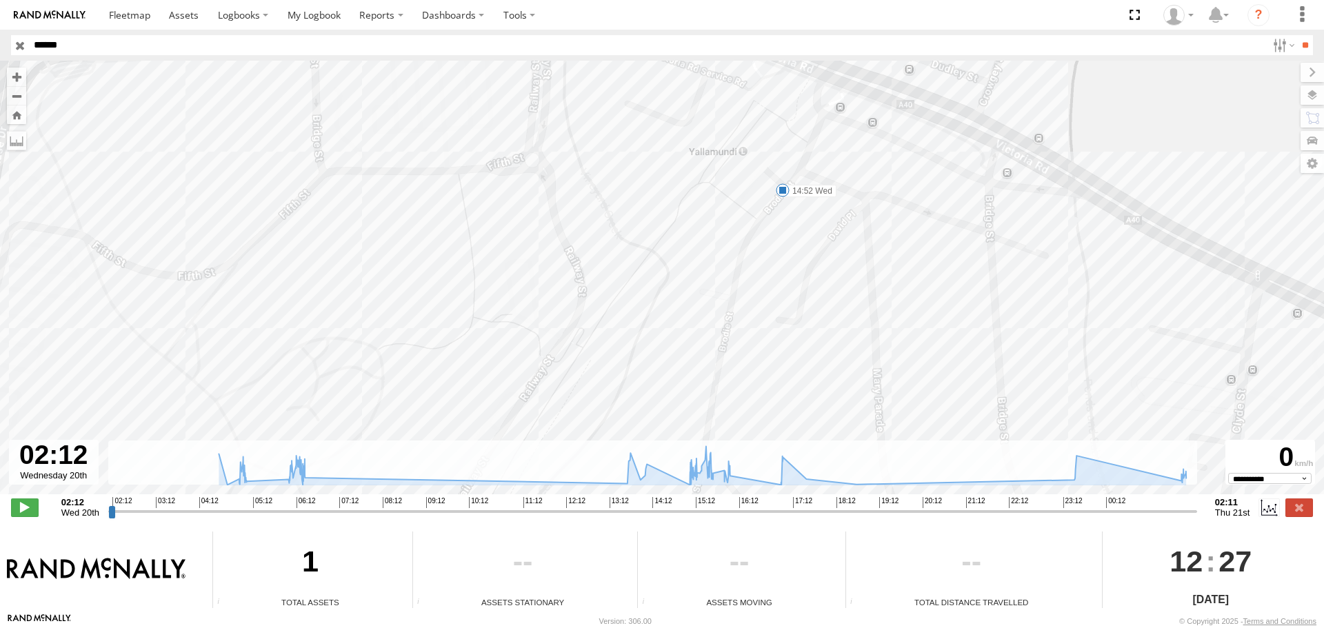
drag, startPoint x: 771, startPoint y: 177, endPoint x: 799, endPoint y: 252, distance: 80.1
click at [799, 252] on div "11694760 04:54 Wed 04:54 Wed 04:55 Wed 04:56 Wed 04:57 Wed 04:58 Wed 04:58 Wed …" at bounding box center [662, 285] width 1324 height 448
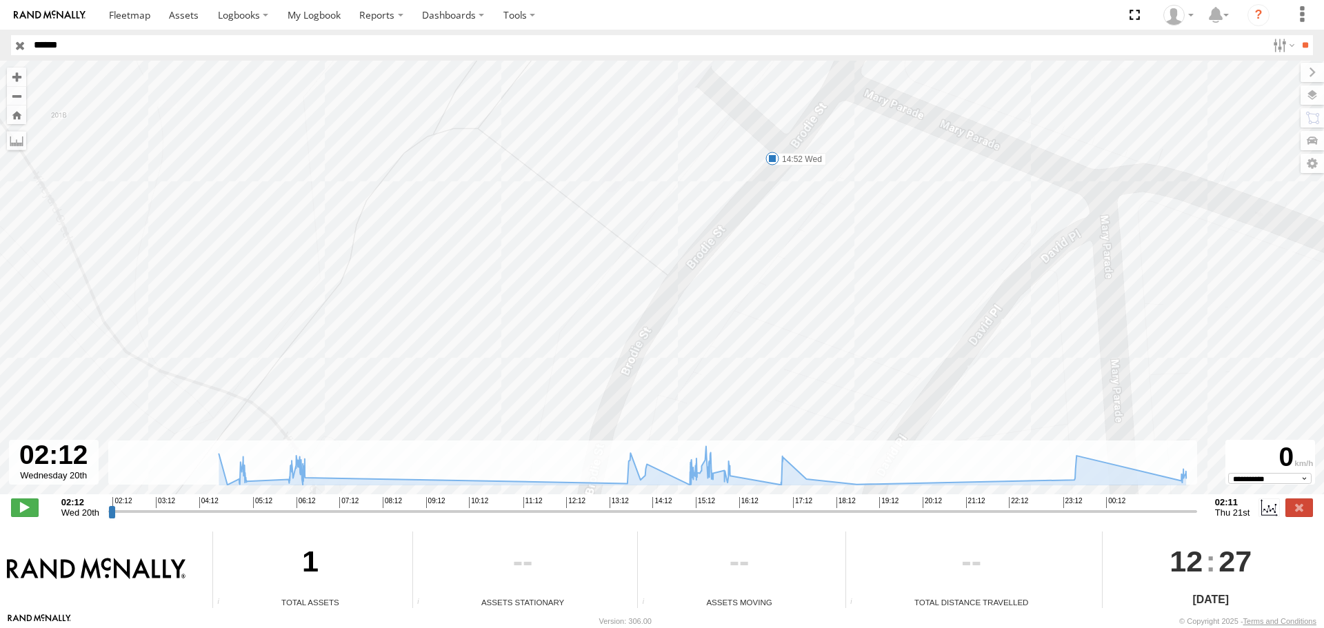
click at [772, 158] on span at bounding box center [772, 159] width 14 height 14
click at [772, 148] on div "14:52 Wed 20th Aug 15:01 Wed 20th Aug 8 11 Brodie St Rydalmere" at bounding box center [772, 111] width 164 height 74
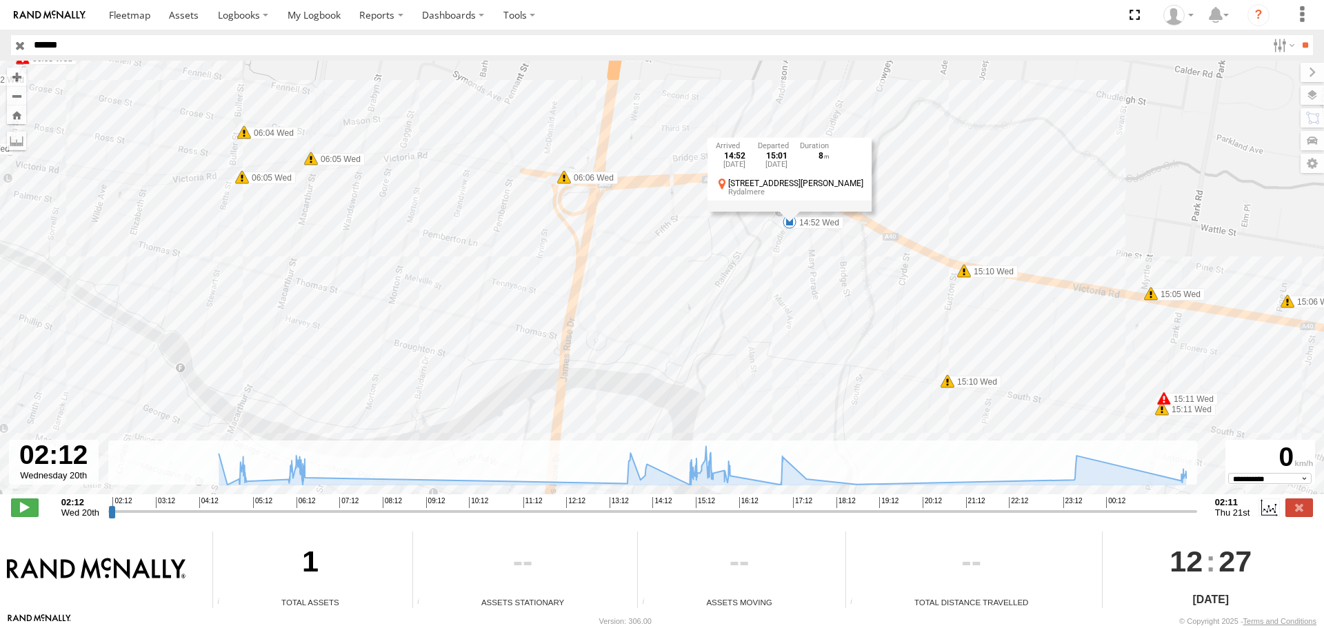
click at [564, 175] on span at bounding box center [564, 177] width 14 height 14
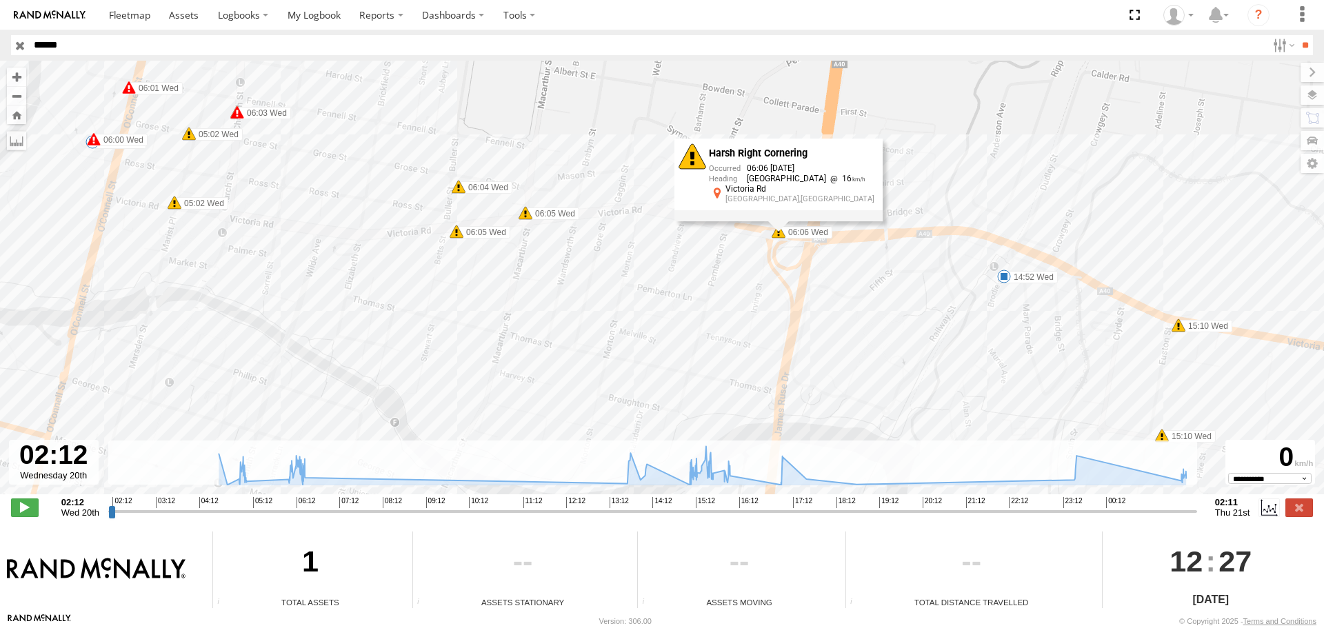
drag, startPoint x: 463, startPoint y: 201, endPoint x: 715, endPoint y: 265, distance: 260.4
click at [705, 263] on div "11694760 04:54 Wed 04:54 Wed 04:55 Wed 04:56 Wed 04:57 Wed 04:58 Wed 04:58 Wed …" at bounding box center [662, 285] width 1324 height 448
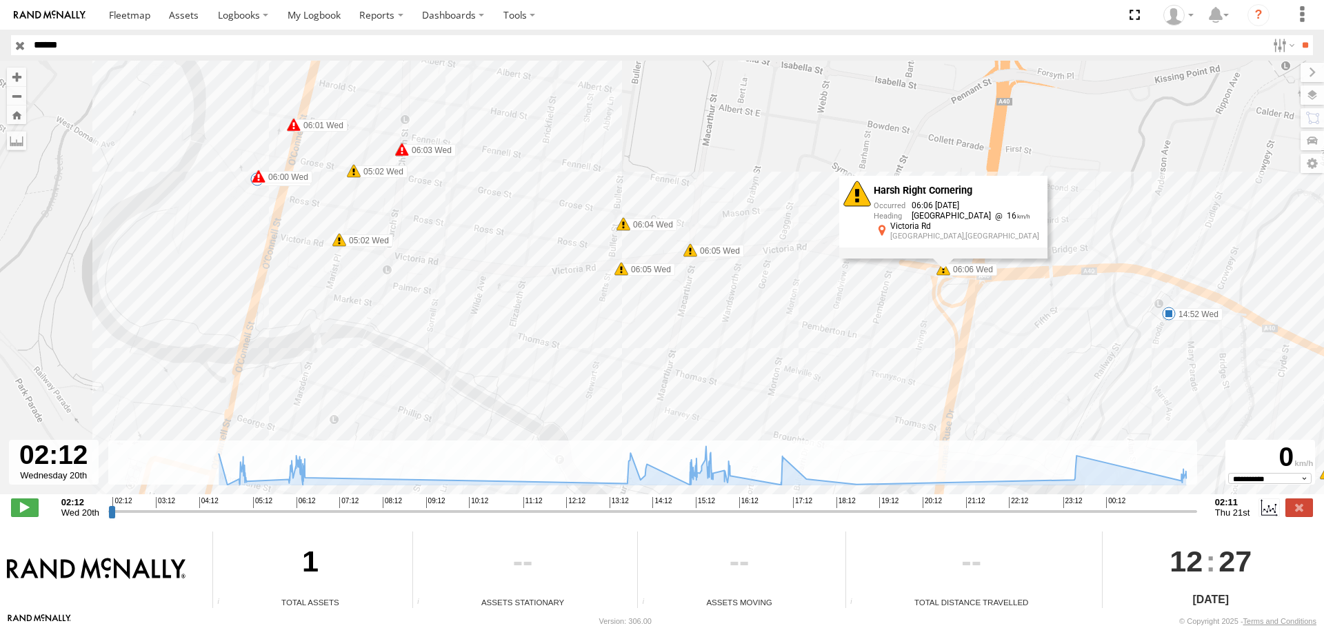
drag, startPoint x: 242, startPoint y: 204, endPoint x: 377, endPoint y: 228, distance: 136.6
click at [374, 232] on div "11694760 04:54 Wed 04:54 Wed 04:55 Wed 04:56 Wed 04:57 Wed 04:58 Wed 04:58 Wed …" at bounding box center [662, 285] width 1324 height 448
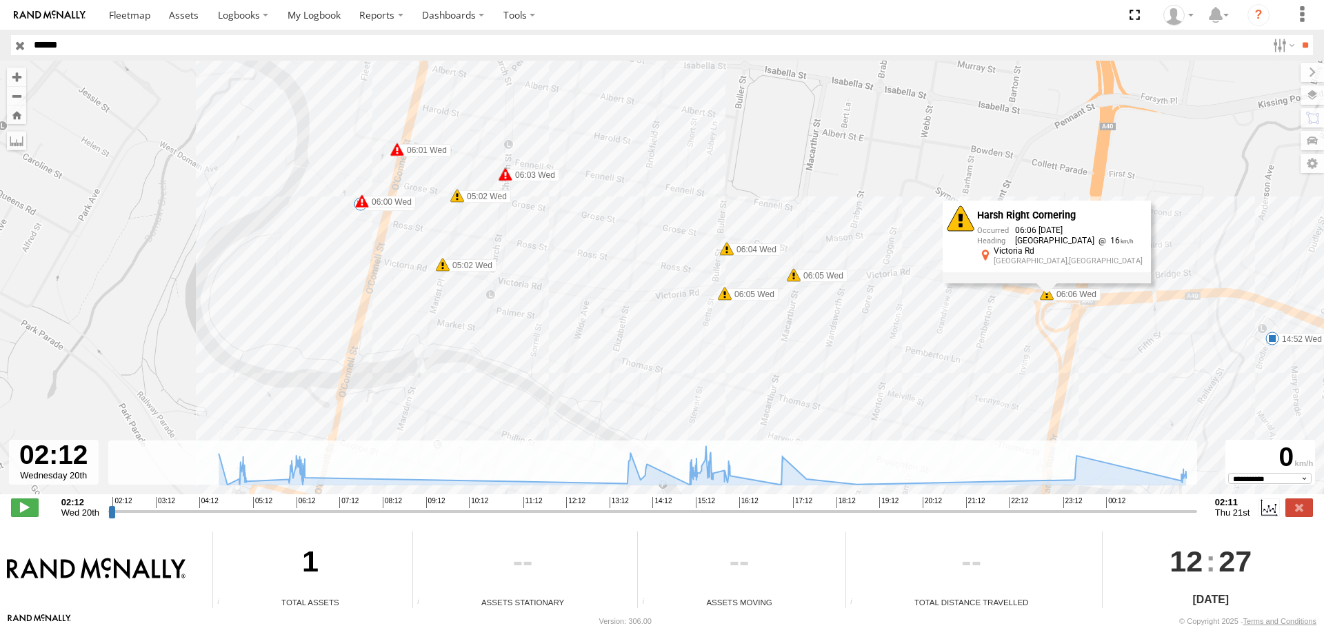
click at [502, 172] on span at bounding box center [506, 175] width 14 height 14
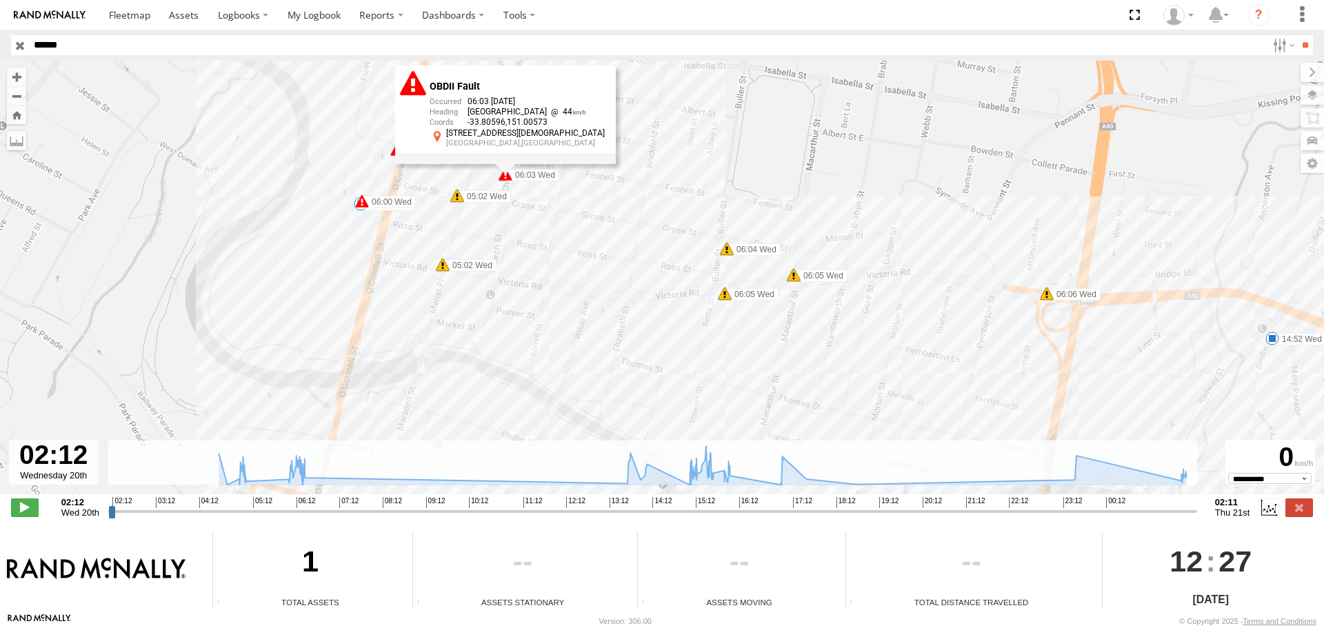
click at [399, 148] on span at bounding box center [397, 150] width 14 height 14
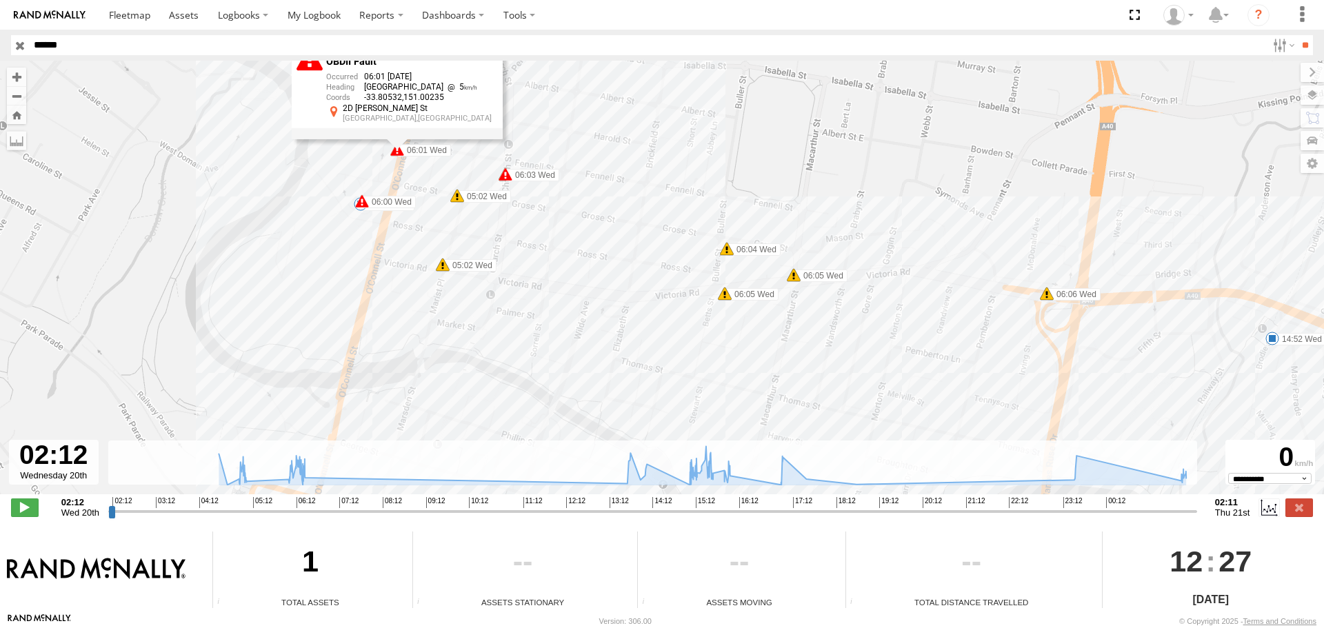
click at [362, 201] on span at bounding box center [362, 201] width 14 height 14
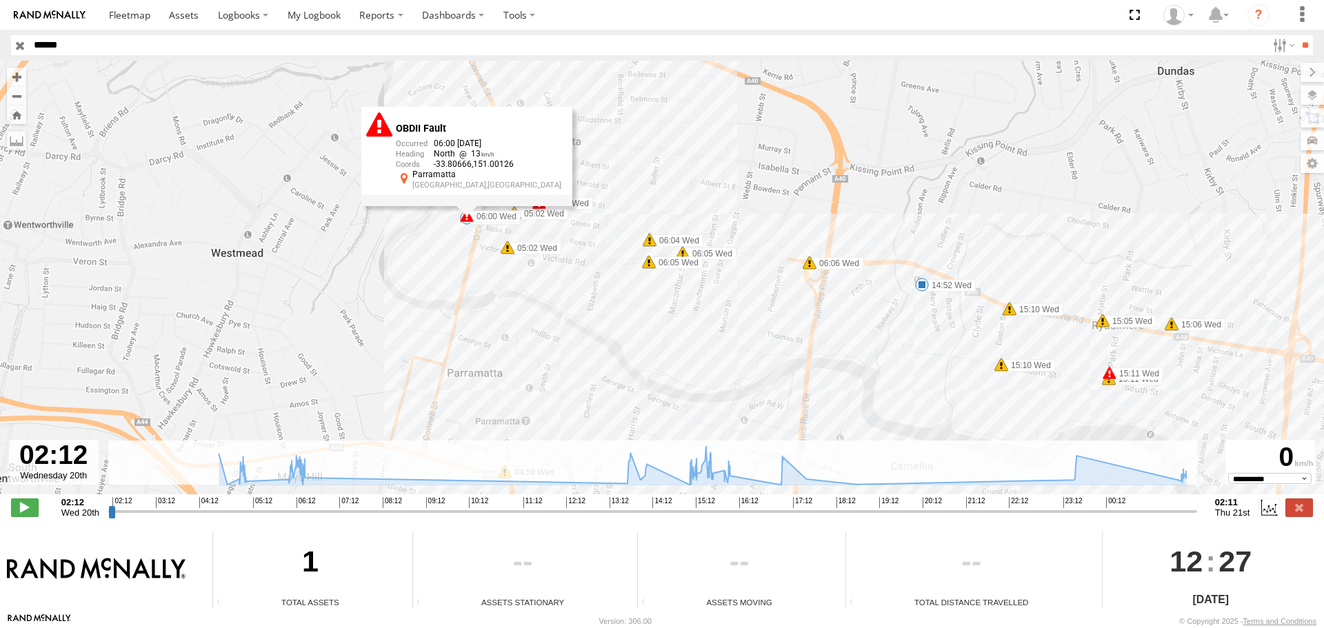
drag, startPoint x: 615, startPoint y: 299, endPoint x: 594, endPoint y: 243, distance: 59.2
click at [597, 249] on div "11694760 04:54 Wed 04:54 Wed 04:55 Wed 04:56 Wed 04:57 Wed 04:58 Wed 04:58 Wed …" at bounding box center [662, 285] width 1324 height 448
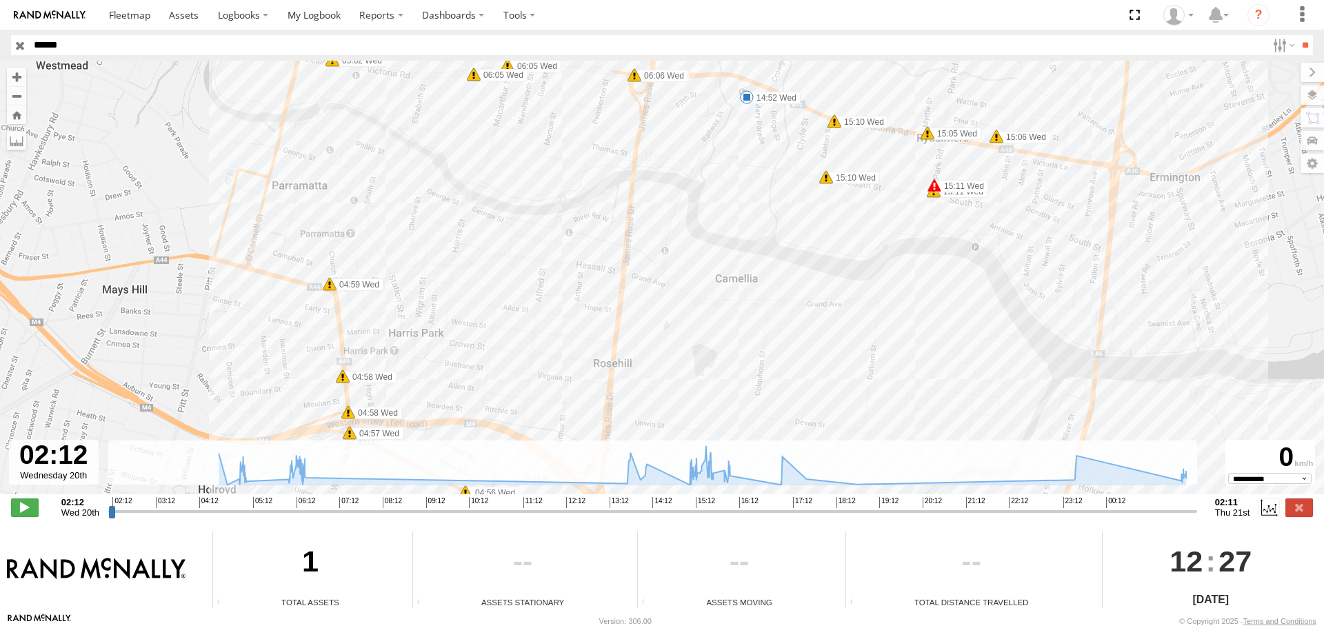
drag, startPoint x: 805, startPoint y: 265, endPoint x: 610, endPoint y: 172, distance: 215.9
click at [648, 206] on div "11694760 04:54 Wed 04:54 Wed 04:55 Wed 04:56 Wed 04:57 Wed 04:58 Wed 04:58 Wed …" at bounding box center [662, 285] width 1324 height 448
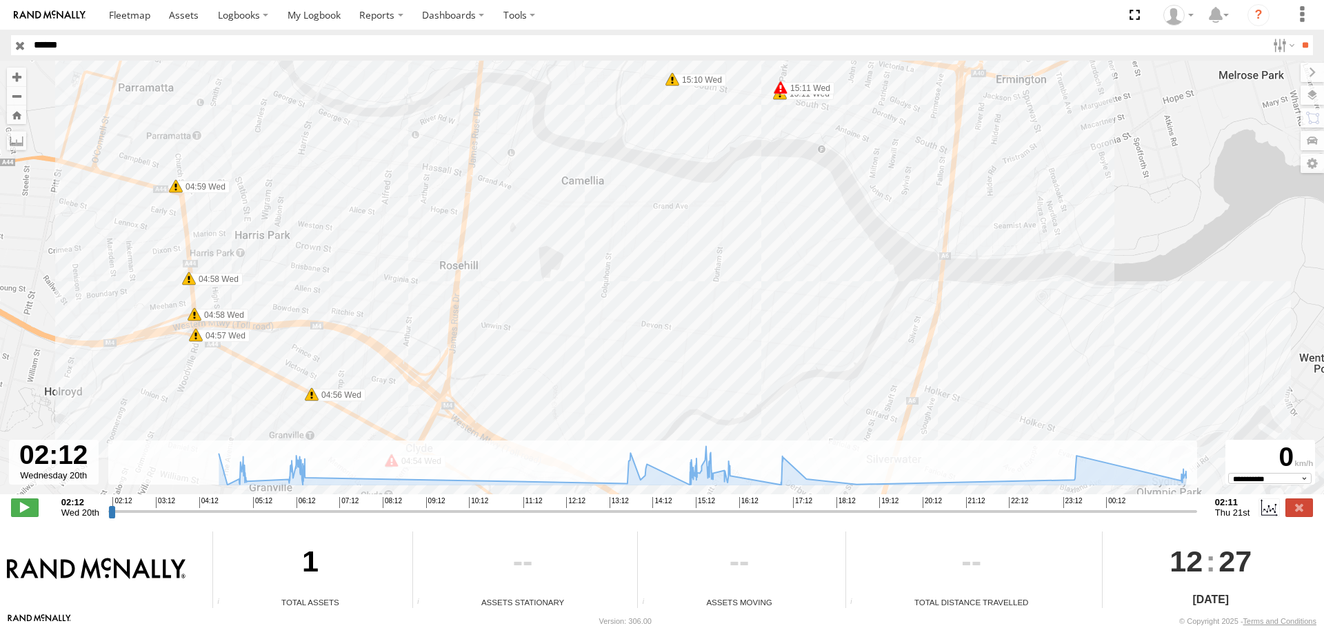
click at [781, 298] on div "11694760 04:54 Wed 04:54 Wed 04:55 Wed 04:56 Wed 04:57 Wed 04:58 Wed 04:58 Wed …" at bounding box center [662, 285] width 1324 height 448
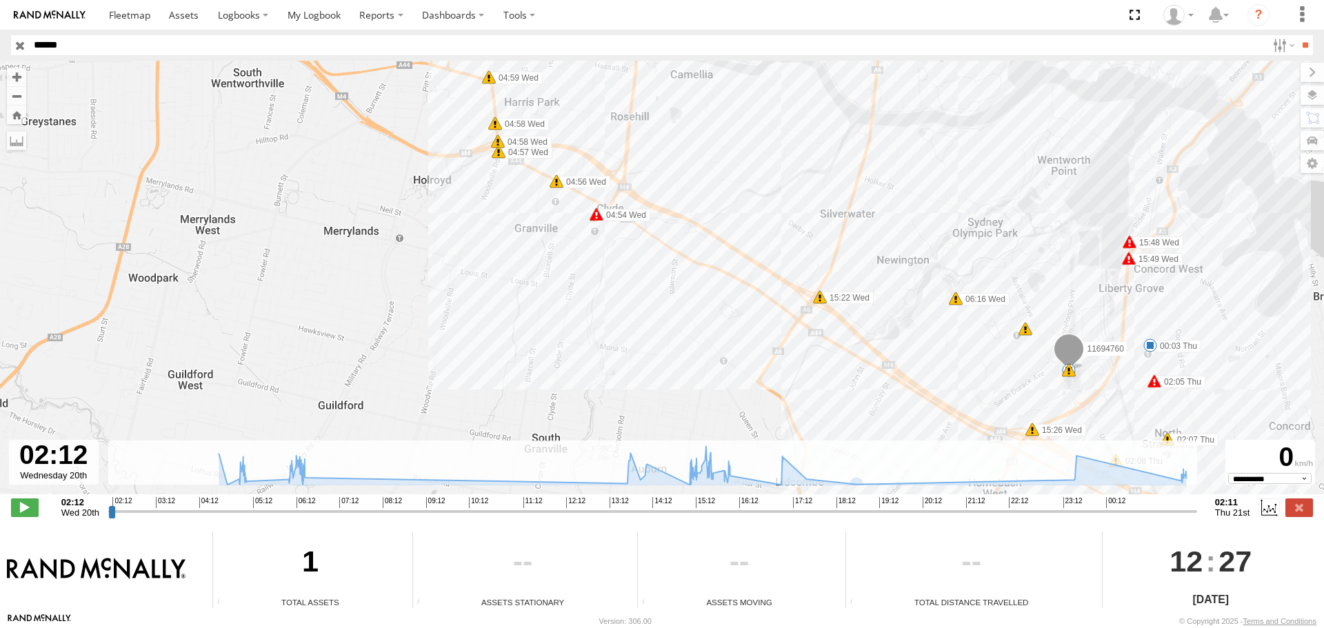
drag, startPoint x: 1149, startPoint y: 414, endPoint x: 1114, endPoint y: 272, distance: 146.2
click at [1115, 273] on div "11694760 04:54 Wed 04:54 Wed 04:55 Wed 04:56 Wed 04:57 Wed 04:58 Wed 04:58 Wed …" at bounding box center [662, 285] width 1324 height 448
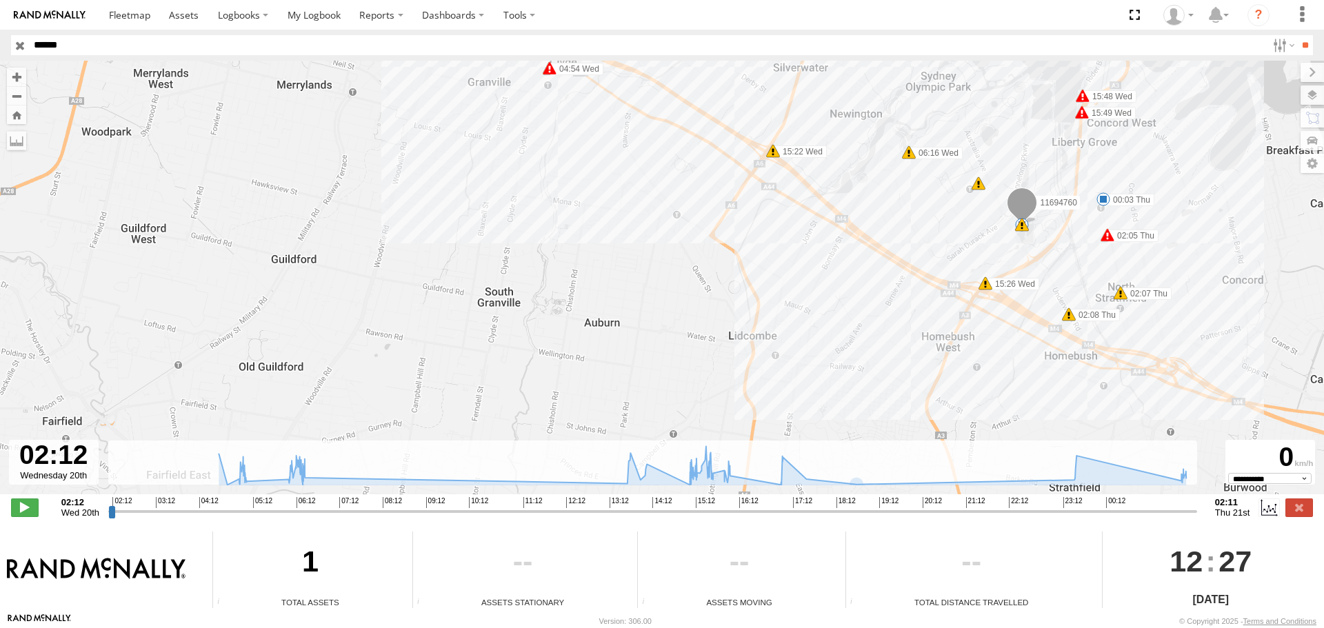
click at [1101, 196] on span at bounding box center [1103, 199] width 14 height 14
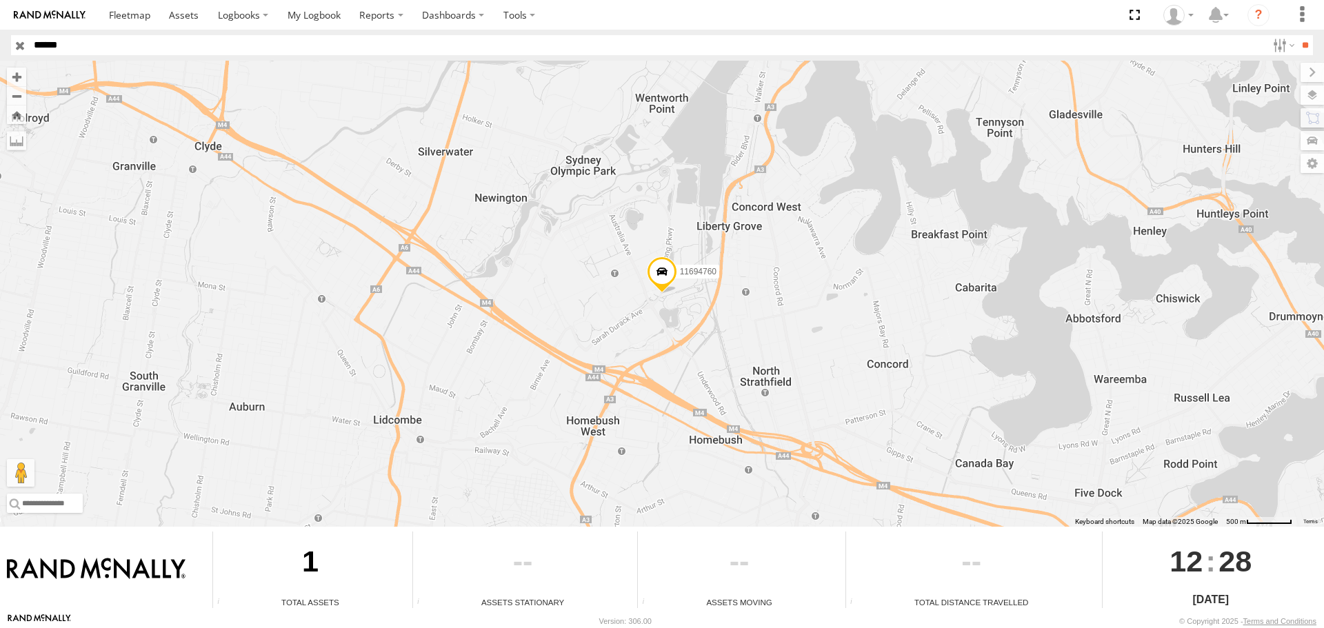
click at [665, 273] on span at bounding box center [662, 275] width 30 height 37
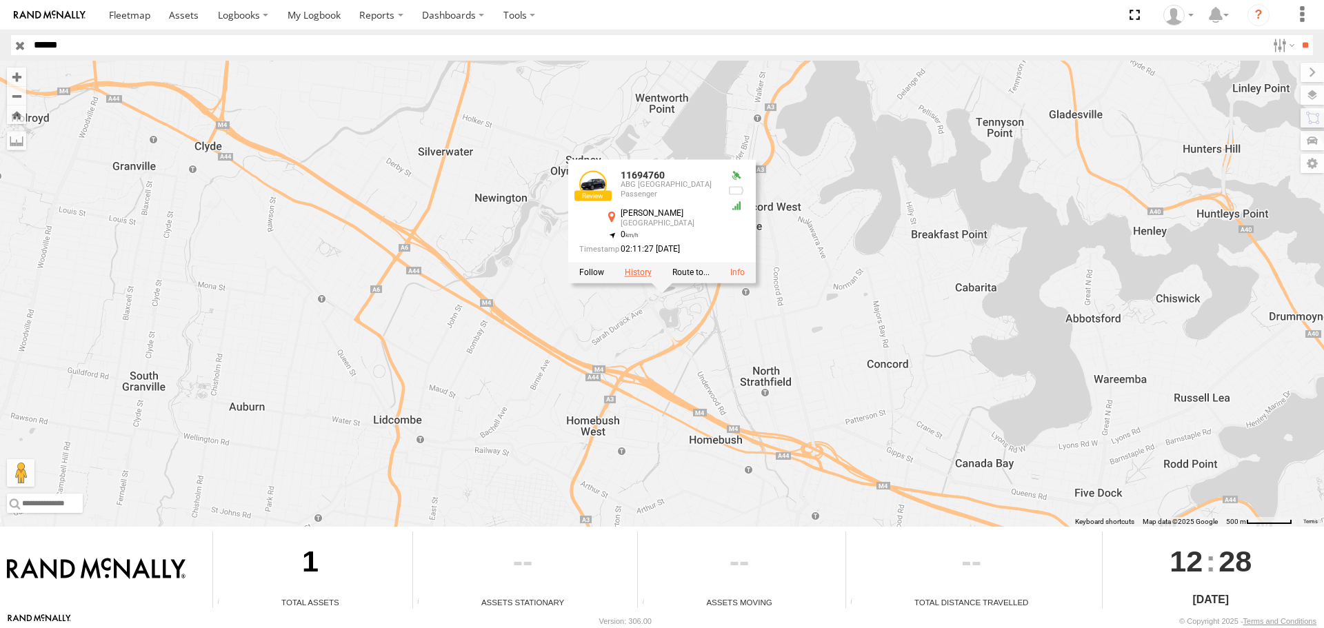
click at [634, 272] on label at bounding box center [638, 273] width 27 height 10
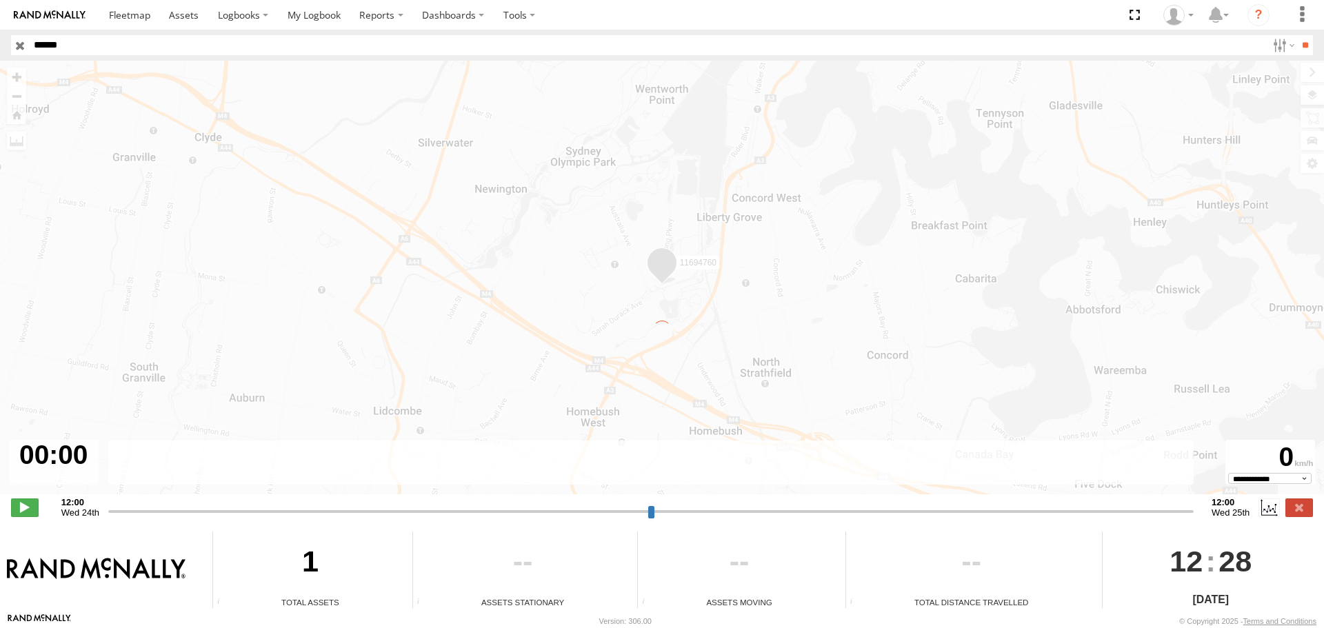
type input "**********"
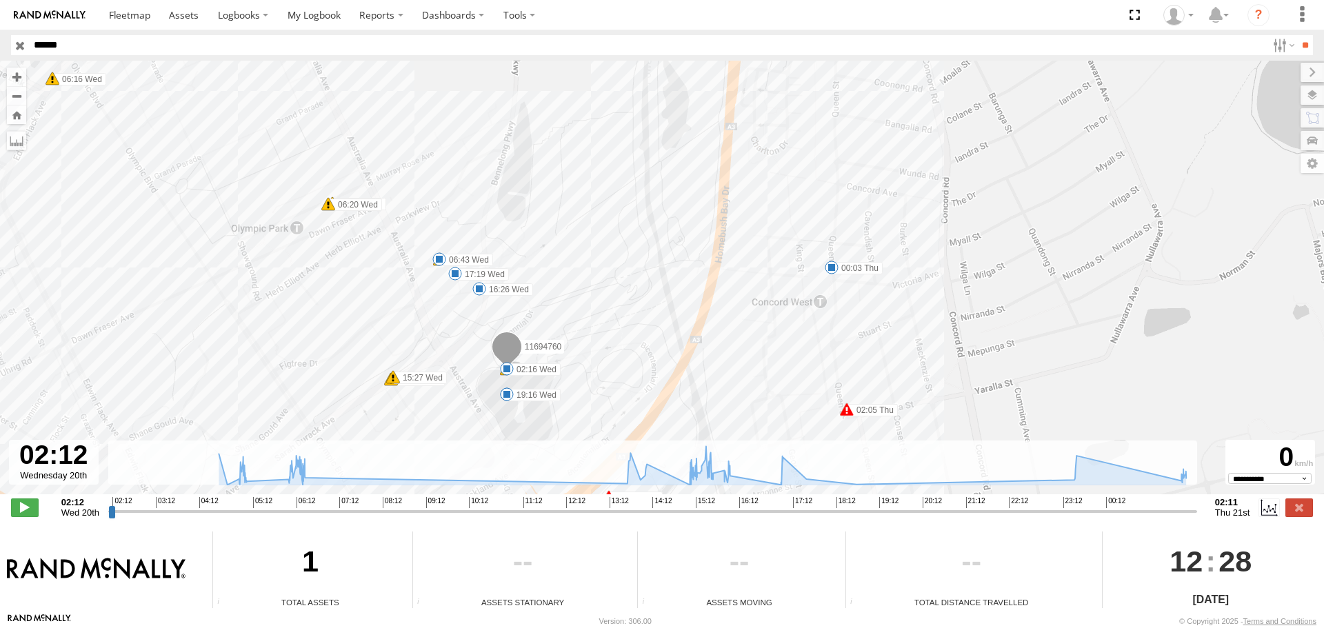
drag, startPoint x: 570, startPoint y: 335, endPoint x: 630, endPoint y: 212, distance: 136.9
click at [628, 214] on div "11694760 04:54 Wed 04:54 Wed 04:55 Wed 04:56 Wed 04:57 Wed 04:58 Wed 04:58 Wed …" at bounding box center [662, 285] width 1324 height 448
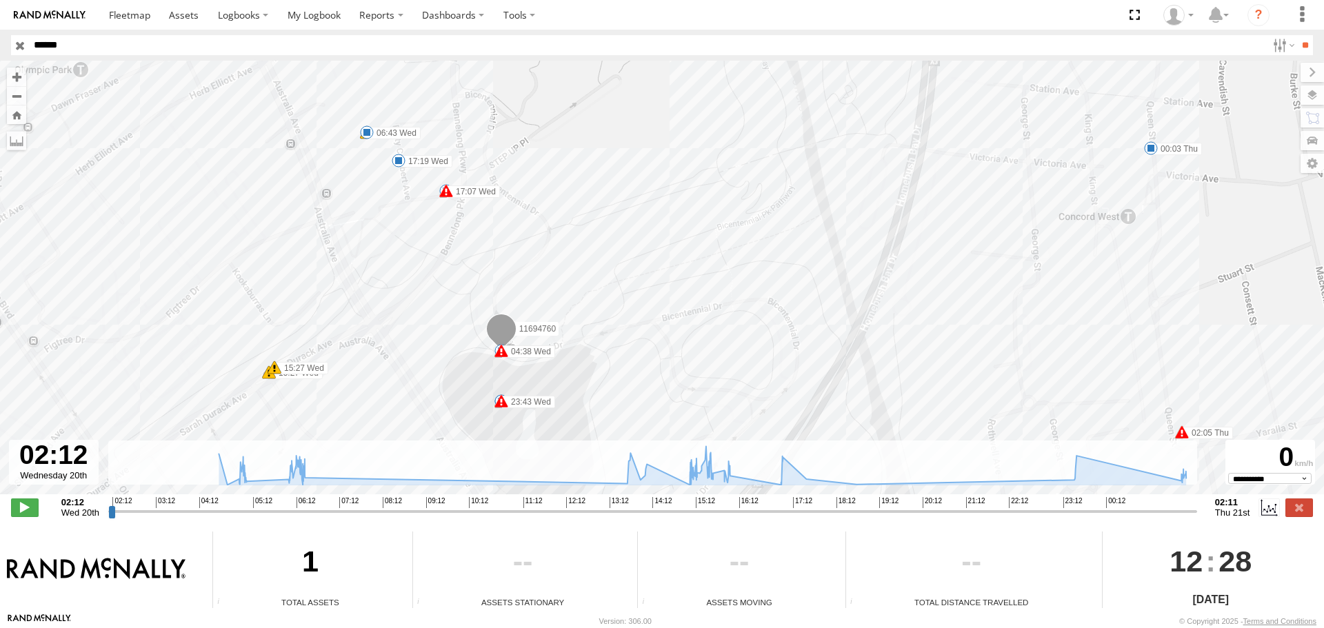
click at [397, 161] on span at bounding box center [399, 161] width 14 height 14
click at [377, 162] on div "11694760 04:54 Wed 04:54 Wed 04:55 Wed 04:56 Wed 04:57 Wed 04:58 Wed 04:58 Wed …" at bounding box center [662, 285] width 1324 height 448
click at [365, 132] on span at bounding box center [367, 133] width 14 height 14
click at [365, 150] on div "11694760 04:54 Wed 04:54 Wed 04:55 Wed 04:56 Wed 04:57 Wed 04:58 Wed 04:58 Wed …" at bounding box center [662, 285] width 1324 height 448
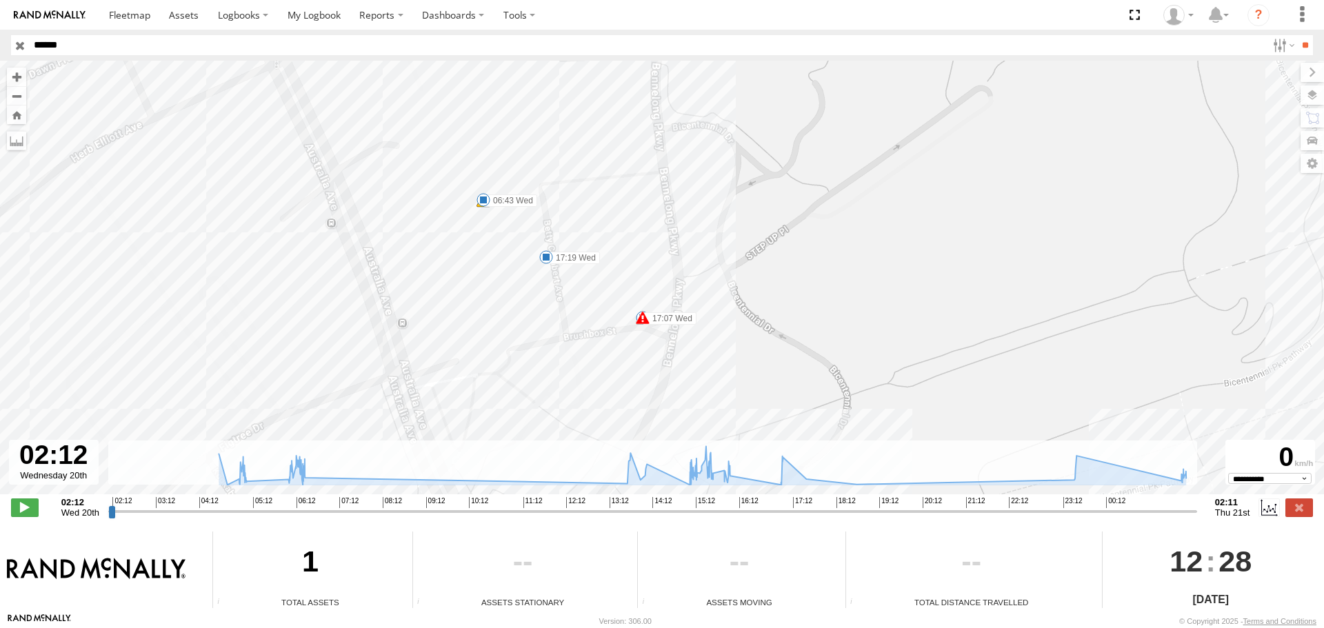
drag, startPoint x: 384, startPoint y: 136, endPoint x: 501, endPoint y: 226, distance: 147.6
click at [501, 226] on div "11694760 04:54 Wed 04:54 Wed 04:55 Wed 04:56 Wed 04:57 Wed 04:58 Wed 04:58 Wed …" at bounding box center [662, 285] width 1324 height 448
click at [481, 199] on span at bounding box center [484, 201] width 14 height 14
click at [481, 190] on div "06:43 Wed 20th Aug 13:37 Wed 20th Aug 6 54 Betty Cuthbert Ave Sydney Olympic Pa…" at bounding box center [484, 154] width 152 height 74
click at [454, 239] on div "11694760 04:54 Wed 04:54 Wed 04:55 Wed 04:56 Wed 04:57 Wed 04:58 Wed 04:58 Wed …" at bounding box center [662, 285] width 1324 height 448
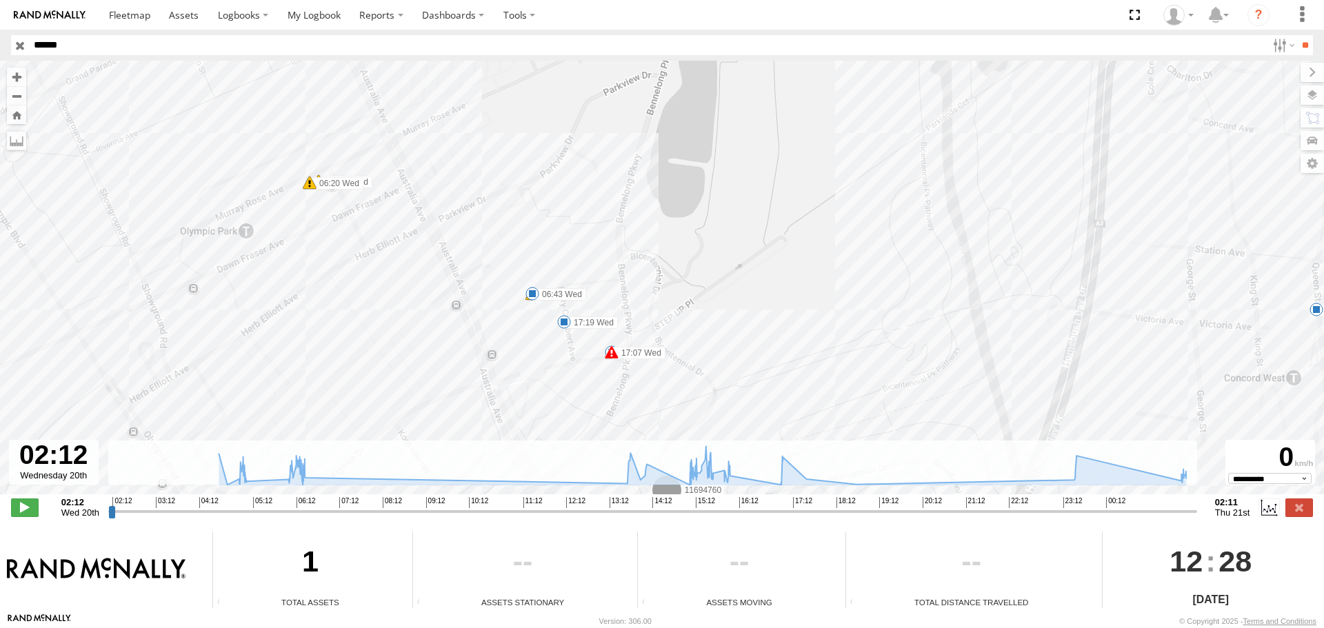
drag, startPoint x: 441, startPoint y: 249, endPoint x: 517, endPoint y: 321, distance: 104.4
click at [514, 321] on div "11694760 04:54 Wed 04:54 Wed 04:55 Wed 04:56 Wed 04:57 Wed 04:58 Wed 04:58 Wed …" at bounding box center [662, 285] width 1324 height 448
click at [614, 354] on span at bounding box center [616, 353] width 14 height 14
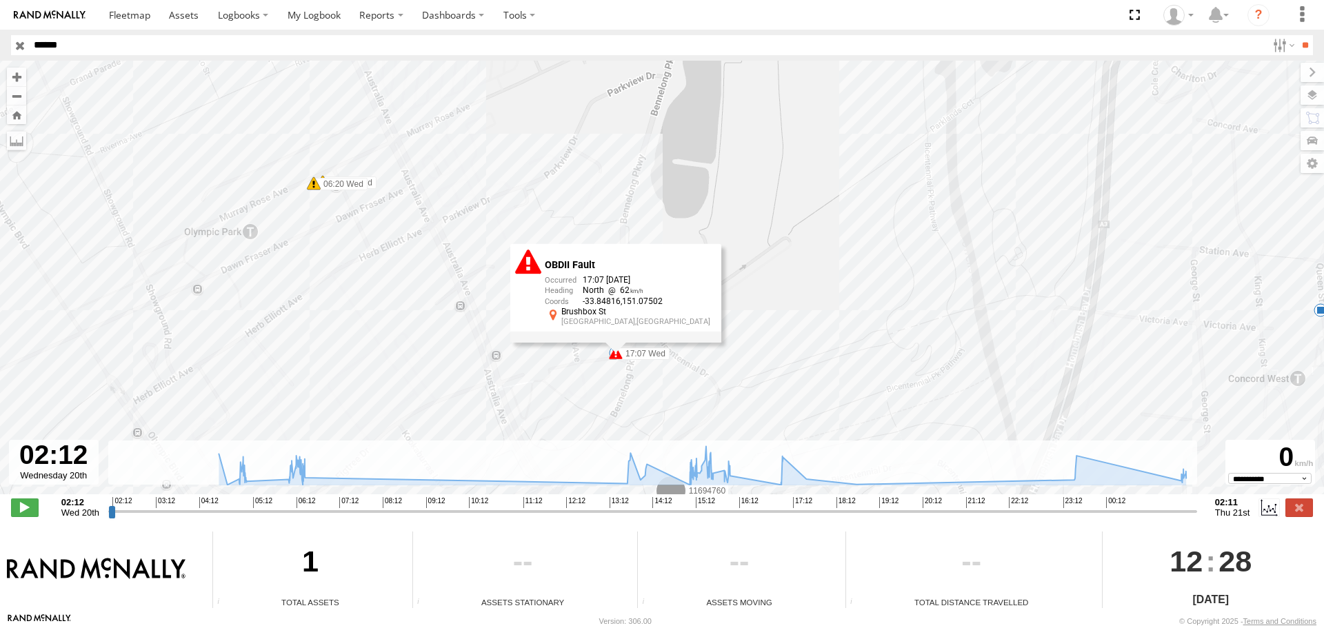
click at [523, 350] on div "11694760 04:54 Wed 04:54 Wed 04:55 Wed 04:56 Wed 04:57 Wed 04:58 Wed 04:58 Wed …" at bounding box center [662, 285] width 1324 height 448
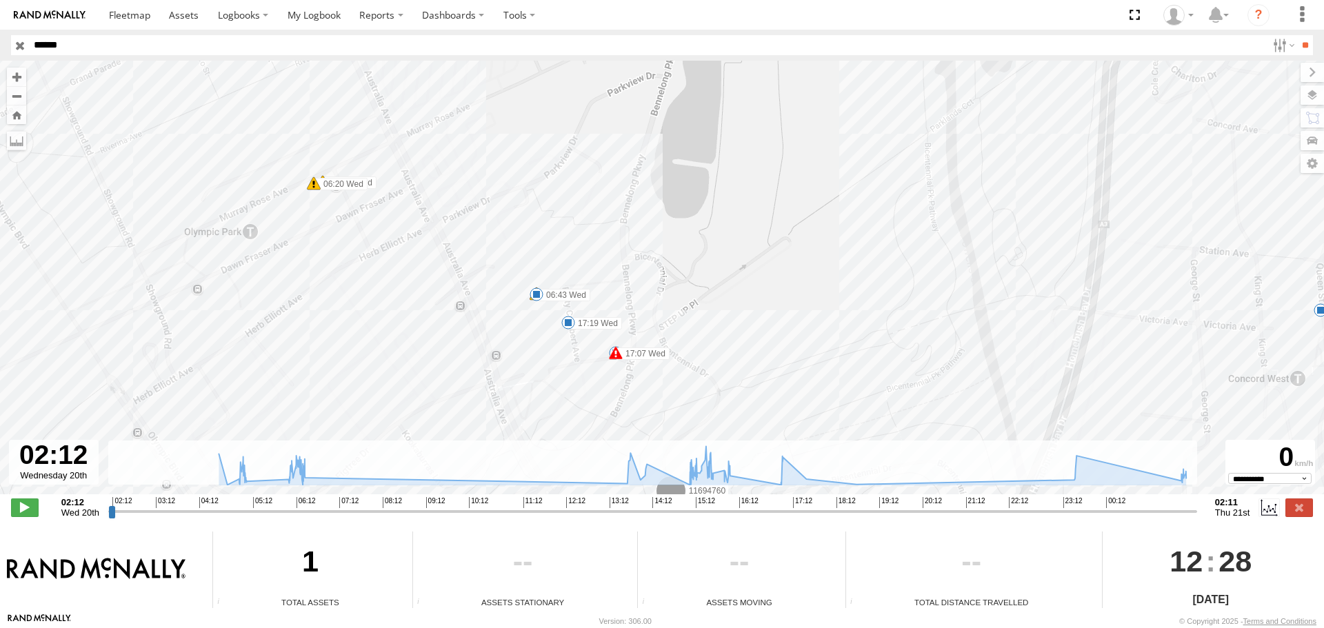
drag, startPoint x: 468, startPoint y: 299, endPoint x: 602, endPoint y: 368, distance: 150.8
click at [602, 368] on div "11694760 04:54 Wed 04:54 Wed 04:55 Wed 04:56 Wed 04:57 Wed 04:58 Wed 04:58 Wed …" at bounding box center [662, 285] width 1324 height 448
click at [534, 292] on span at bounding box center [537, 295] width 14 height 14
click at [392, 289] on div "11694760 04:54 Wed 04:54 Wed 04:55 Wed 04:56 Wed 04:57 Wed 04:58 Wed 04:58 Wed …" at bounding box center [662, 285] width 1324 height 448
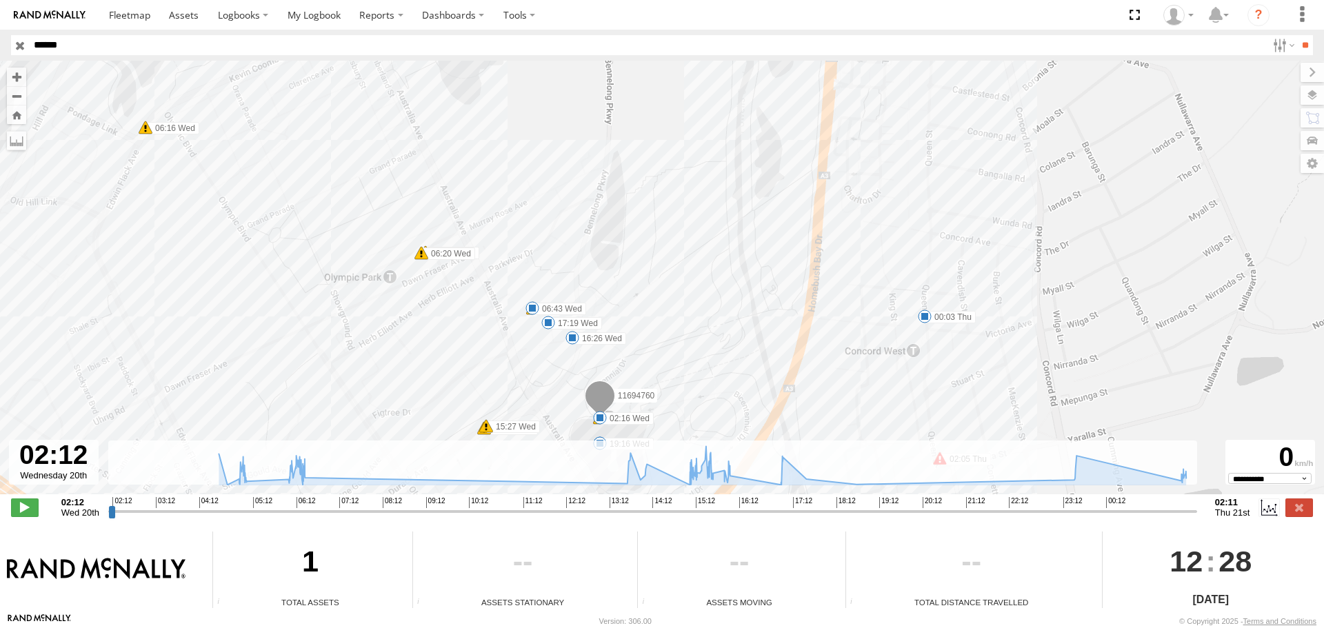
drag, startPoint x: 385, startPoint y: 245, endPoint x: 491, endPoint y: 312, distance: 124.9
click at [490, 311] on div "11694760 04:54 Wed 04:54 Wed 04:55 Wed 04:56 Wed 04:57 Wed 04:58 Wed 04:58 Wed …" at bounding box center [662, 285] width 1324 height 448
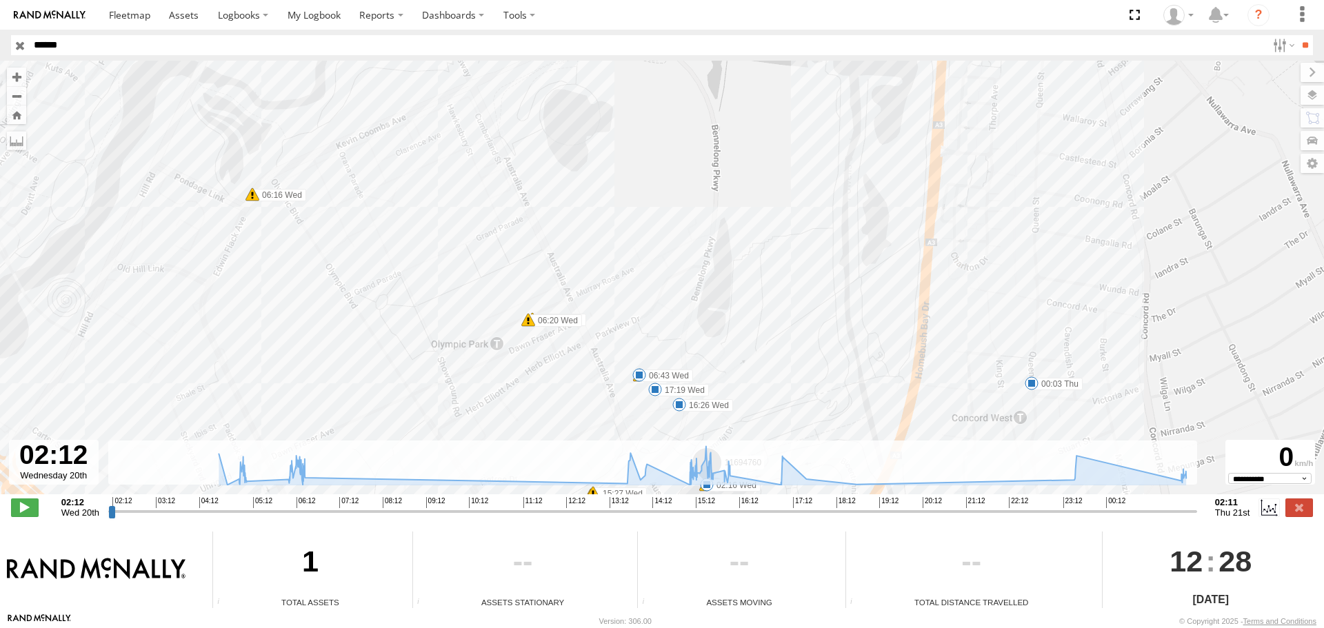
click at [639, 374] on span at bounding box center [639, 375] width 14 height 14
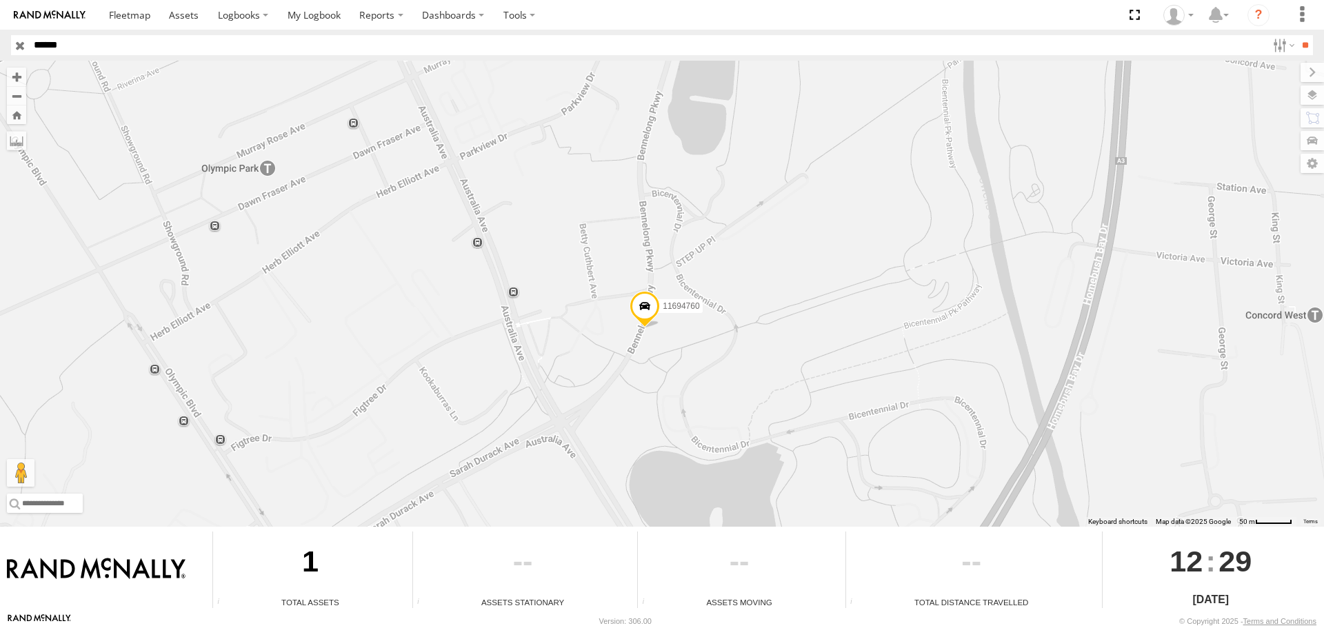
click at [642, 313] on span at bounding box center [645, 309] width 30 height 37
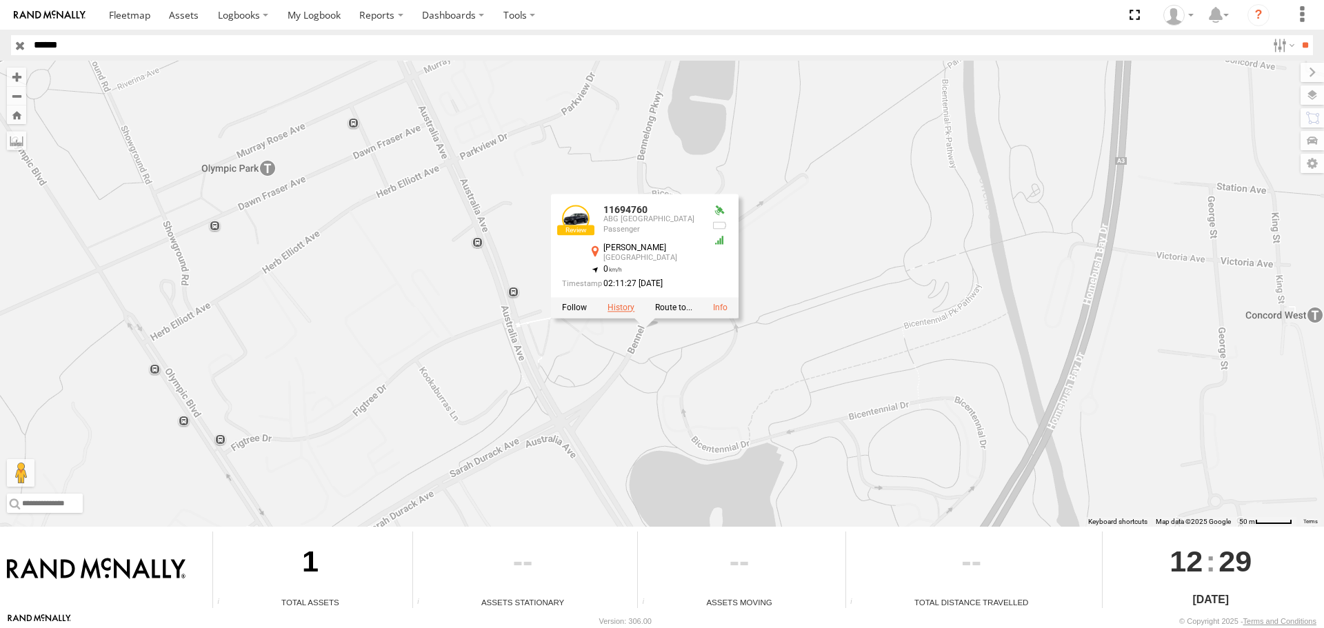
click at [627, 309] on label at bounding box center [621, 308] width 27 height 10
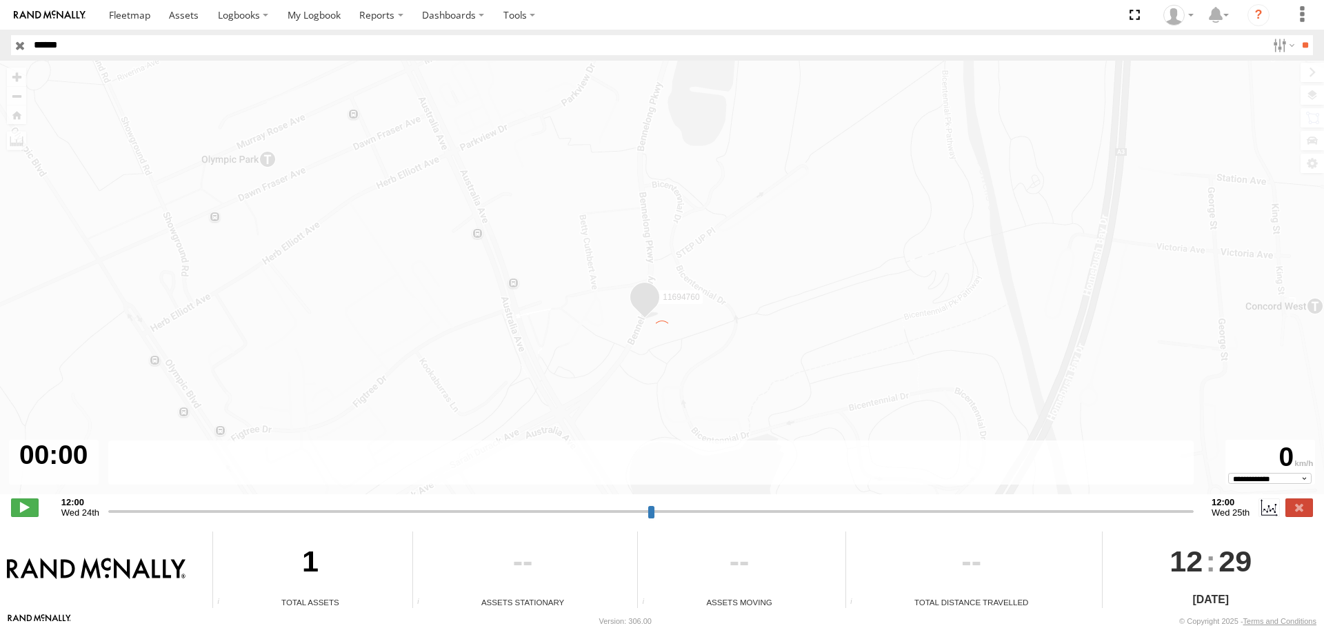
type input "**********"
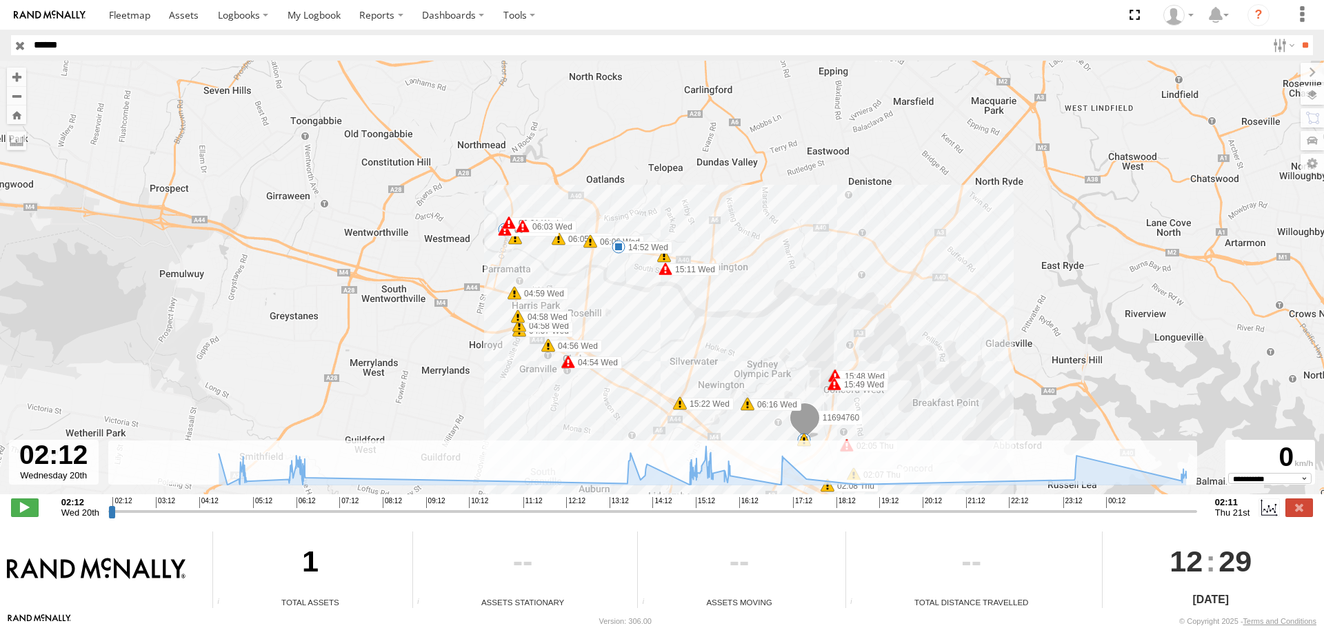
drag, startPoint x: 602, startPoint y: 212, endPoint x: 617, endPoint y: 282, distance: 71.3
click at [617, 282] on div "11694760 04:54 Wed 04:54 Wed 04:55 Wed 04:56 Wed 04:57 Wed 04:58 Wed 04:58 Wed …" at bounding box center [662, 285] width 1324 height 448
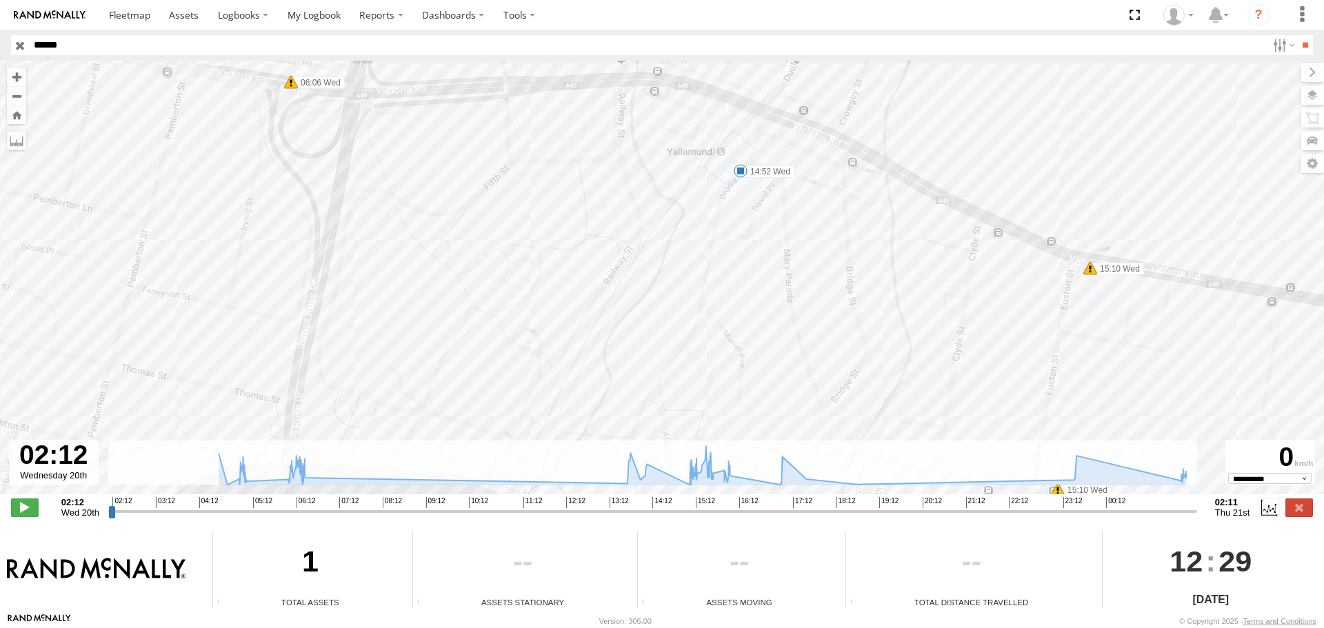
click at [739, 172] on span at bounding box center [741, 171] width 14 height 14
click at [743, 211] on div "11694760 04:54 Wed 04:54 Wed 04:55 Wed 04:56 Wed 04:57 Wed 04:58 Wed 04:58 Wed …" at bounding box center [662, 285] width 1324 height 448
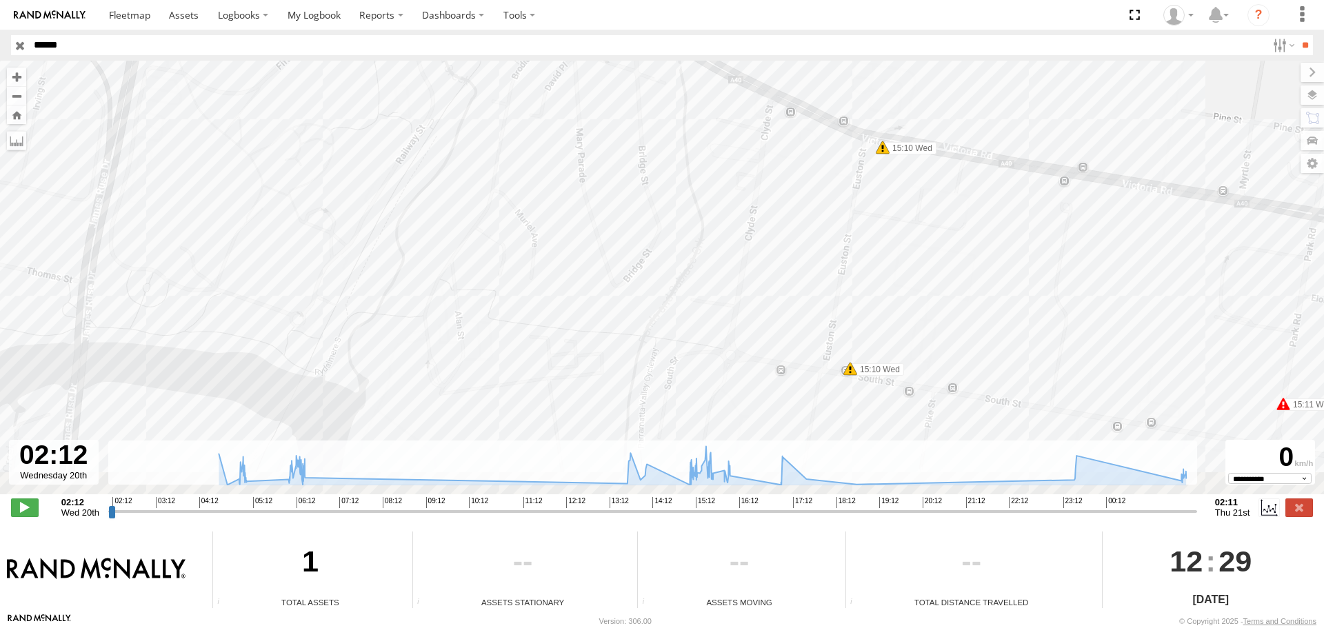
drag, startPoint x: 1172, startPoint y: 405, endPoint x: 888, endPoint y: 238, distance: 329.9
click at [906, 249] on div "11694760 04:54 Wed 04:54 Wed 04:55 Wed 04:56 Wed 04:57 Wed 04:58 Wed 04:58 Wed …" at bounding box center [662, 285] width 1324 height 448
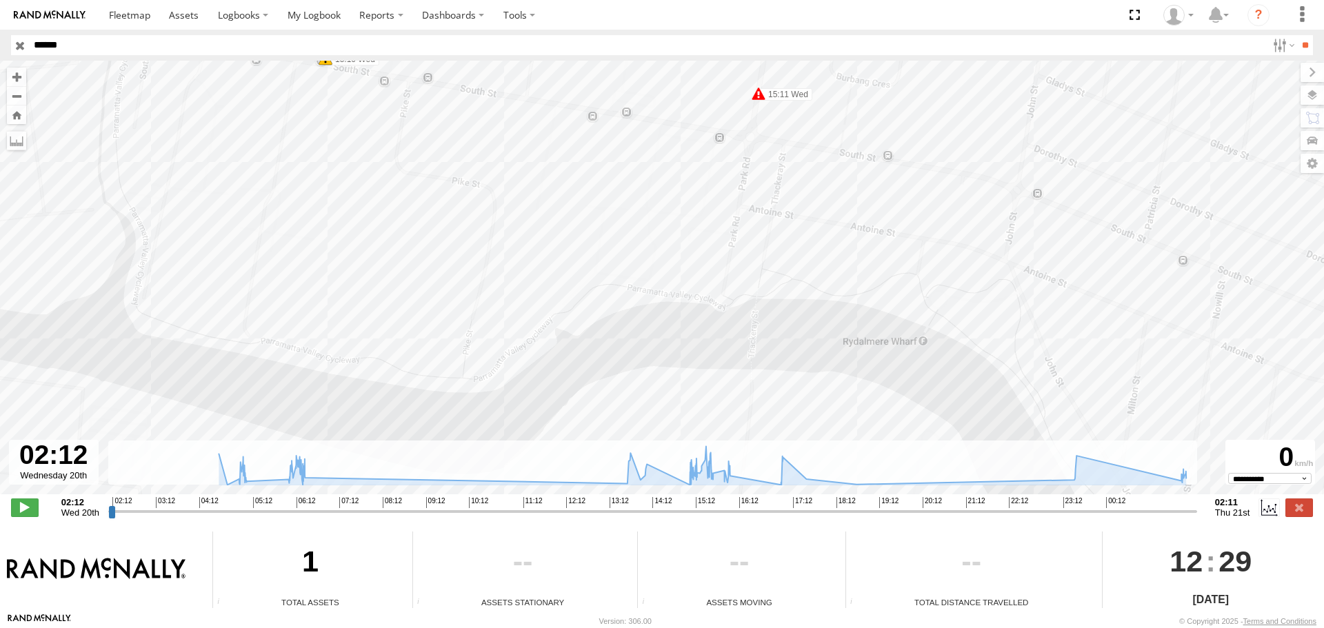
drag, startPoint x: 915, startPoint y: 255, endPoint x: 1013, endPoint y: 324, distance: 119.8
click at [1009, 321] on div "11694760 04:54 Wed 04:54 Wed 04:55 Wed 04:56 Wed 04:57 Wed 04:58 Wed 04:58 Wed …" at bounding box center [662, 285] width 1324 height 448
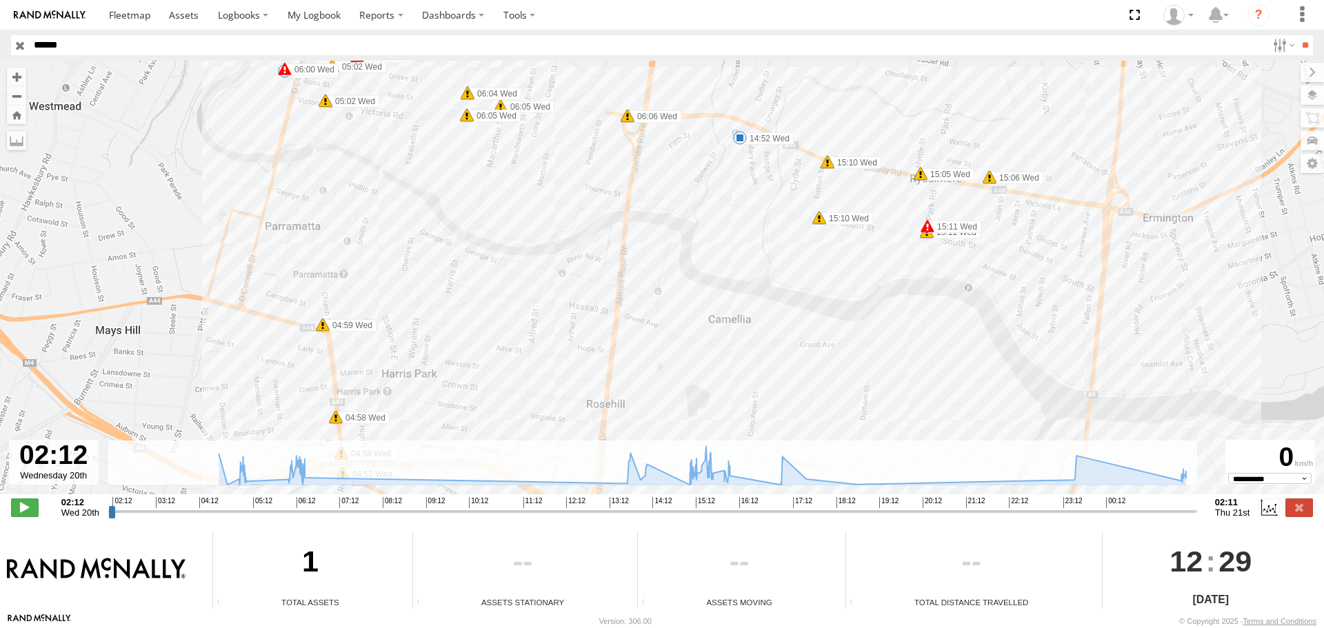
drag, startPoint x: 1074, startPoint y: 379, endPoint x: 972, endPoint y: 242, distance: 171.0
click at [992, 267] on div "11694760 04:54 Wed 04:54 Wed 04:55 Wed 04:56 Wed 04:57 Wed 04:58 Wed 04:58 Wed …" at bounding box center [662, 285] width 1324 height 448
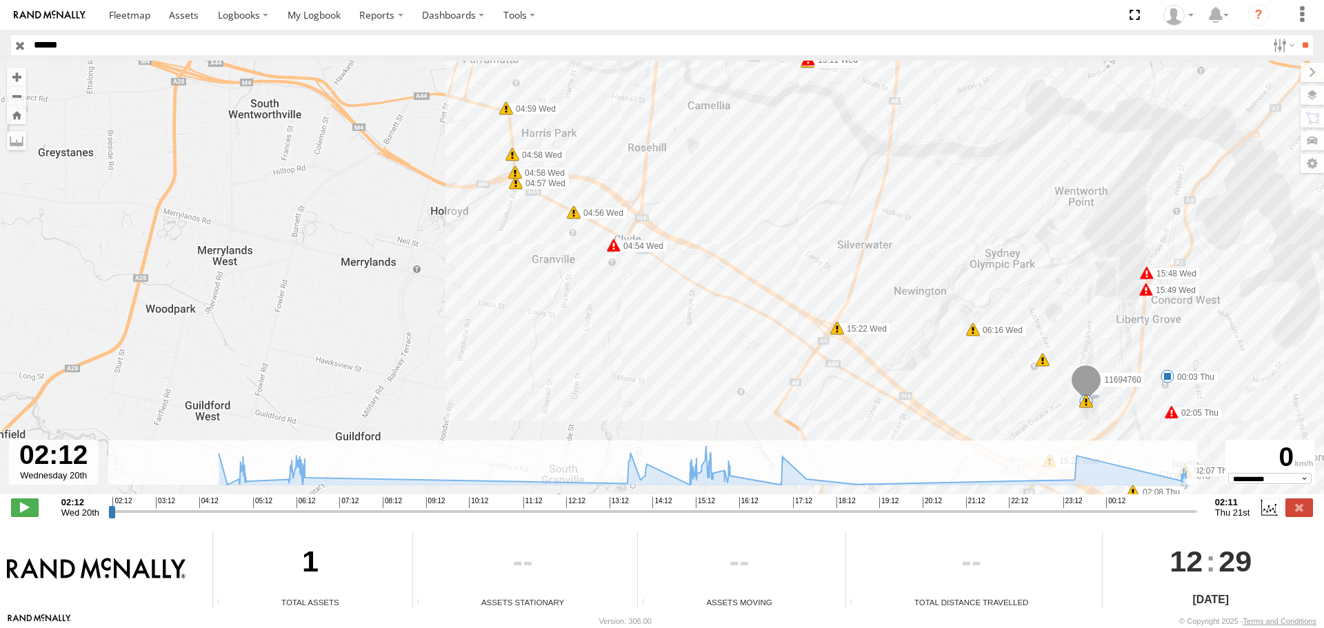
drag, startPoint x: 1122, startPoint y: 369, endPoint x: 1025, endPoint y: 268, distance: 140.0
click at [1028, 271] on div "11694760 04:54 Wed 04:54 Wed 04:55 Wed 04:56 Wed 04:57 Wed 04:58 Wed 04:58 Wed …" at bounding box center [662, 285] width 1324 height 448
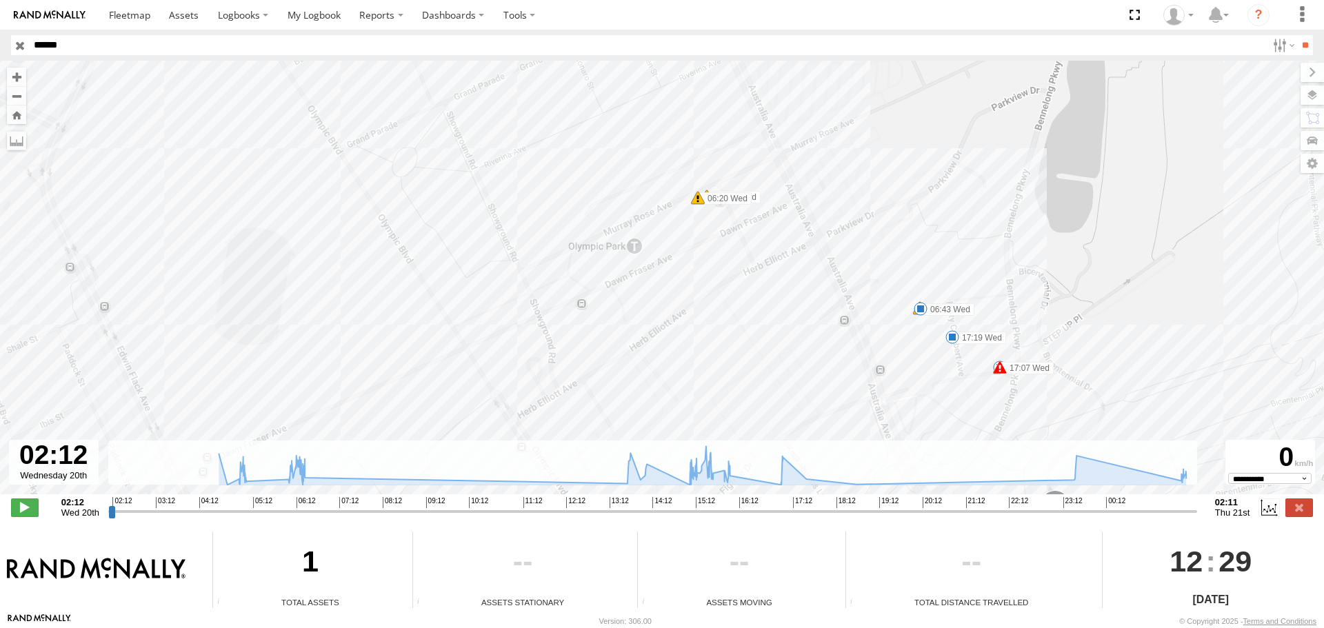
click at [918, 306] on span at bounding box center [921, 309] width 14 height 14
click at [886, 314] on div "11694760 04:54 Wed 04:54 Wed 04:55 Wed 04:56 Wed 04:57 Wed 04:58 Wed 04:58 Wed …" at bounding box center [662, 285] width 1324 height 448
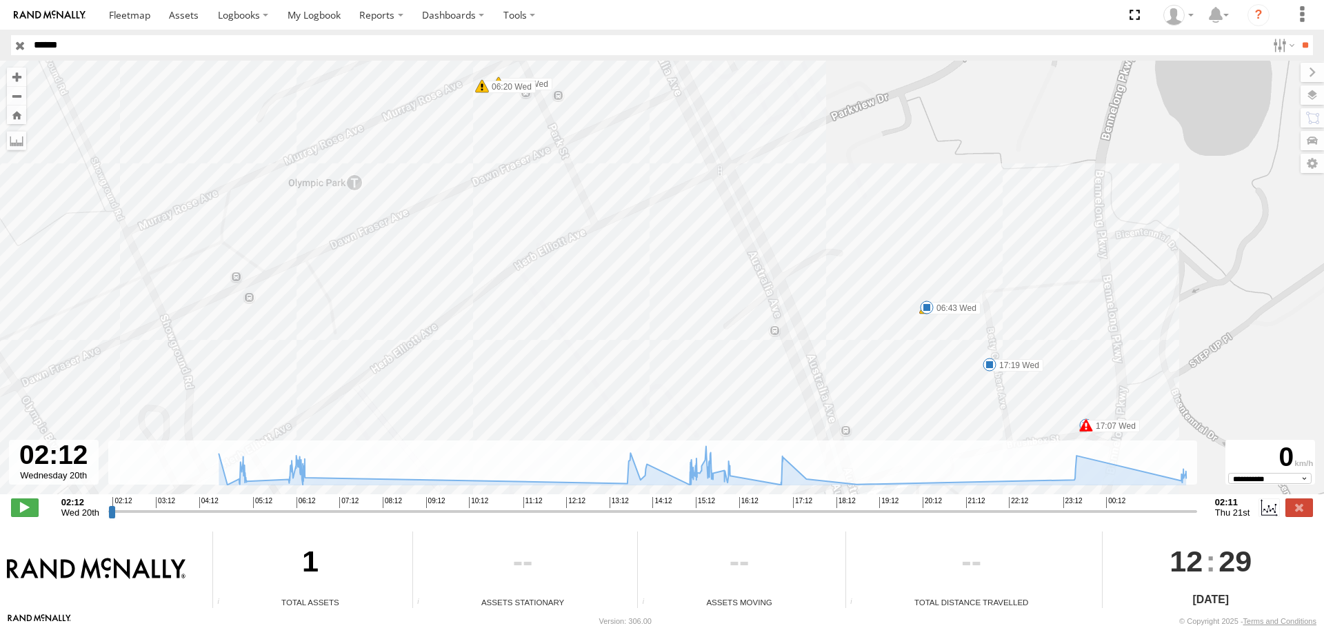
click at [988, 365] on span at bounding box center [990, 365] width 14 height 14
click at [963, 365] on div "11694760 04:54 Wed 04:54 Wed 04:55 Wed 04:56 Wed 04:57 Wed 04:58 Wed 04:58 Wed …" at bounding box center [662, 285] width 1324 height 448
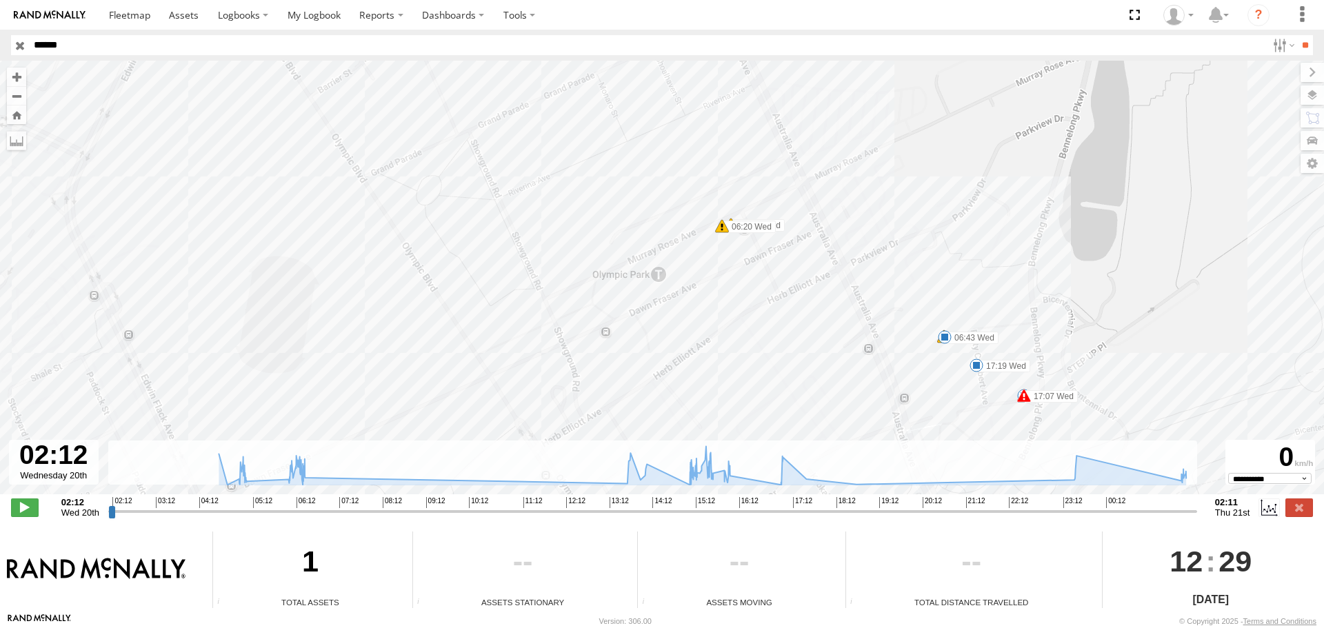
click at [1025, 402] on span at bounding box center [1024, 396] width 14 height 14
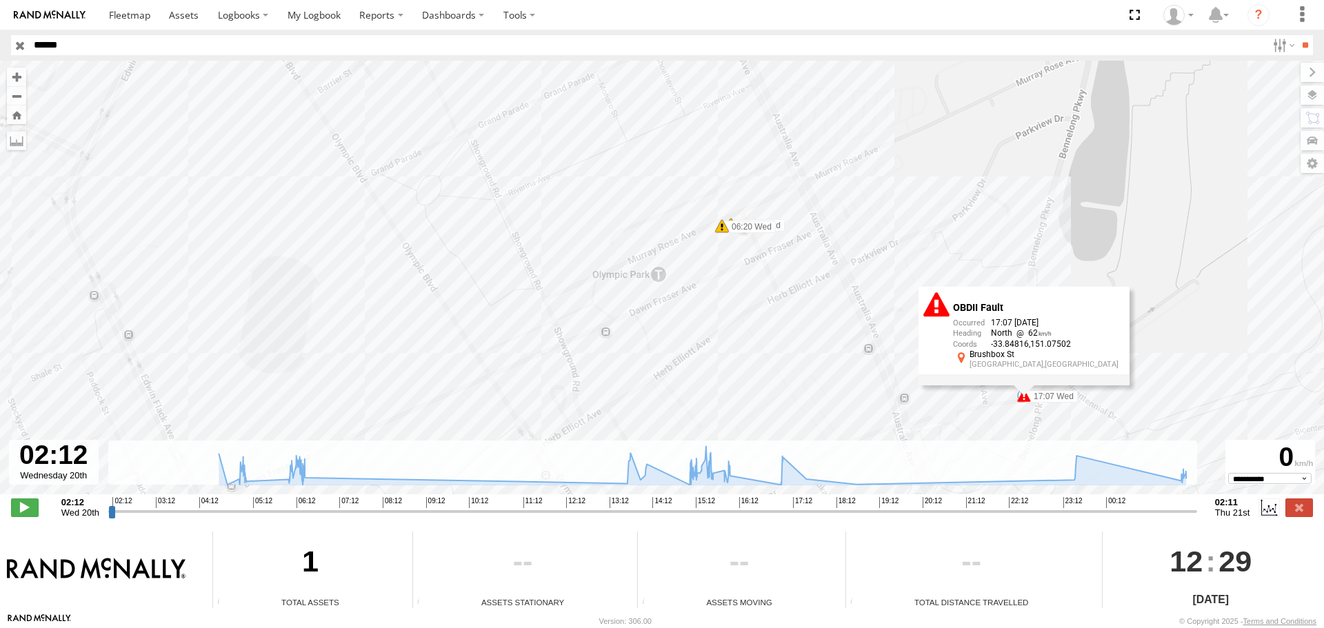
click at [1010, 399] on div "11694760 04:54 Wed 04:54 Wed 04:55 Wed 04:56 Wed 04:57 Wed 04:58 Wed 04:58 Wed …" at bounding box center [662, 285] width 1324 height 448
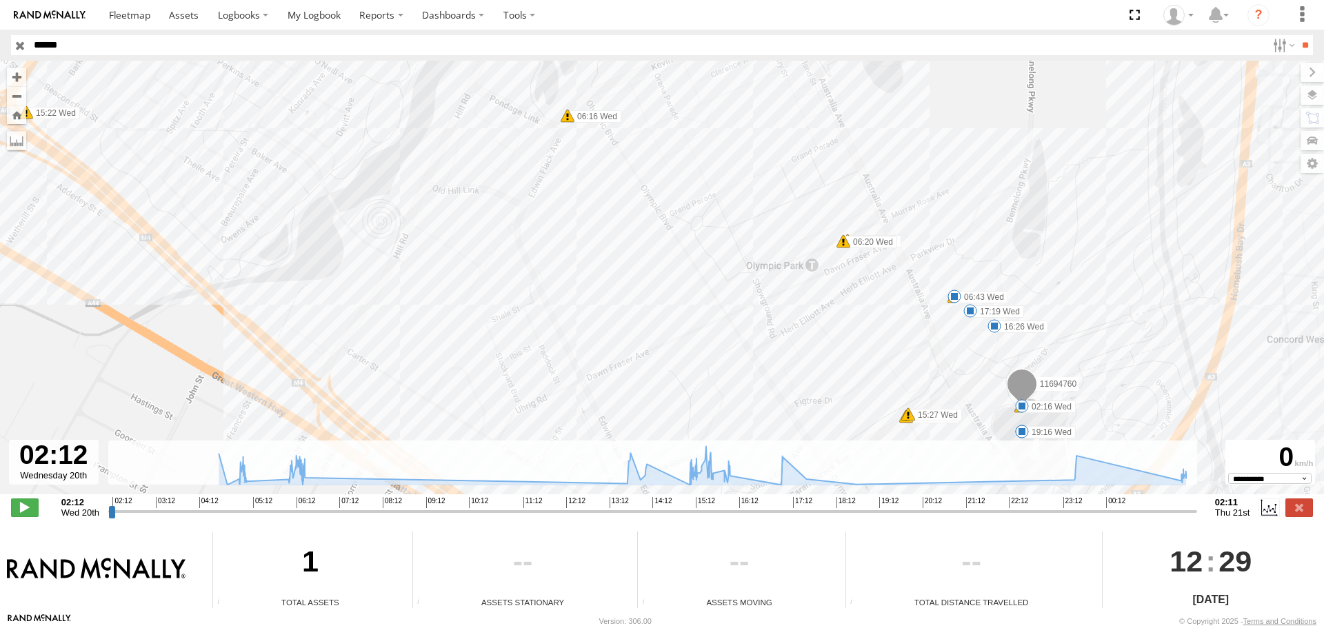
drag, startPoint x: 974, startPoint y: 410, endPoint x: 940, endPoint y: 281, distance: 133.5
click at [941, 287] on div "11694760 04:54 Wed 04:54 Wed 04:55 Wed 04:56 Wed 04:57 Wed 04:58 Wed 04:58 Wed …" at bounding box center [662, 285] width 1324 height 448
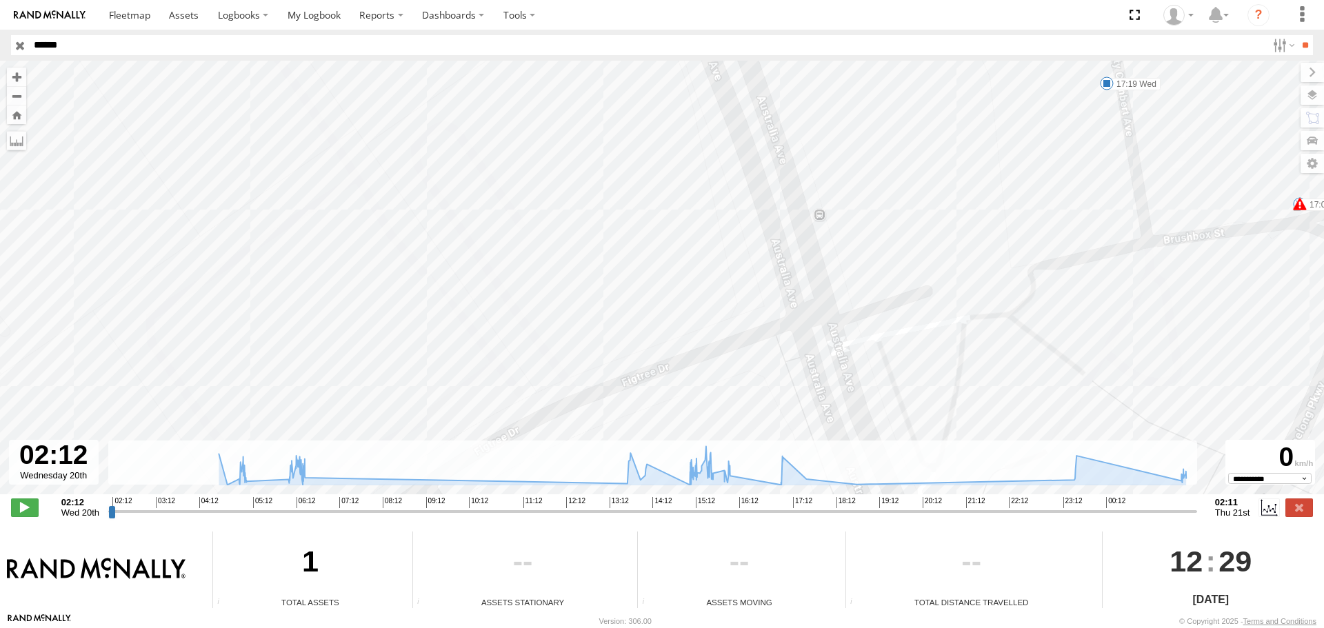
drag, startPoint x: 946, startPoint y: 272, endPoint x: 946, endPoint y: 397, distance: 125.5
click at [946, 397] on div "11694760 04:54 Wed 04:54 Wed 04:55 Wed 04:56 Wed 04:57 Wed 04:58 Wed 04:58 Wed …" at bounding box center [662, 285] width 1324 height 448
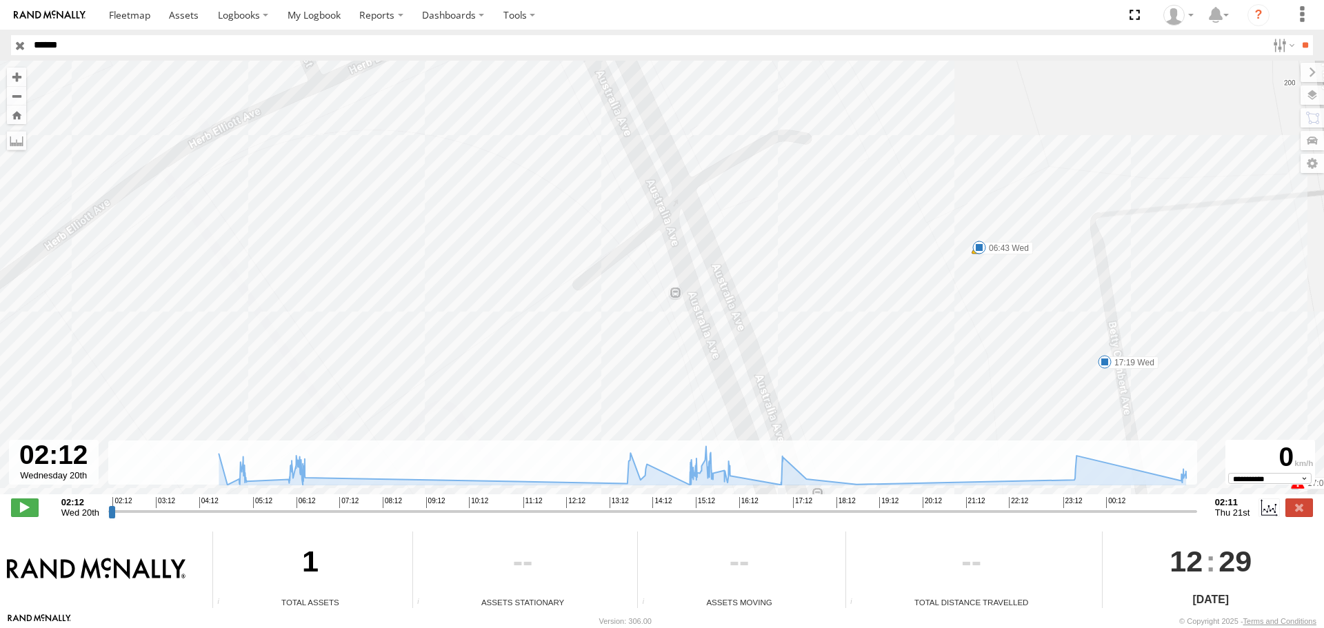
drag, startPoint x: 956, startPoint y: 352, endPoint x: 956, endPoint y: 381, distance: 28.3
click at [956, 381] on div "11694760 04:54 Wed 04:54 Wed 04:55 Wed 04:56 Wed 04:57 Wed 04:58 Wed 04:58 Wed …" at bounding box center [662, 285] width 1324 height 448
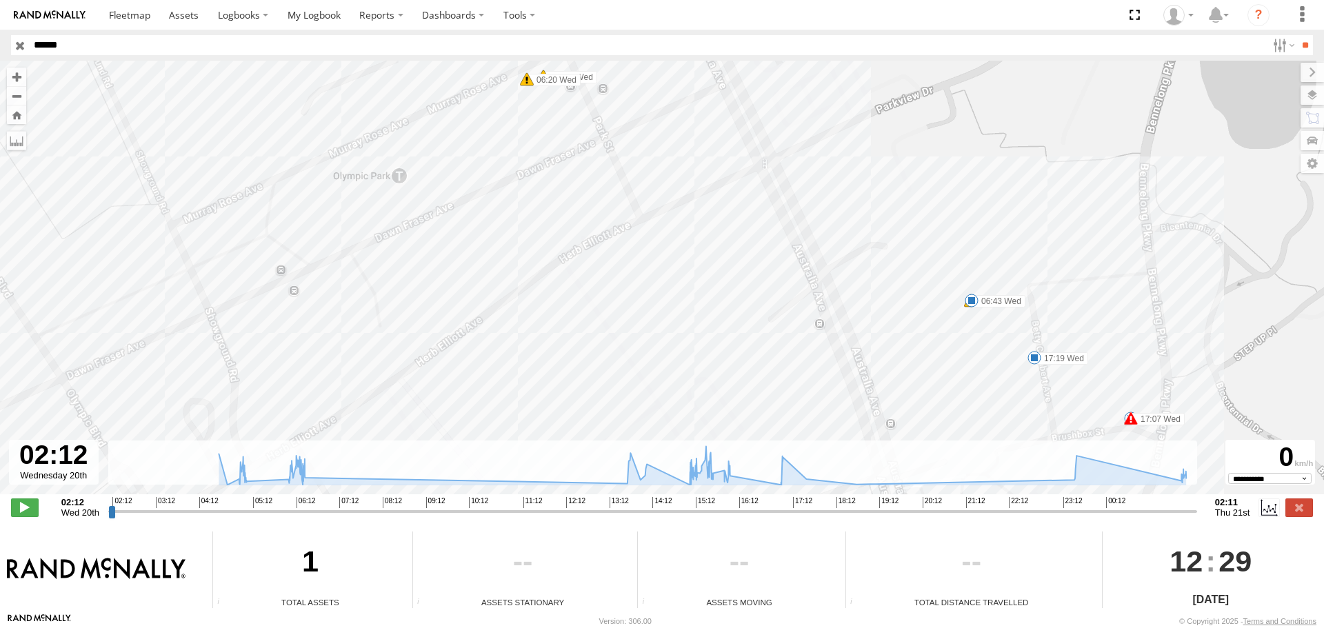
drag, startPoint x: 988, startPoint y: 340, endPoint x: 994, endPoint y: 267, distance: 73.4
click at [994, 278] on div "11694760 04:54 Wed 04:54 Wed 04:55 Wed 04:56 Wed 04:57 Wed 04:58 Wed 04:58 Wed …" at bounding box center [662, 285] width 1324 height 448
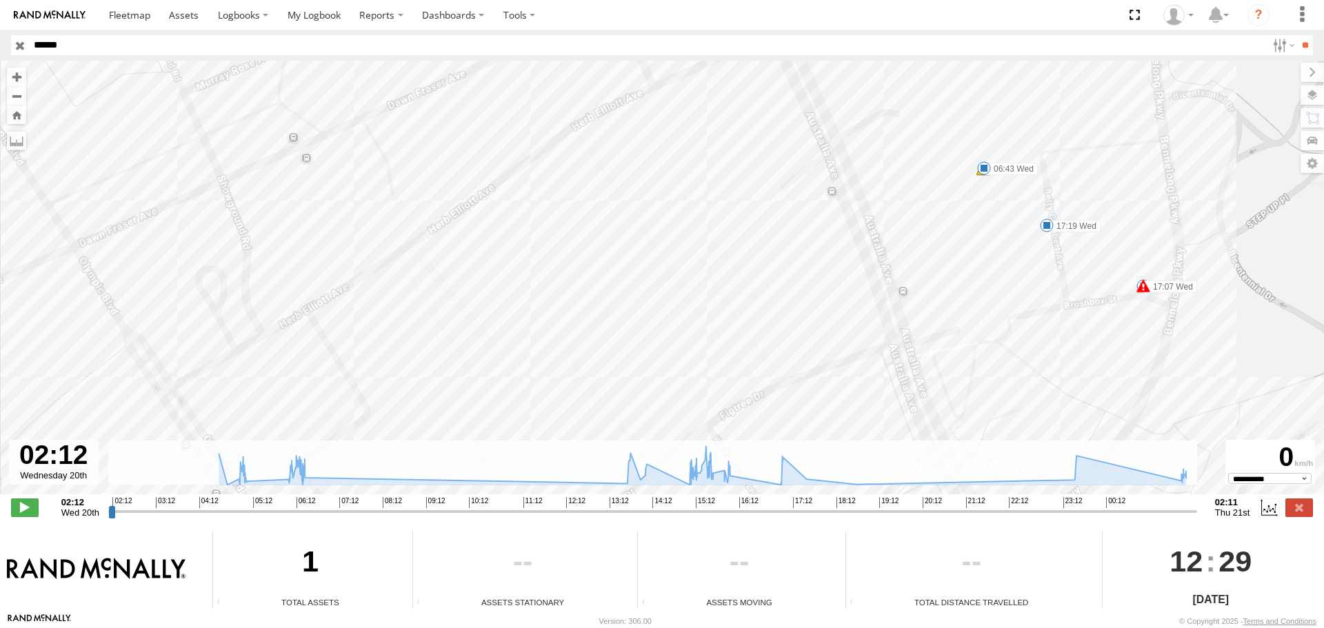
drag, startPoint x: 997, startPoint y: 311, endPoint x: 1000, endPoint y: 232, distance: 79.4
click at [1000, 242] on div "11694760 04:54 Wed 04:54 Wed 04:55 Wed 04:56 Wed 04:57 Wed 04:58 Wed 04:58 Wed …" at bounding box center [662, 285] width 1324 height 448
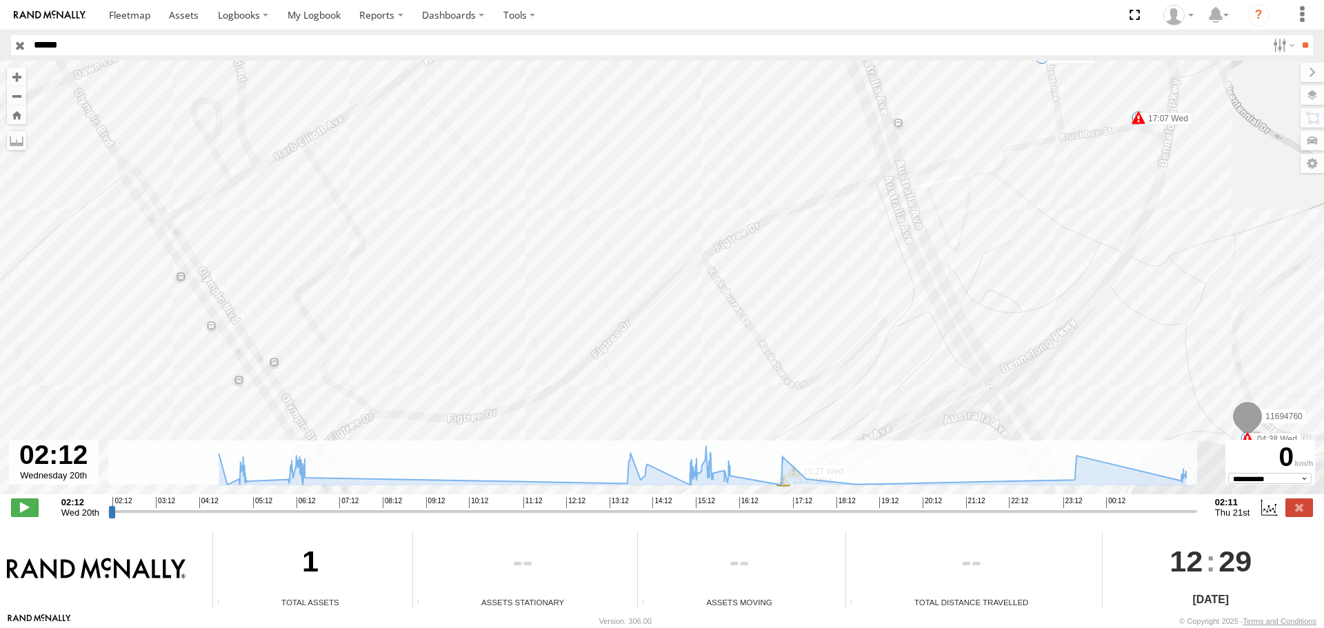
drag, startPoint x: 1009, startPoint y: 281, endPoint x: 994, endPoint y: 195, distance: 87.4
click at [995, 199] on div "11694760 04:54 Wed 04:54 Wed 04:55 Wed 04:56 Wed 04:57 Wed 04:58 Wed 04:58 Wed …" at bounding box center [662, 285] width 1324 height 448
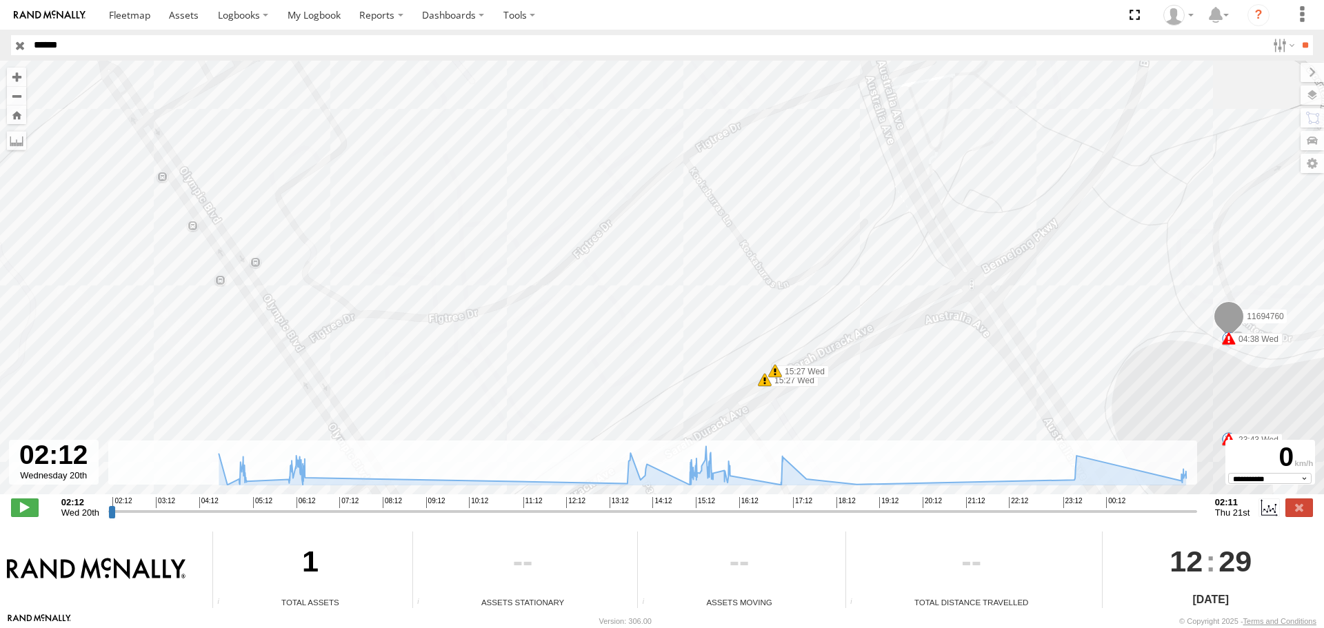
click at [776, 371] on span at bounding box center [775, 371] width 14 height 14
click at [875, 390] on div "11694760 04:54 Wed 04:54 Wed 04:55 Wed 04:56 Wed 04:57 Wed 04:58 Wed 04:58 Wed …" at bounding box center [662, 285] width 1324 height 448
drag, startPoint x: 1122, startPoint y: 372, endPoint x: 879, endPoint y: 238, distance: 277.5
click at [959, 270] on div "11694760 04:54 Wed 04:54 Wed 04:55 Wed 04:56 Wed 04:57 Wed 04:58 Wed 04:58 Wed …" at bounding box center [662, 285] width 1324 height 448
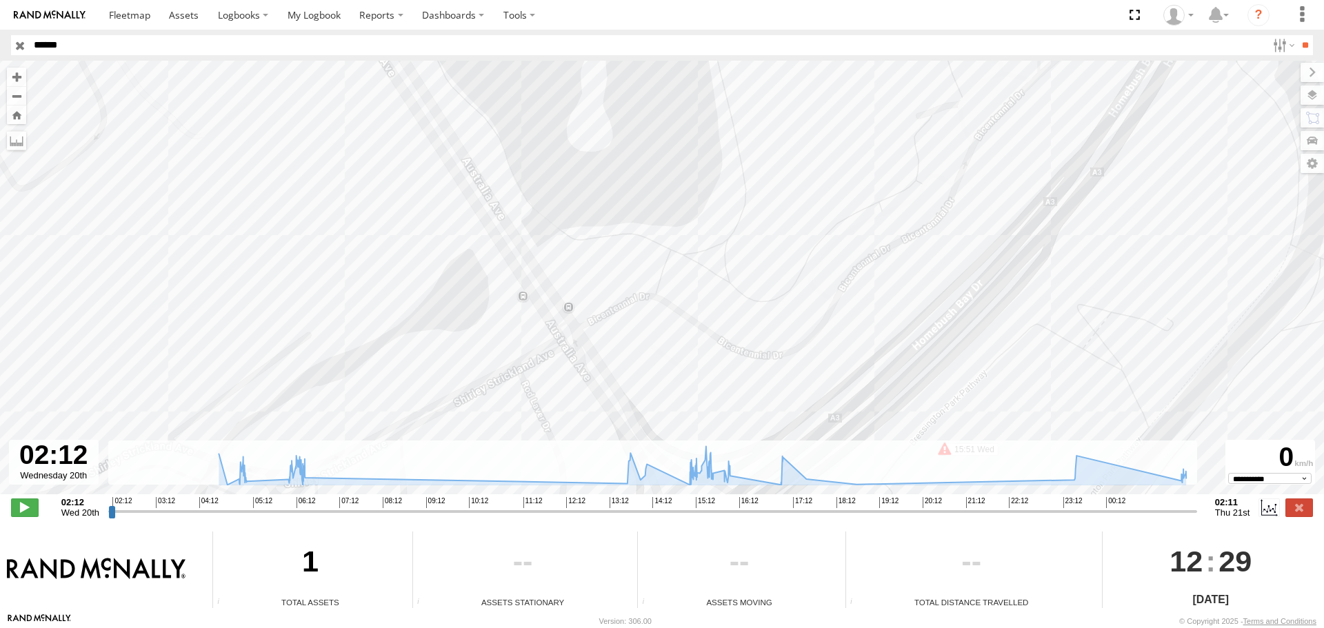
drag, startPoint x: 910, startPoint y: 286, endPoint x: 1028, endPoint y: 363, distance: 140.4
click at [975, 333] on div "11694760 04:54 Wed 04:54 Wed 04:55 Wed 04:56 Wed 04:57 Wed 04:58 Wed 04:58 Wed …" at bounding box center [662, 285] width 1324 height 448
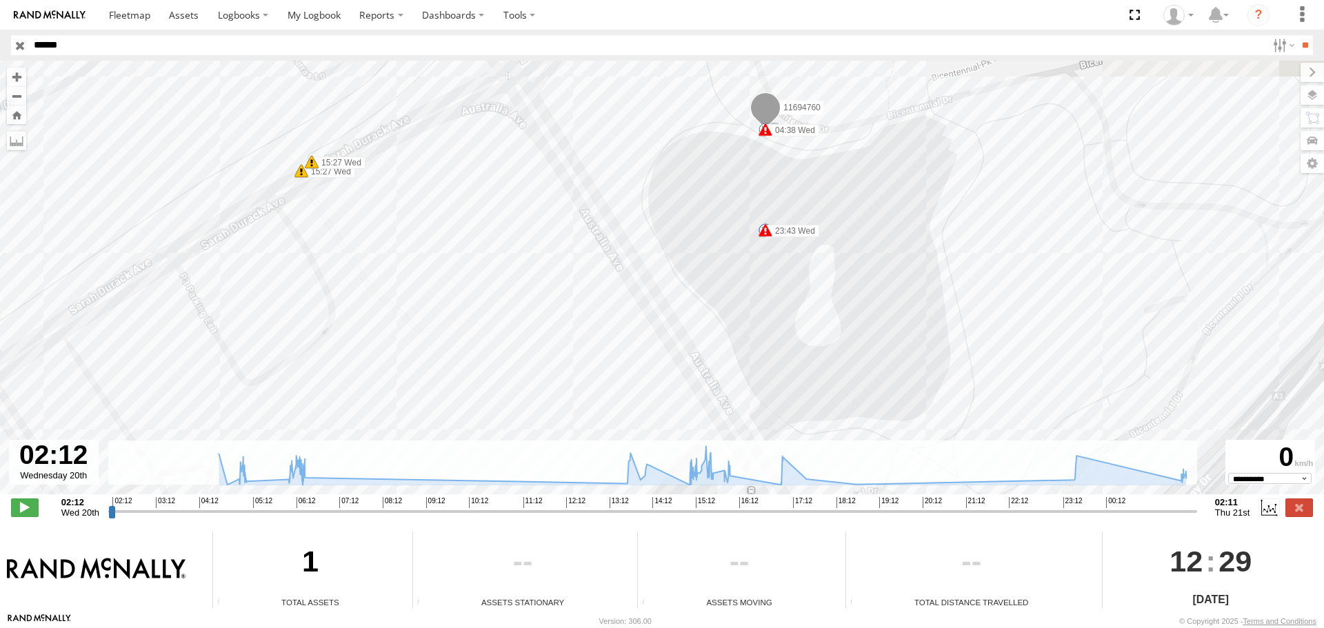
drag, startPoint x: 872, startPoint y: 258, endPoint x: 919, endPoint y: 318, distance: 76.6
click at [924, 328] on div "11694760 04:54 Wed 04:54 Wed 04:55 Wed 04:56 Wed 04:57 Wed 04:58 Wed 04:58 Wed …" at bounding box center [662, 285] width 1324 height 448
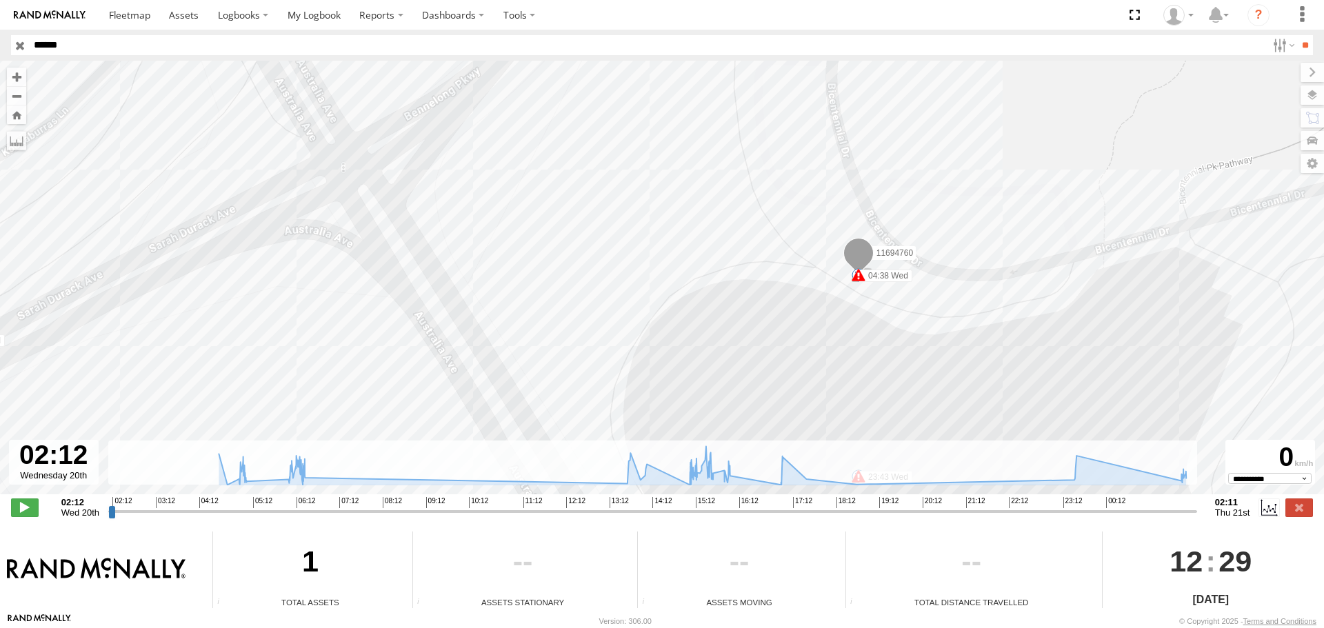
click at [859, 278] on span at bounding box center [859, 275] width 14 height 14
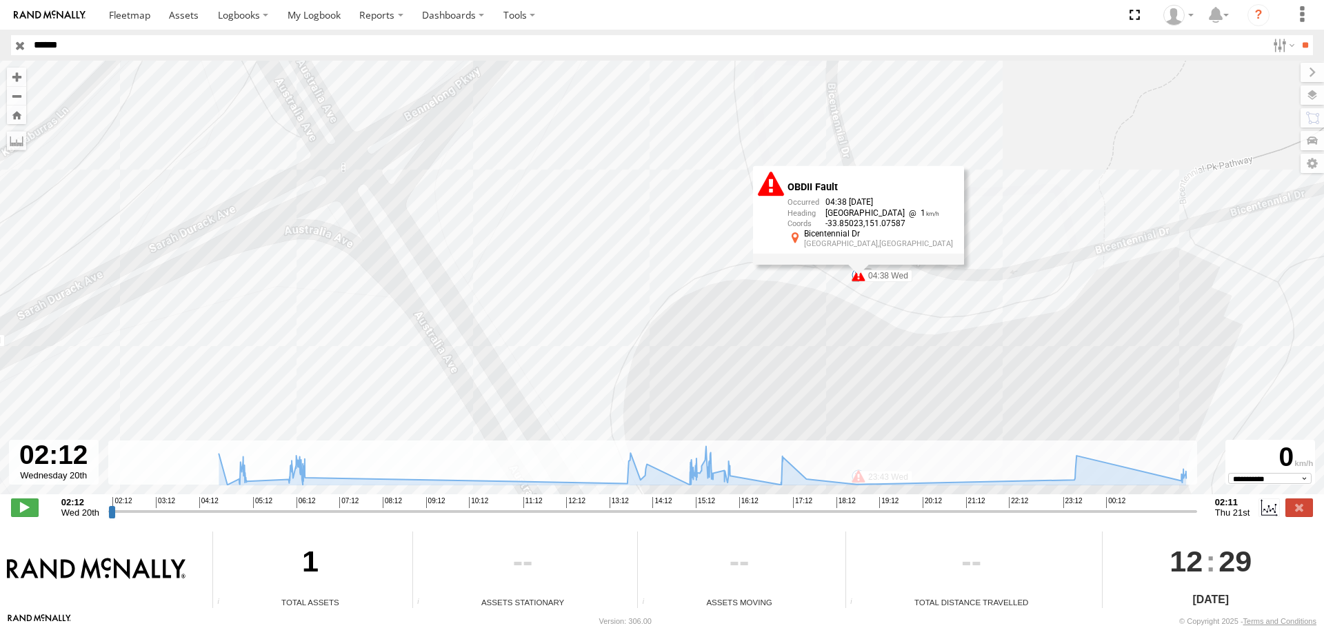
click at [859, 265] on div "OBDII Fault 04:38 20/08/2025 South East 1 -33.85023 151.07587 Bicentennial Dr S…" at bounding box center [858, 215] width 211 height 99
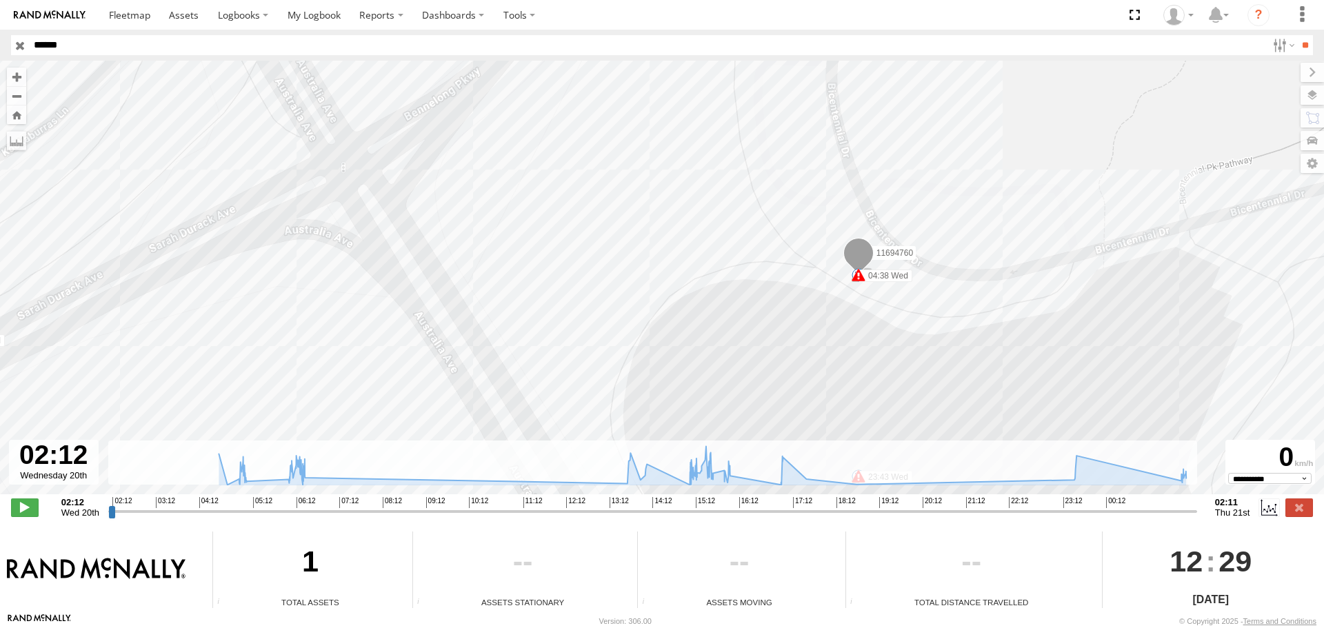
click at [862, 254] on span at bounding box center [858, 256] width 30 height 37
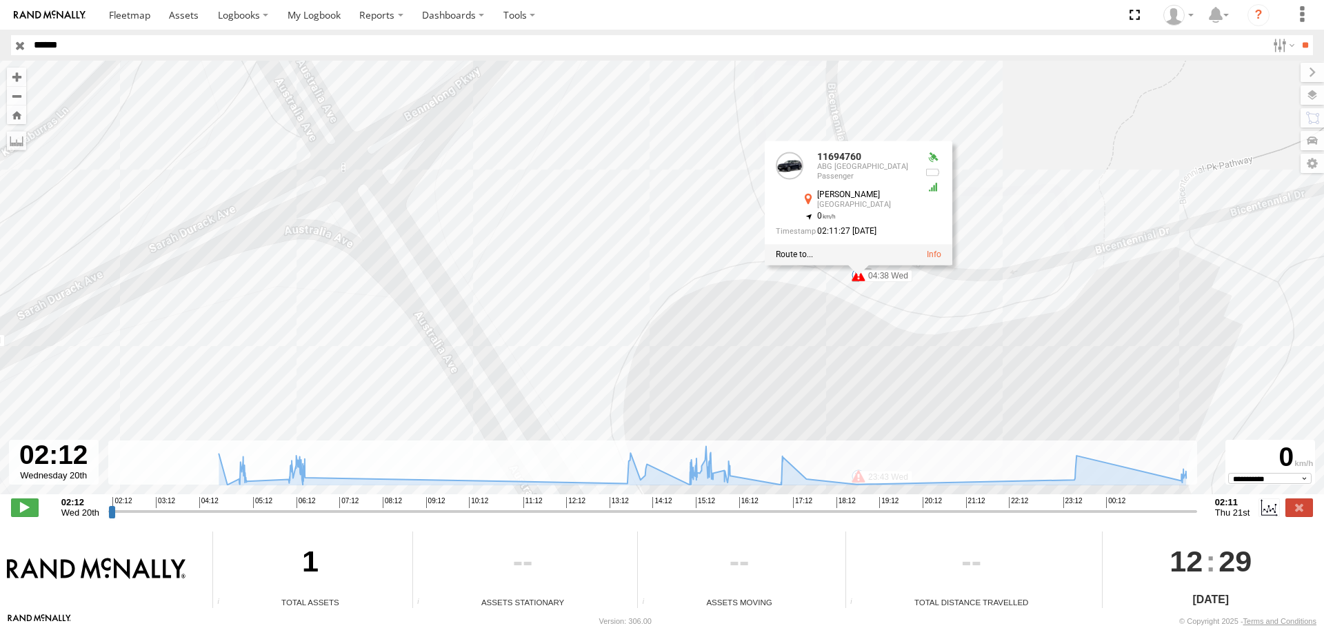
click at [1025, 188] on div "11694760 04:54 Wed 04:54 Wed 04:55 Wed 04:56 Wed 04:57 Wed 04:58 Wed 04:58 Wed …" at bounding box center [662, 285] width 1324 height 448
click at [543, 175] on div "11694760 04:54 Wed 04:54 Wed 04:55 Wed 04:56 Wed 04:57 Wed 04:58 Wed 04:58 Wed …" at bounding box center [662, 285] width 1324 height 448
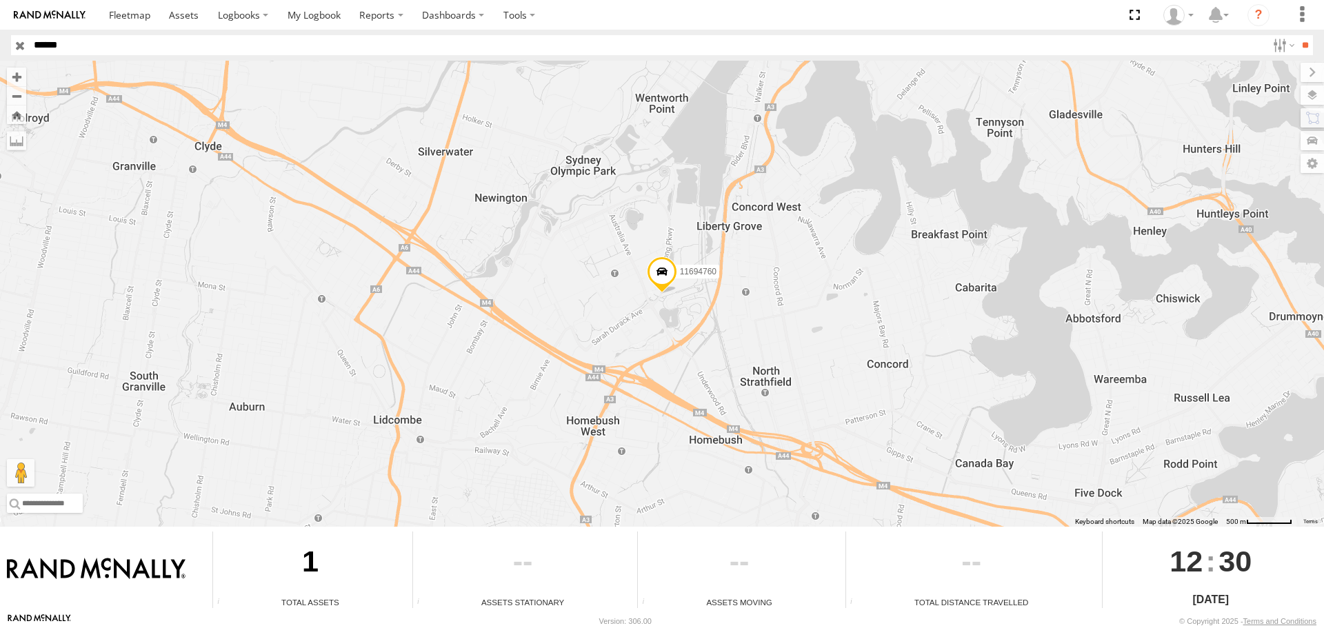
click at [651, 274] on span at bounding box center [662, 275] width 30 height 37
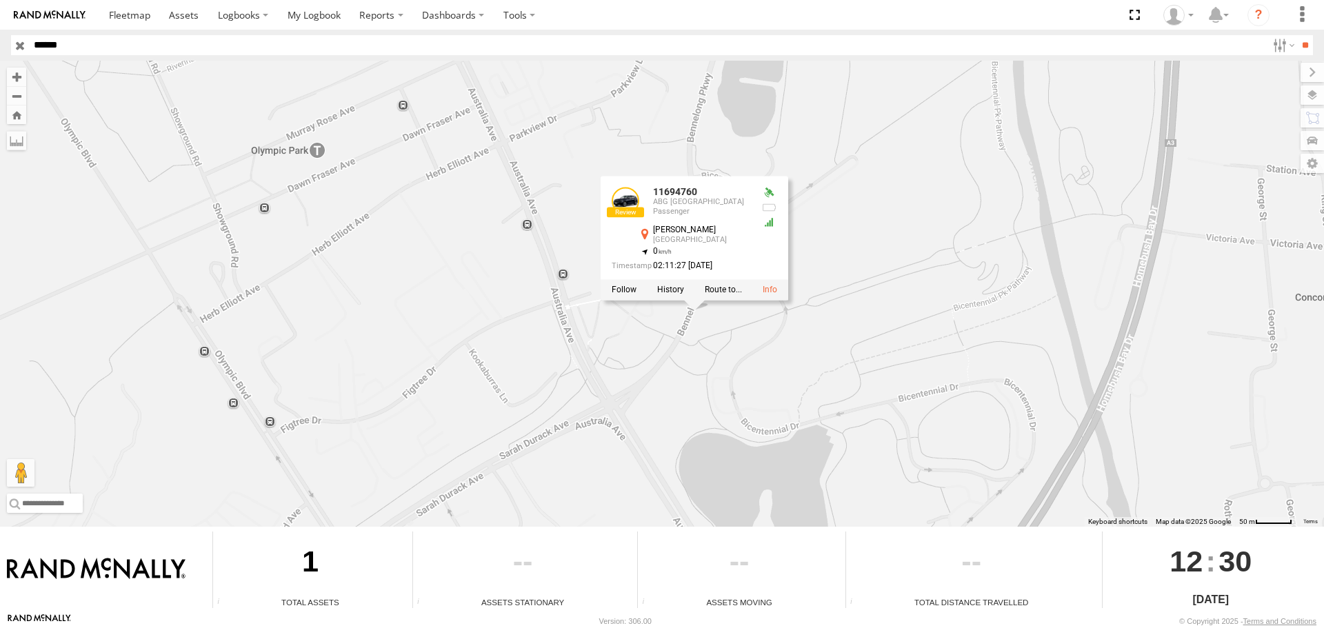
drag, startPoint x: 459, startPoint y: 246, endPoint x: 664, endPoint y: 411, distance: 263.4
click at [661, 412] on div "11694760 11694760 ABG Australia Passenger [GEOGRAPHIC_DATA] -33.84866 , 151.075…" at bounding box center [662, 294] width 1324 height 466
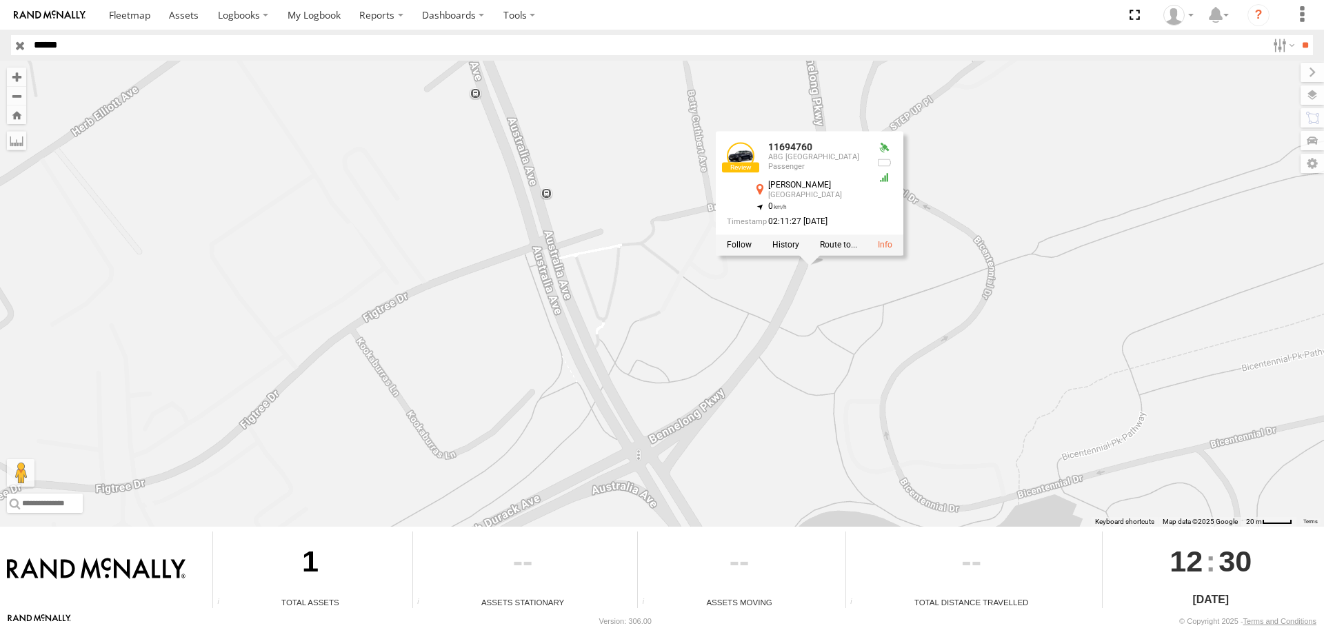
click at [853, 399] on div "11694760 11694760 ABG Australia Passenger [GEOGRAPHIC_DATA] -33.84866 , 151.075…" at bounding box center [662, 294] width 1324 height 466
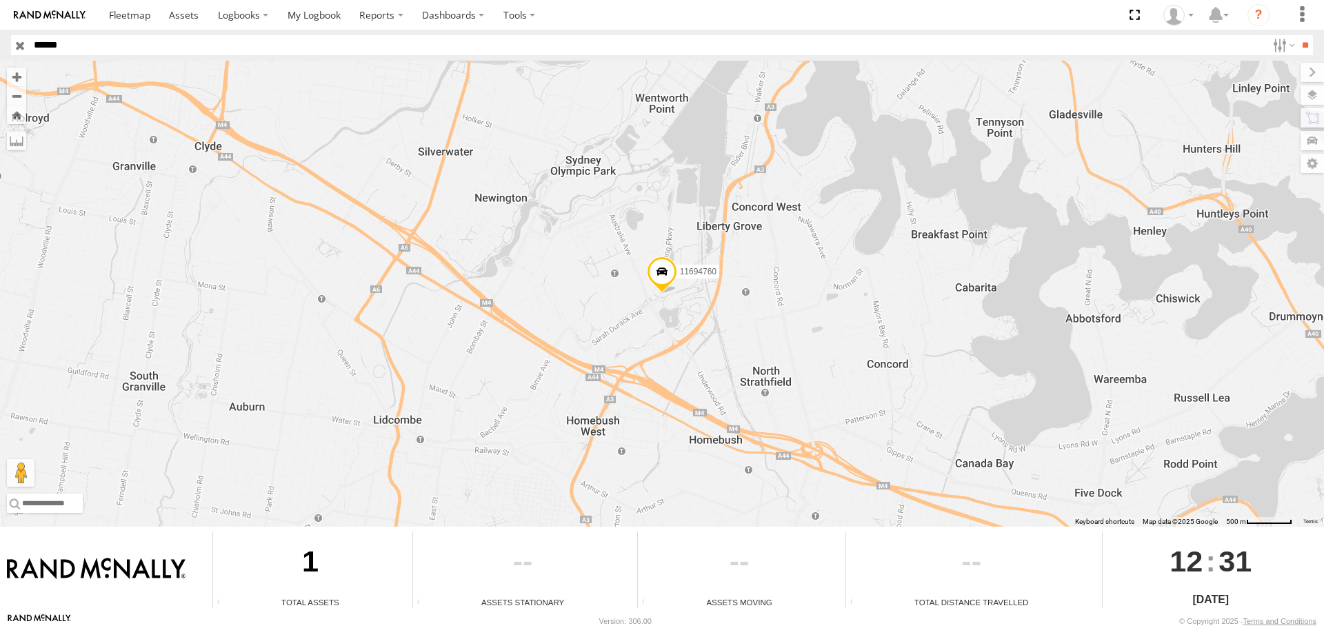
click at [669, 286] on span at bounding box center [662, 275] width 30 height 37
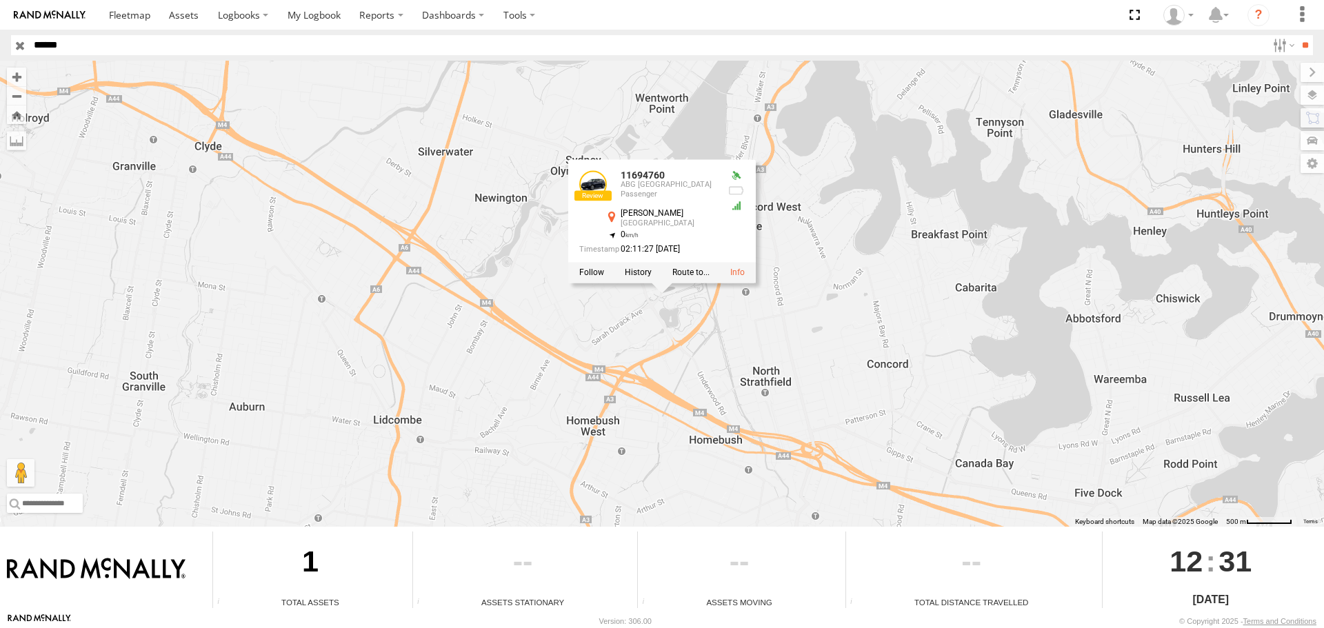
click at [763, 348] on div "11694760 11694760 ABG Australia Passenger [GEOGRAPHIC_DATA] -33.84866 , 151.075…" at bounding box center [662, 294] width 1324 height 466
